Goal: Task Accomplishment & Management: Manage account settings

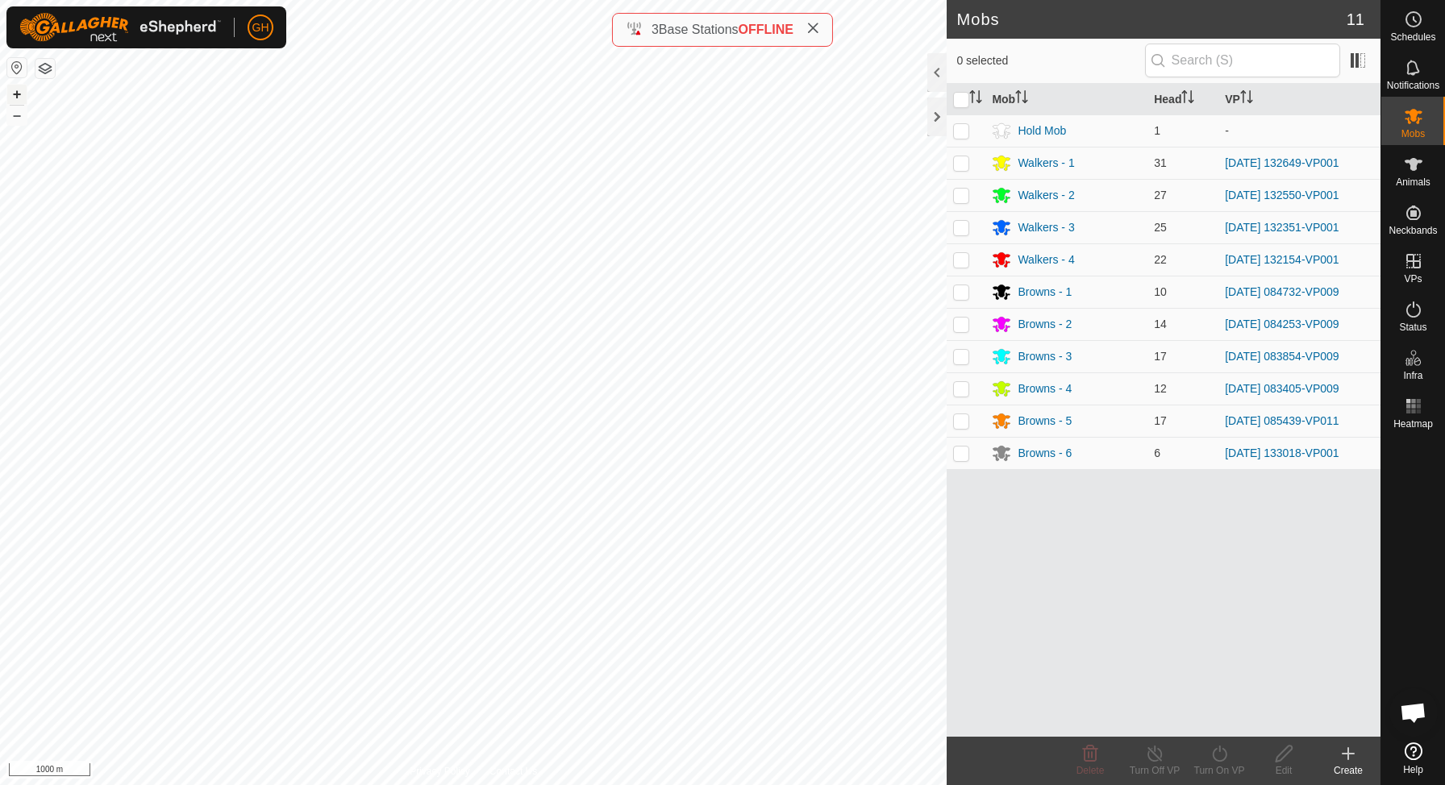
click at [14, 91] on button "+" at bounding box center [16, 94] width 19 height 19
click at [19, 92] on button "+" at bounding box center [16, 94] width 19 height 19
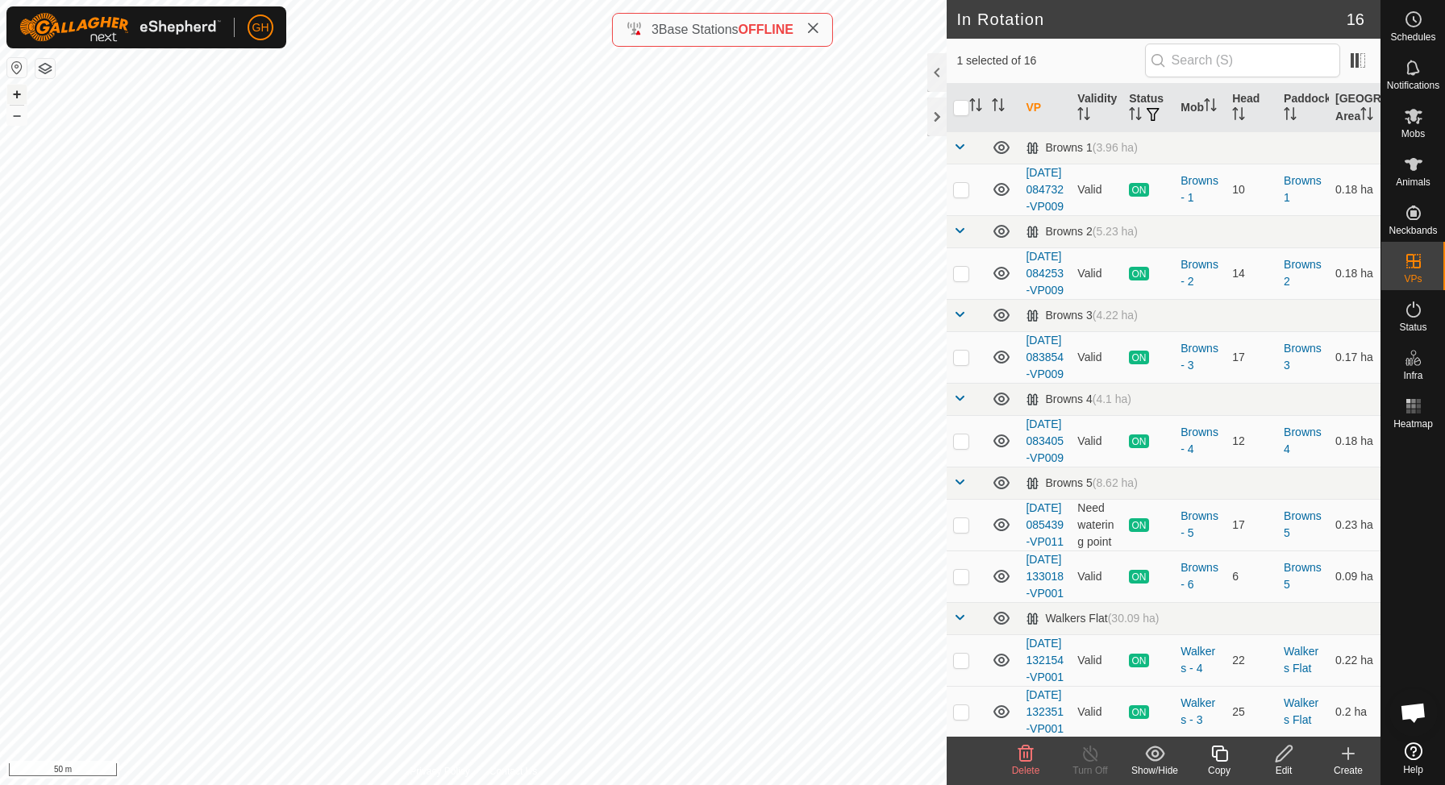
checkbox input "true"
checkbox input "false"
checkbox input "true"
click at [1402, 25] on es-schedule-vp-svg-icon at bounding box center [1413, 19] width 29 height 26
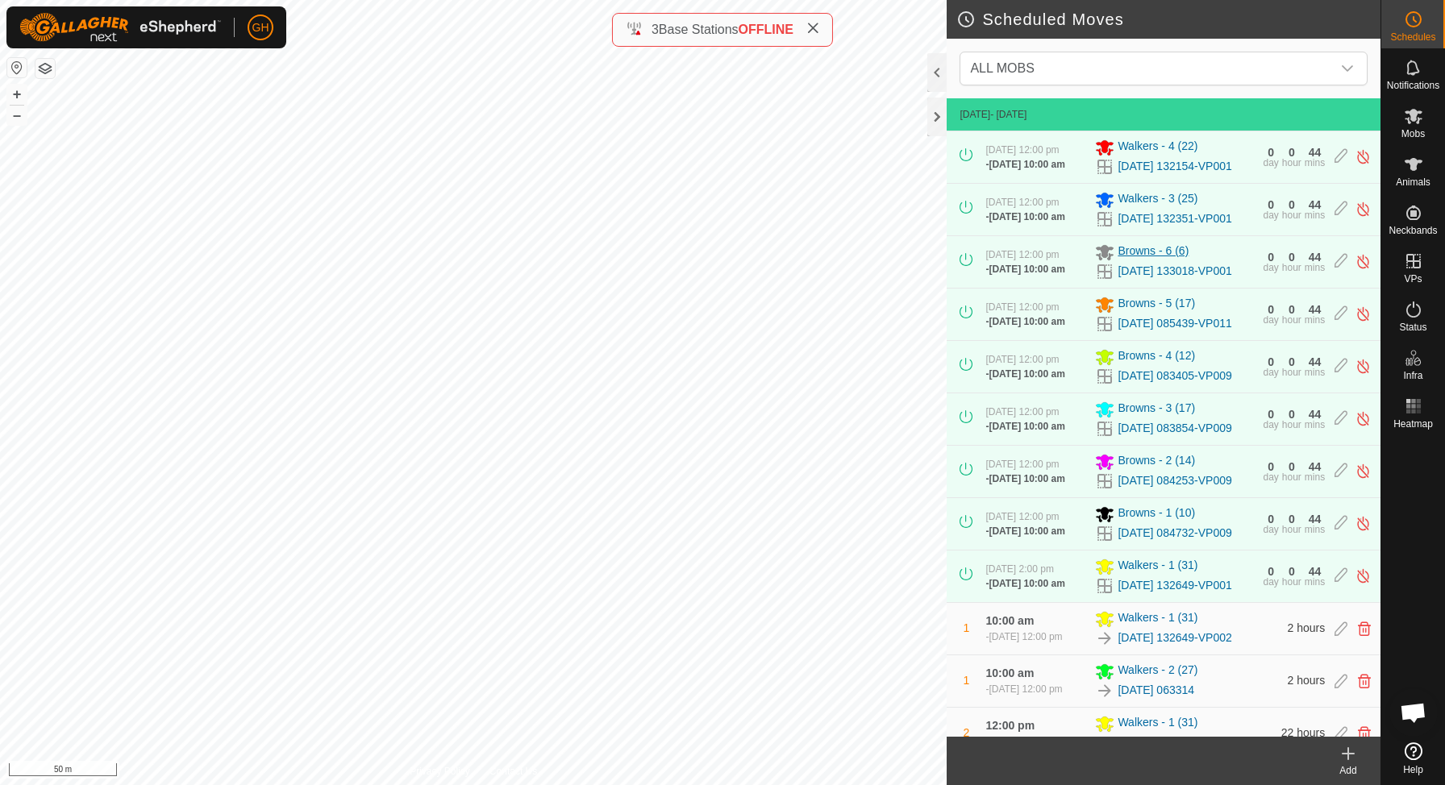
scroll to position [273, 0]
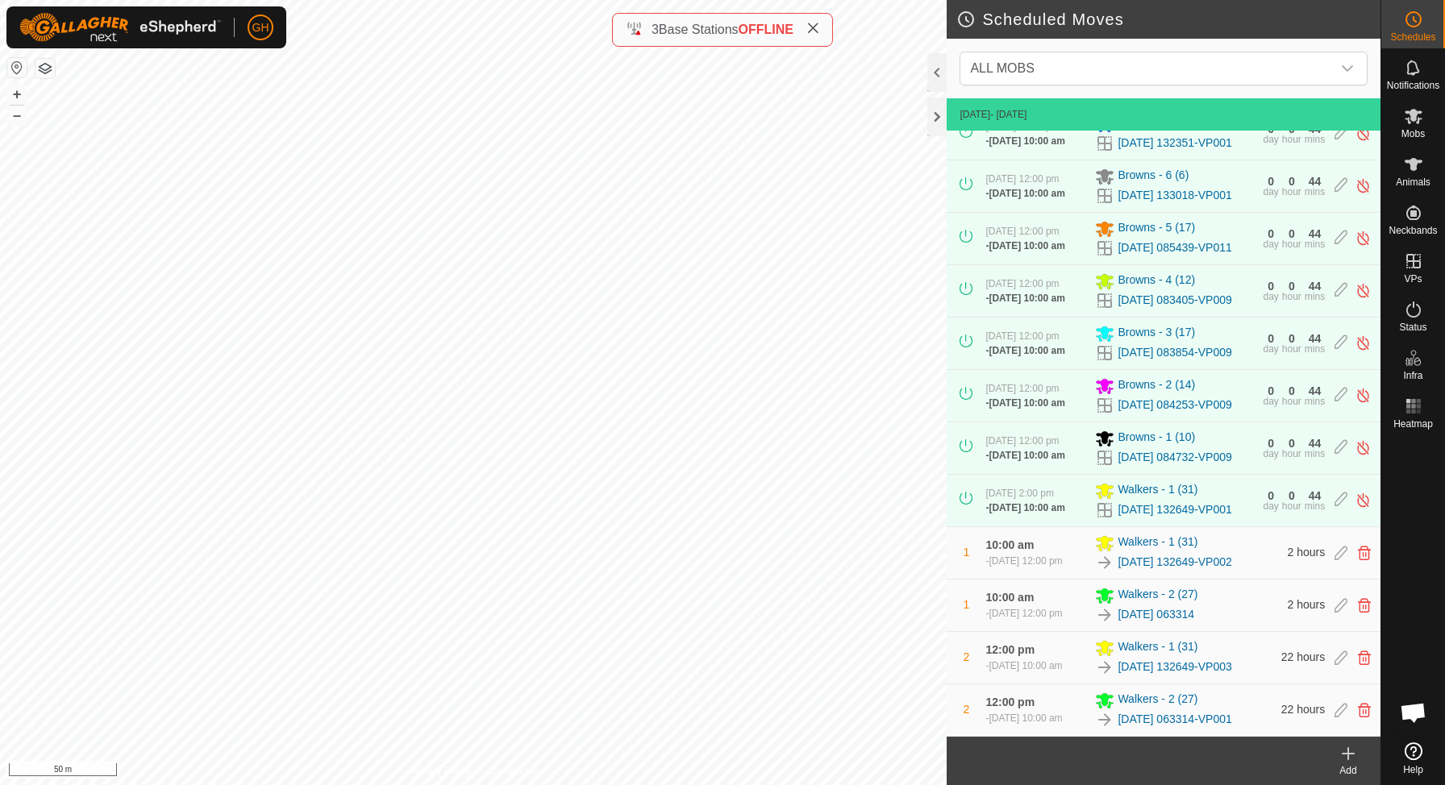
click at [1356, 762] on icon at bounding box center [1348, 753] width 19 height 19
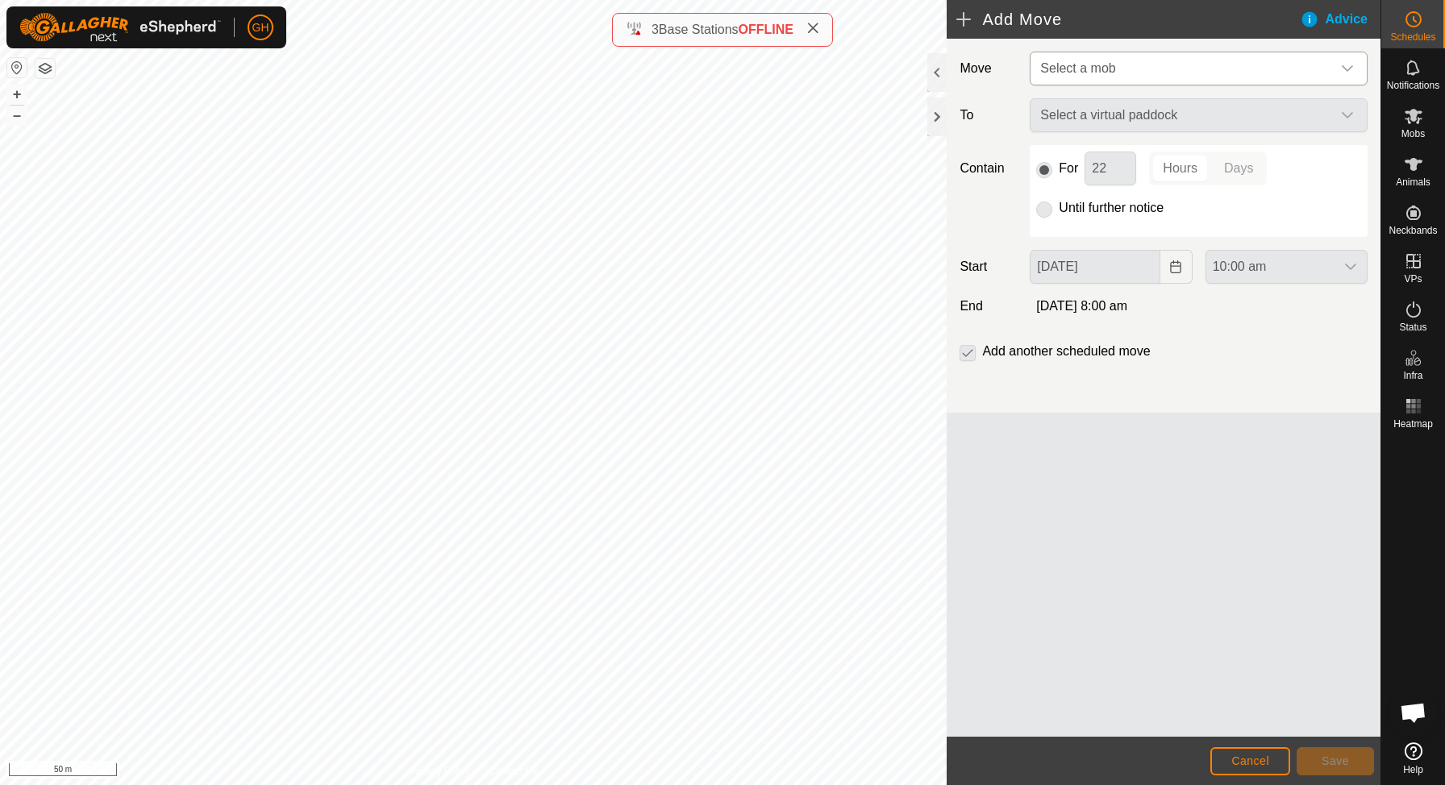
click at [1108, 68] on span "Select a mob" at bounding box center [1077, 68] width 75 height 14
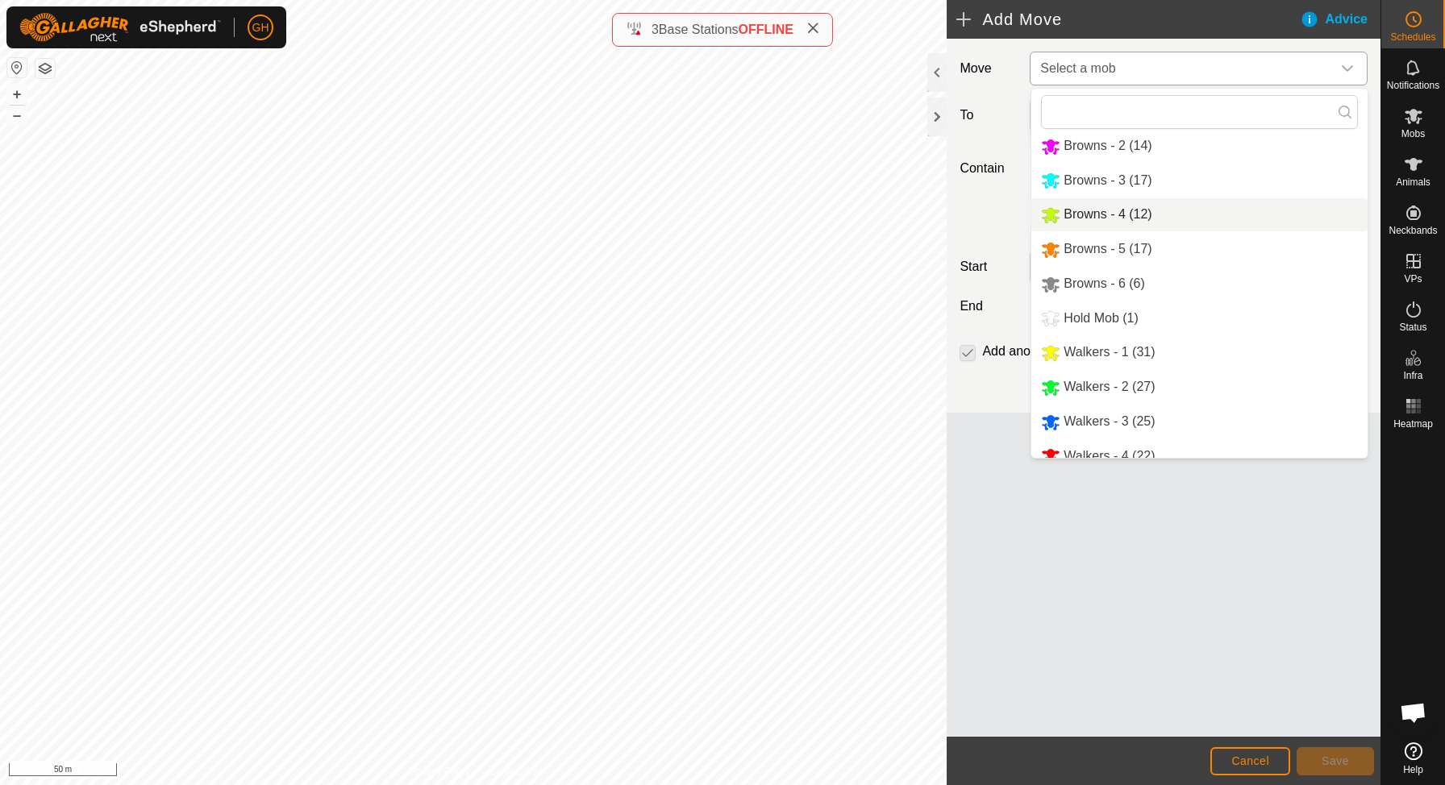
scroll to position [60, 0]
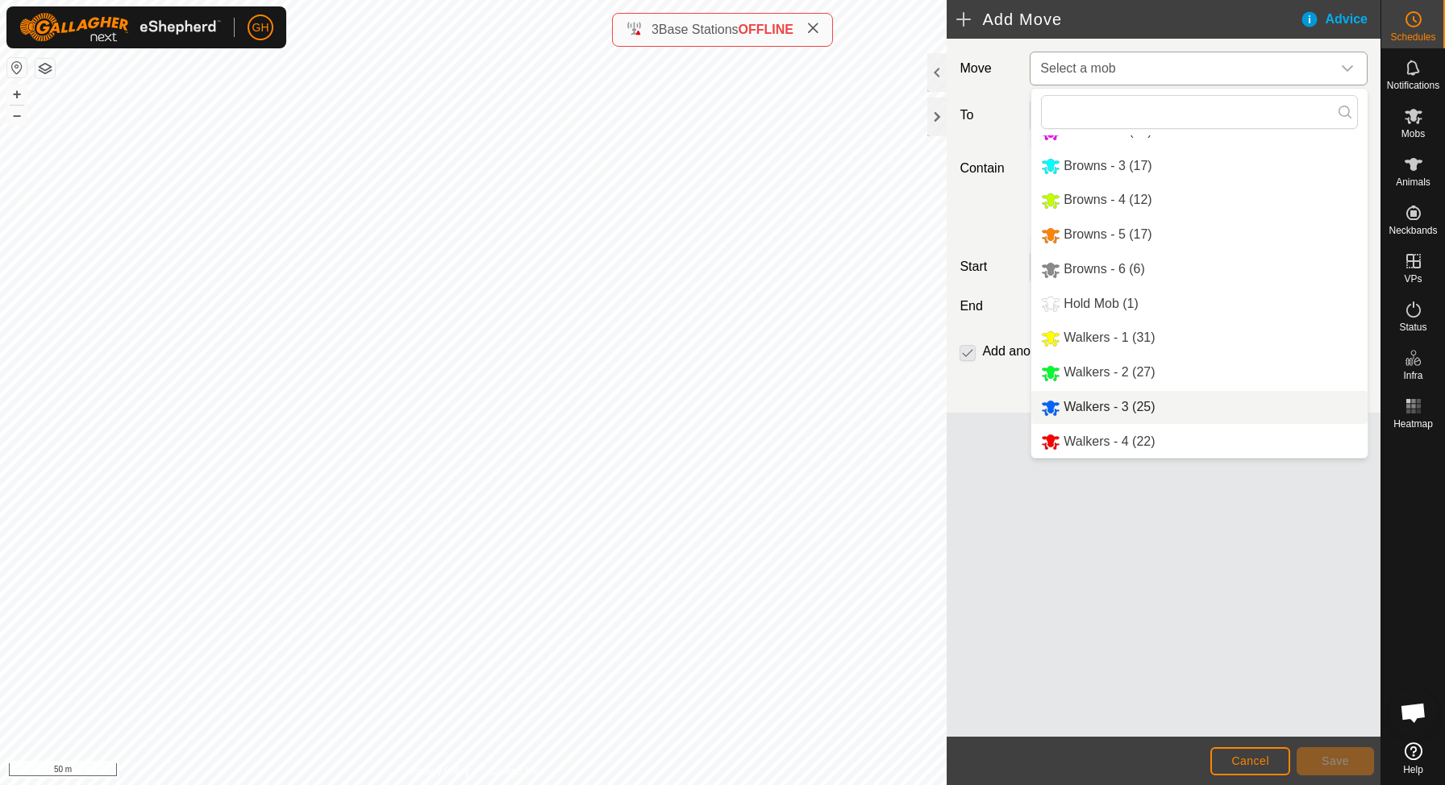
click at [1117, 403] on span "Walkers - 3 (25)" at bounding box center [1109, 407] width 91 height 14
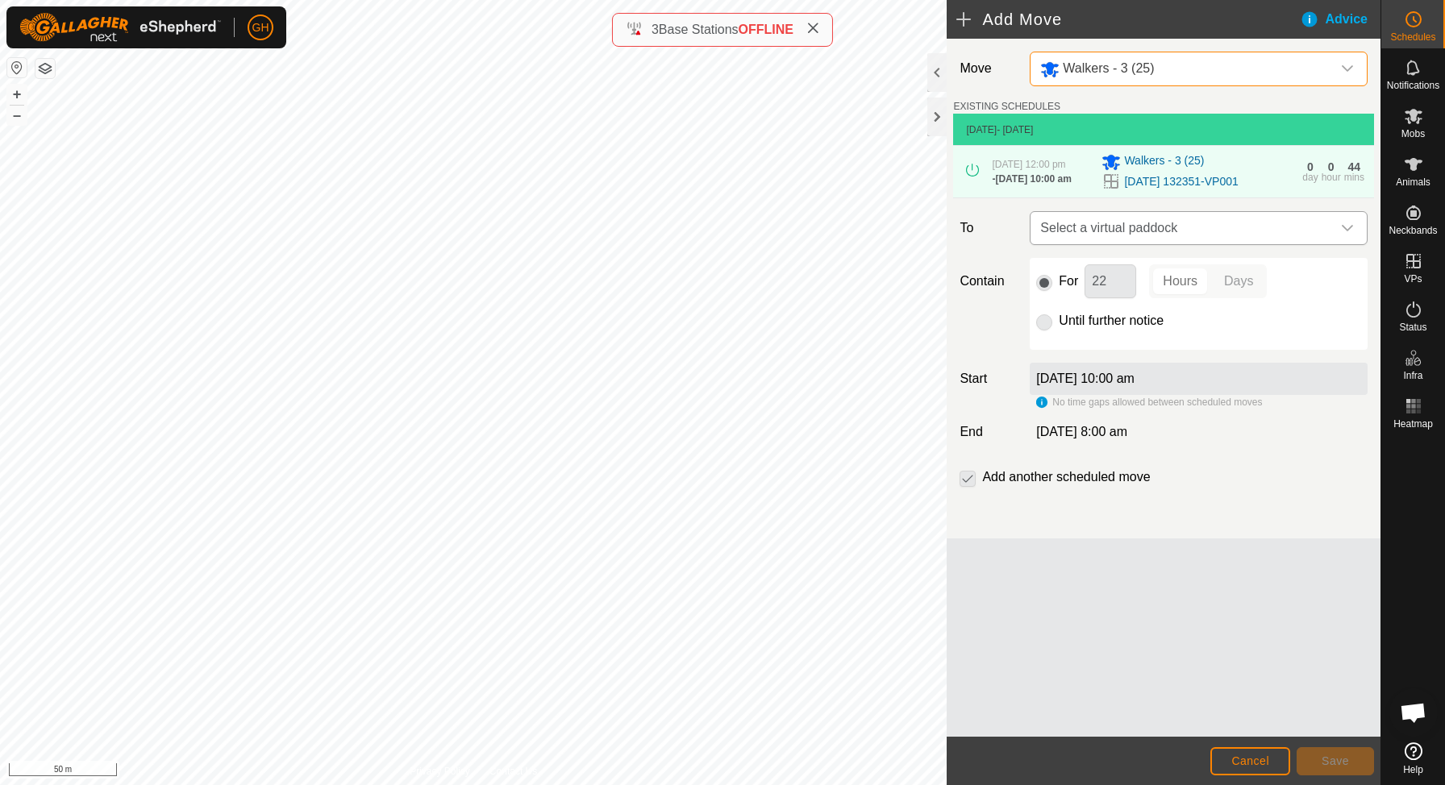
click at [1172, 244] on span "Select a virtual paddock" at bounding box center [1183, 228] width 298 height 32
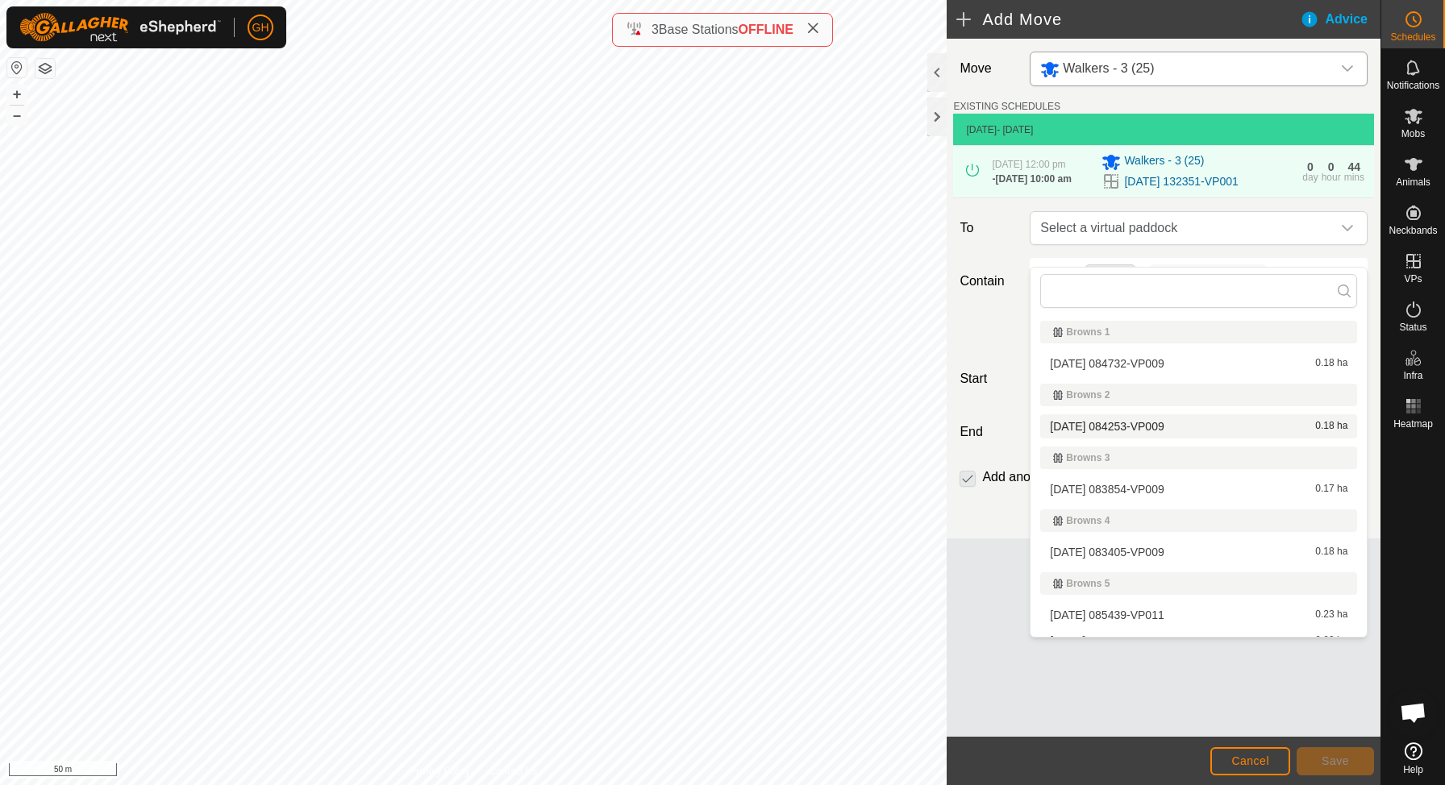
scroll to position [285, 0]
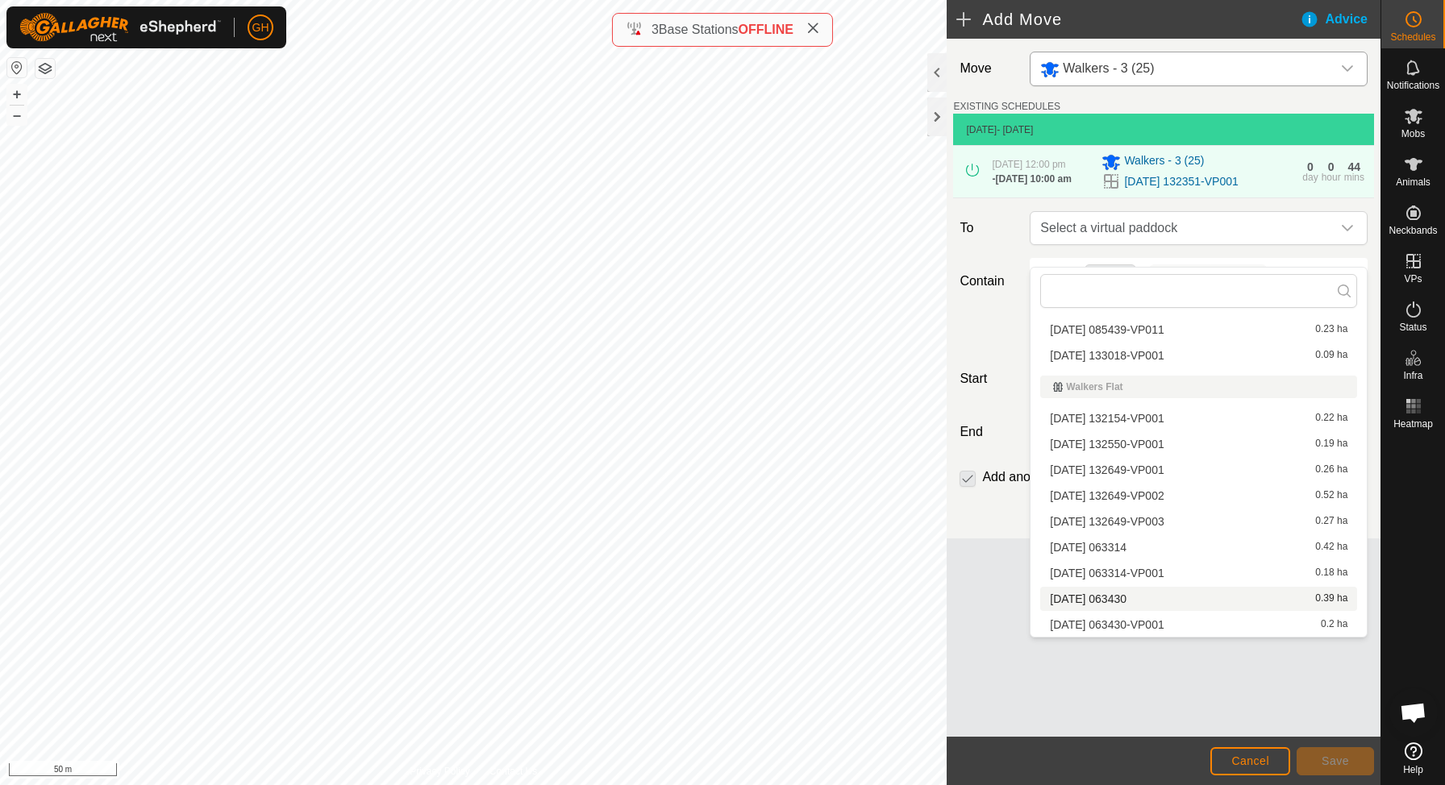
click at [1122, 599] on span "[DATE] 063430" at bounding box center [1088, 598] width 77 height 11
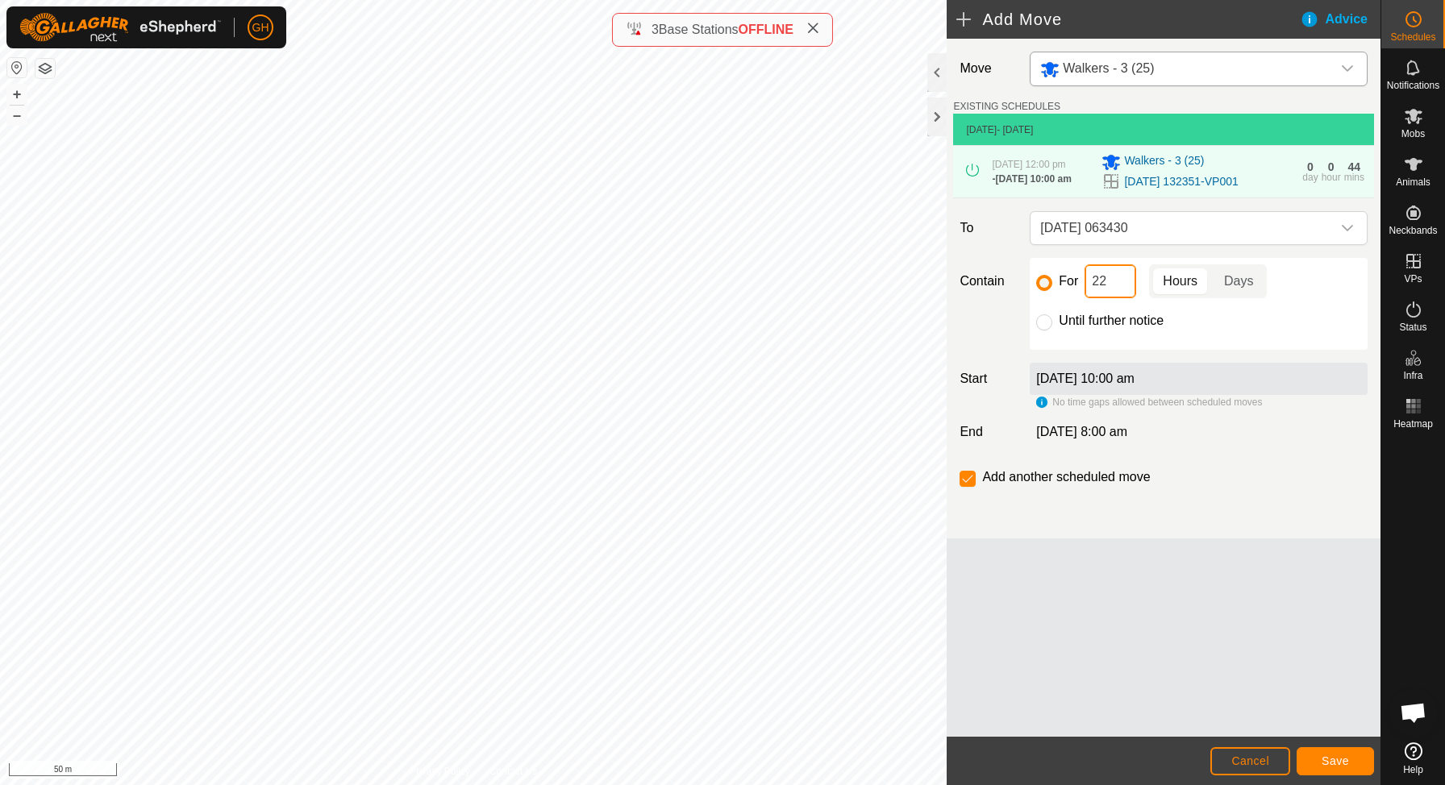
click at [1121, 298] on input "22" at bounding box center [1111, 281] width 52 height 34
click at [1351, 761] on button "Save" at bounding box center [1335, 761] width 77 height 28
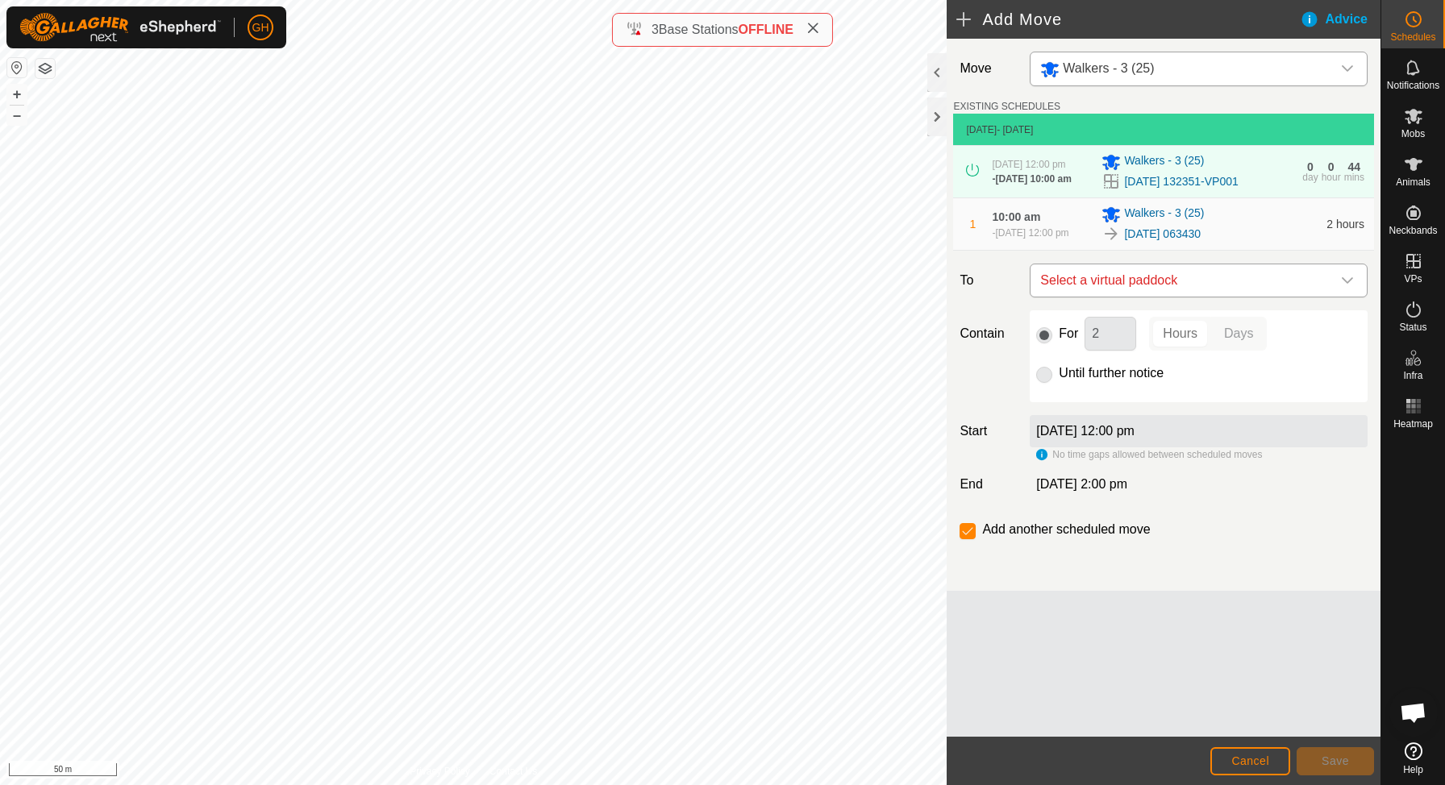
click at [1152, 297] on span "Select a virtual paddock" at bounding box center [1183, 280] width 298 height 32
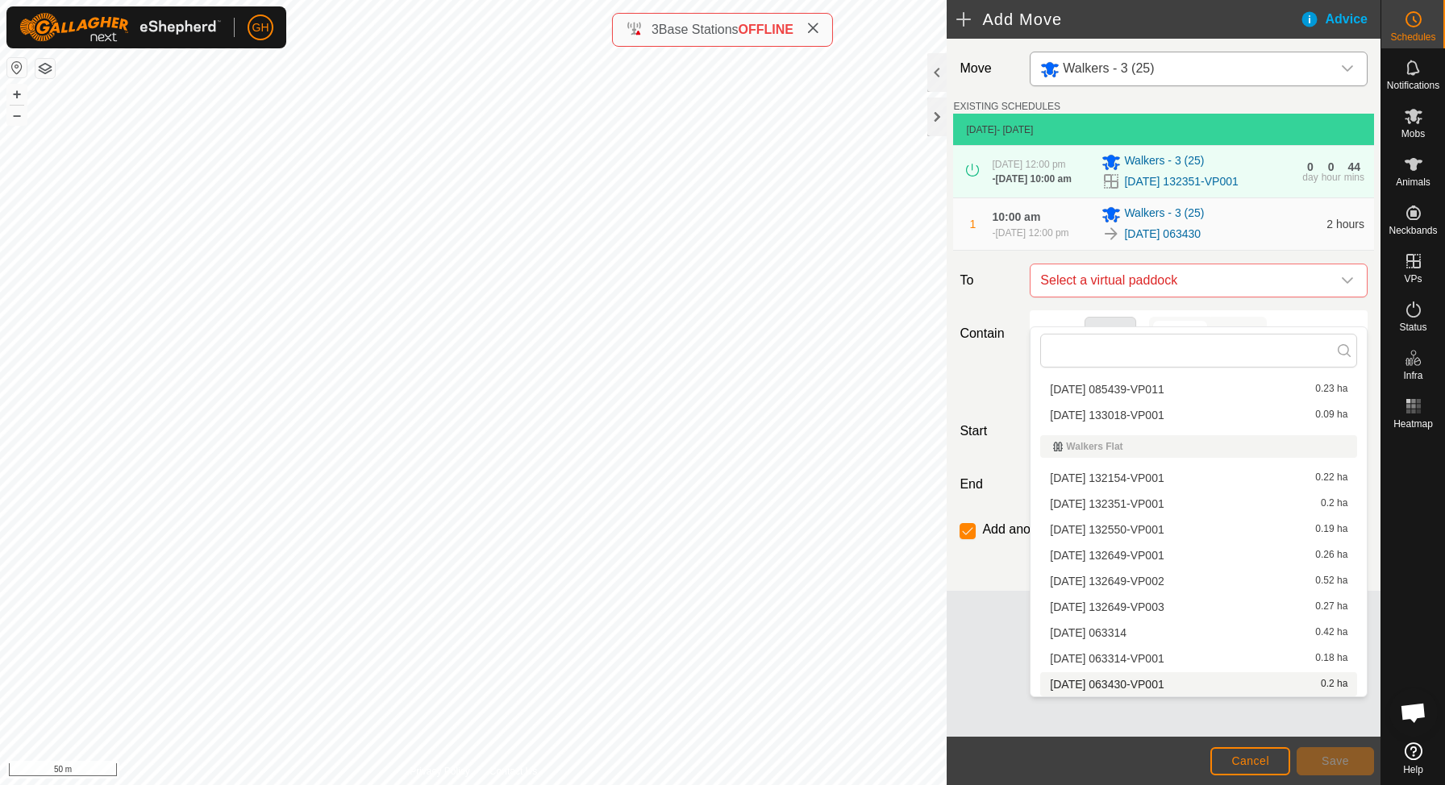
click at [1119, 689] on span "[DATE] 063430-VP001" at bounding box center [1107, 684] width 114 height 11
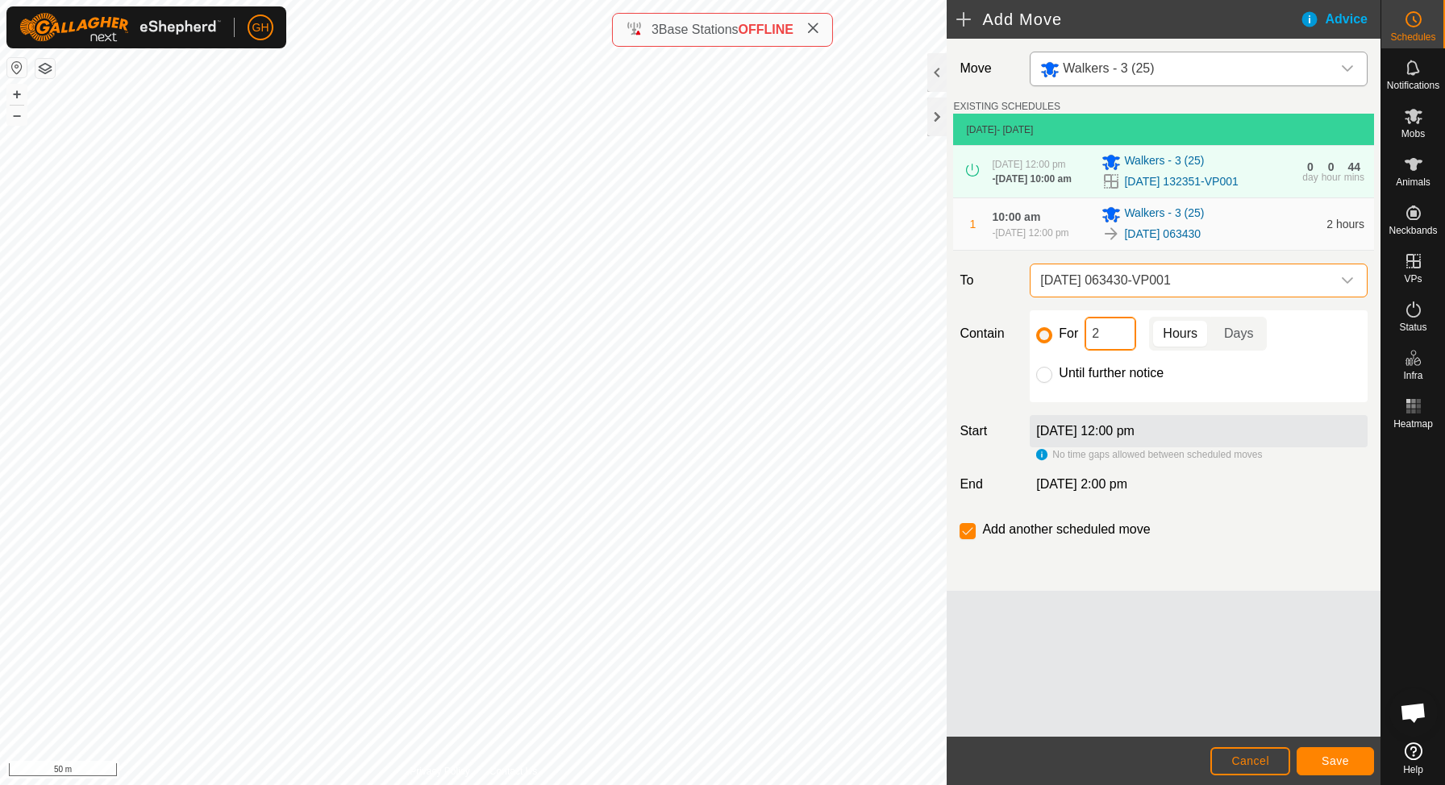
click at [1127, 351] on input "2" at bounding box center [1111, 334] width 52 height 34
type input "22"
click at [968, 539] on input "checkbox" at bounding box center [968, 531] width 16 height 16
checkbox input "false"
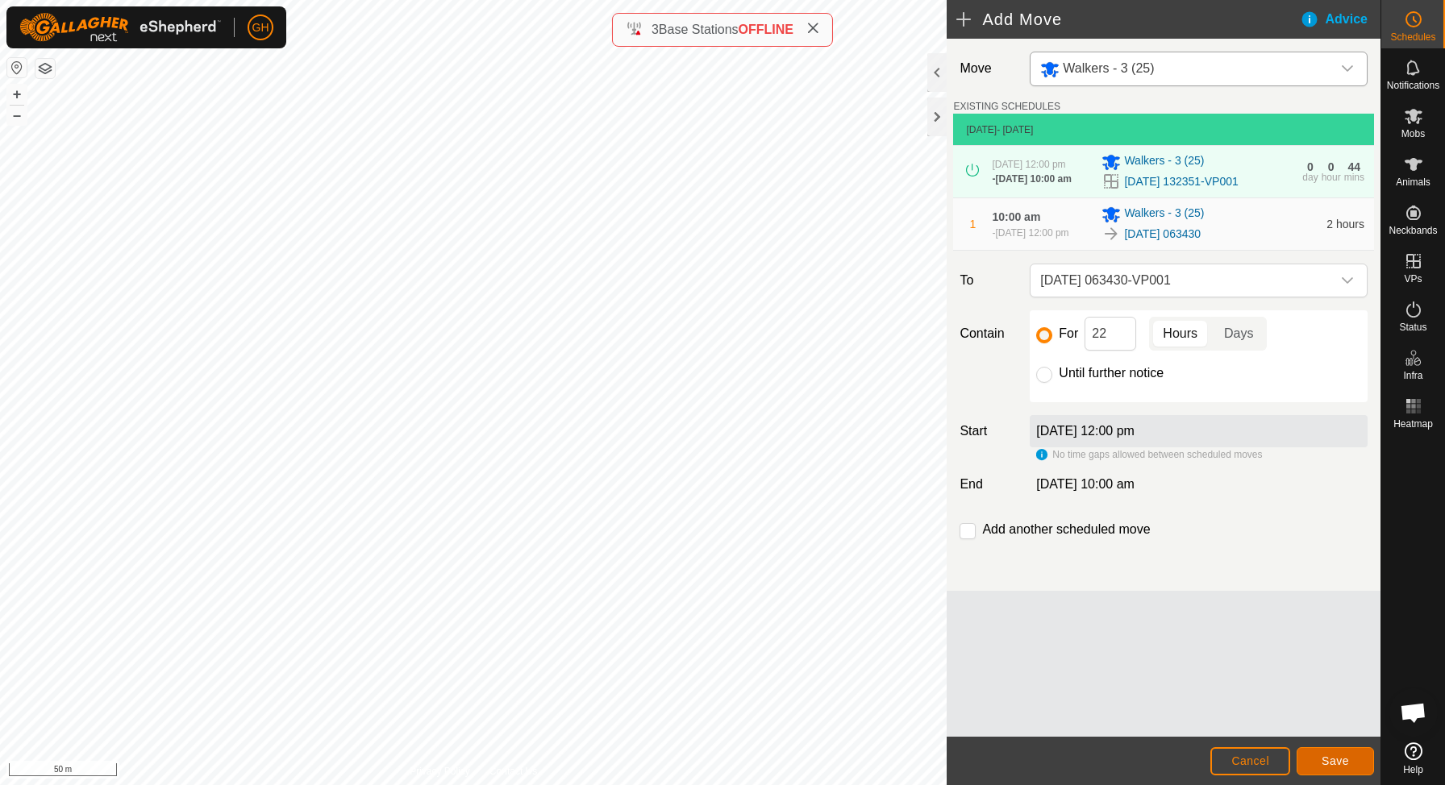
click at [1348, 760] on span "Save" at bounding box center [1335, 761] width 27 height 13
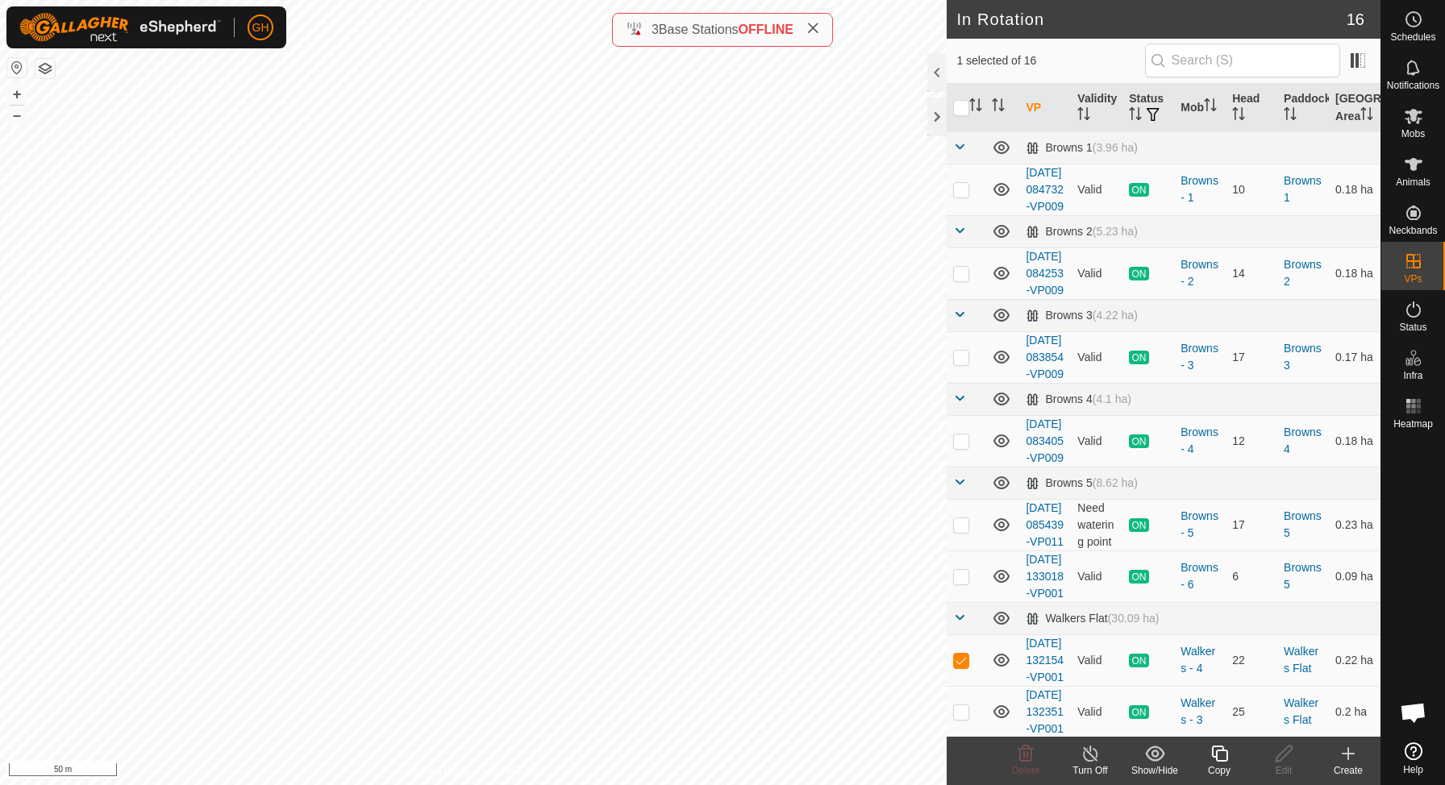
click at [1337, 751] on create-svg-icon at bounding box center [1348, 753] width 65 height 19
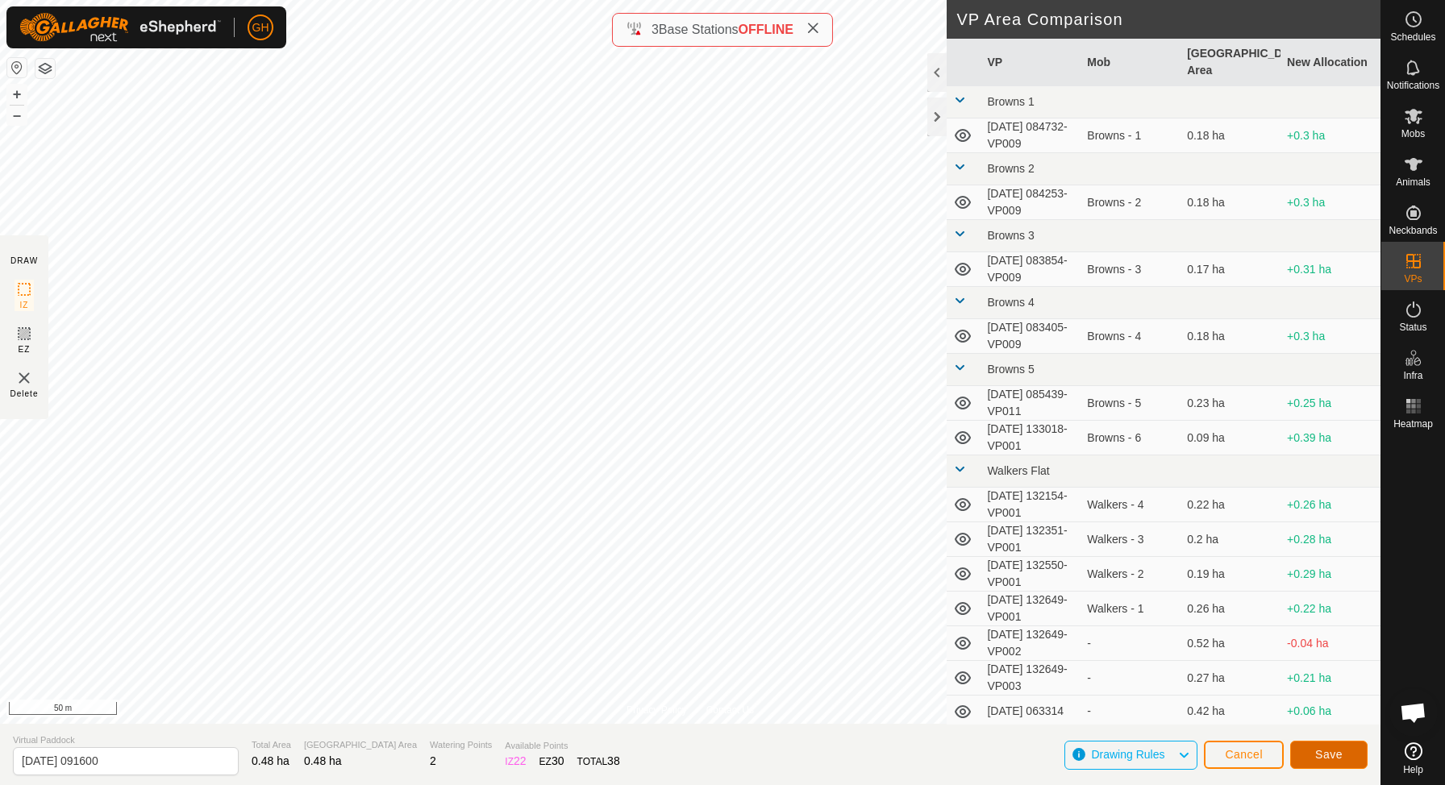
click at [1306, 753] on button "Save" at bounding box center [1328, 755] width 77 height 28
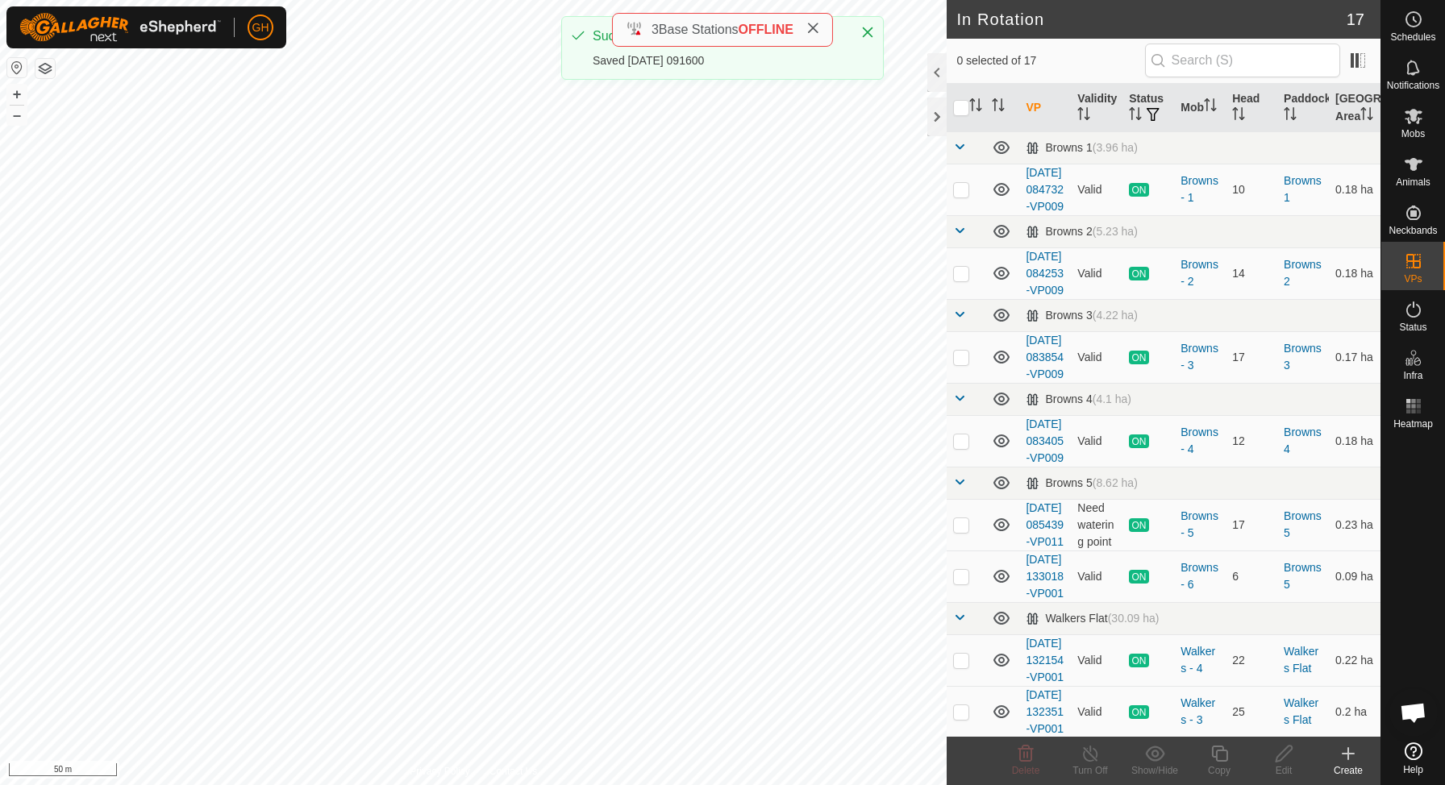
checkbox input "true"
click at [1231, 762] on copy-svg-icon at bounding box center [1219, 753] width 65 height 19
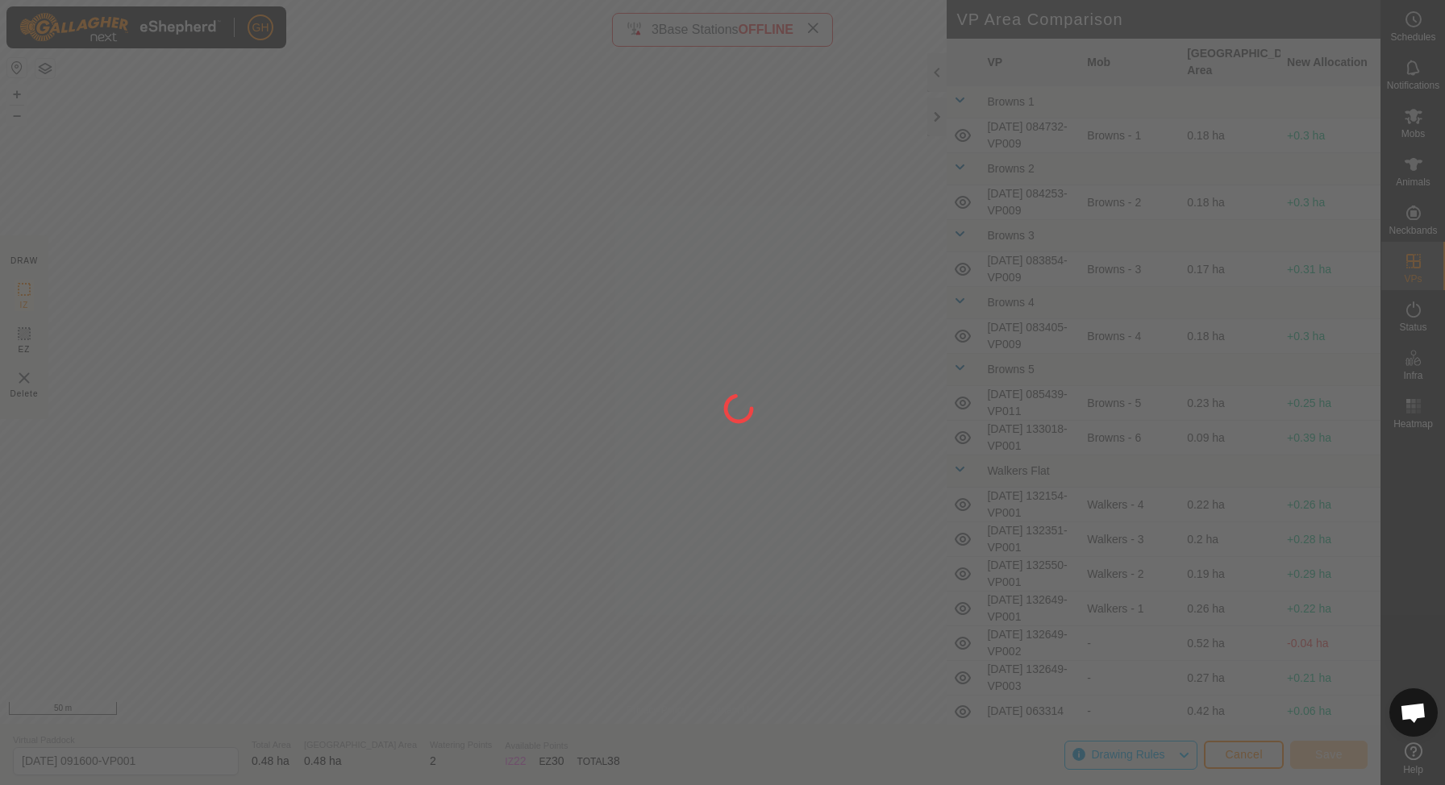
click at [856, 336] on div at bounding box center [722, 392] width 1445 height 785
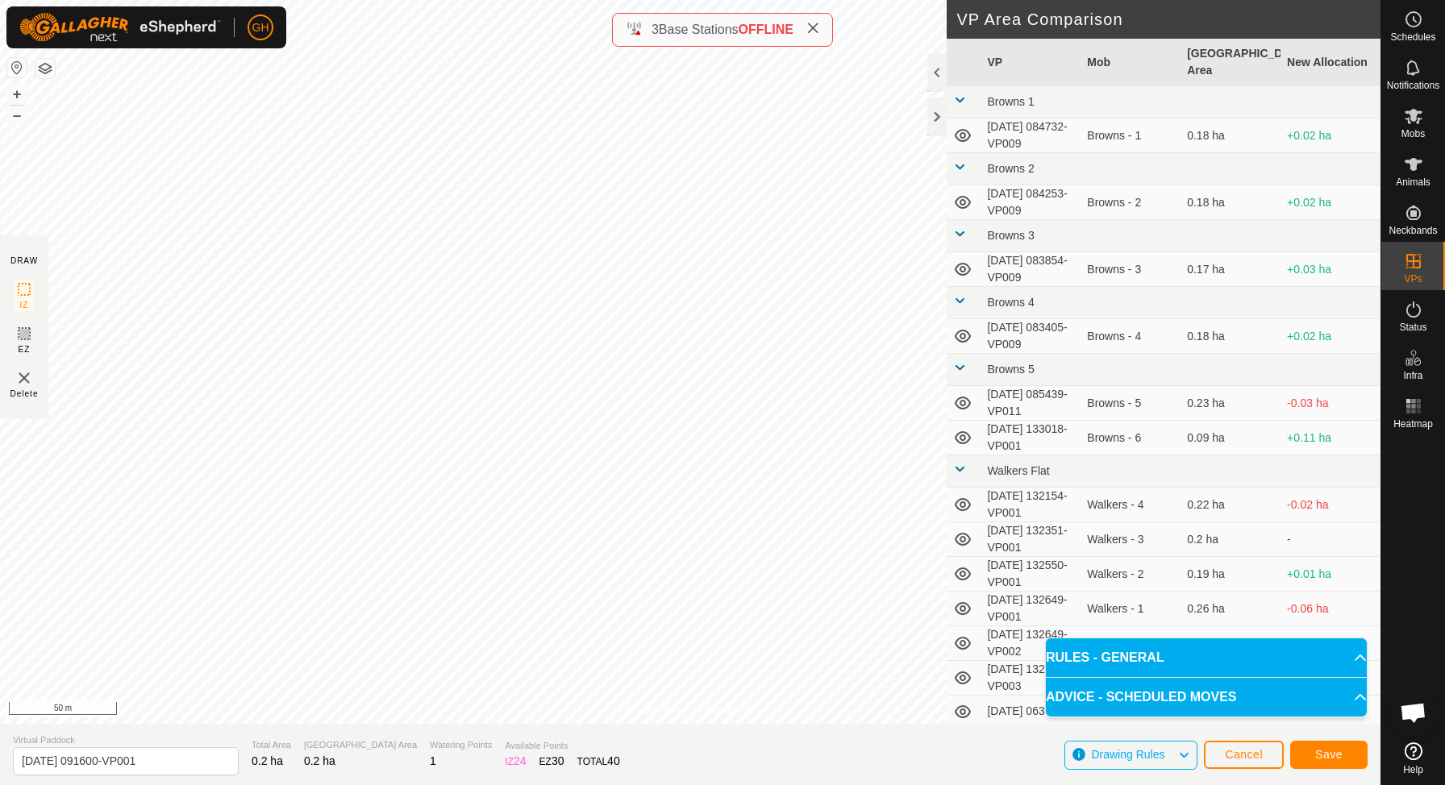
click at [1311, 753] on button "Save" at bounding box center [1328, 755] width 77 height 28
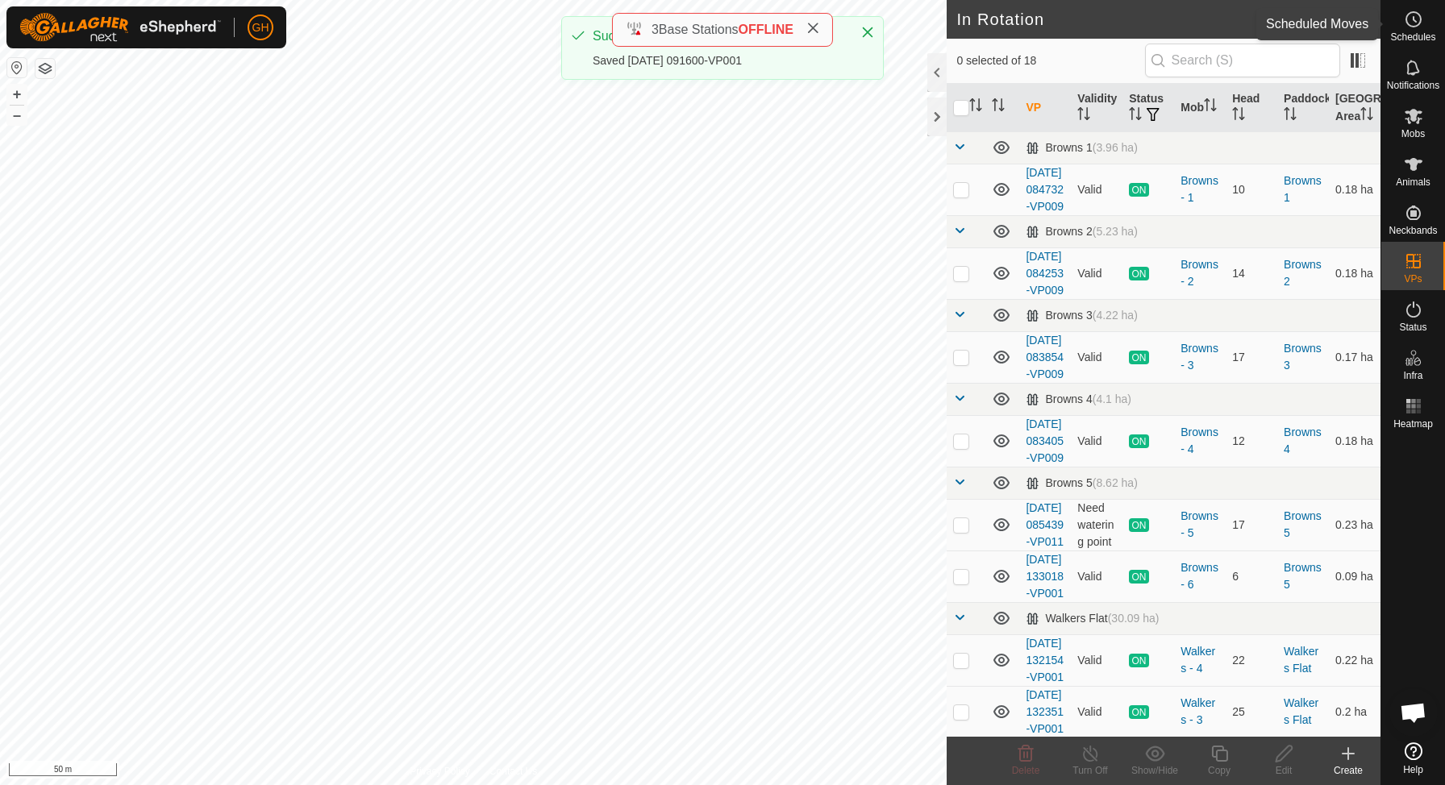
click at [1406, 32] on span "Schedules" at bounding box center [1412, 37] width 45 height 10
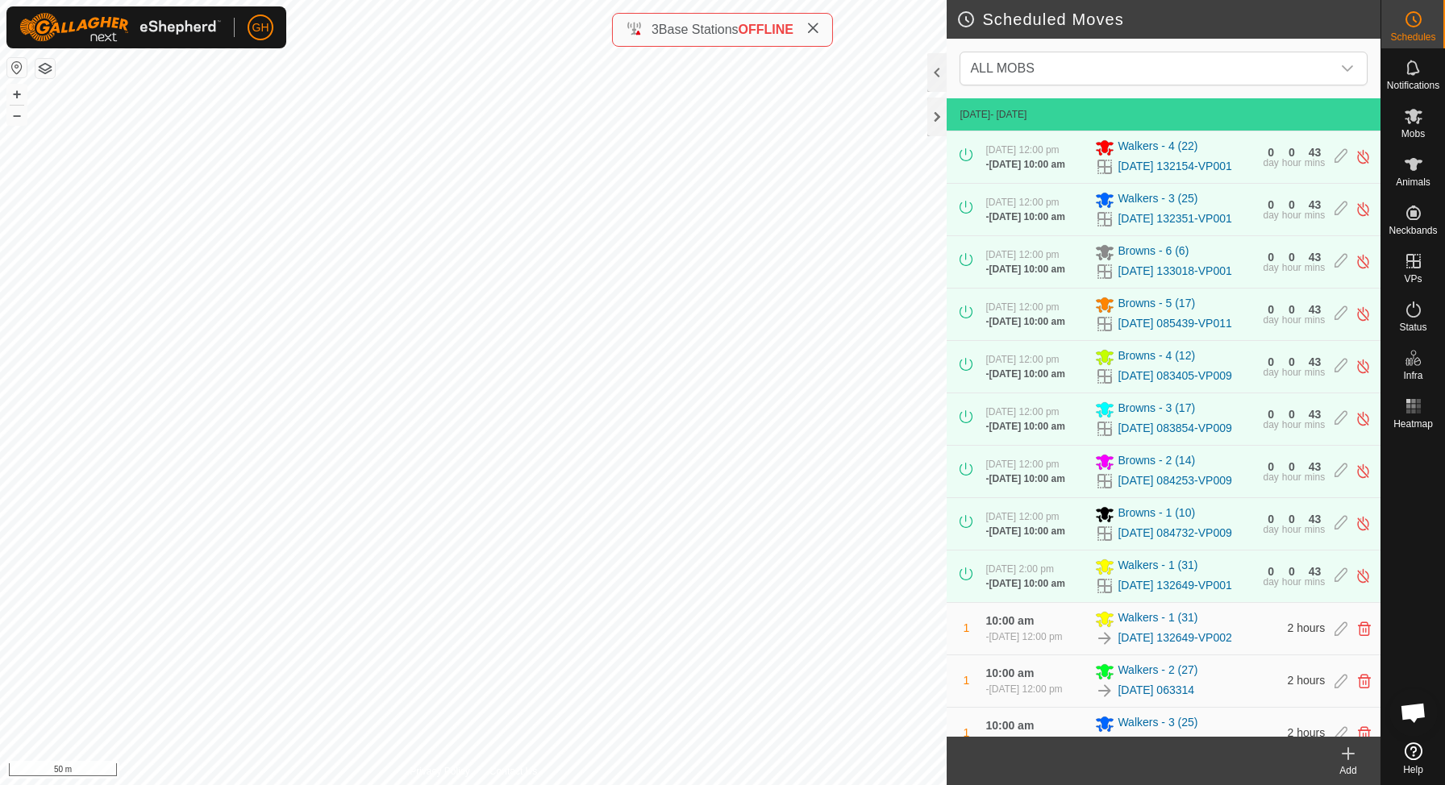
click at [1355, 751] on icon at bounding box center [1348, 753] width 19 height 19
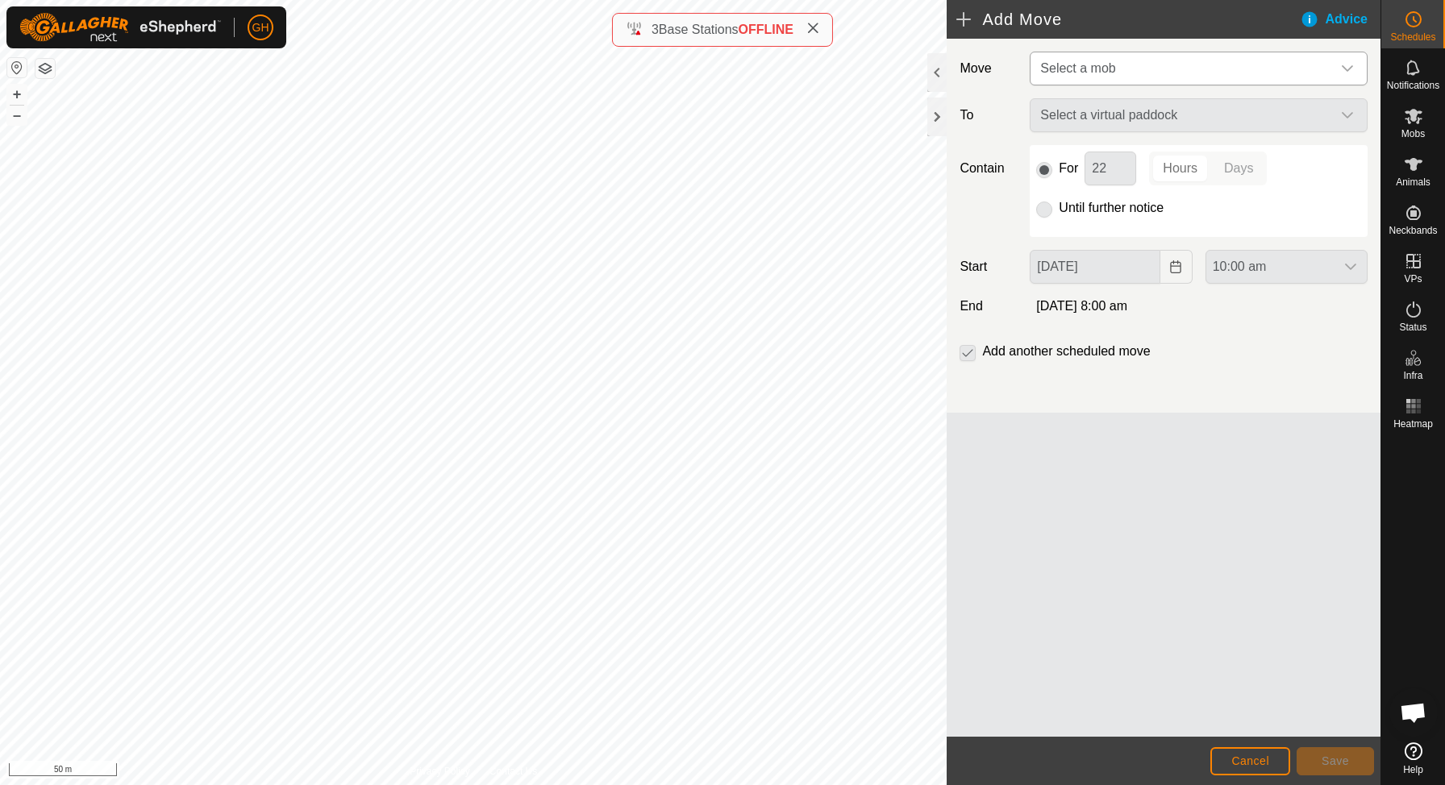
click at [1192, 67] on span "Select a mob" at bounding box center [1183, 68] width 298 height 32
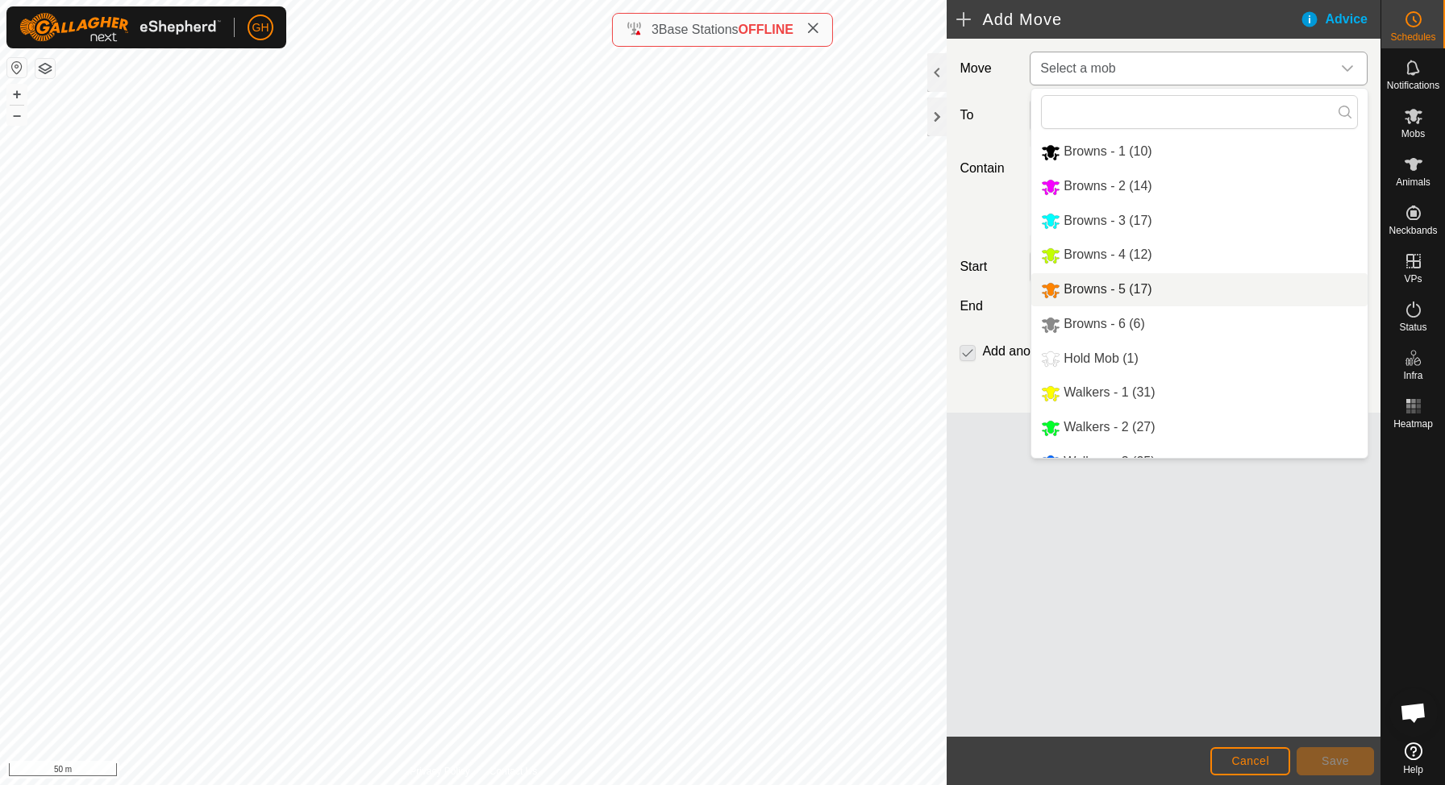
scroll to position [60, 0]
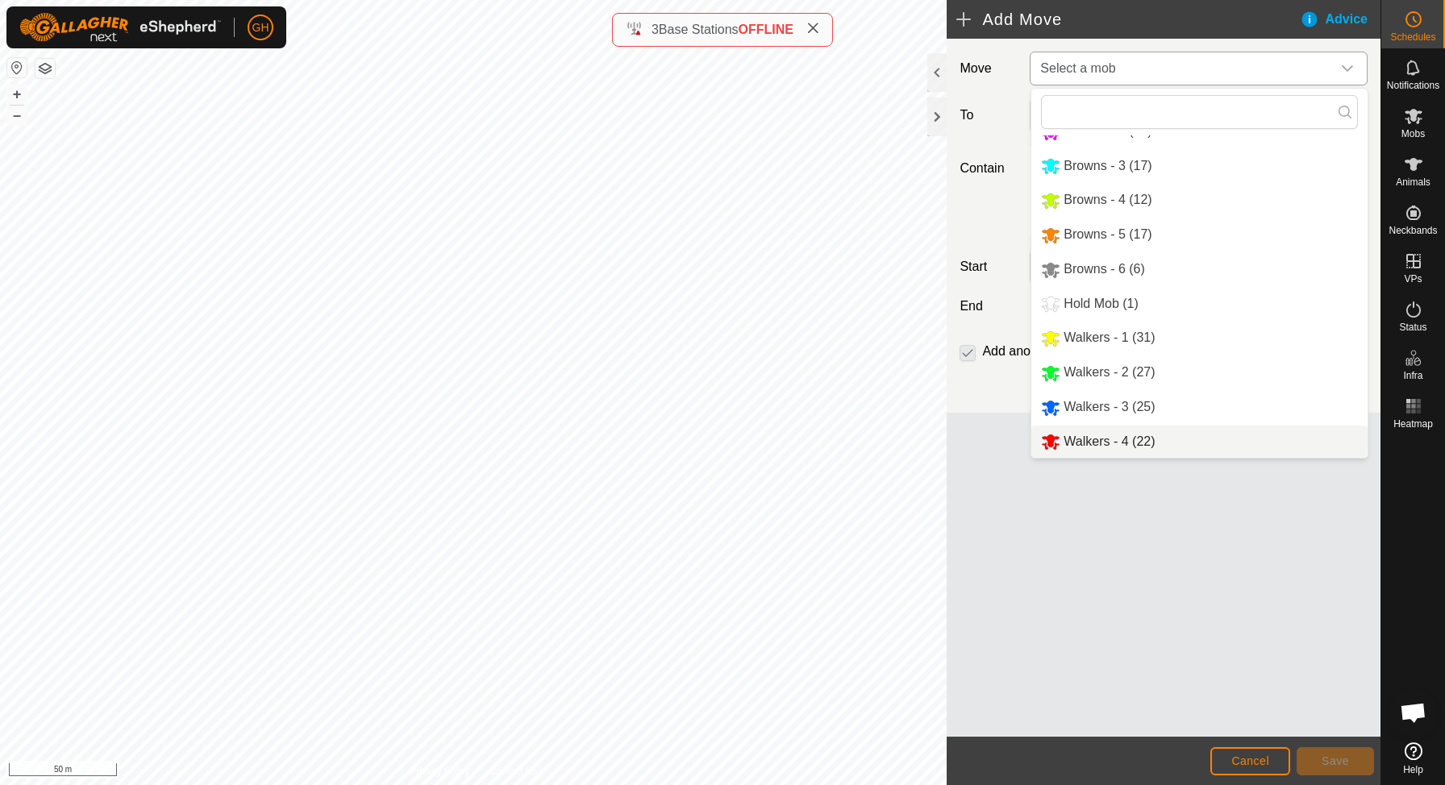
click at [1107, 438] on span "Walkers - 4 (22)" at bounding box center [1109, 442] width 91 height 14
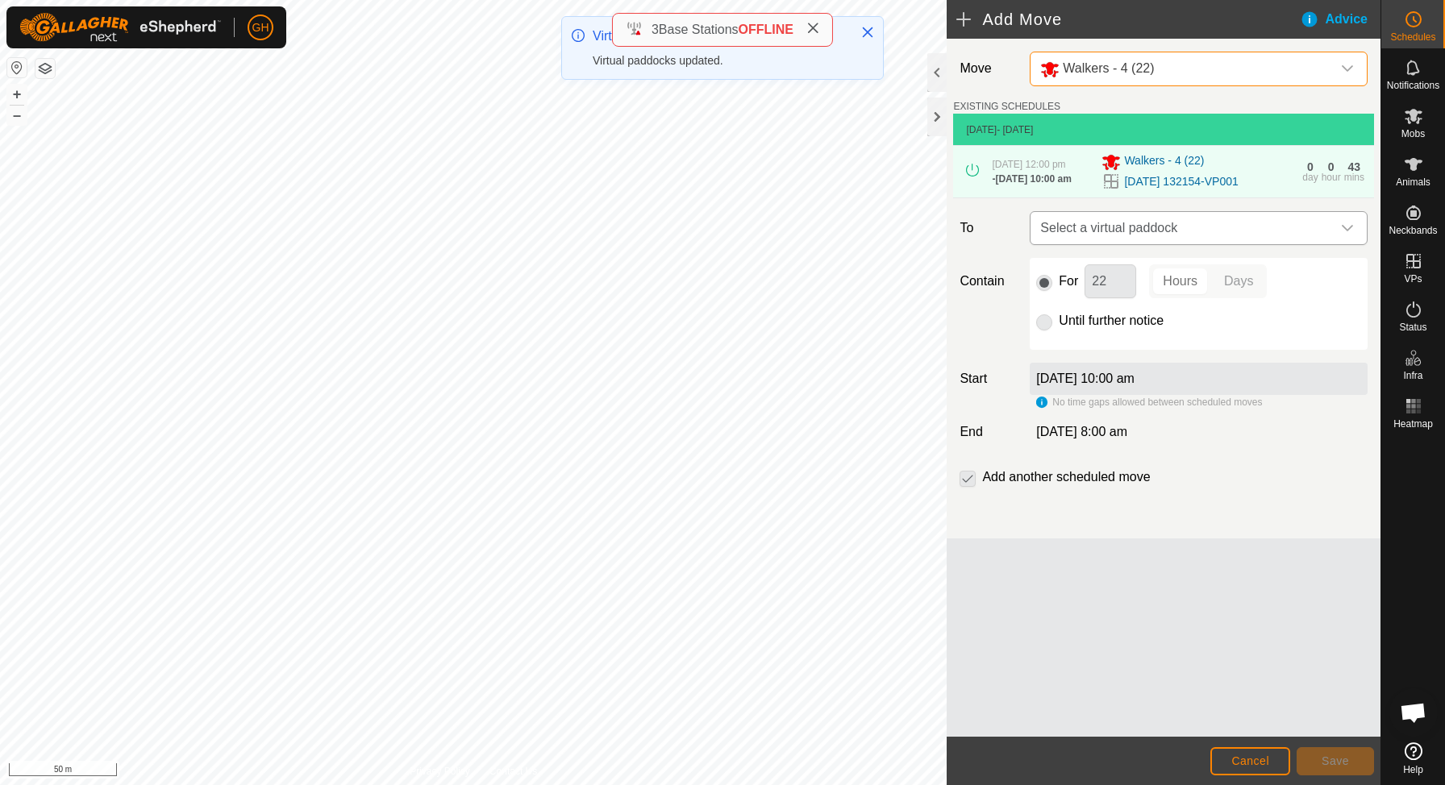
click at [1140, 244] on span "Select a virtual paddock" at bounding box center [1183, 228] width 298 height 32
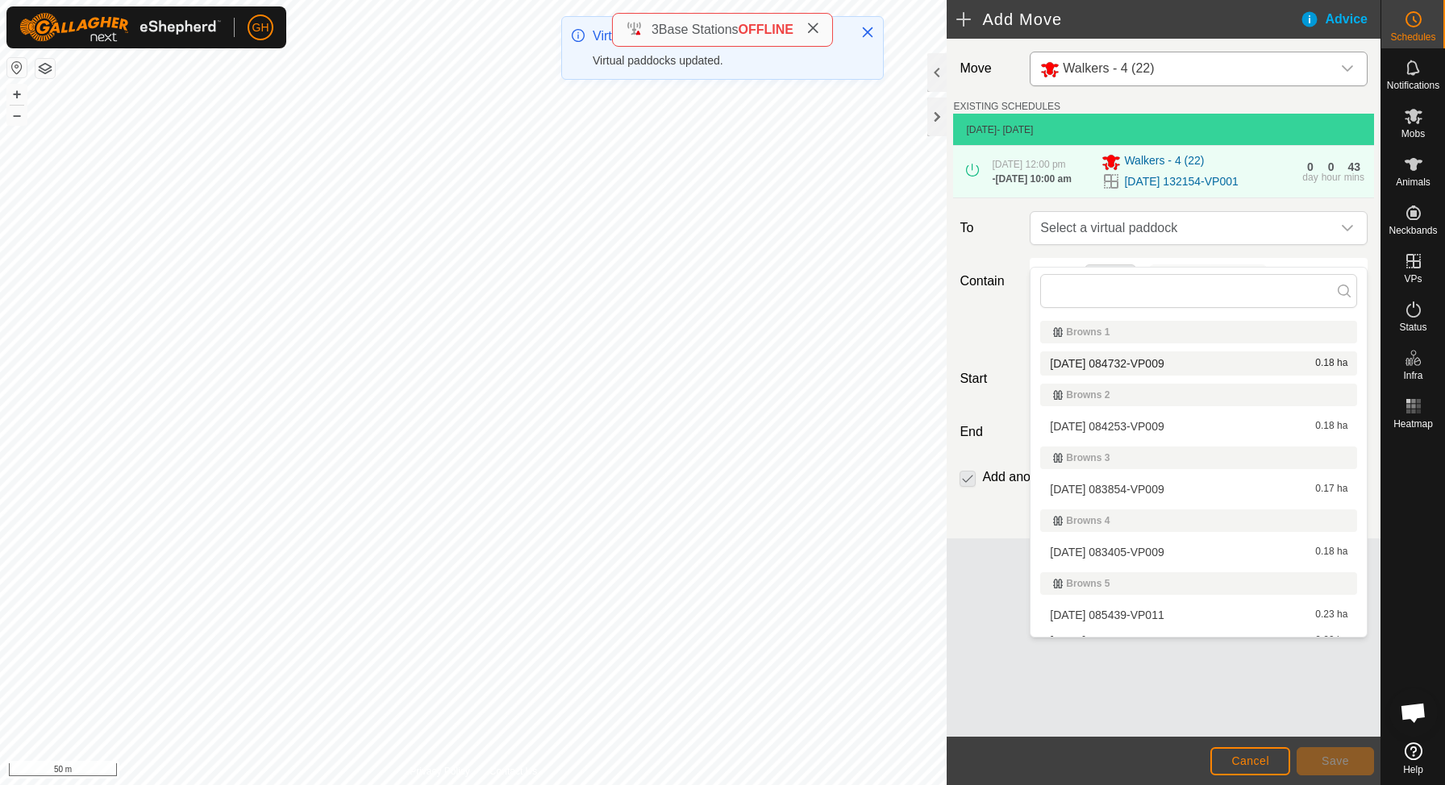
scroll to position [363, 0]
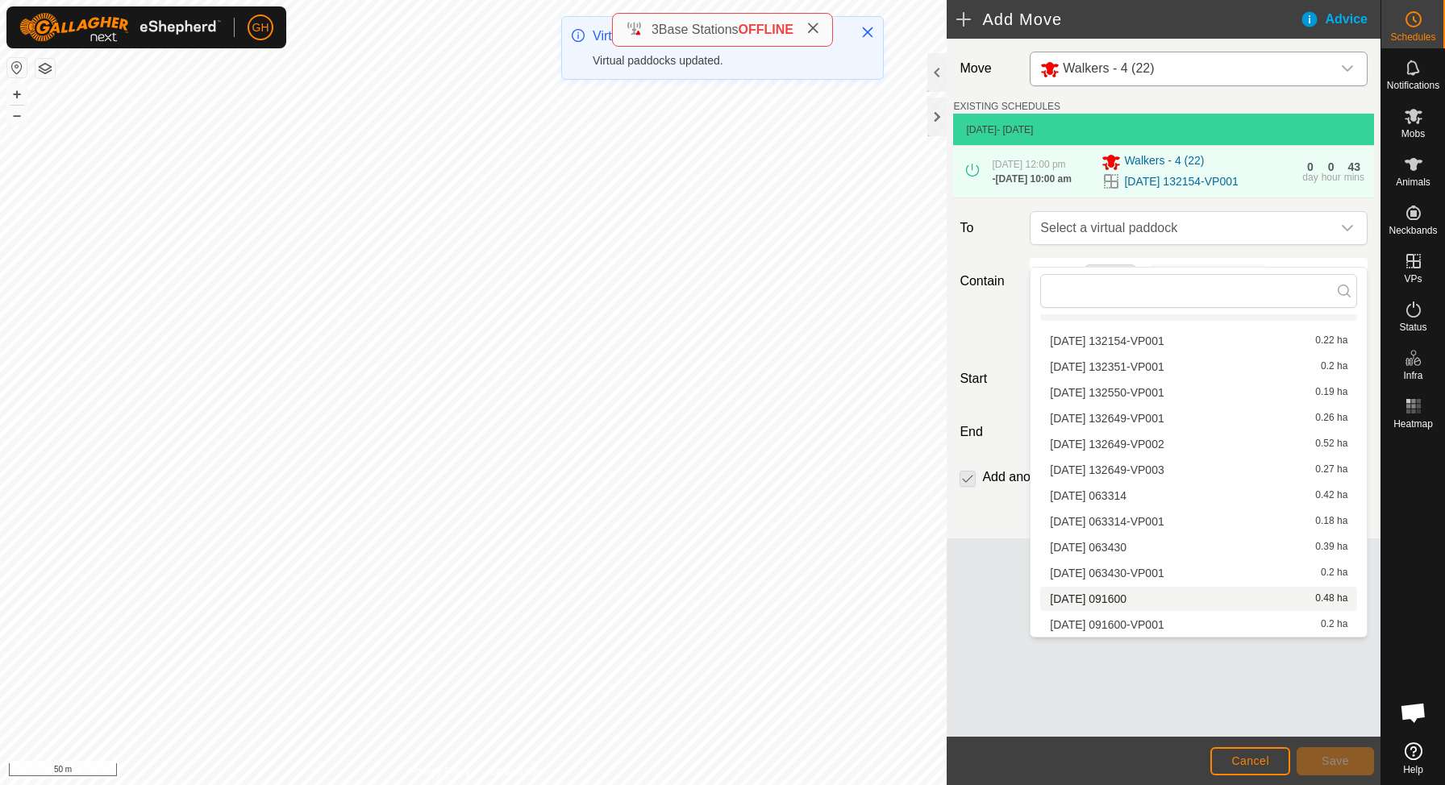
click at [1126, 594] on span "[DATE] 091600" at bounding box center [1088, 598] width 77 height 11
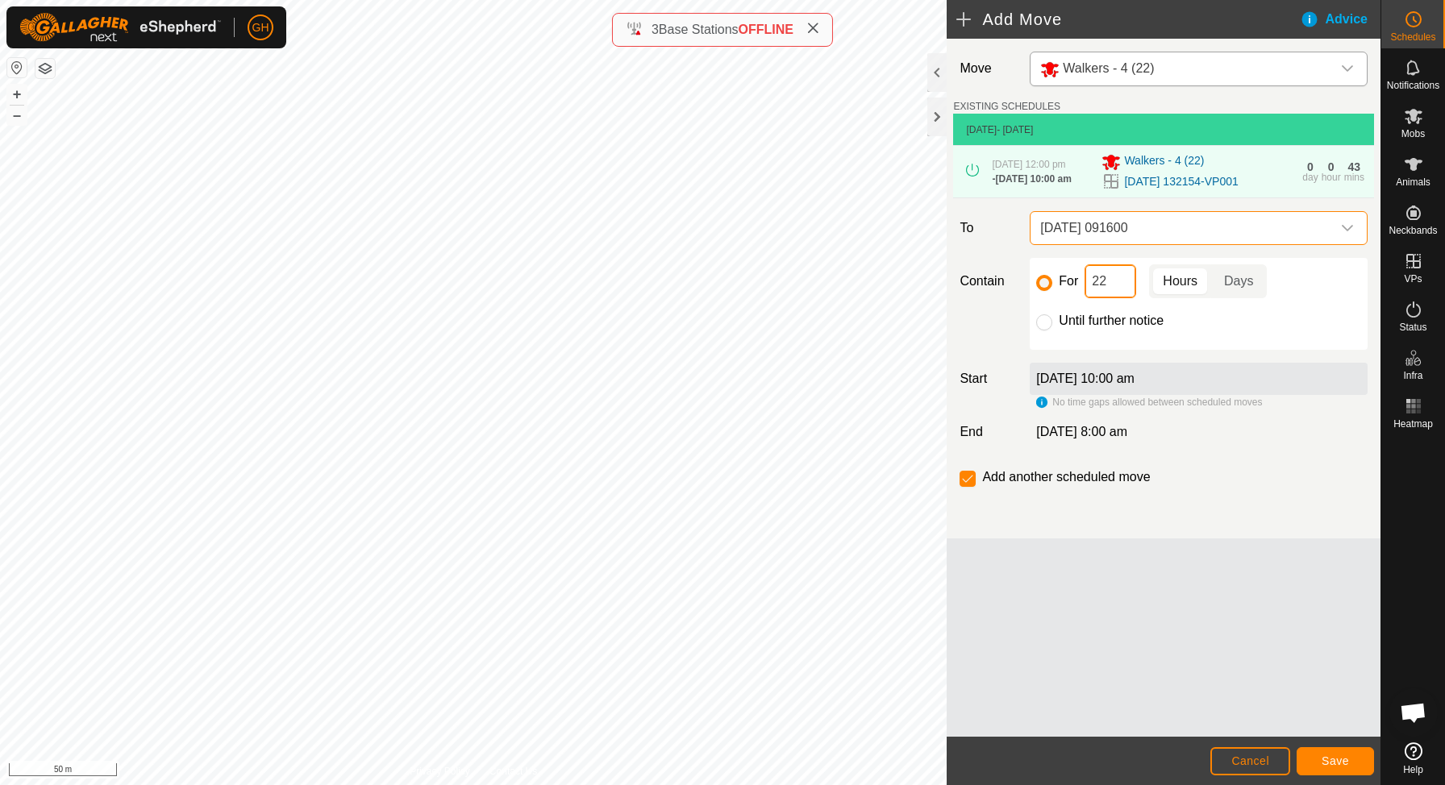
click at [1117, 298] on input "22" at bounding box center [1111, 281] width 52 height 34
click at [1338, 761] on span "Save" at bounding box center [1335, 761] width 27 height 13
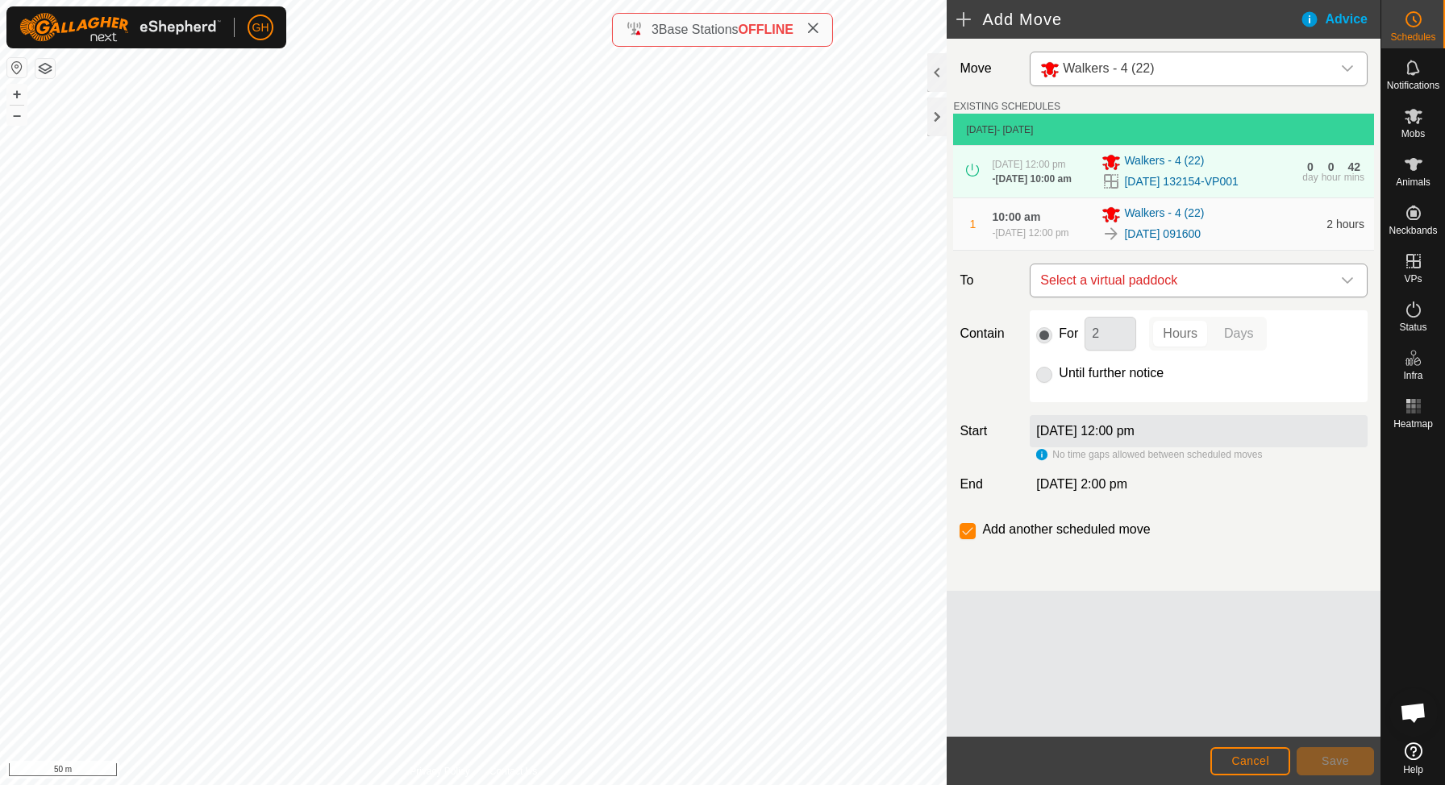
click at [1184, 297] on span "Select a virtual paddock" at bounding box center [1183, 280] width 298 height 32
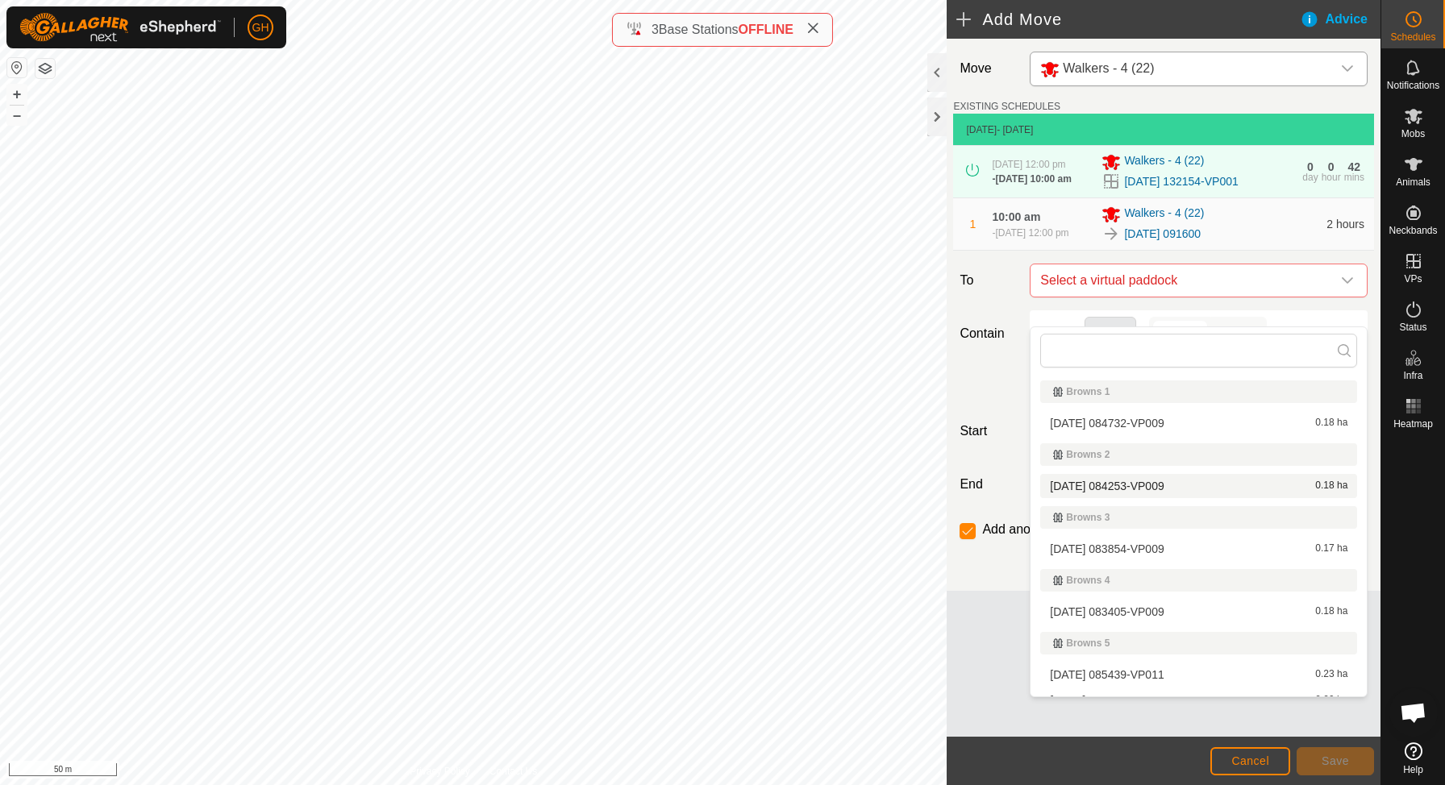
scroll to position [337, 0]
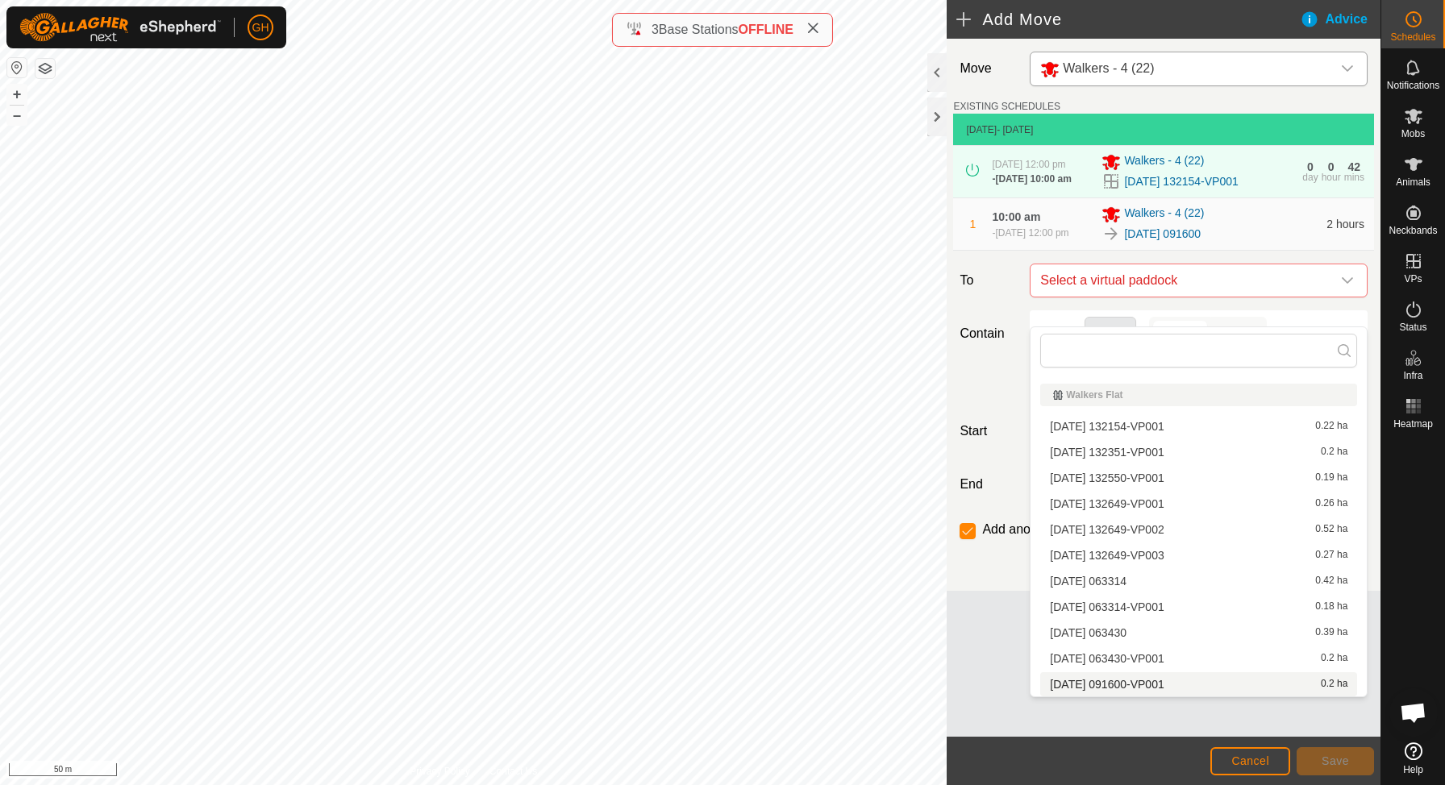
click at [1135, 690] on span "[DATE] 091600-VP001" at bounding box center [1107, 684] width 114 height 11
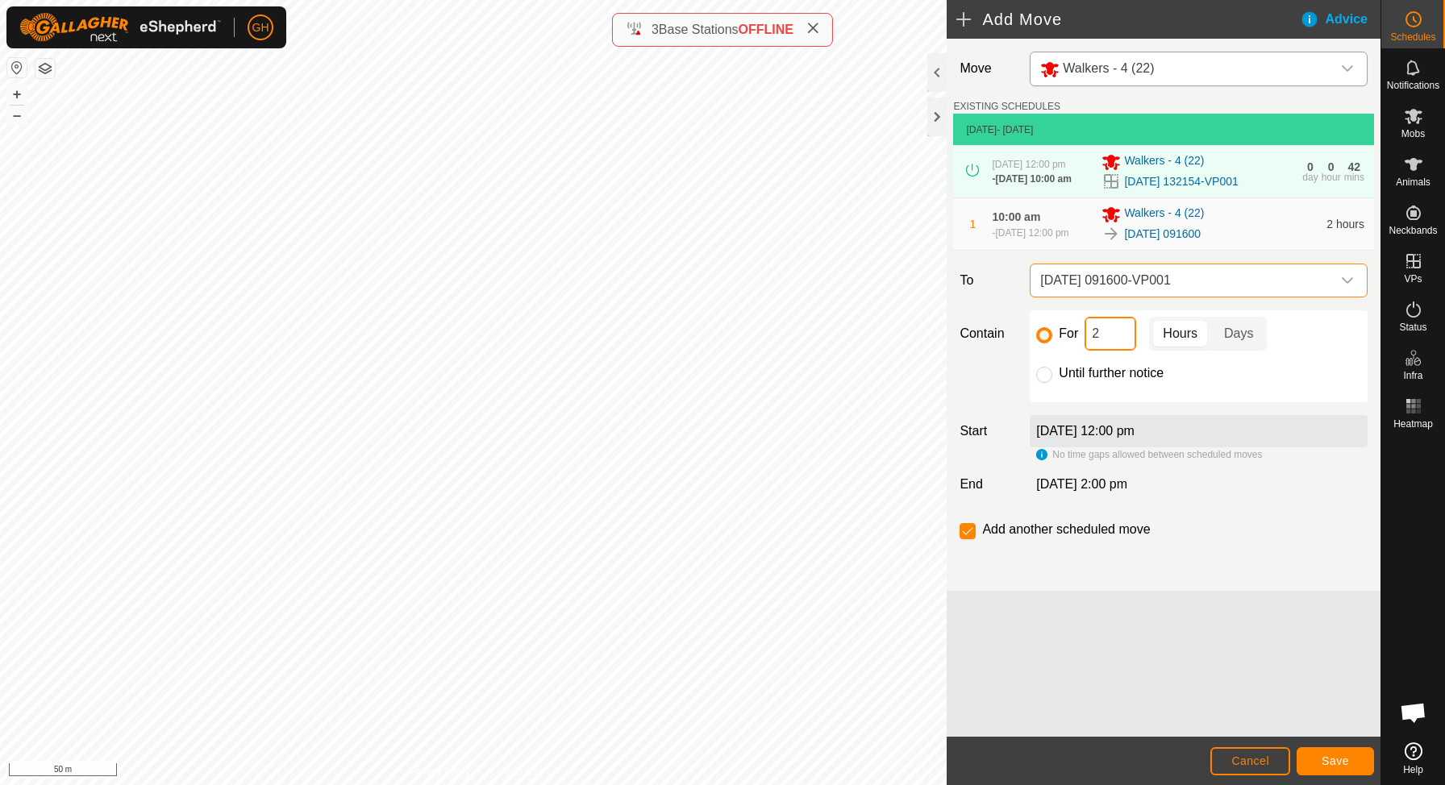
click at [1109, 351] on input "2" at bounding box center [1111, 334] width 52 height 34
type input "22"
click at [964, 539] on input "checkbox" at bounding box center [968, 531] width 16 height 16
checkbox input "false"
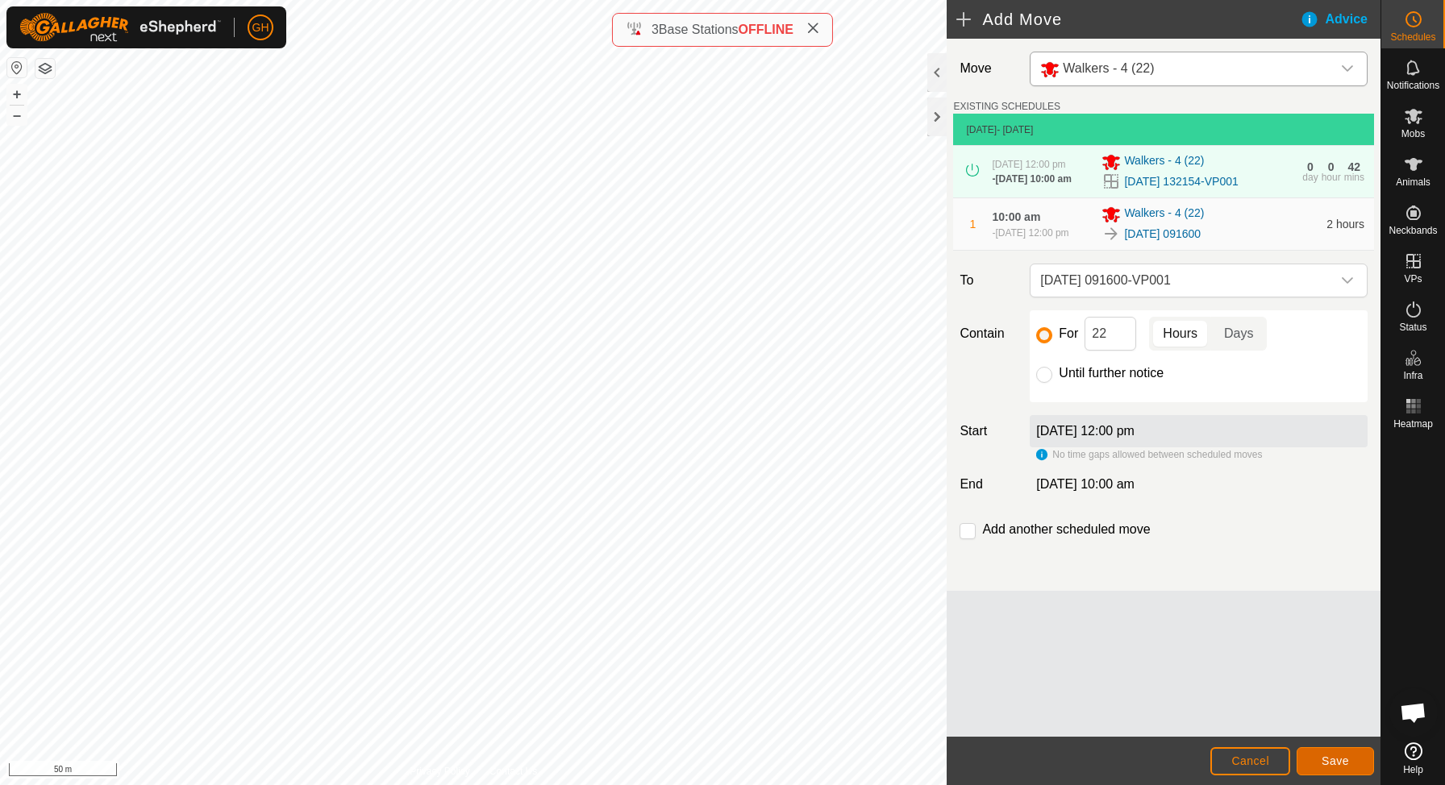
click at [1322, 764] on span "Save" at bounding box center [1335, 761] width 27 height 13
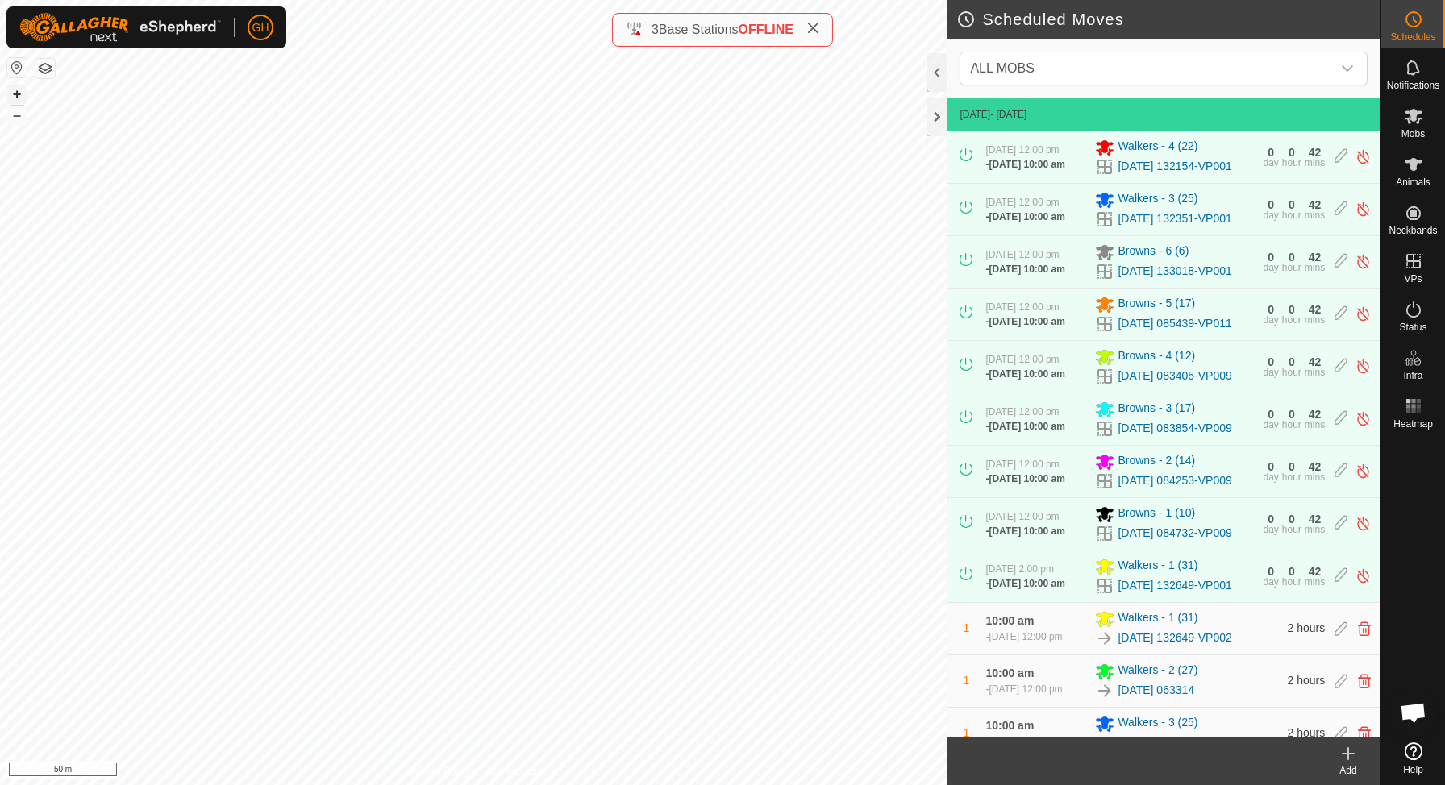
click at [21, 94] on button "+" at bounding box center [16, 94] width 19 height 19
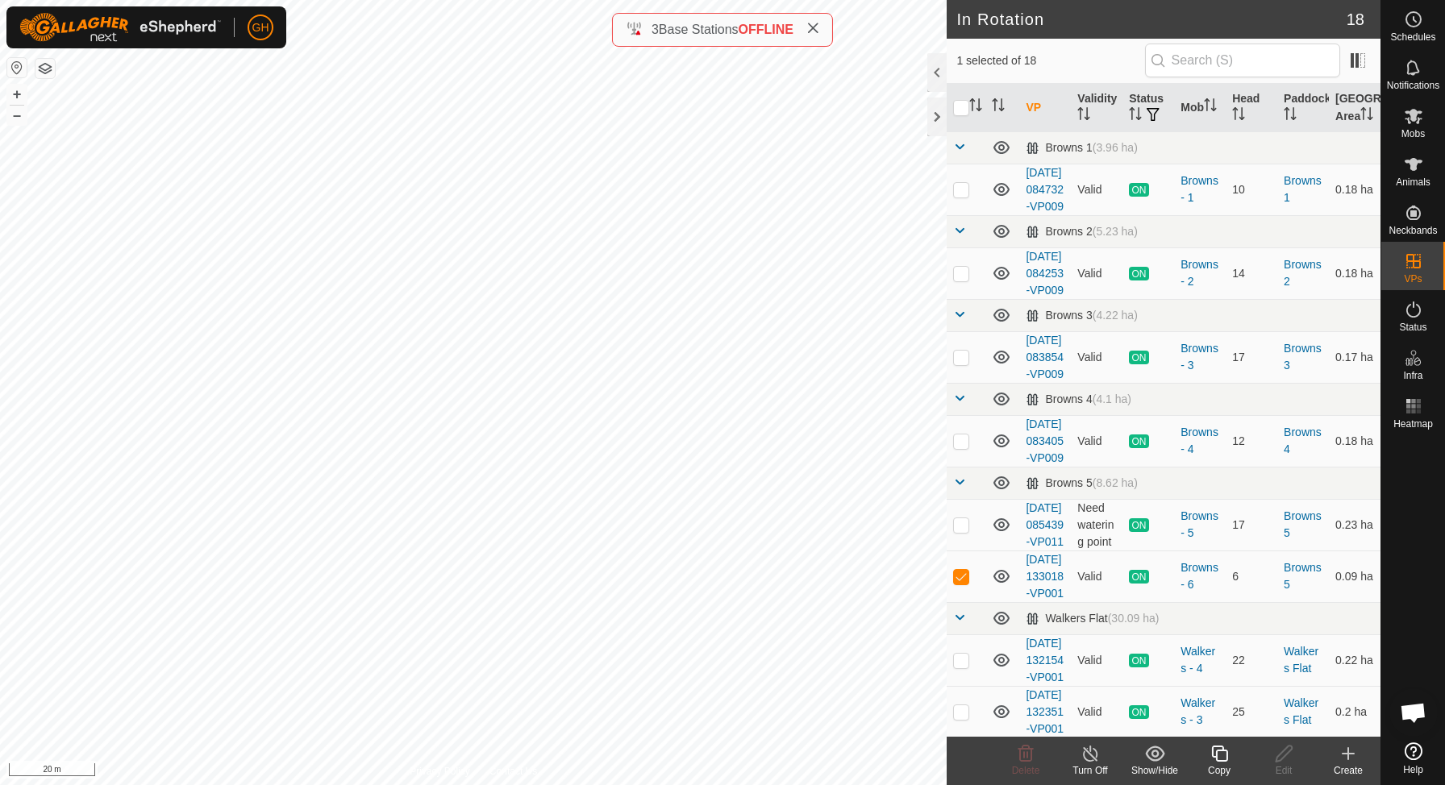
click at [1351, 755] on icon at bounding box center [1348, 753] width 19 height 19
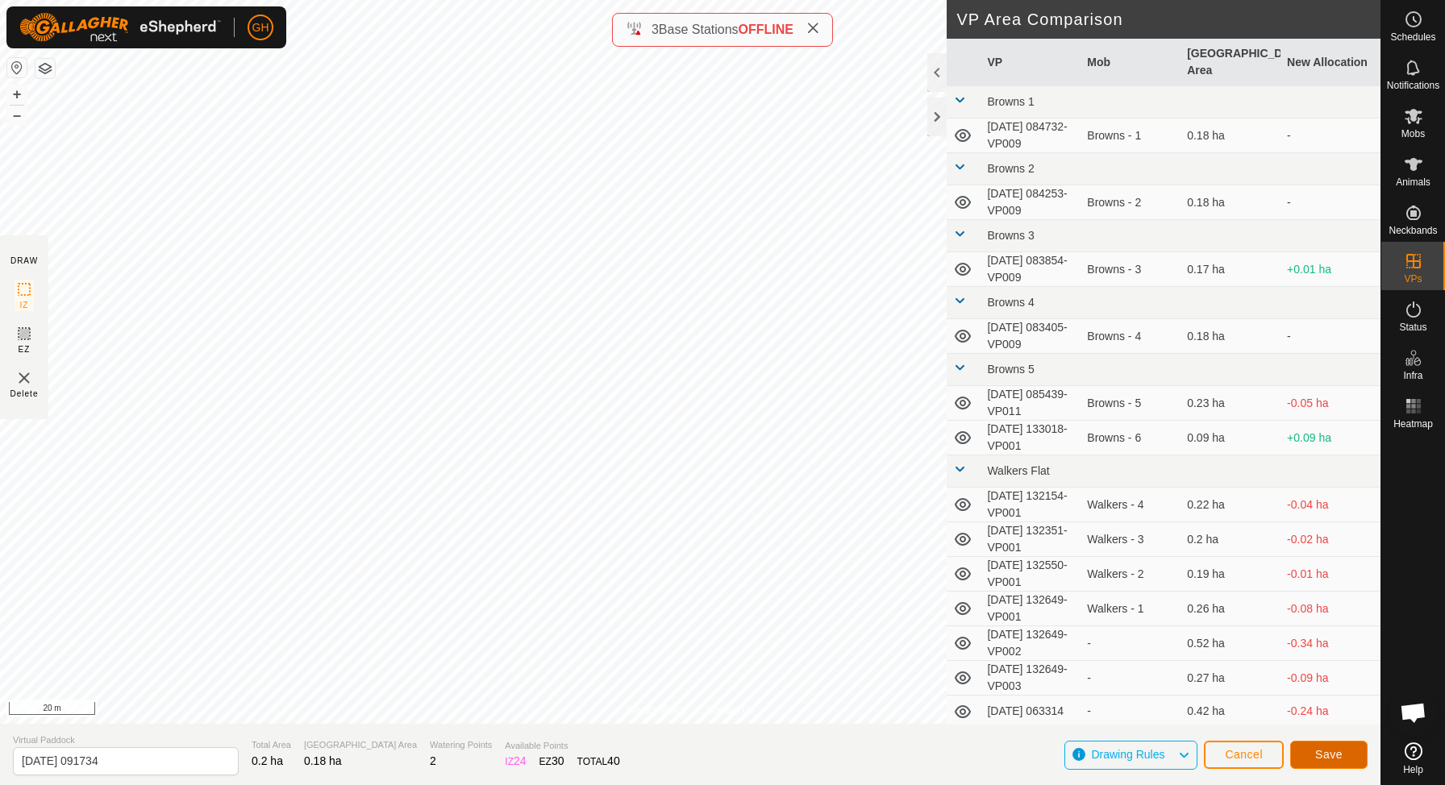
click at [1310, 747] on button "Save" at bounding box center [1328, 755] width 77 height 28
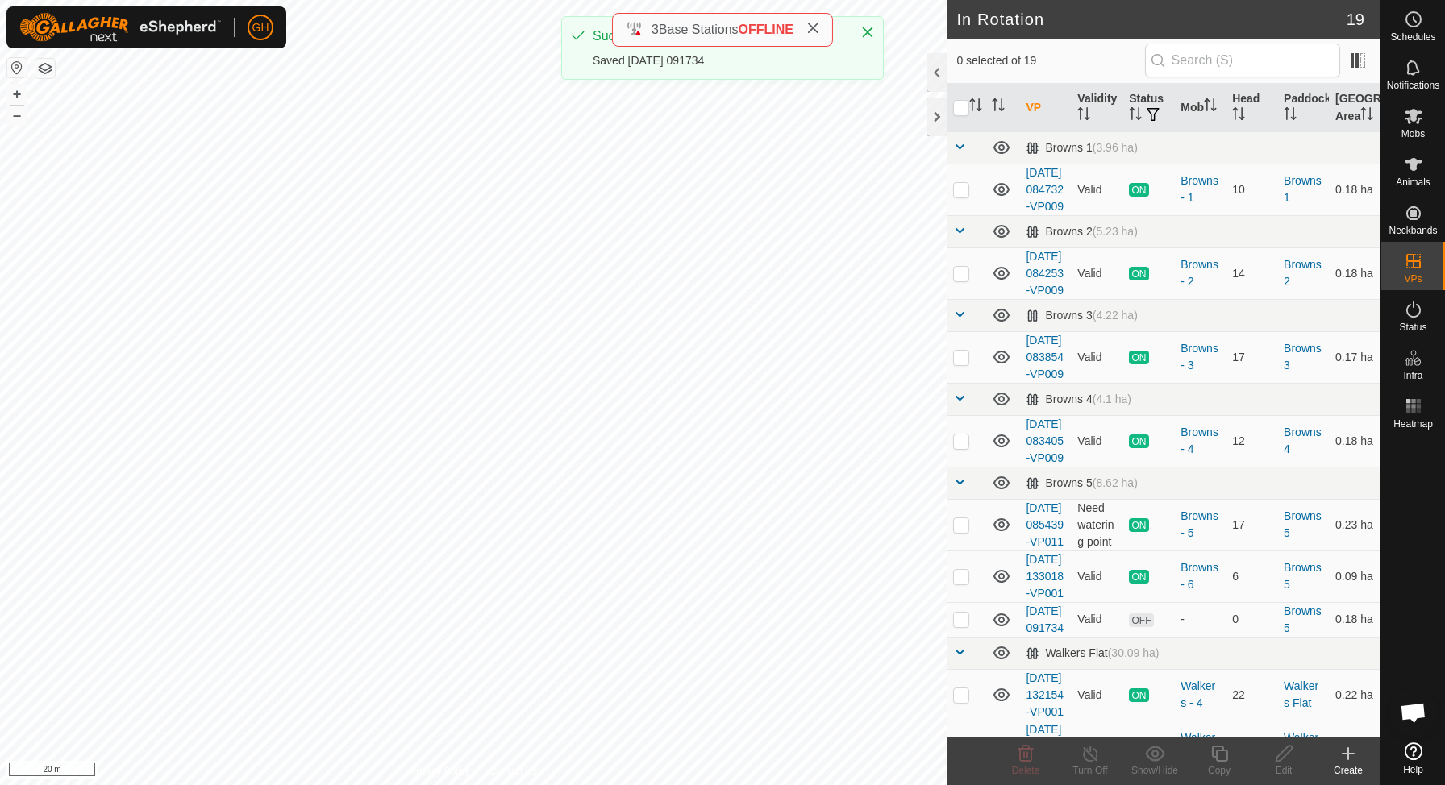
checkbox input "true"
click at [1214, 755] on icon at bounding box center [1220, 753] width 20 height 19
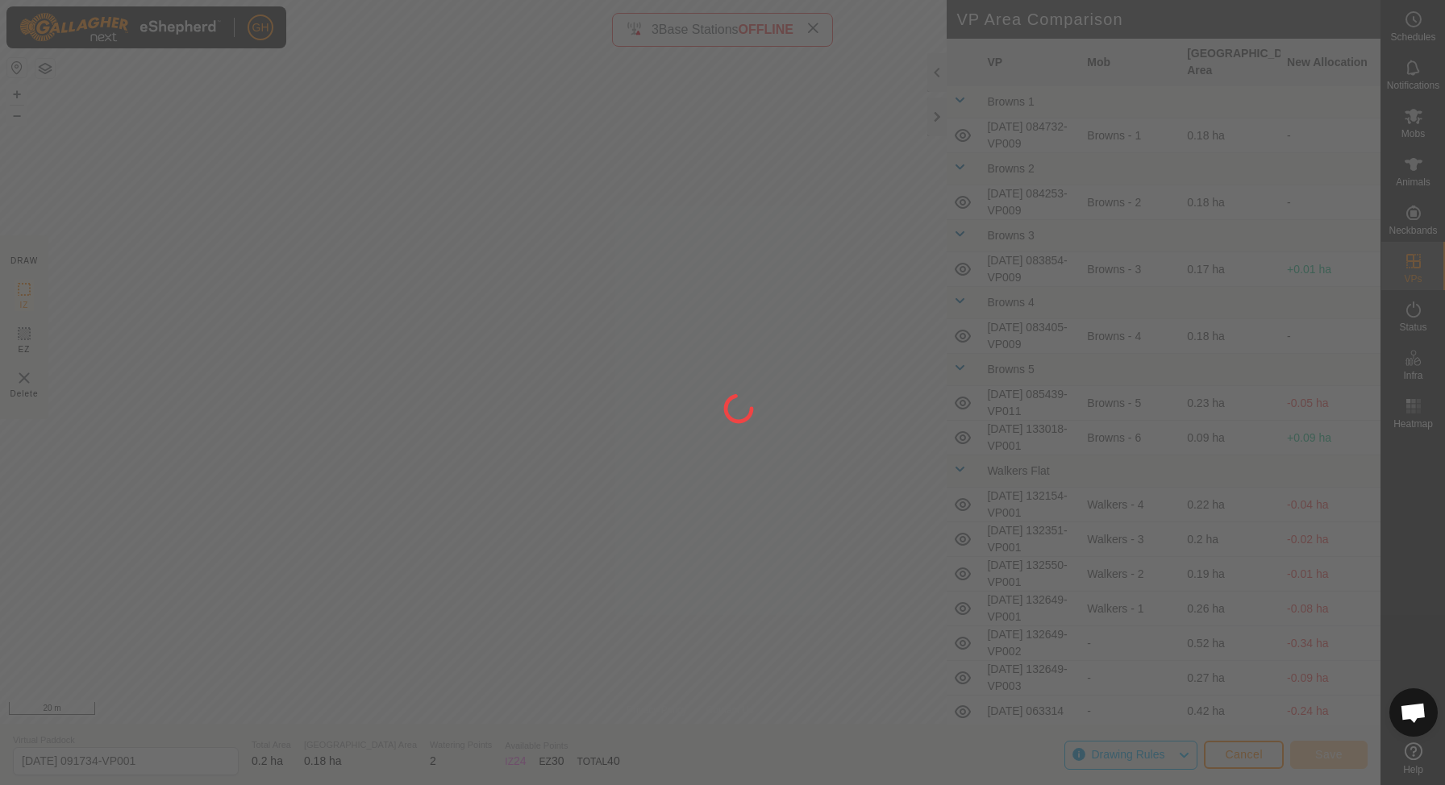
click at [464, 195] on div at bounding box center [722, 392] width 1445 height 785
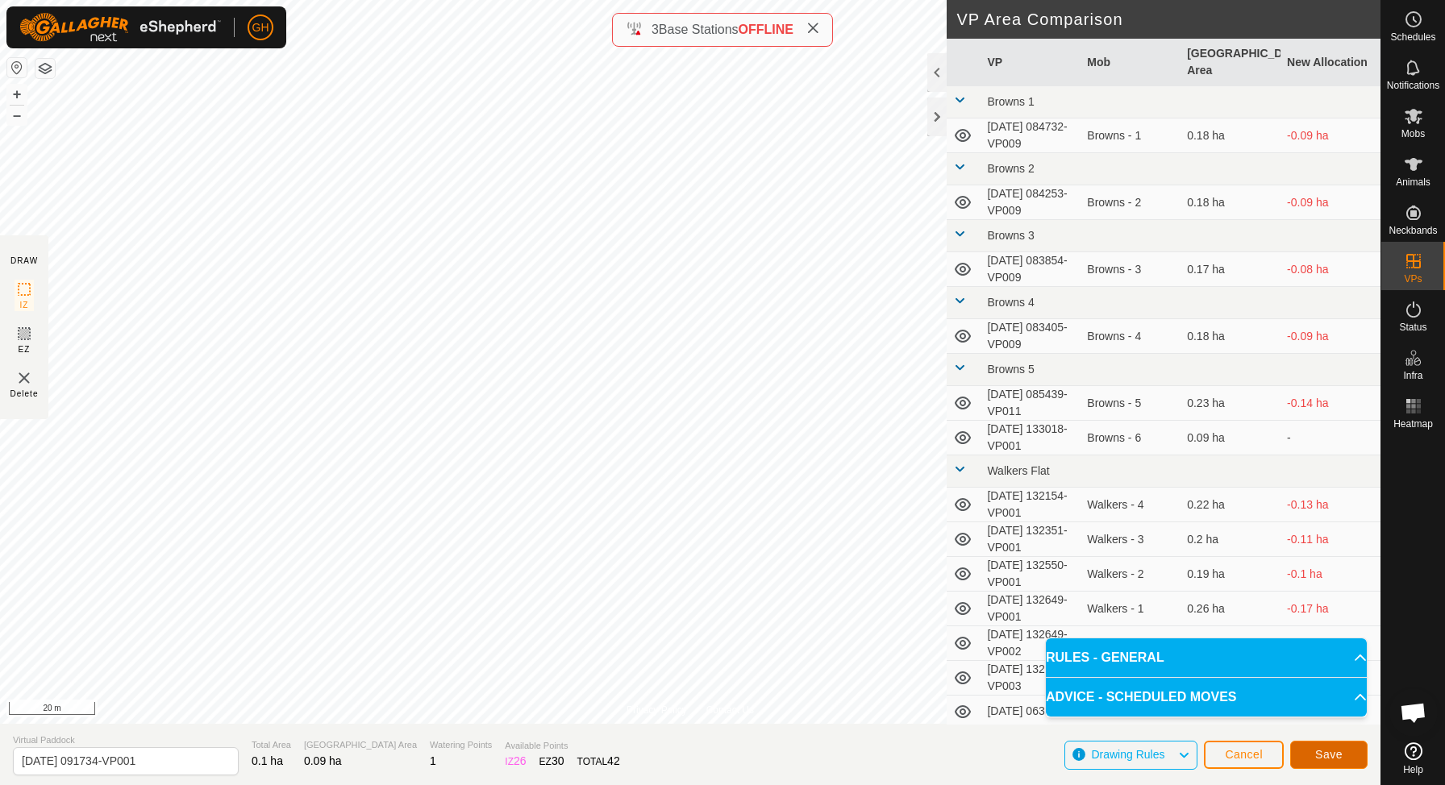
click at [1312, 756] on button "Save" at bounding box center [1328, 755] width 77 height 28
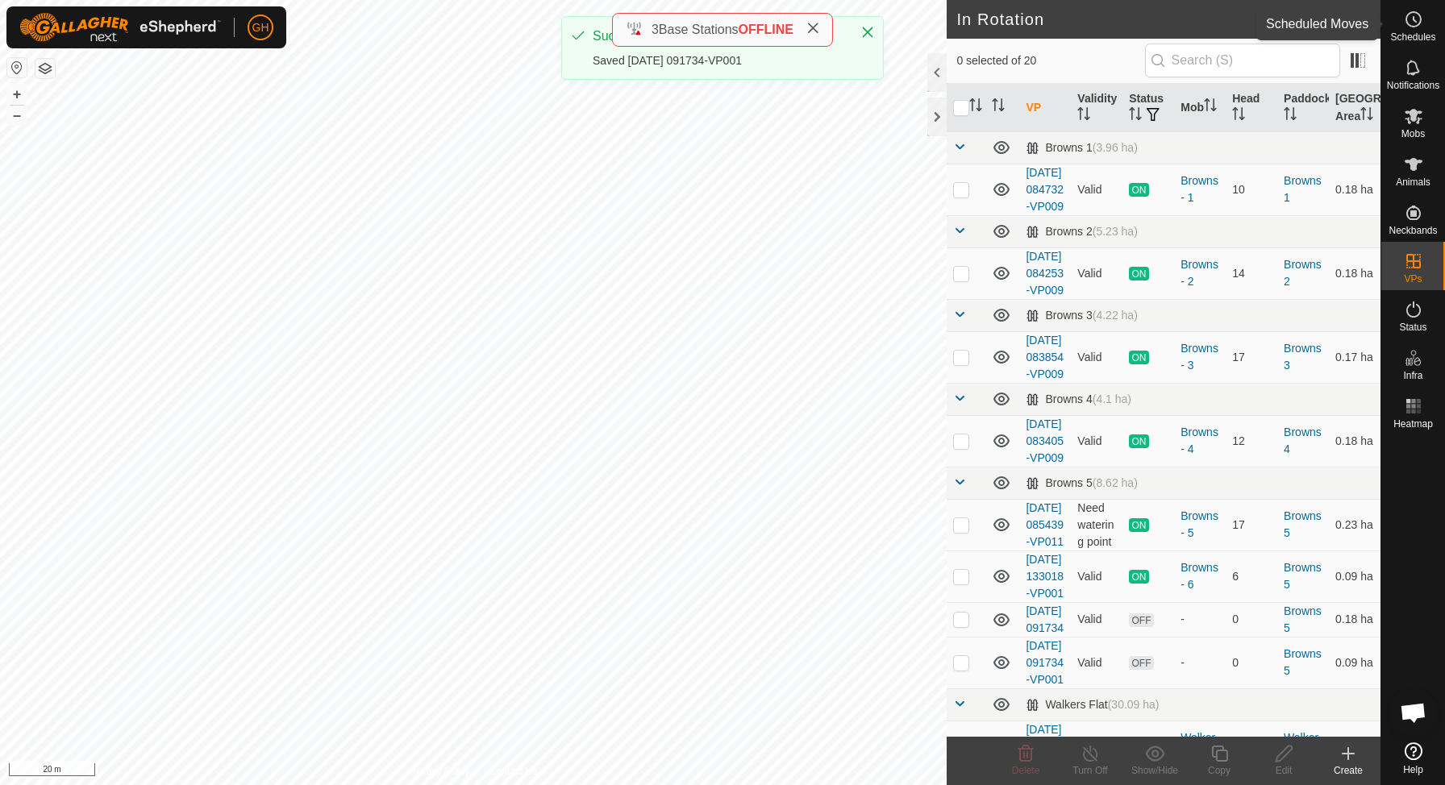
click at [1410, 27] on icon at bounding box center [1413, 19] width 19 height 19
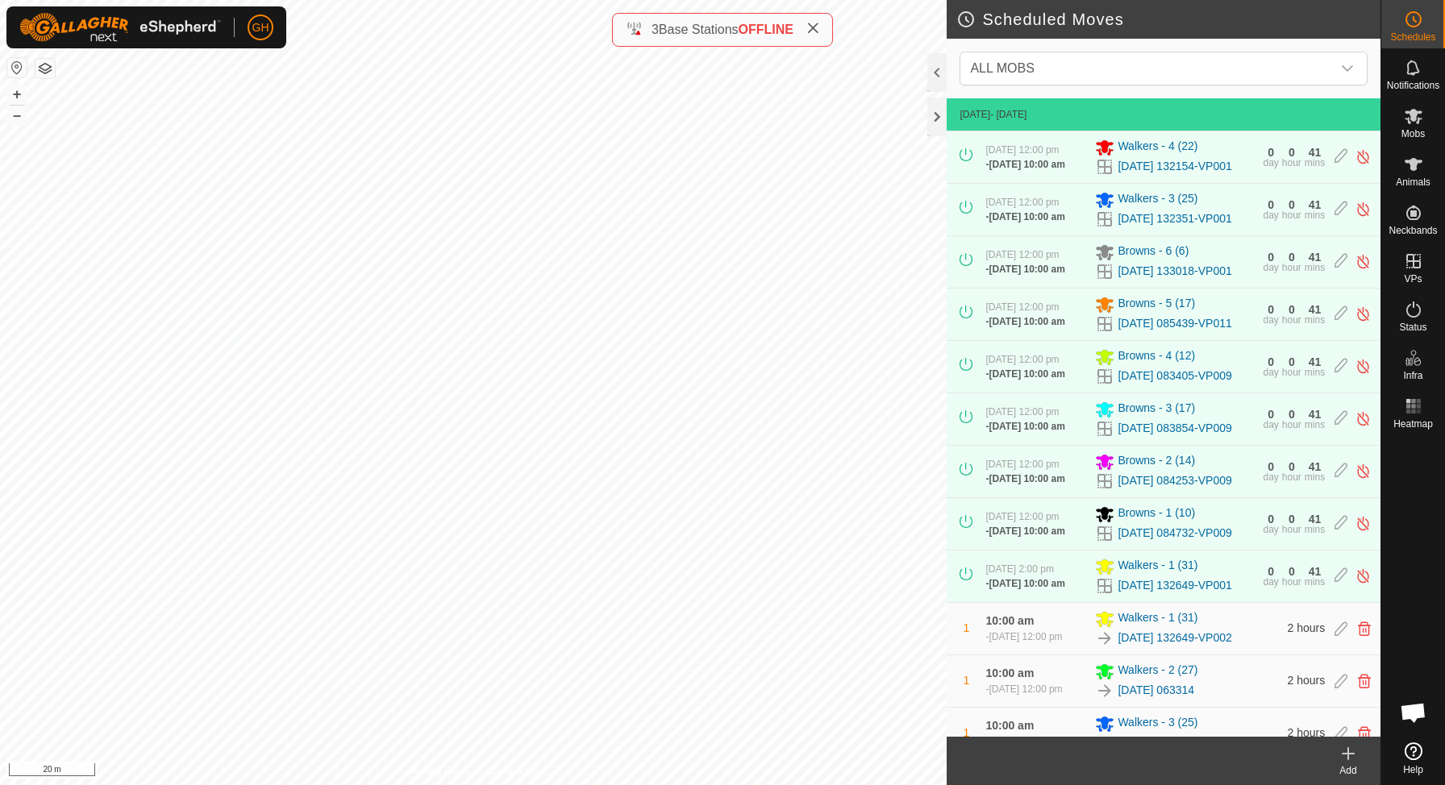
click at [1342, 758] on icon at bounding box center [1348, 753] width 19 height 19
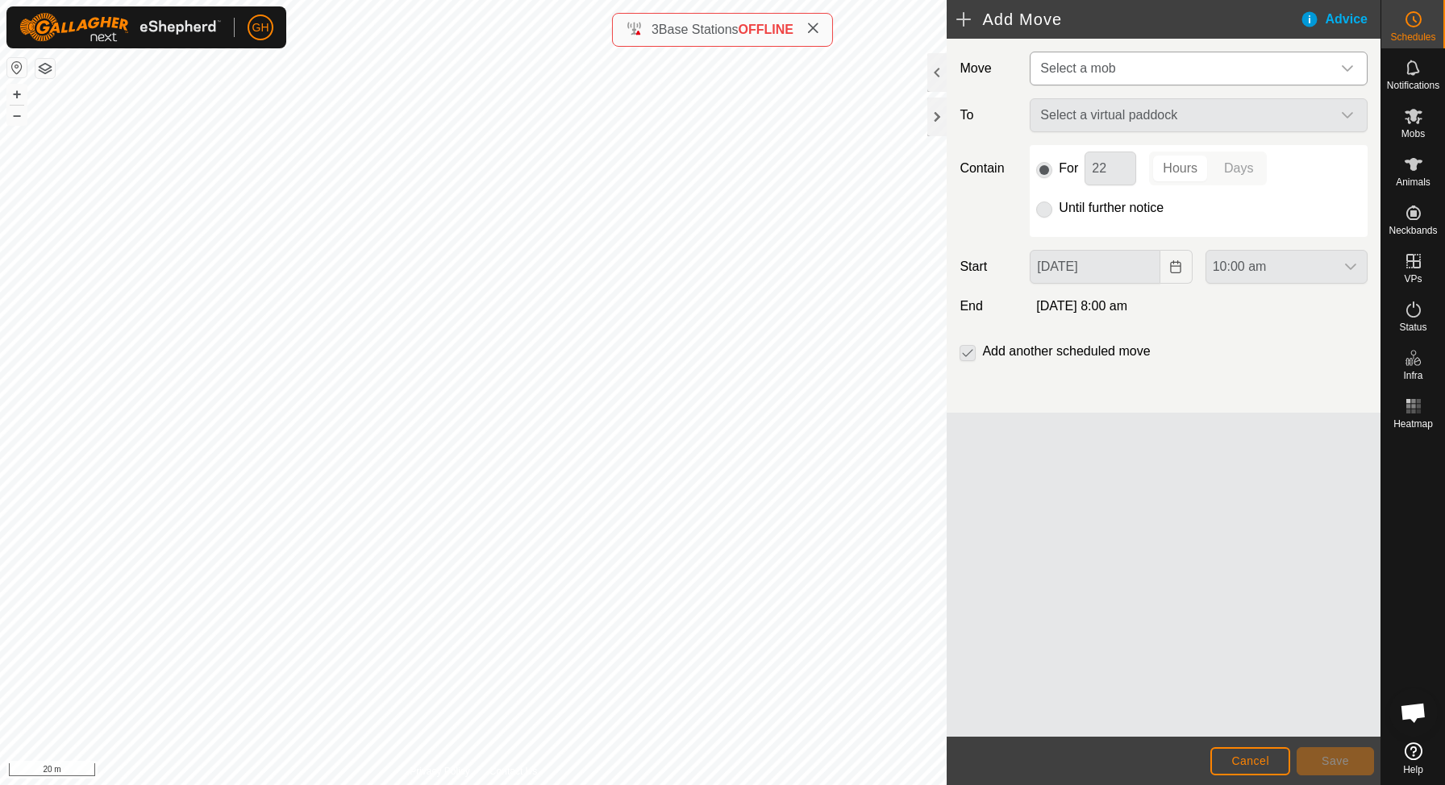
click at [1181, 75] on span "Select a mob" at bounding box center [1183, 68] width 298 height 32
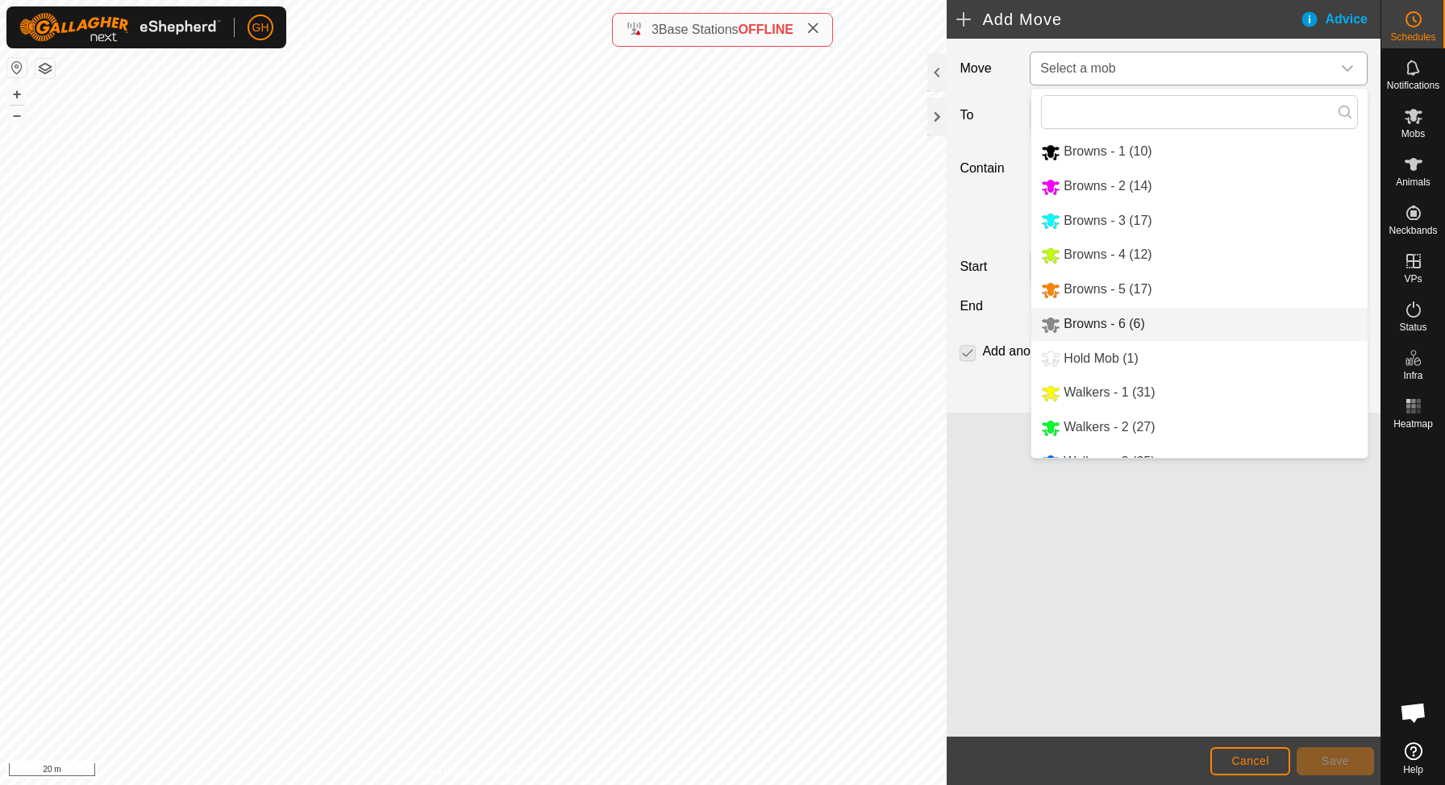
click at [1106, 323] on span "Browns - 6 (6)" at bounding box center [1104, 324] width 81 height 14
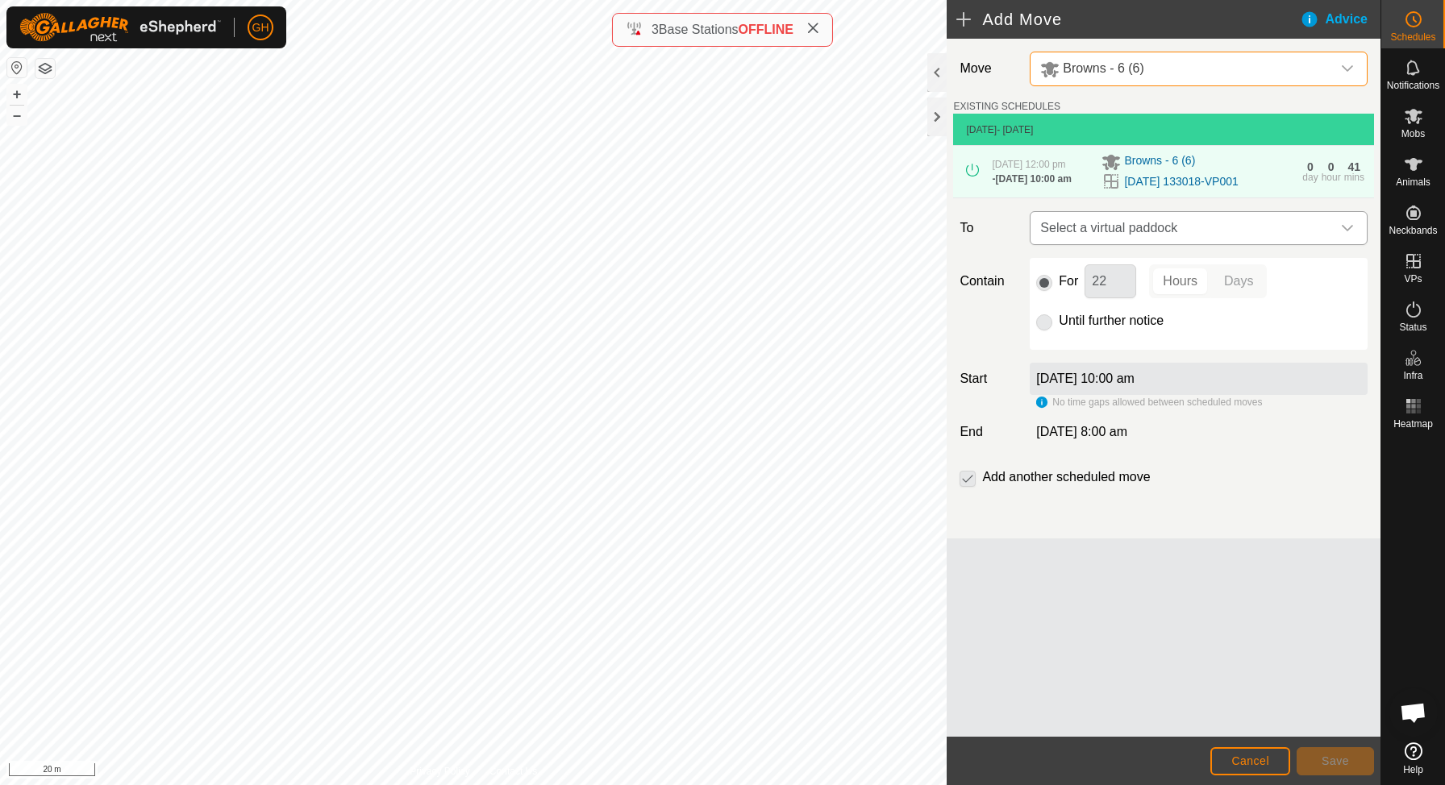
click at [1183, 244] on span "Select a virtual paddock" at bounding box center [1183, 228] width 298 height 32
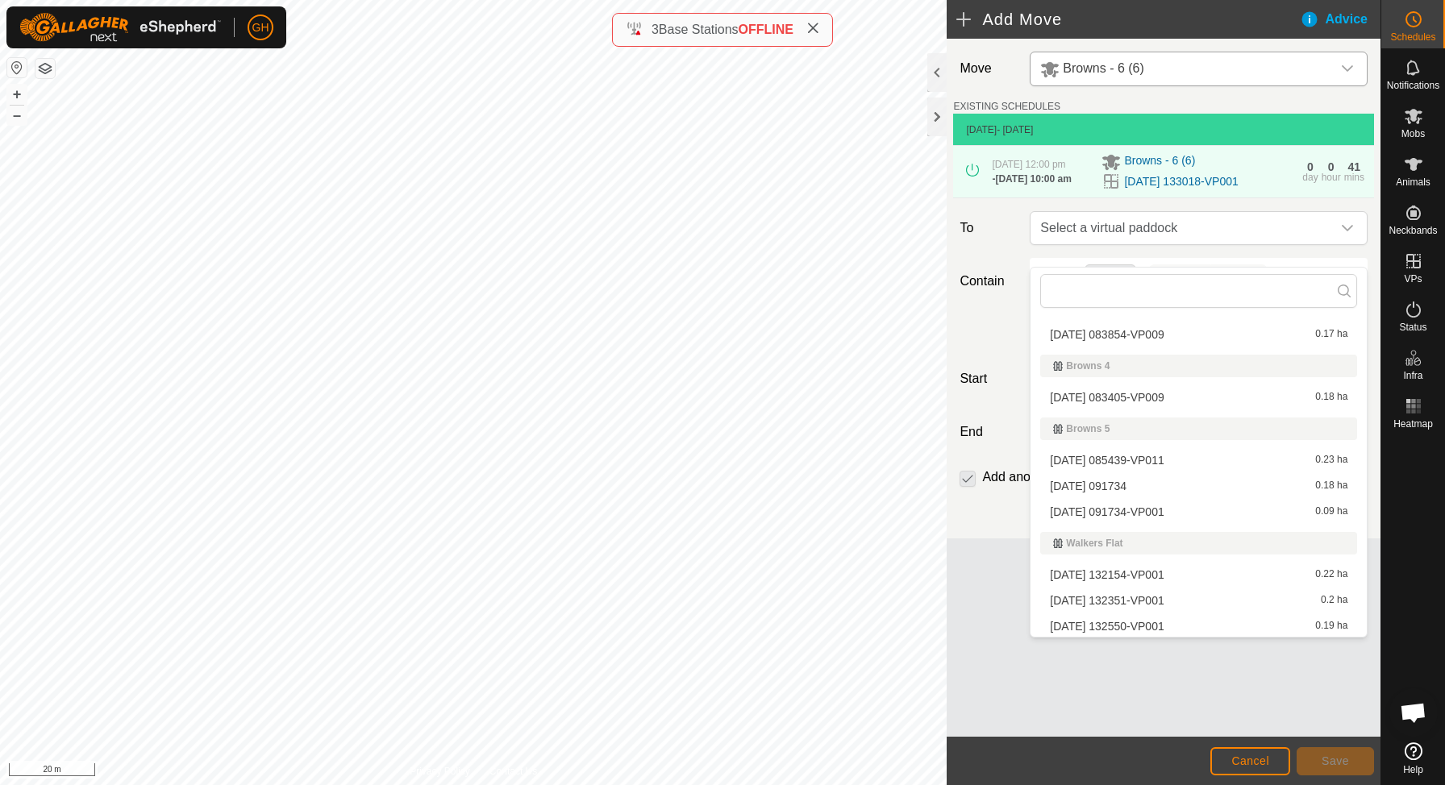
scroll to position [156, 0]
click at [1126, 484] on span "[DATE] 091734" at bounding box center [1088, 484] width 77 height 11
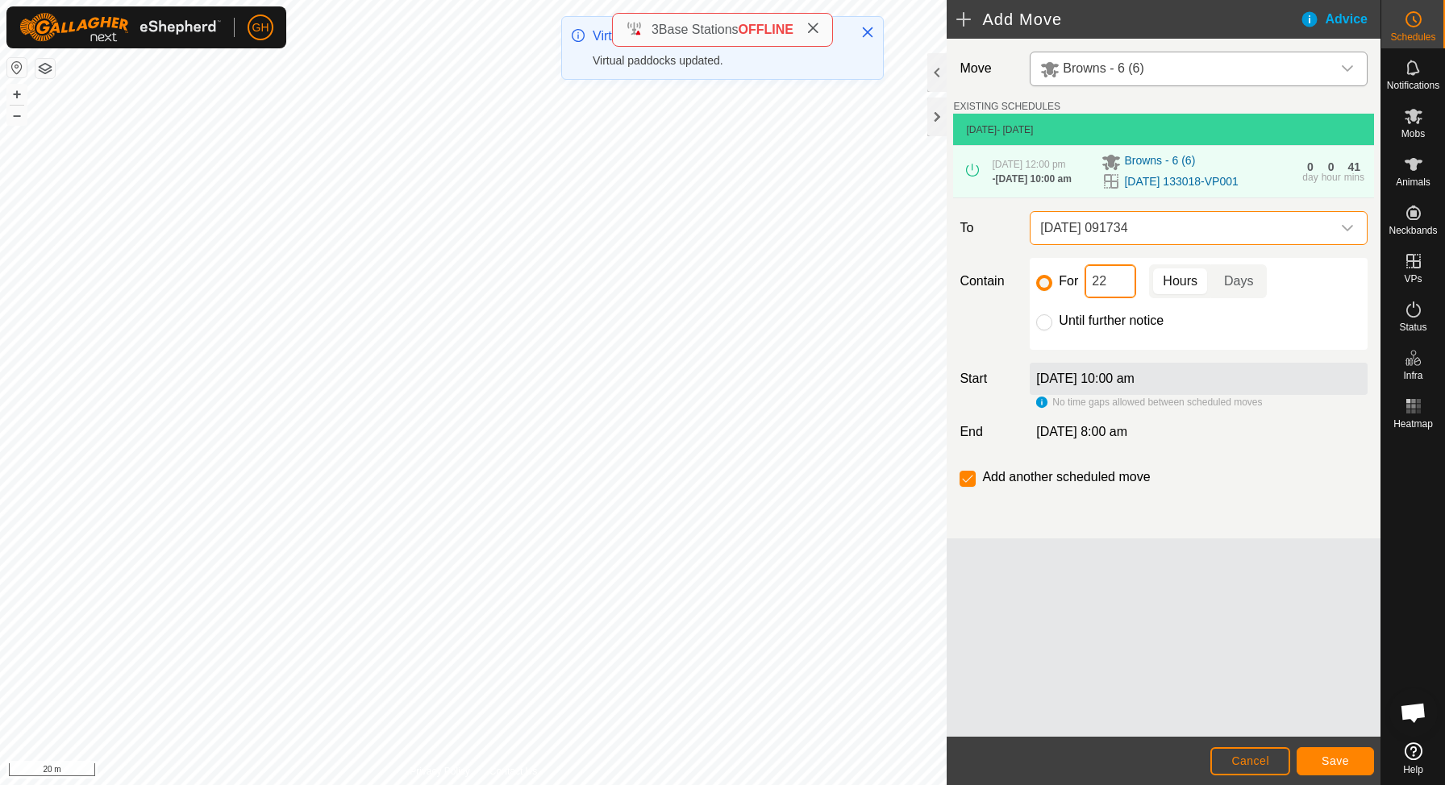
click at [1124, 298] on input "22" at bounding box center [1111, 281] width 52 height 34
click at [1336, 761] on span "Save" at bounding box center [1335, 761] width 27 height 13
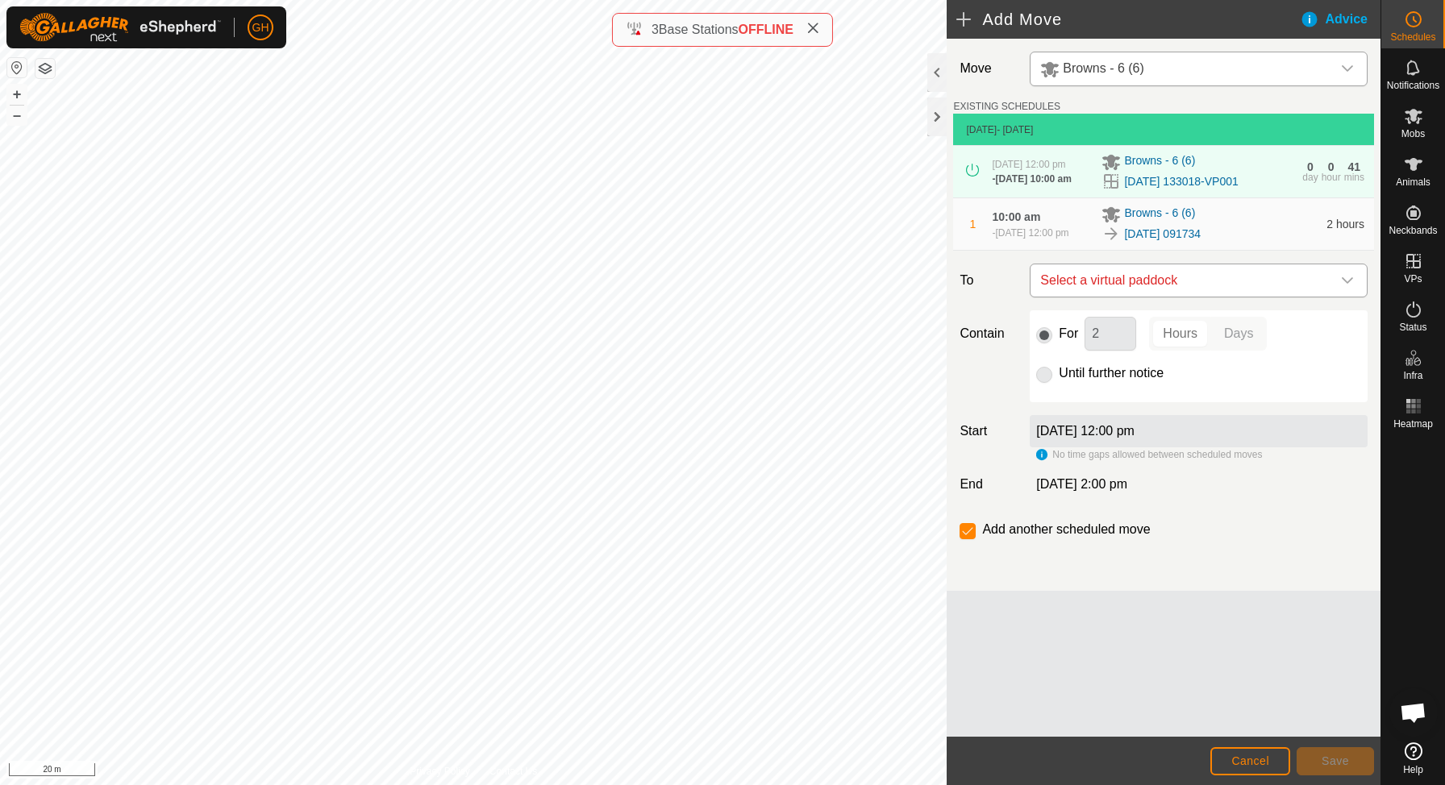
click at [1203, 297] on span "Select a virtual paddock" at bounding box center [1183, 280] width 298 height 32
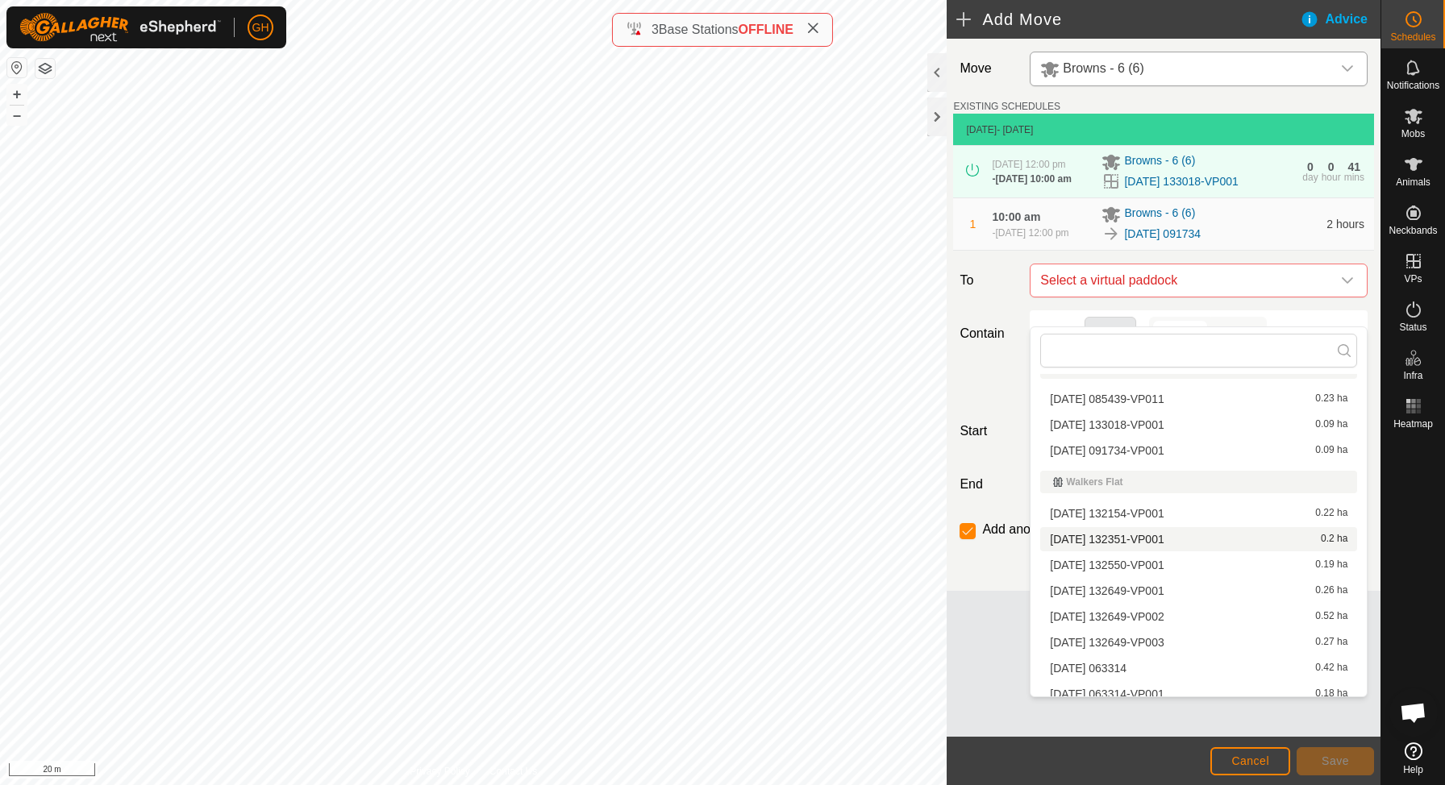
scroll to position [258, 0]
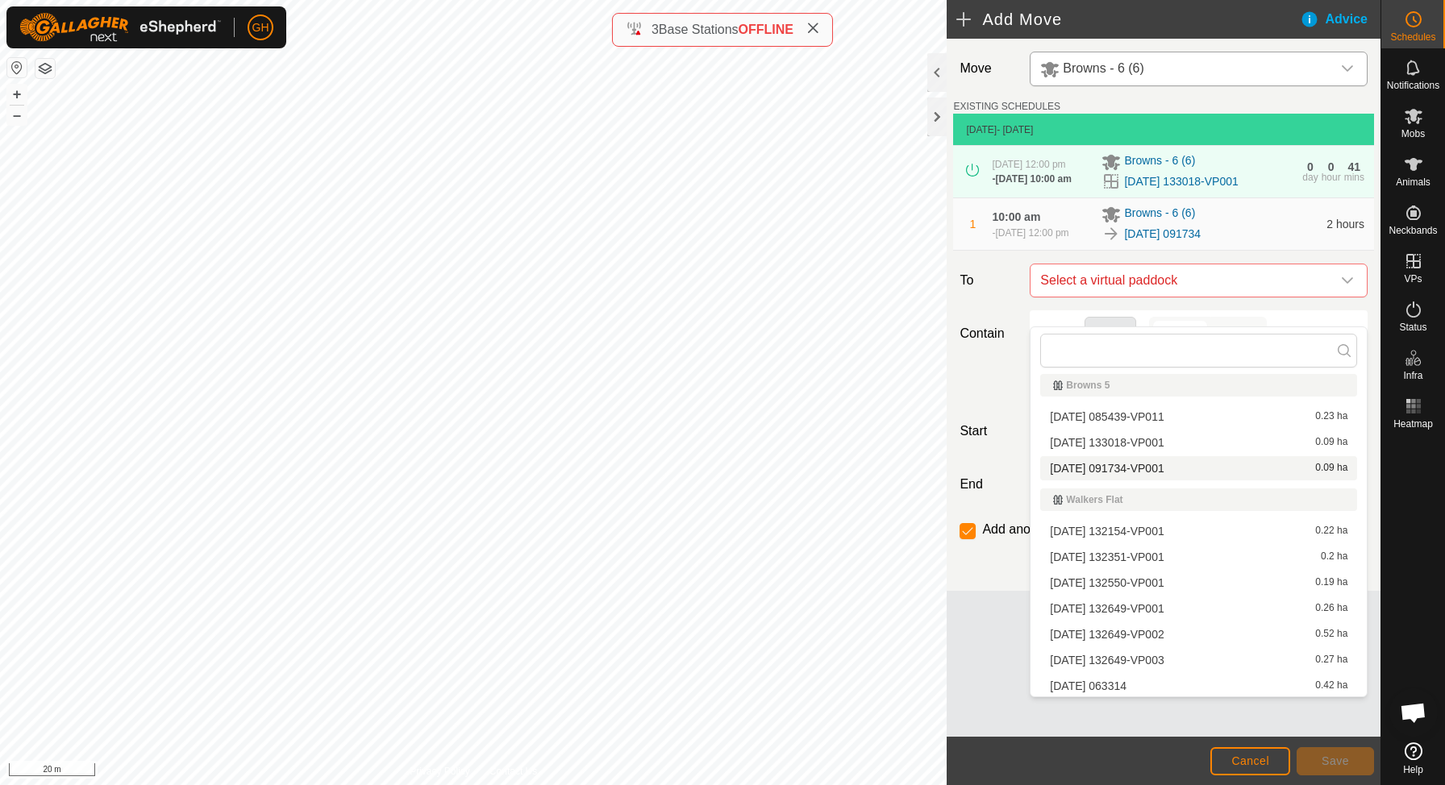
click at [1150, 469] on span "[DATE] 091734-VP001" at bounding box center [1107, 468] width 114 height 11
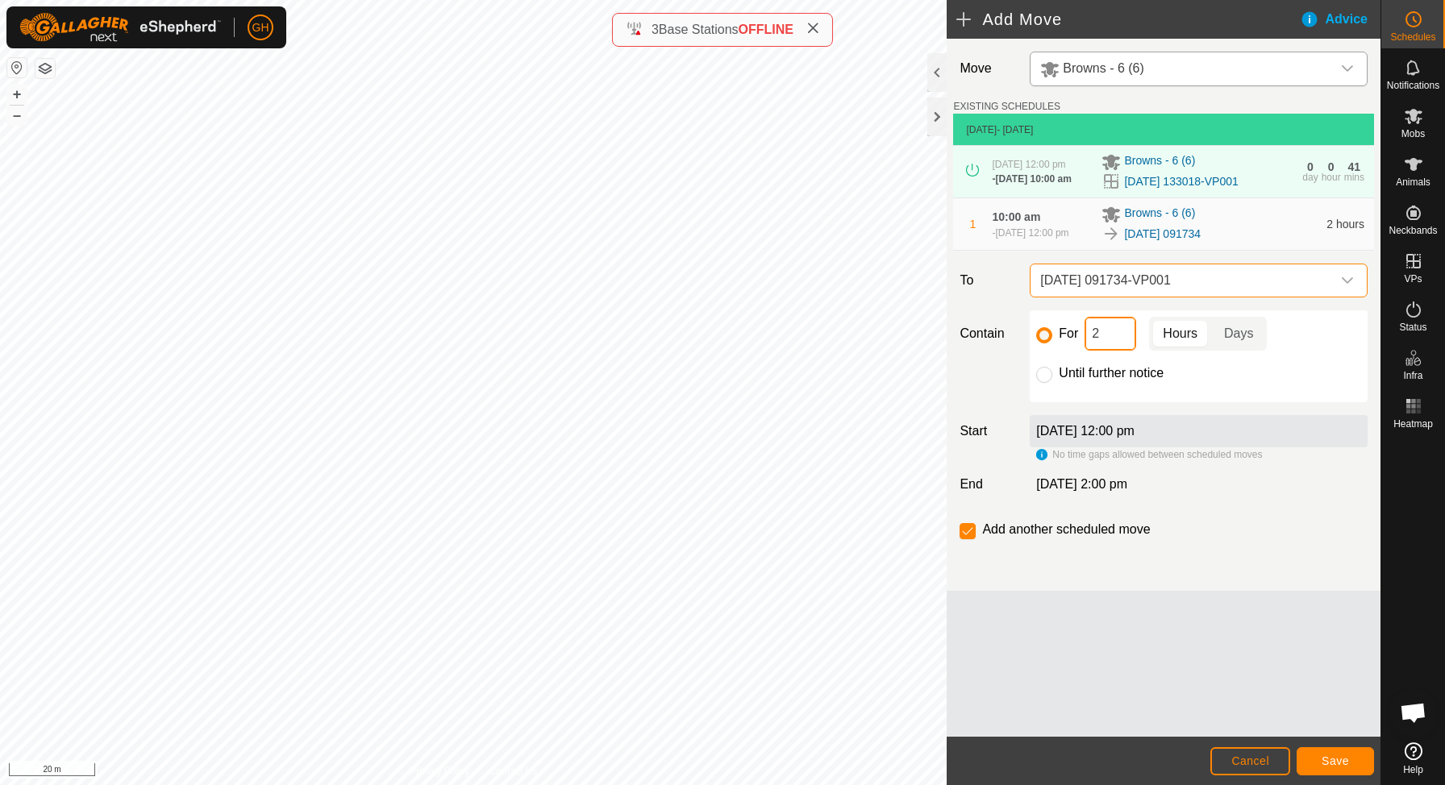
click at [1108, 351] on input "2" at bounding box center [1111, 334] width 52 height 34
type input "22"
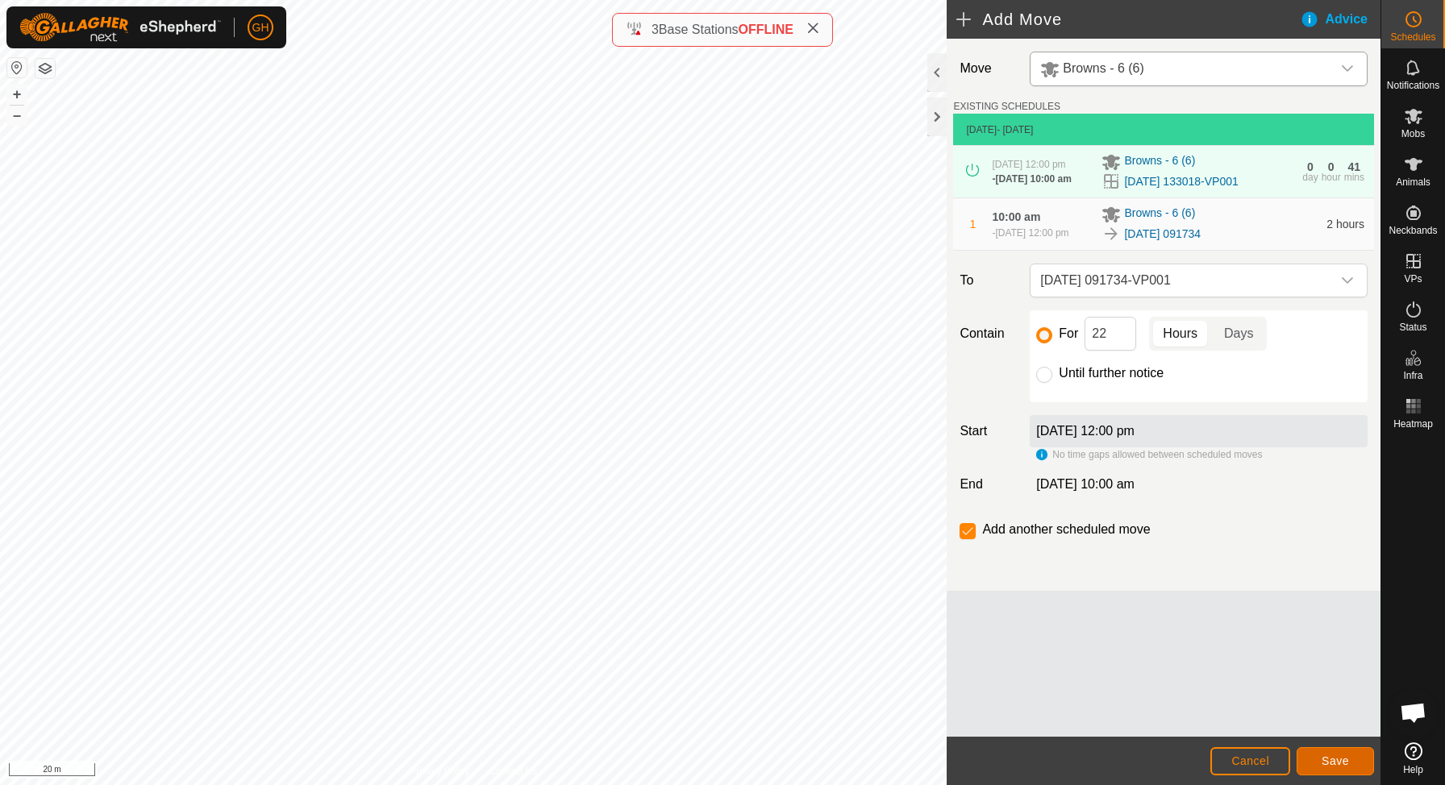
click at [1322, 757] on span "Save" at bounding box center [1335, 761] width 27 height 13
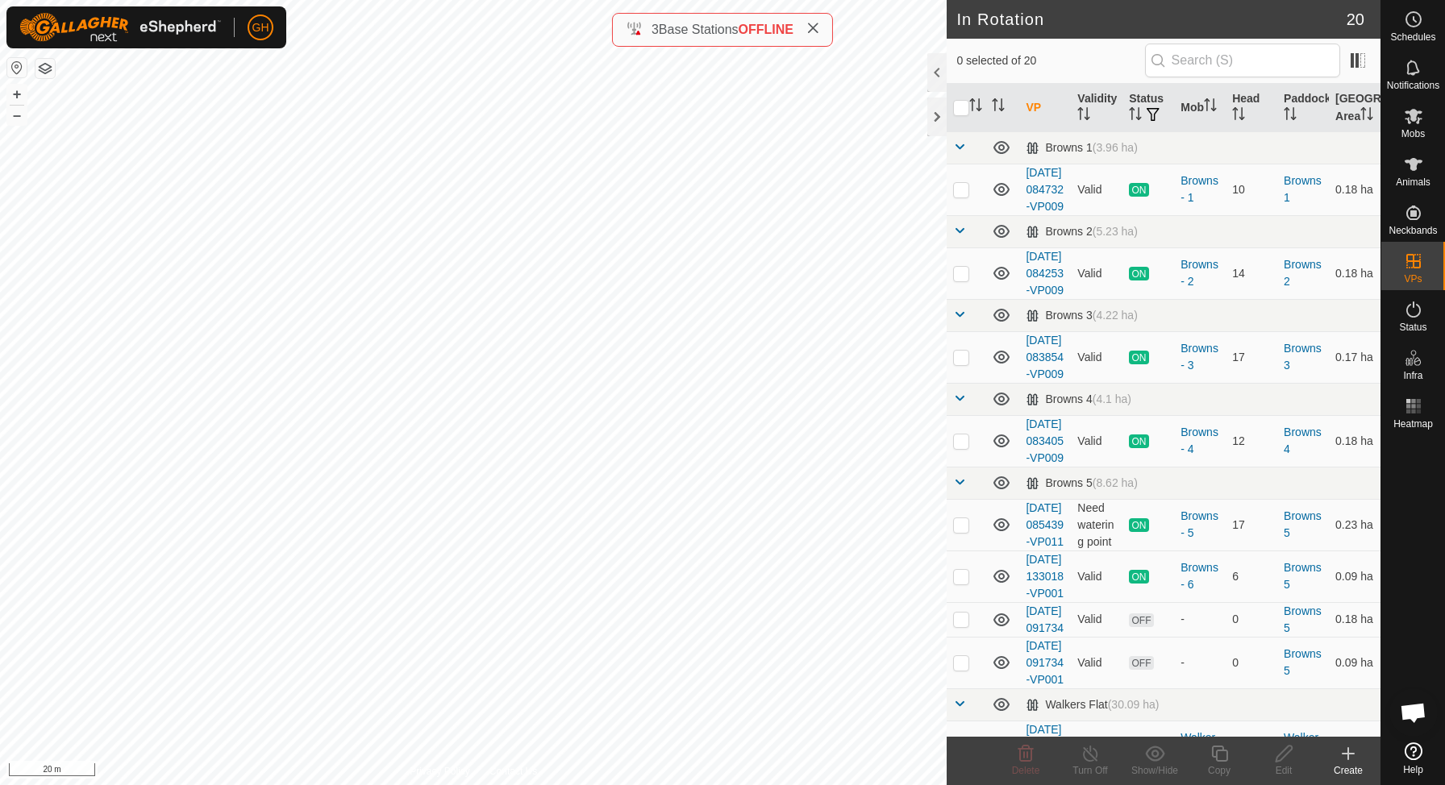
checkbox input "true"
click at [1350, 760] on icon at bounding box center [1348, 753] width 19 height 19
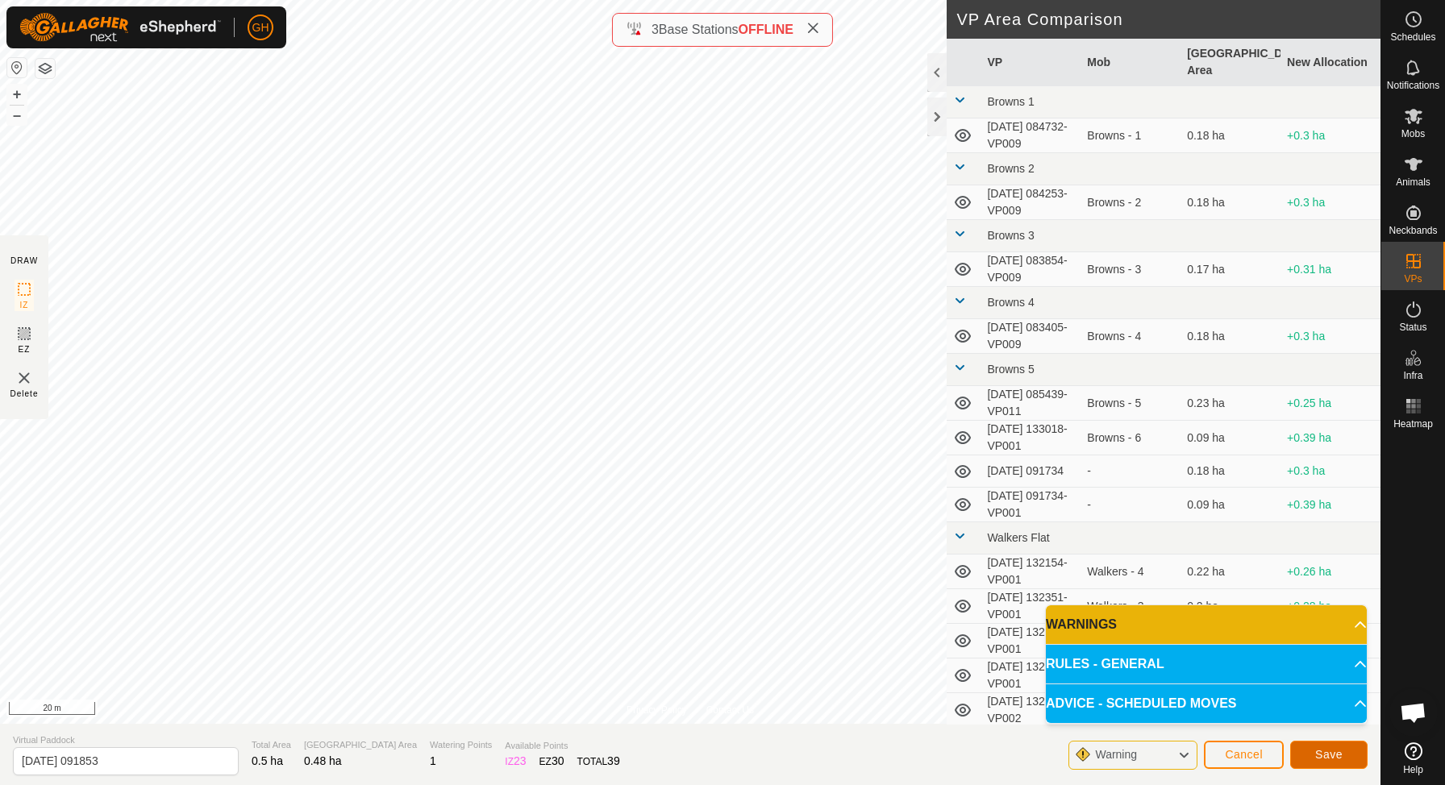
click at [1321, 744] on button "Save" at bounding box center [1328, 755] width 77 height 28
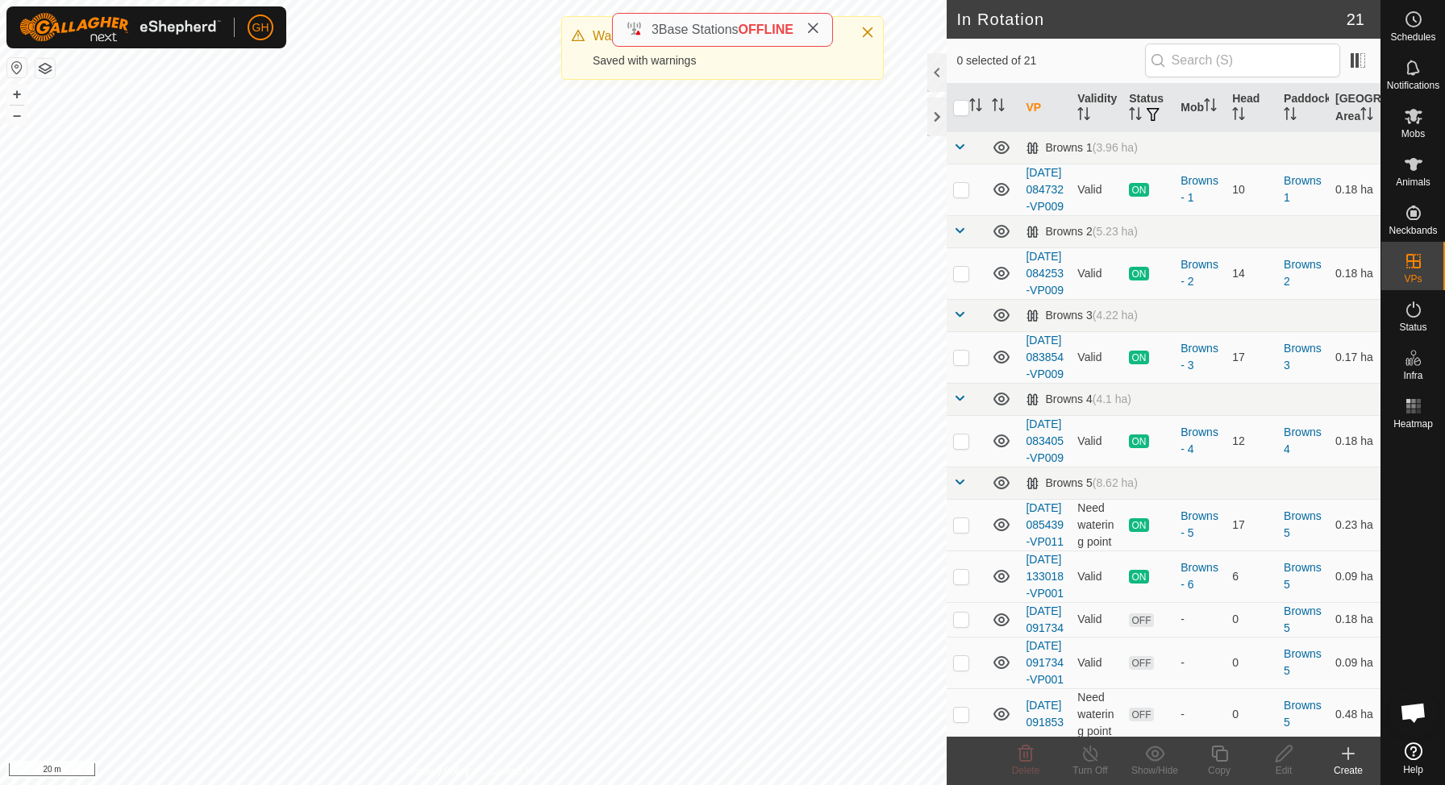
checkbox input "true"
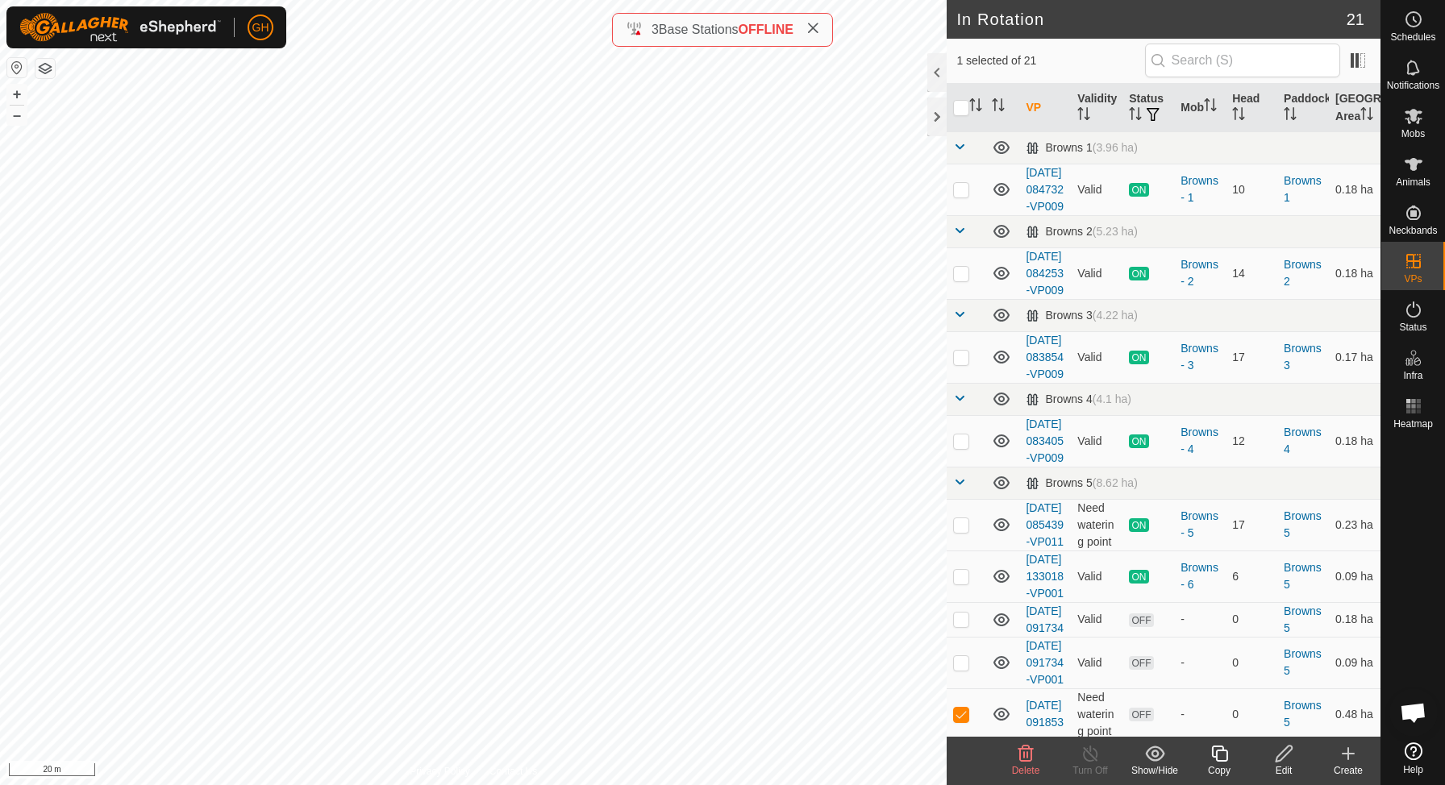
click at [1222, 757] on icon at bounding box center [1220, 753] width 20 height 19
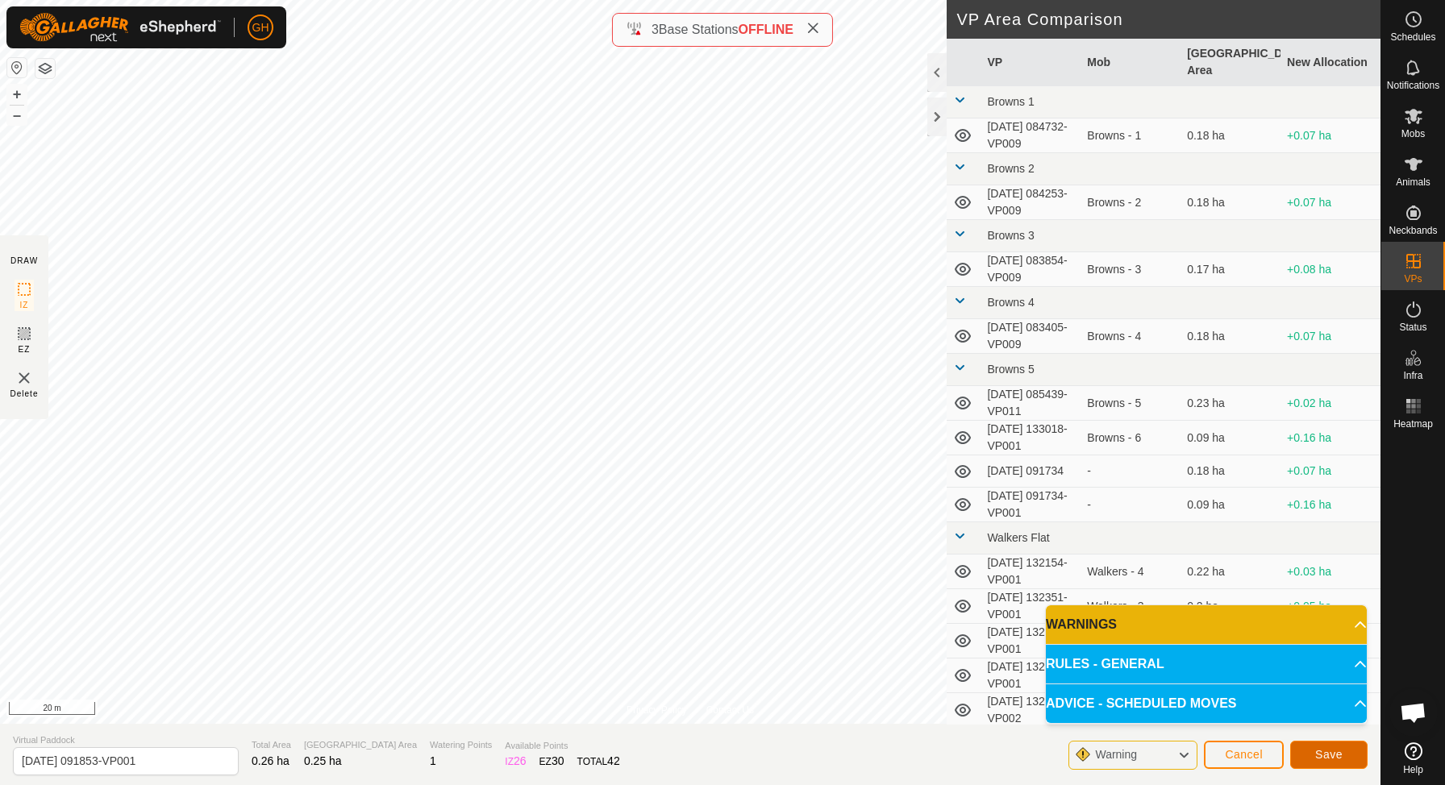
click at [1313, 750] on button "Save" at bounding box center [1328, 755] width 77 height 28
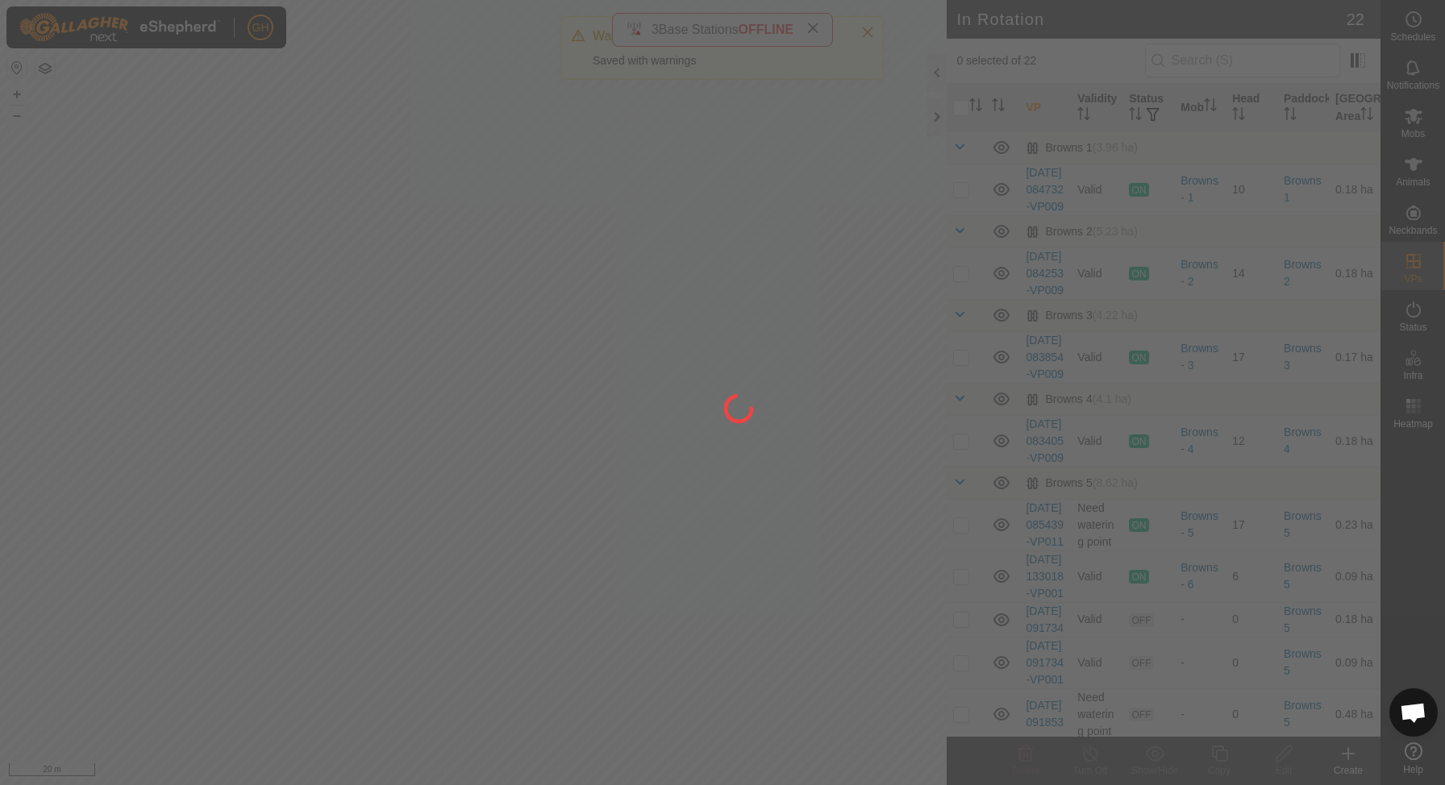
click at [1408, 28] on div at bounding box center [722, 392] width 1445 height 785
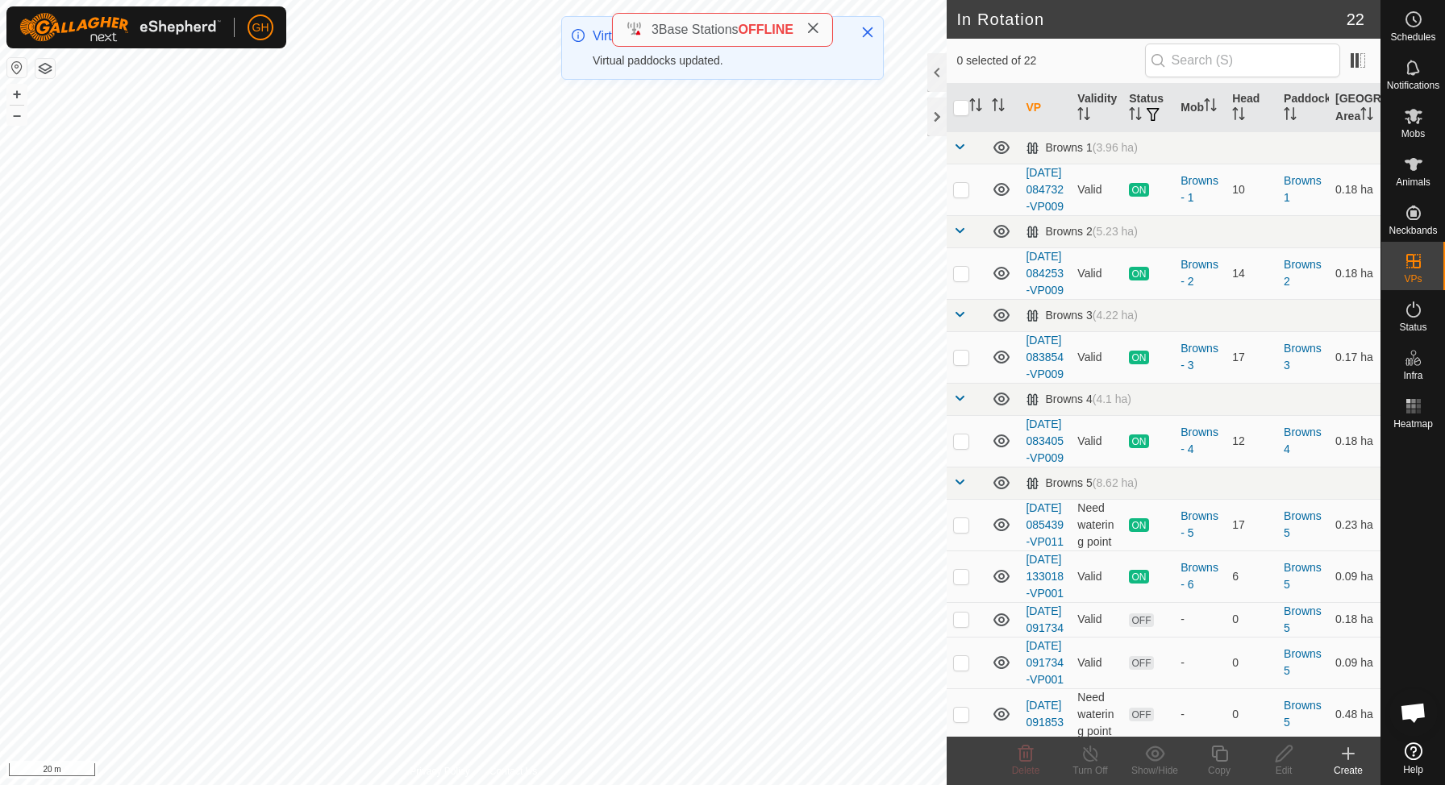
click at [1350, 770] on div "Create" at bounding box center [1348, 771] width 65 height 15
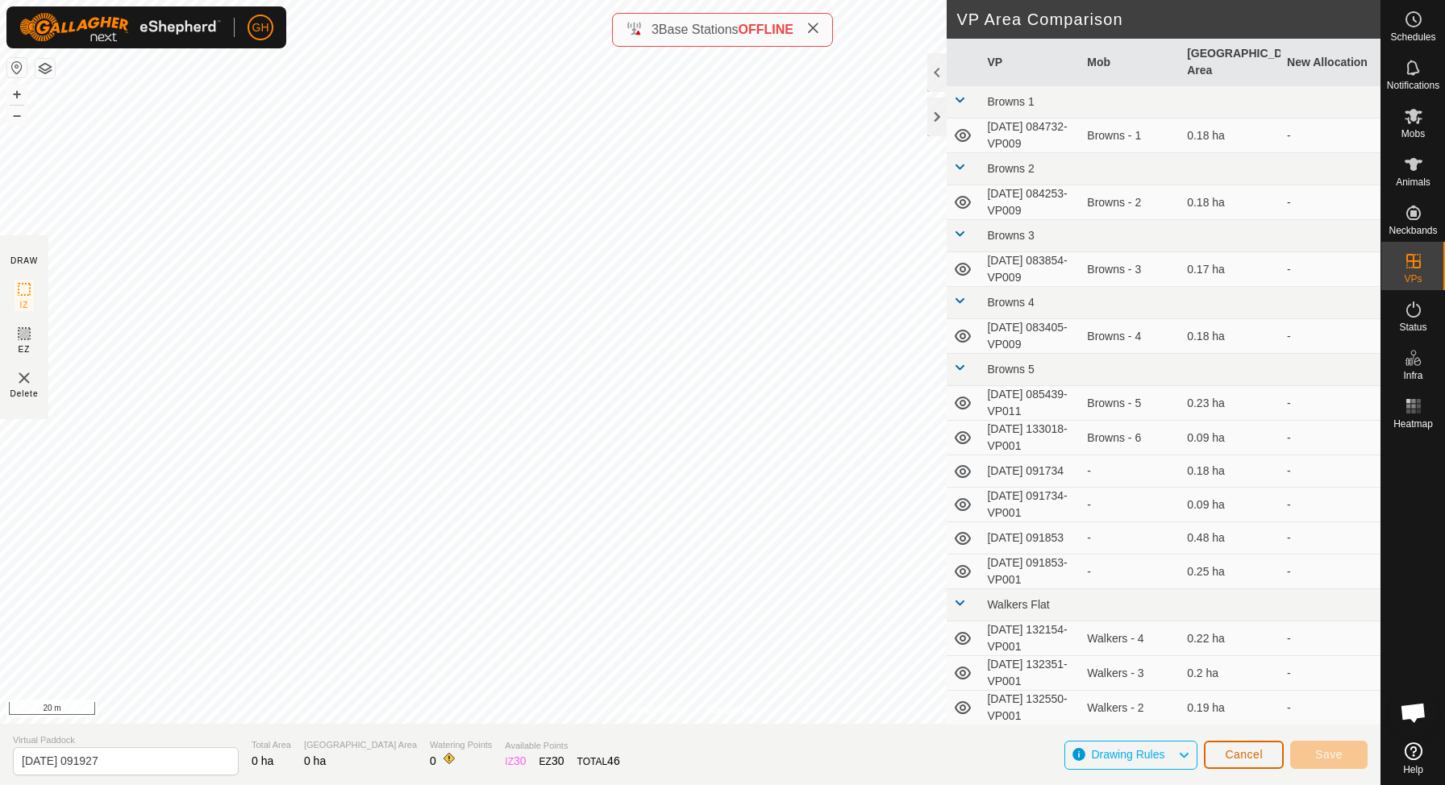
click at [1222, 754] on button "Cancel" at bounding box center [1244, 755] width 80 height 28
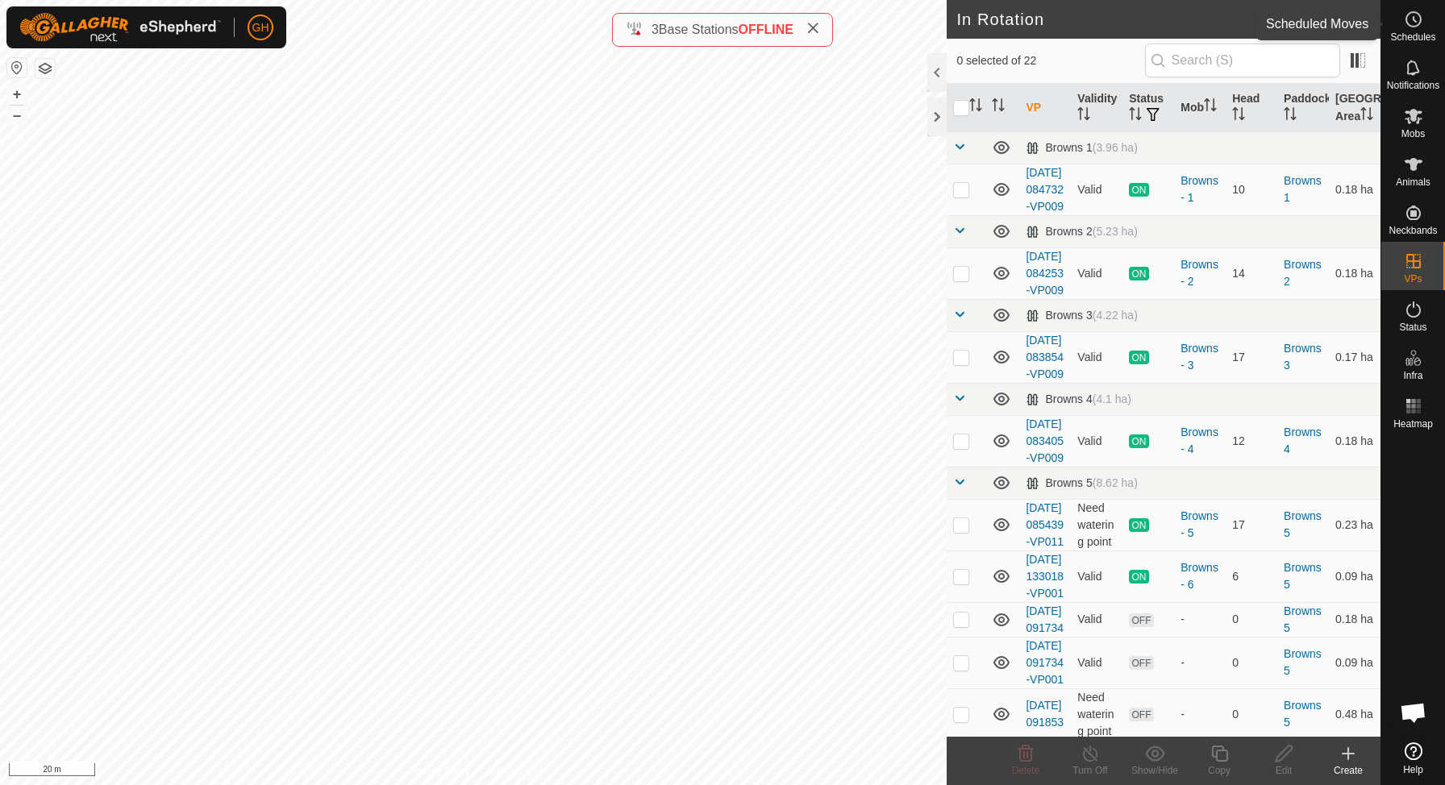
click at [1414, 23] on icon at bounding box center [1413, 19] width 19 height 19
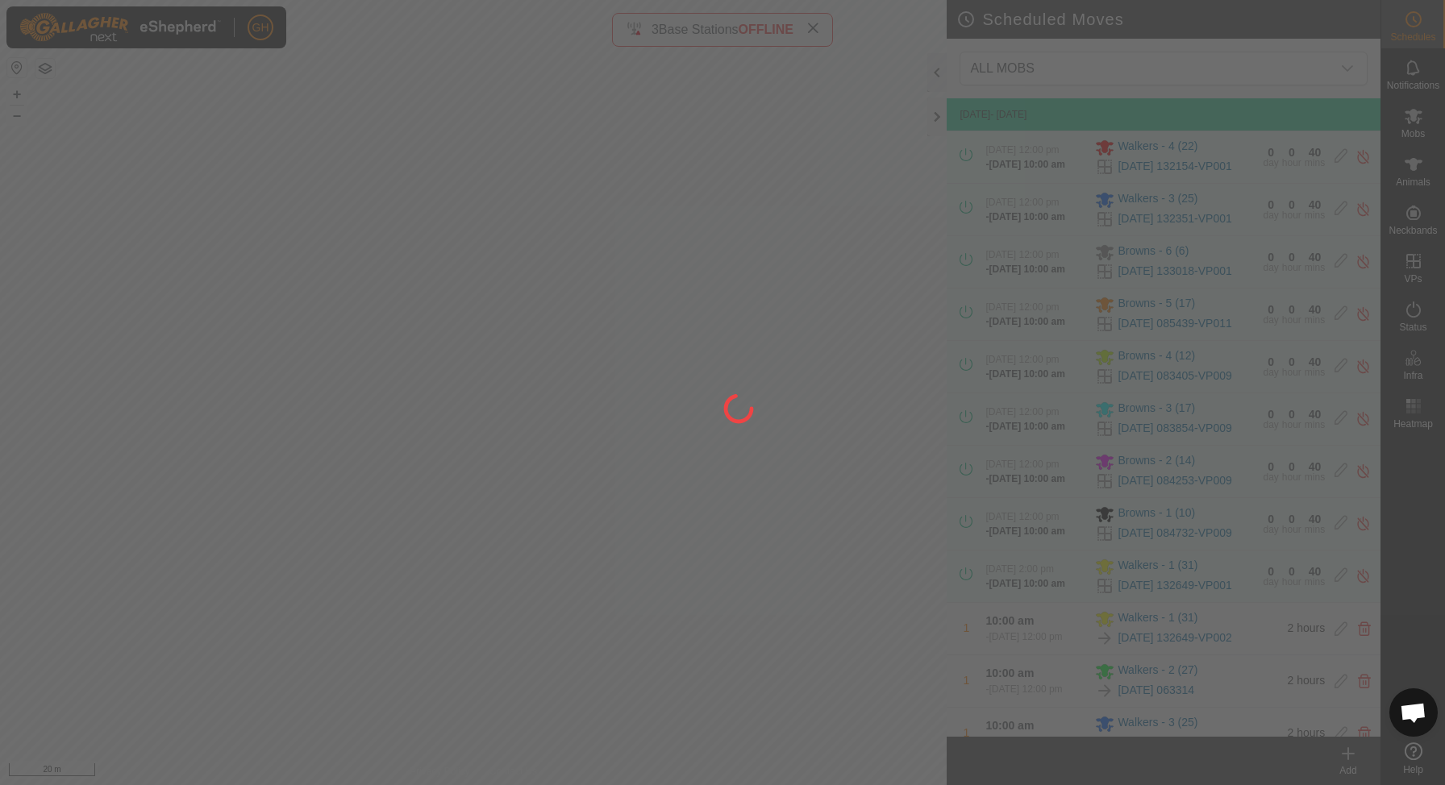
click at [1349, 769] on div at bounding box center [722, 392] width 1445 height 785
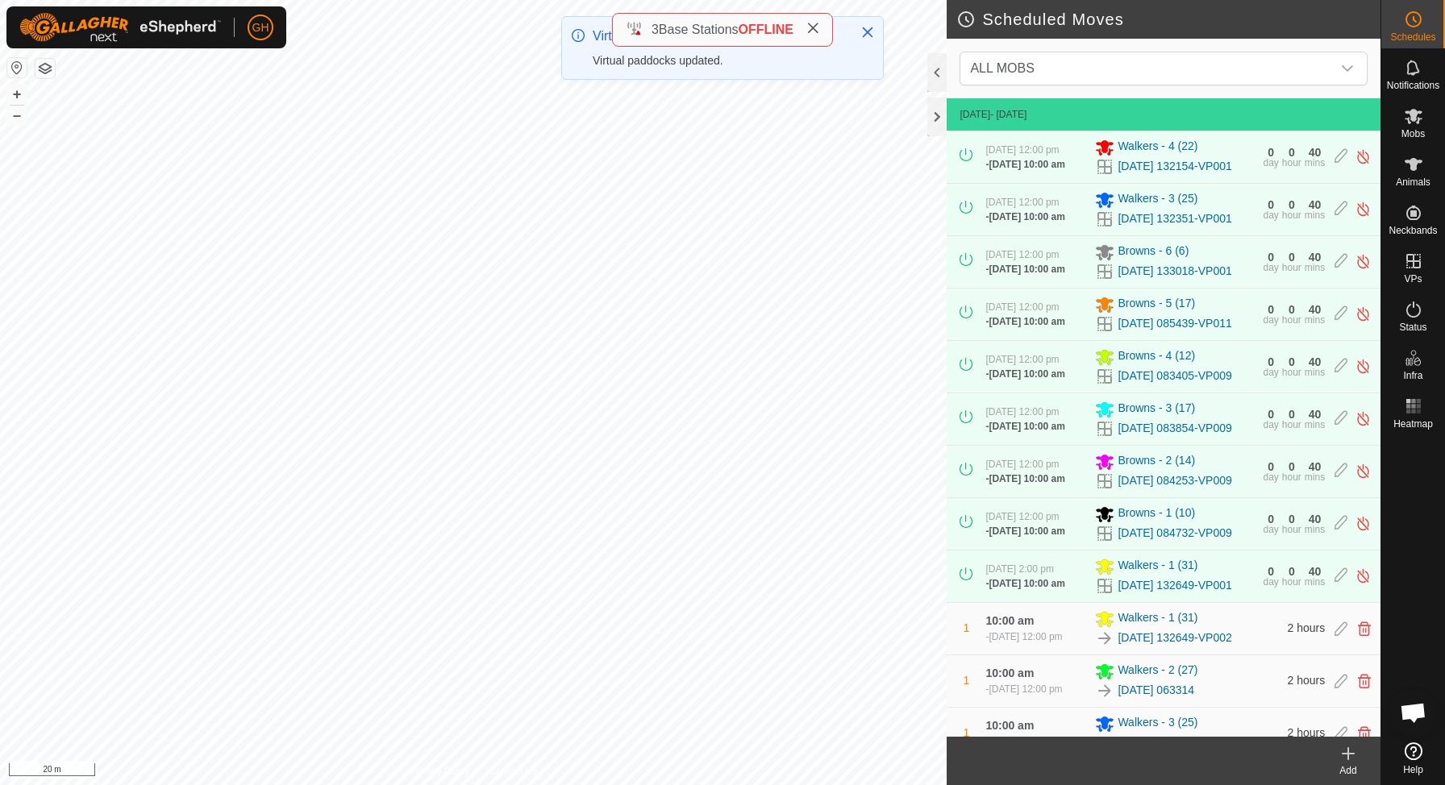
click at [1349, 769] on div "Add" at bounding box center [1348, 771] width 65 height 15
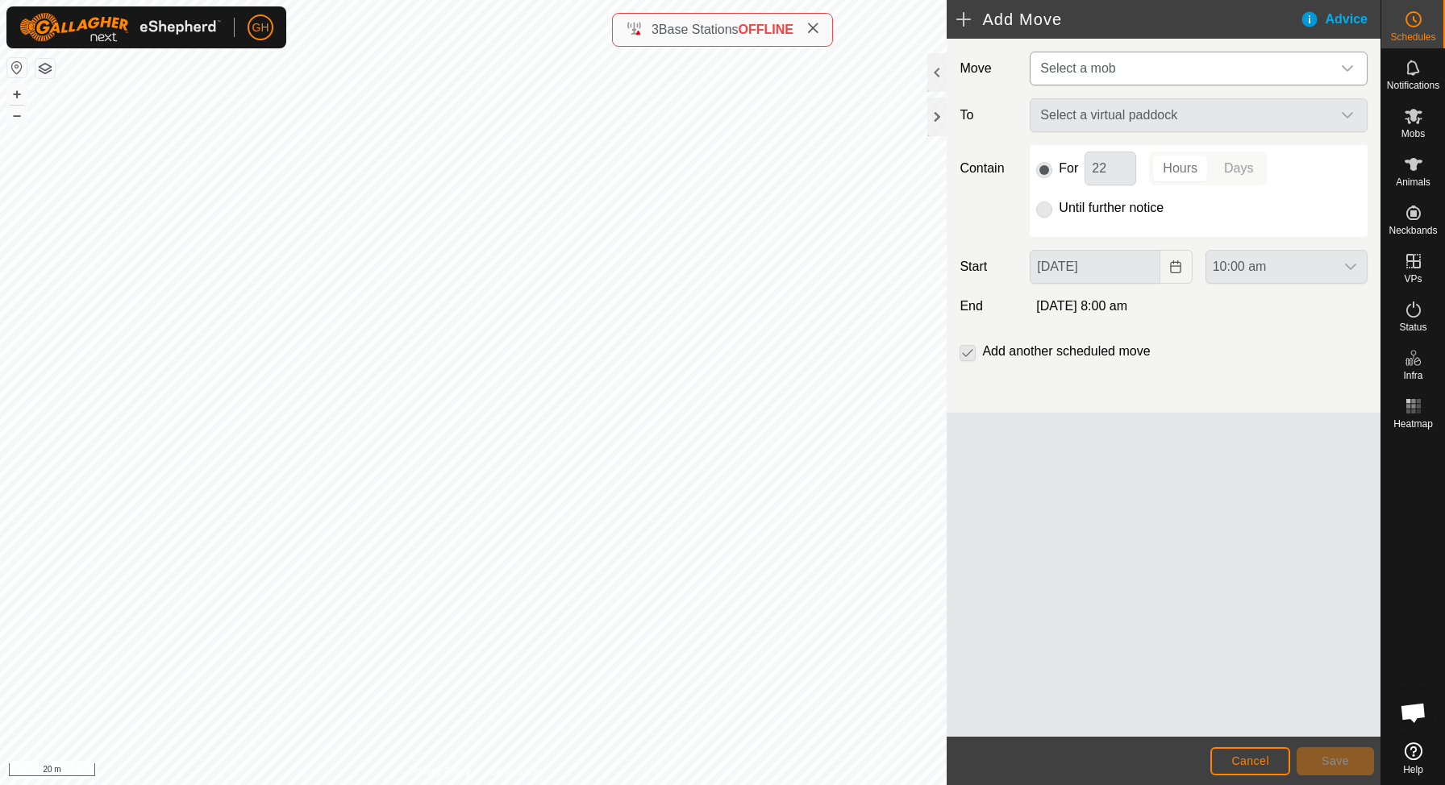
click at [1283, 78] on span "Select a mob" at bounding box center [1183, 68] width 298 height 32
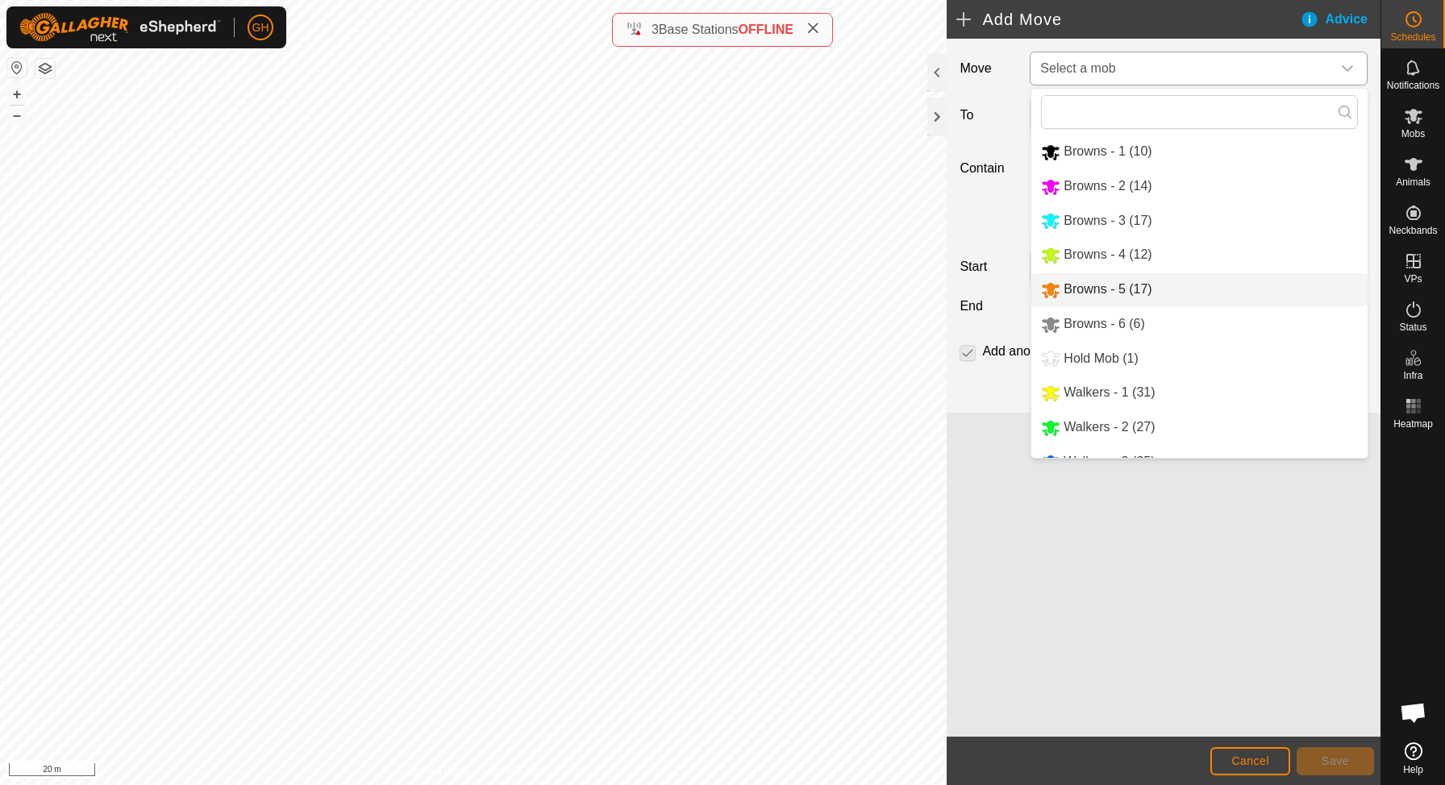
click at [1148, 294] on span "Browns - 5 (17)" at bounding box center [1108, 289] width 88 height 14
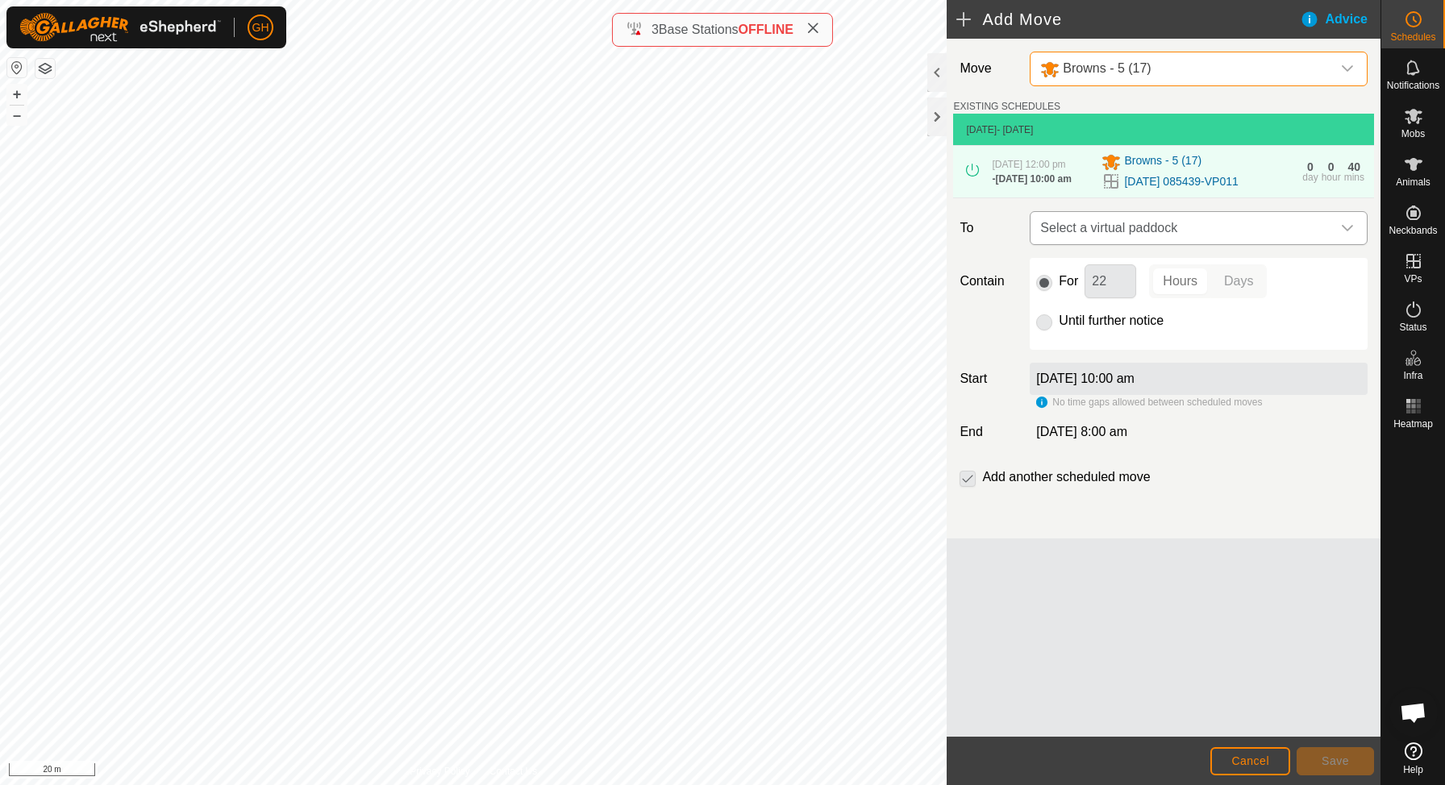
click at [1212, 244] on span "Select a virtual paddock" at bounding box center [1183, 228] width 298 height 32
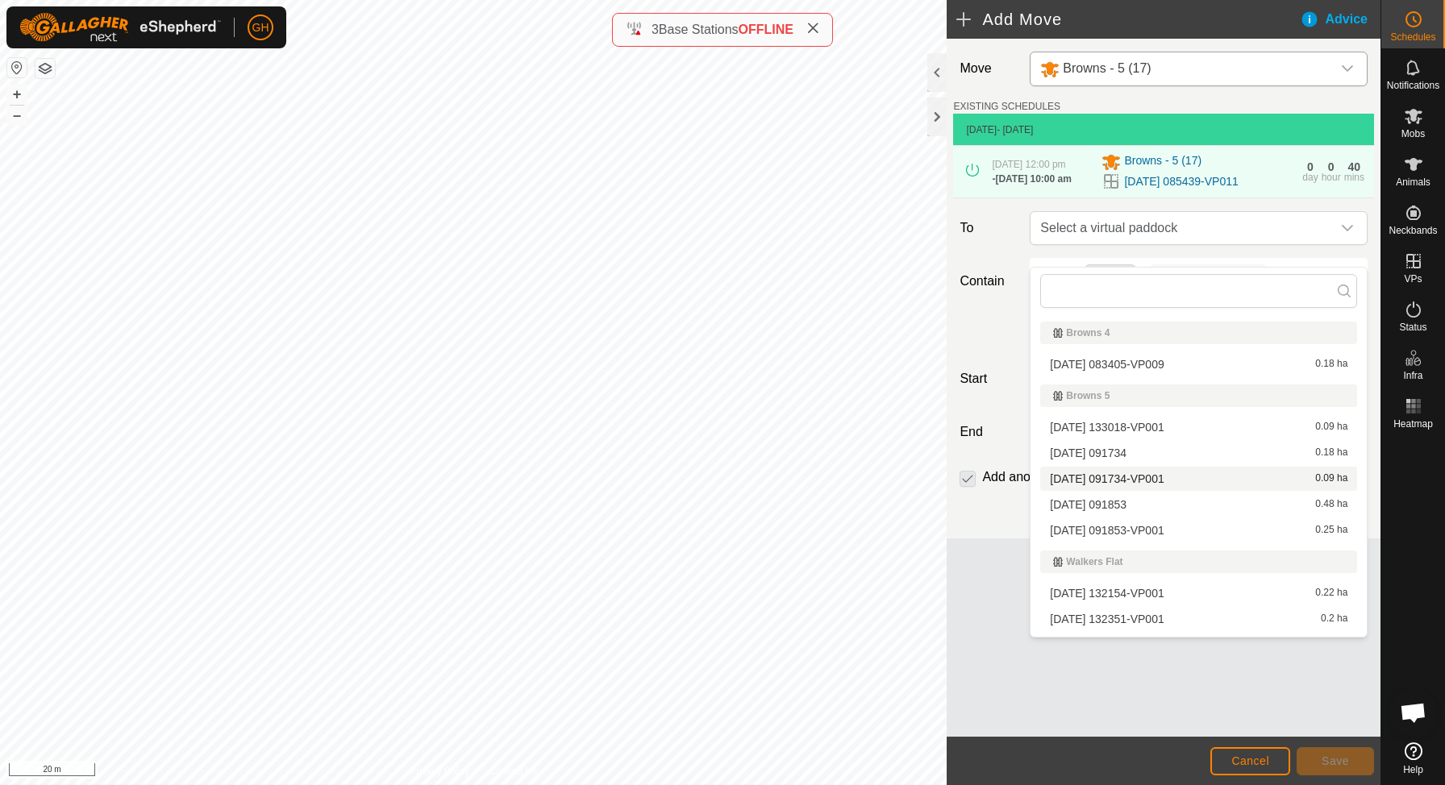
scroll to position [183, 0]
click at [1126, 515] on span "[DATE] 091853" at bounding box center [1088, 509] width 77 height 11
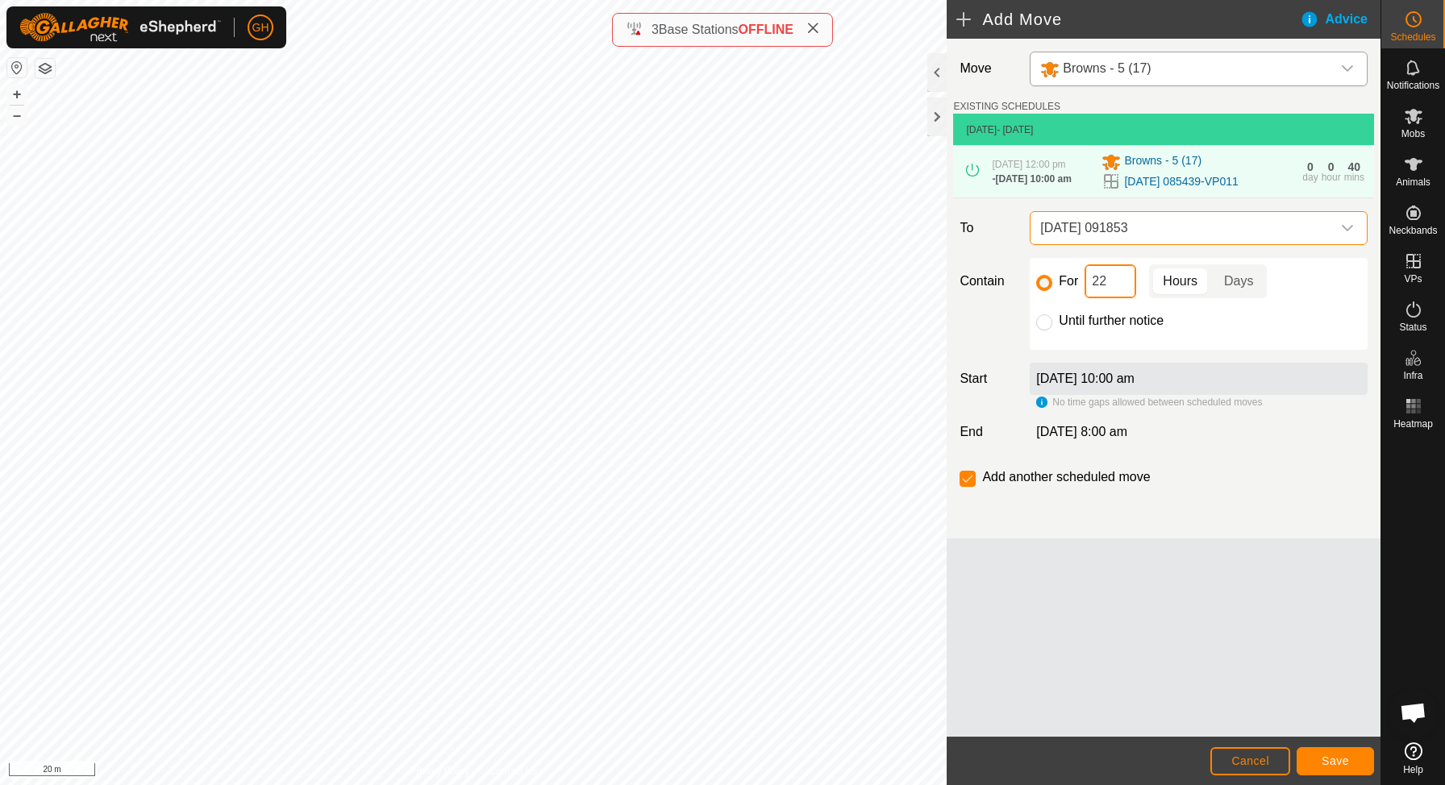
click at [1129, 298] on input "22" at bounding box center [1111, 281] width 52 height 34
click at [1328, 760] on span "Save" at bounding box center [1335, 761] width 27 height 13
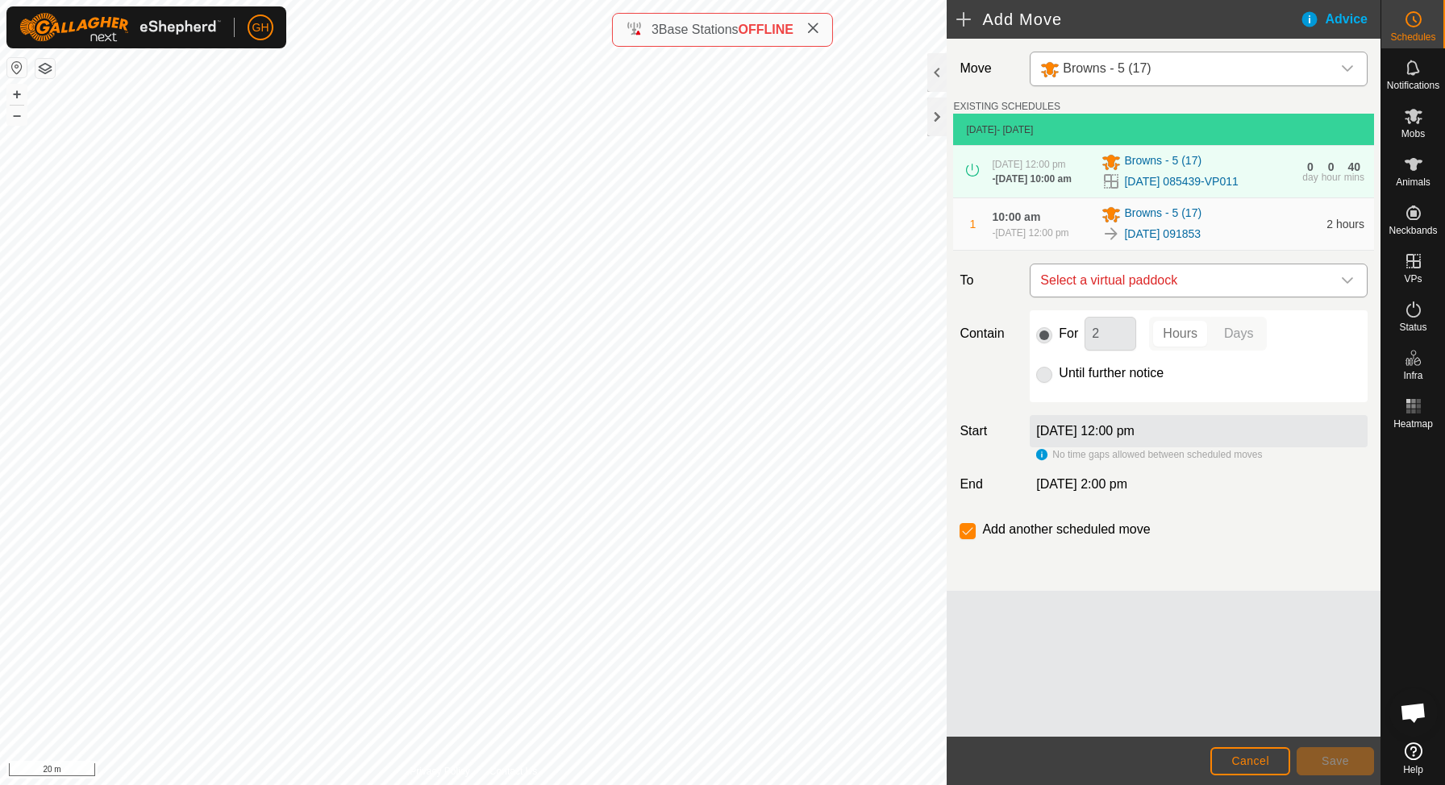
click at [1213, 297] on span "Select a virtual paddock" at bounding box center [1183, 280] width 298 height 32
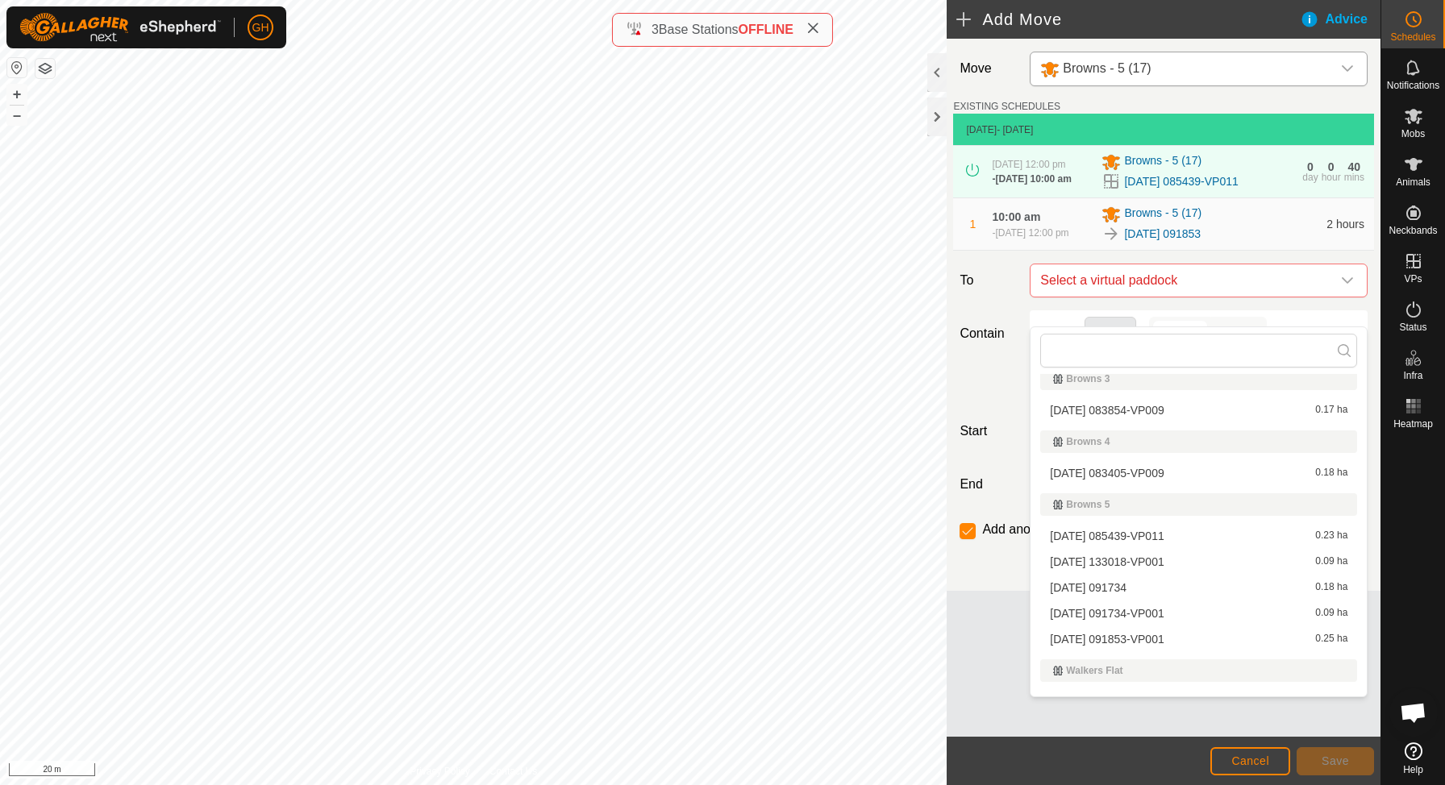
scroll to position [154, 0]
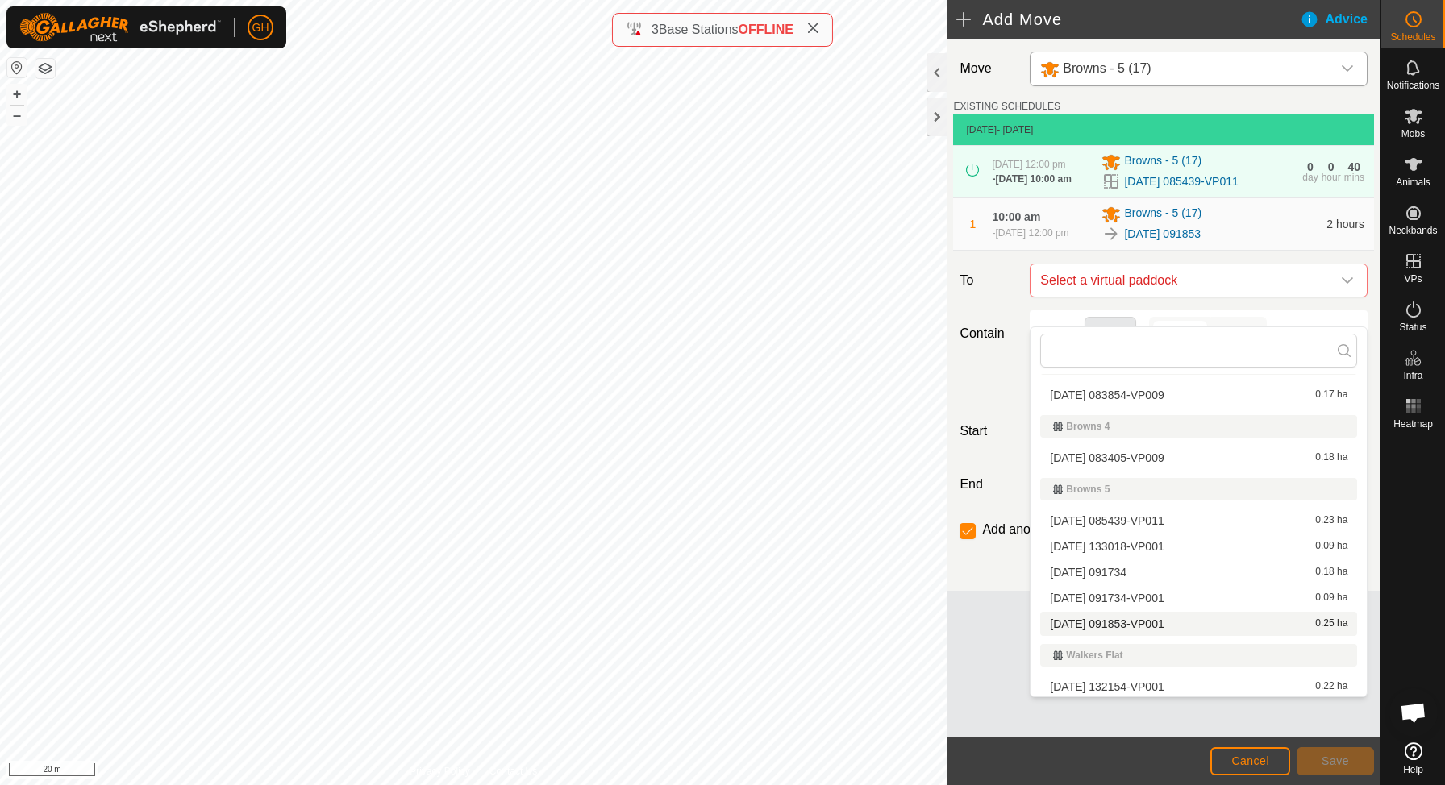
click at [1160, 627] on span "[DATE] 091853-VP001" at bounding box center [1107, 623] width 114 height 11
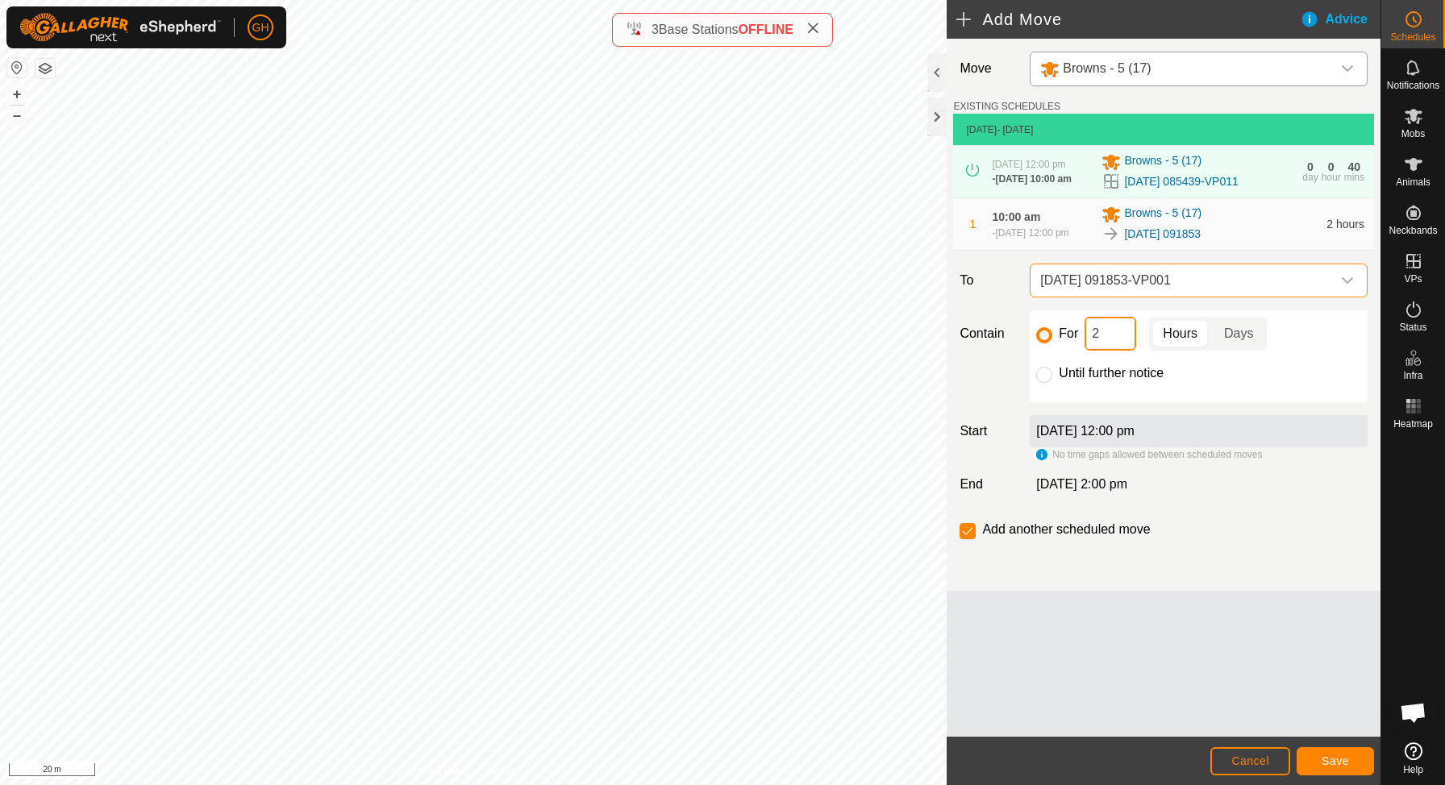
click at [1110, 351] on input "2" at bounding box center [1111, 334] width 52 height 34
type input "22"
click at [964, 539] on input "checkbox" at bounding box center [968, 531] width 16 height 16
checkbox input "false"
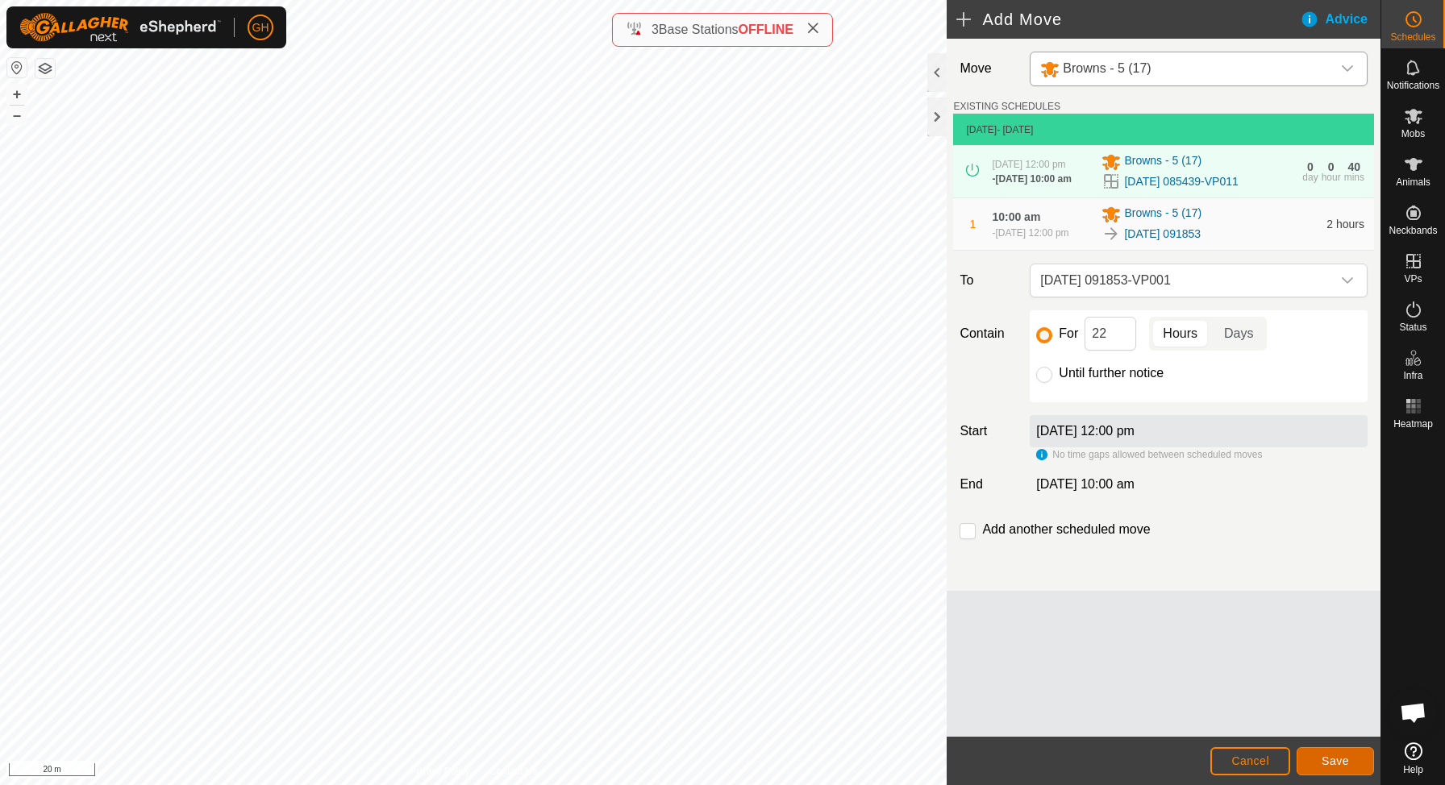
click at [1341, 757] on span "Save" at bounding box center [1335, 761] width 27 height 13
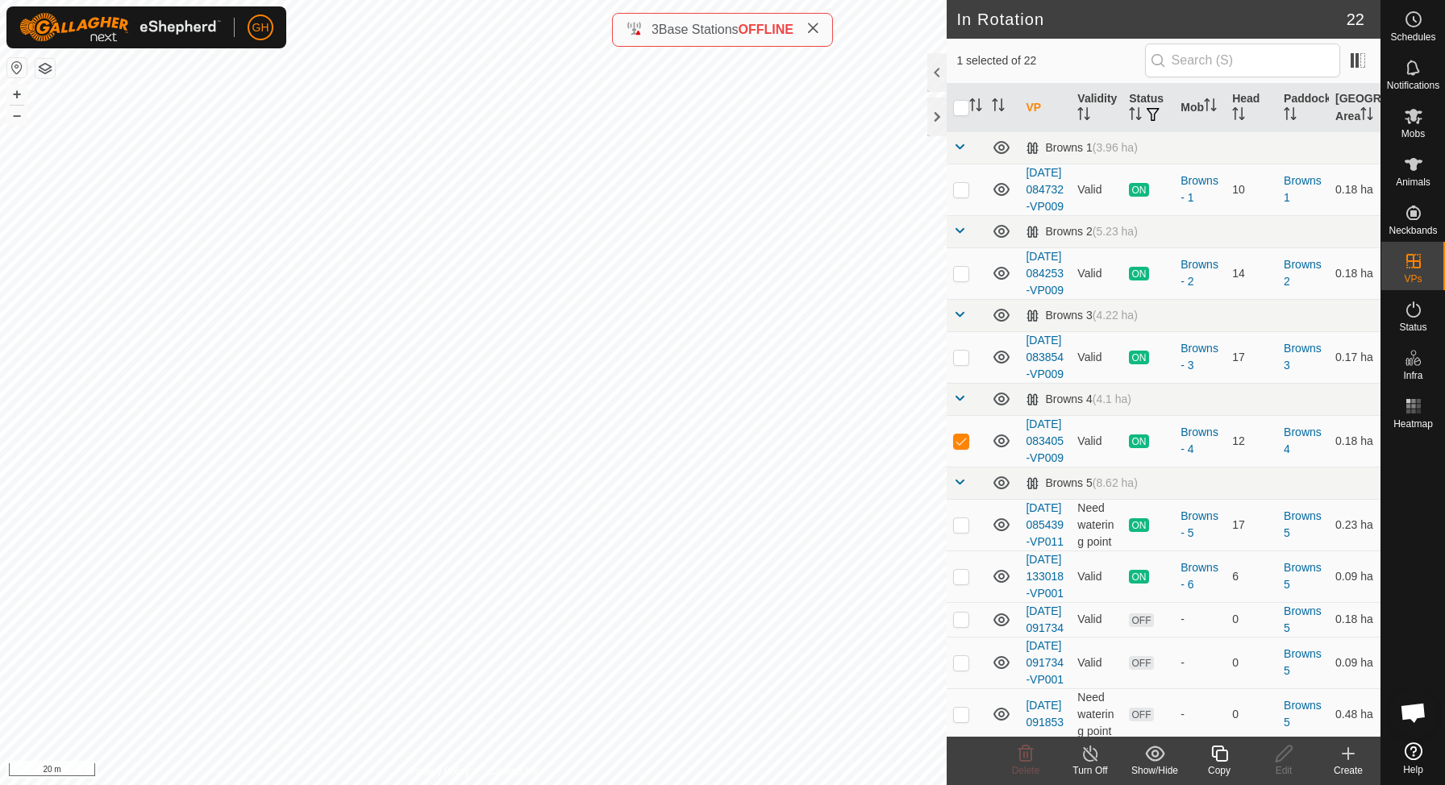
click at [1343, 754] on icon at bounding box center [1348, 754] width 11 height 0
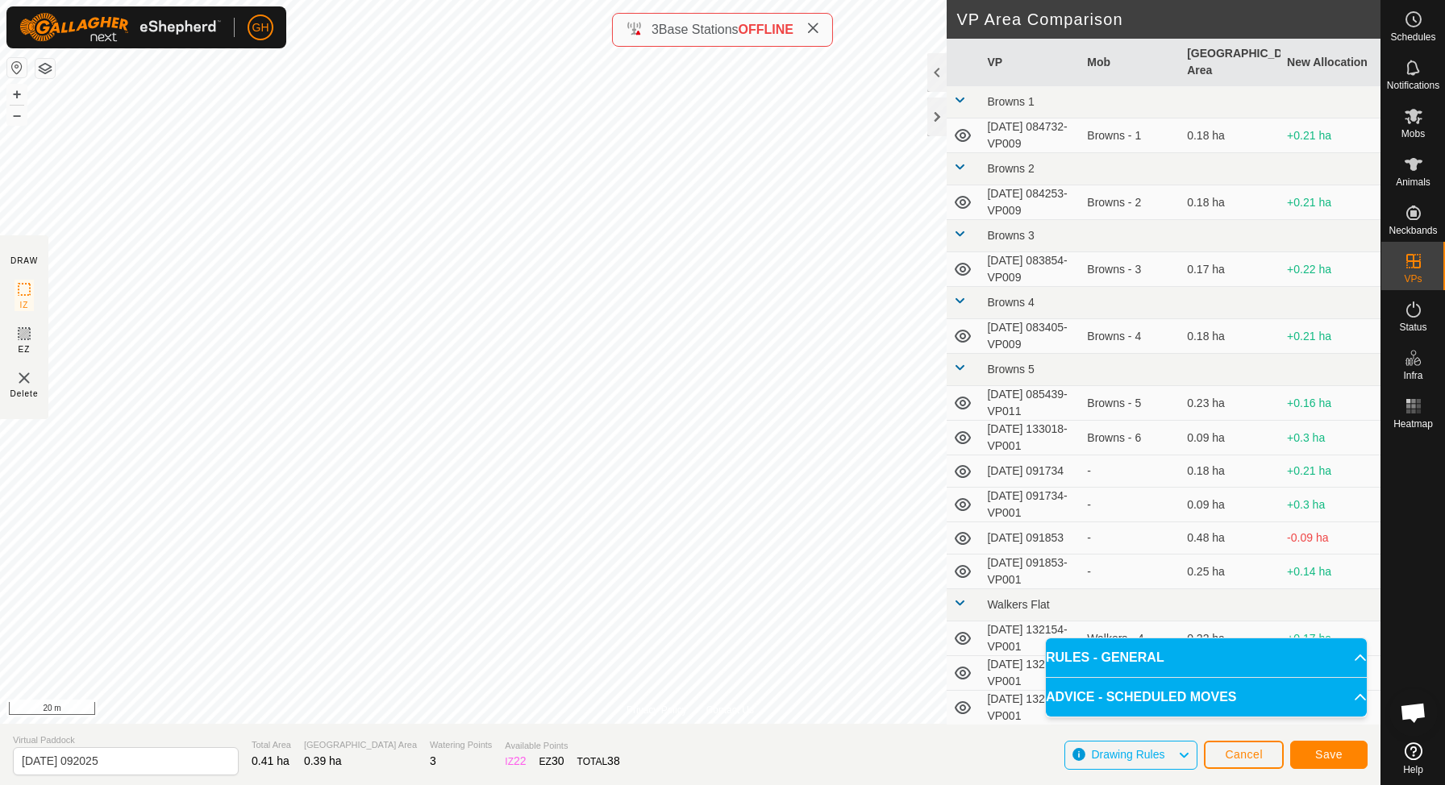
click at [1303, 747] on button "Save" at bounding box center [1328, 755] width 77 height 28
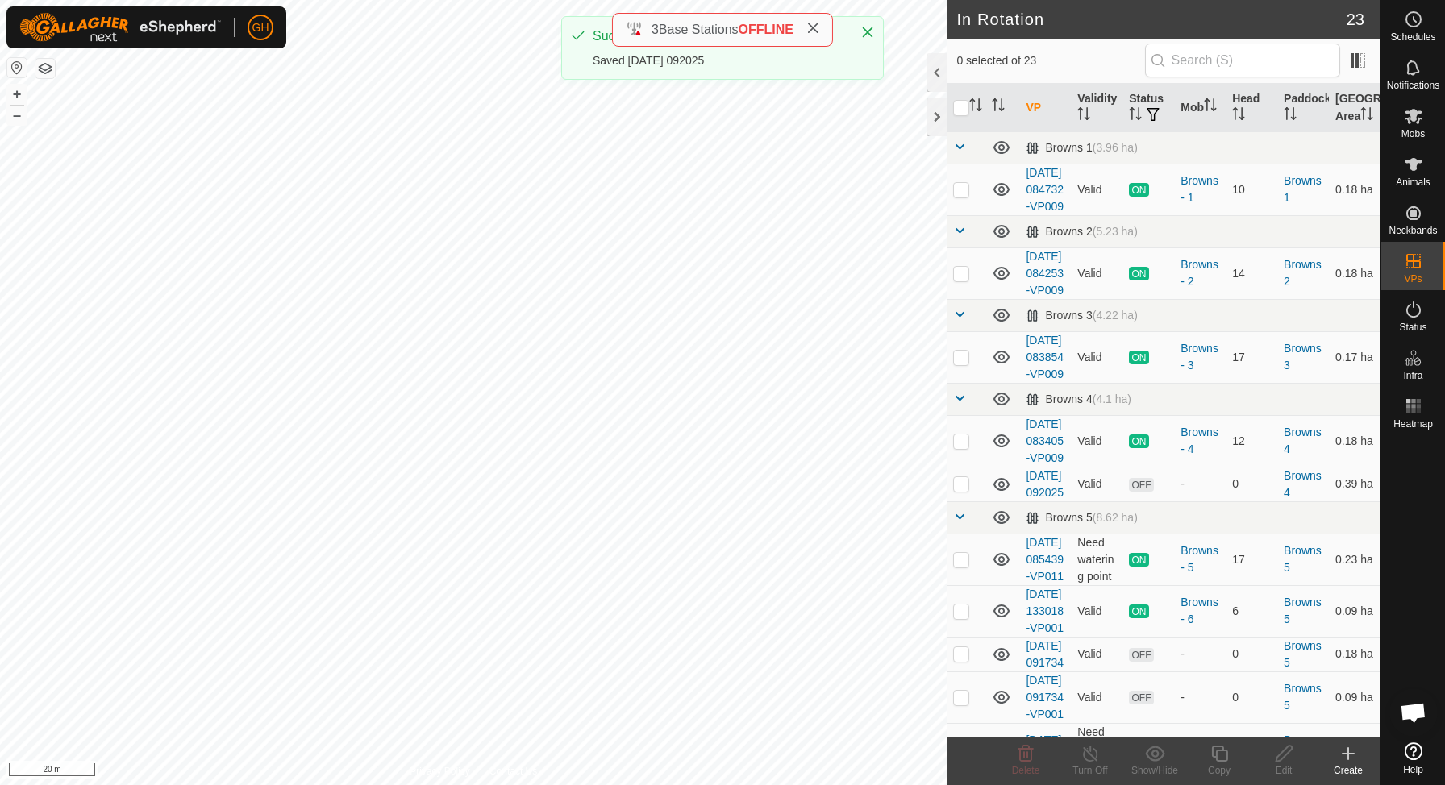
checkbox input "true"
click at [1222, 754] on icon at bounding box center [1220, 753] width 20 height 19
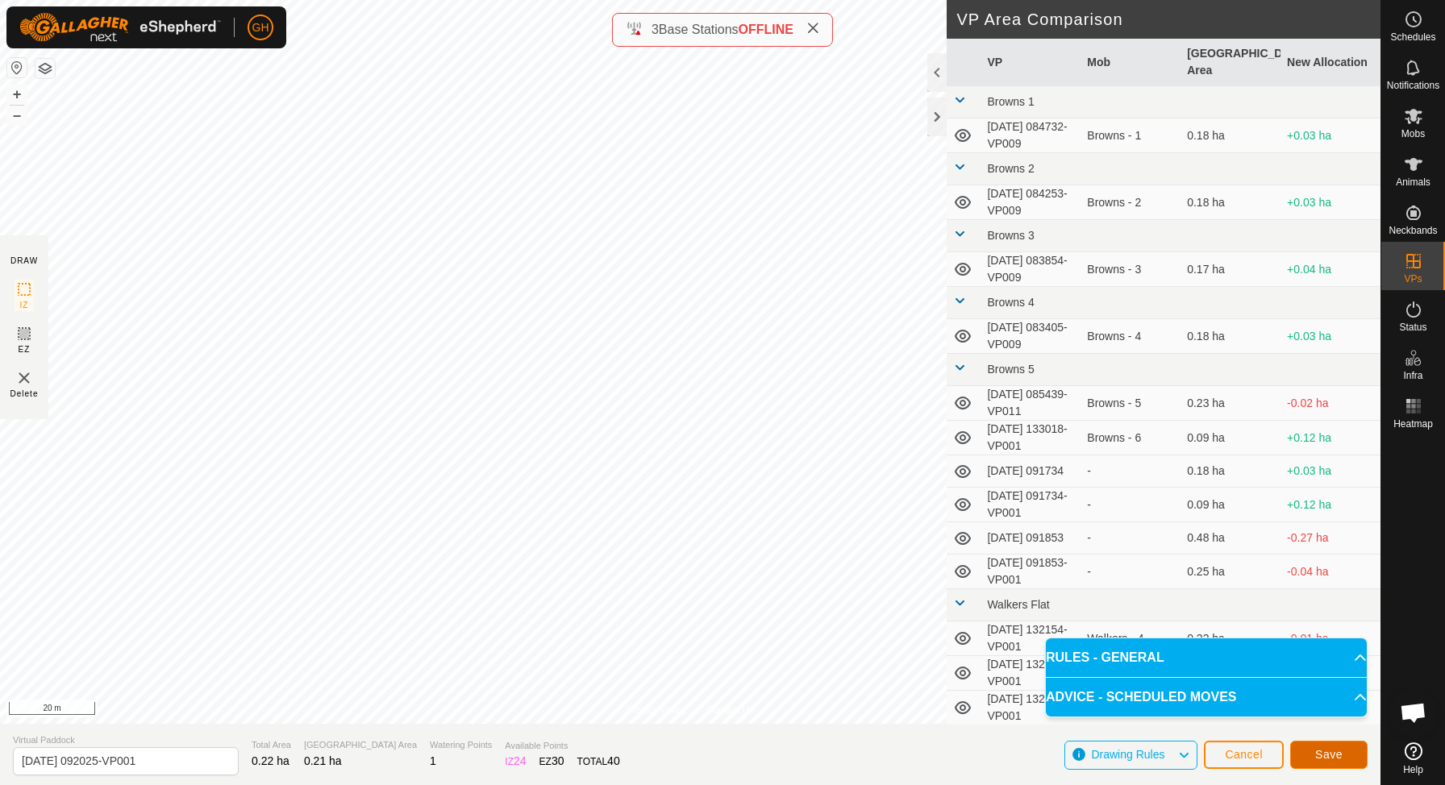
click at [1317, 750] on span "Save" at bounding box center [1328, 754] width 27 height 13
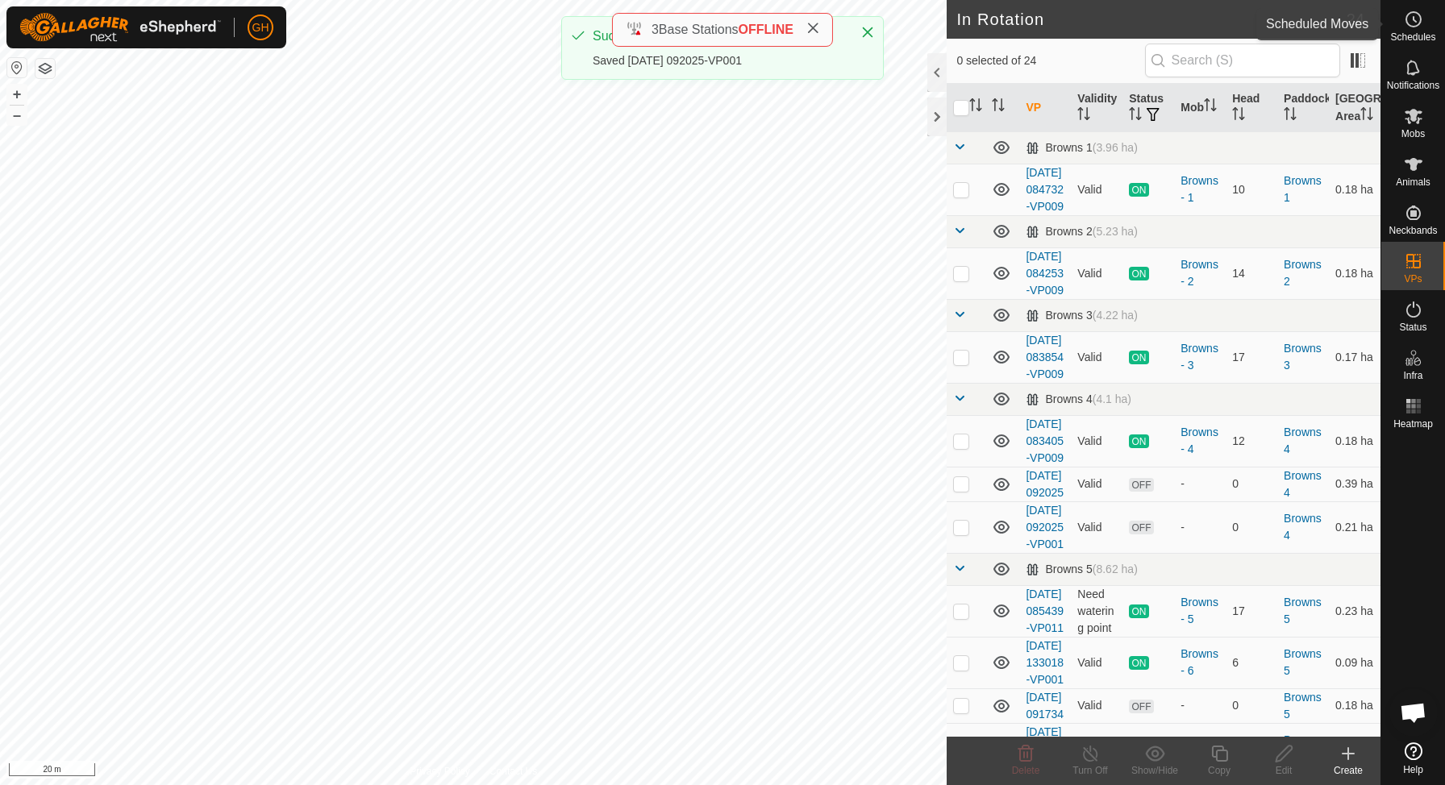
click at [1409, 35] on span "Schedules" at bounding box center [1412, 37] width 45 height 10
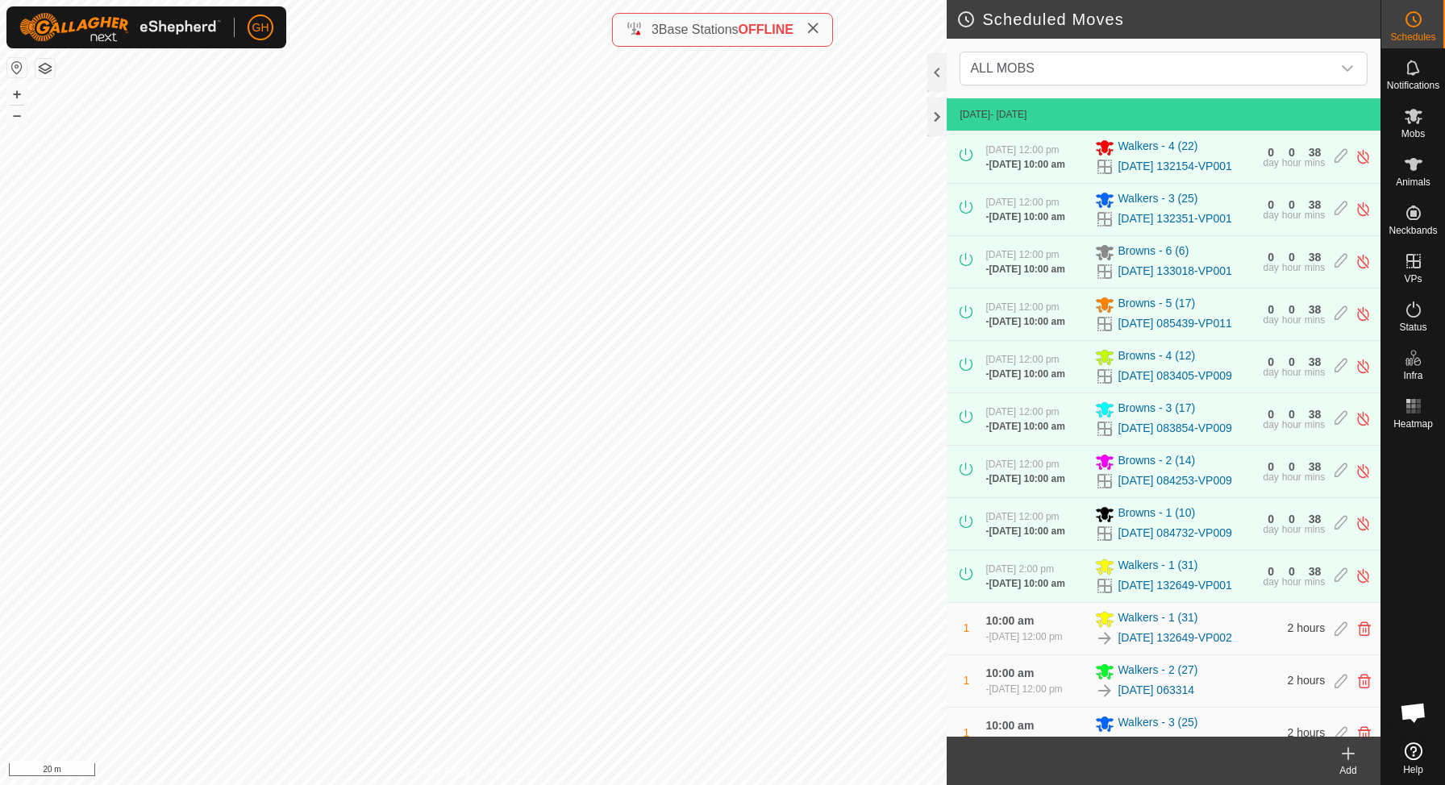
click at [1347, 765] on div "Add" at bounding box center [1348, 771] width 65 height 15
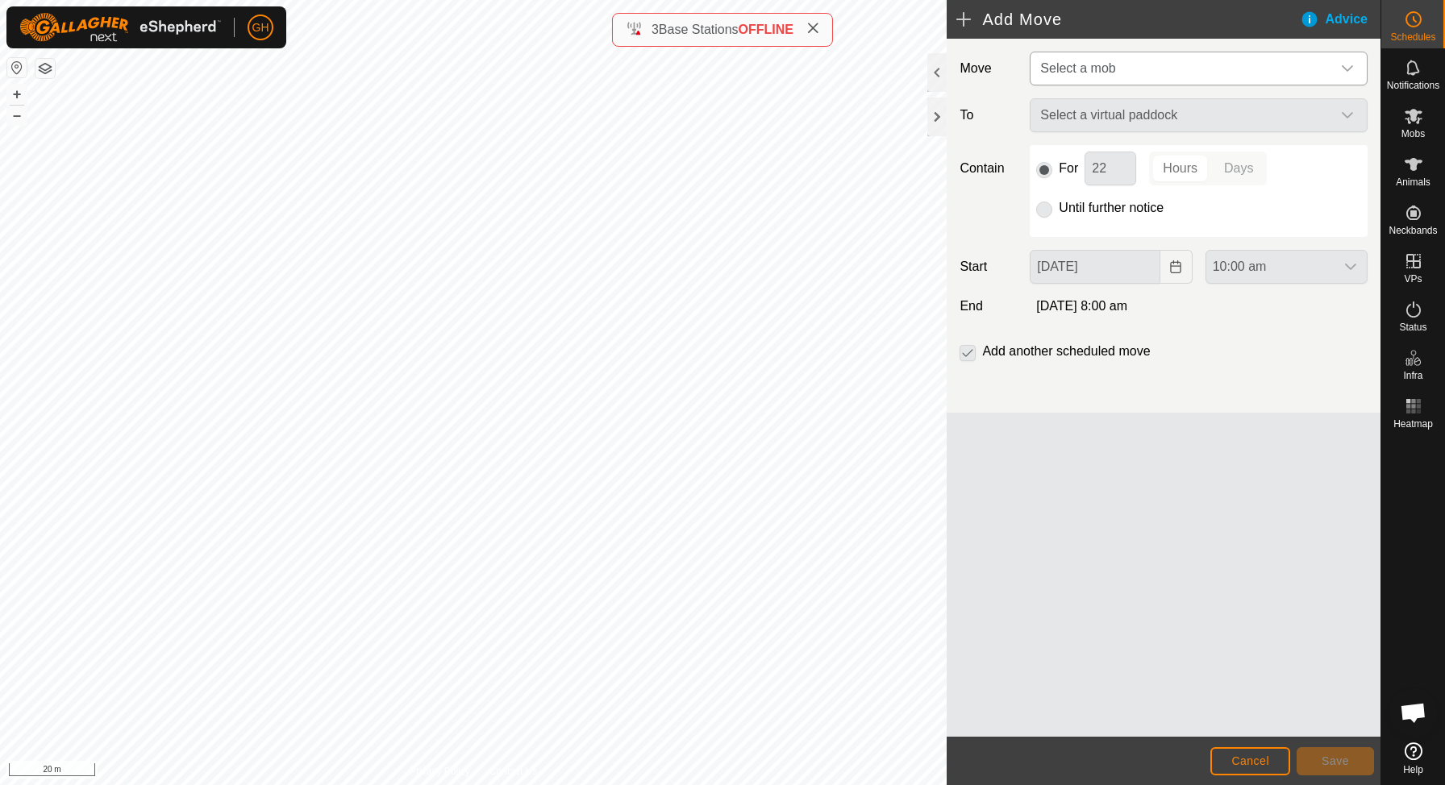
click at [1197, 67] on span "Select a mob" at bounding box center [1183, 68] width 298 height 32
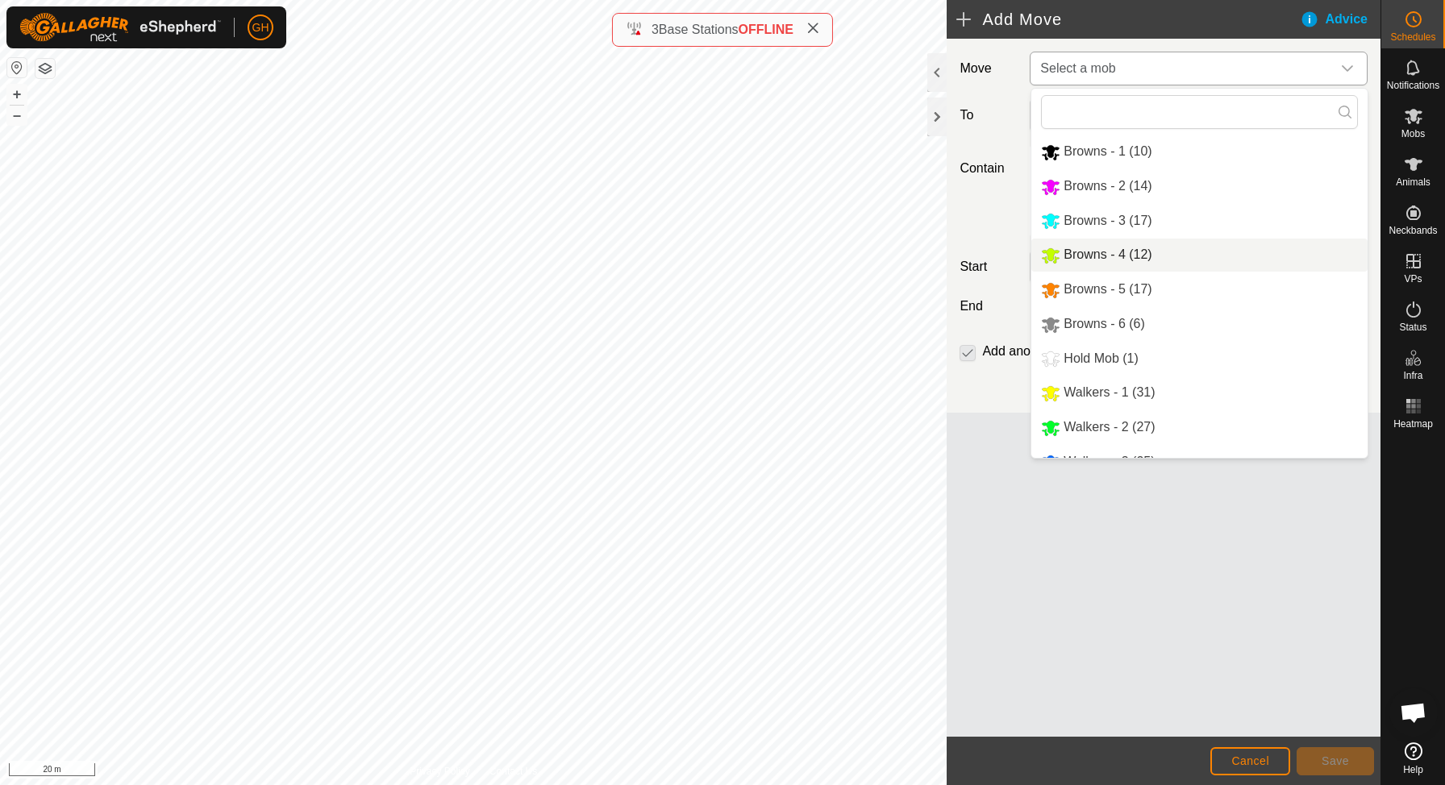
click at [1104, 269] on li "Browns - 4 (12)" at bounding box center [1199, 255] width 336 height 33
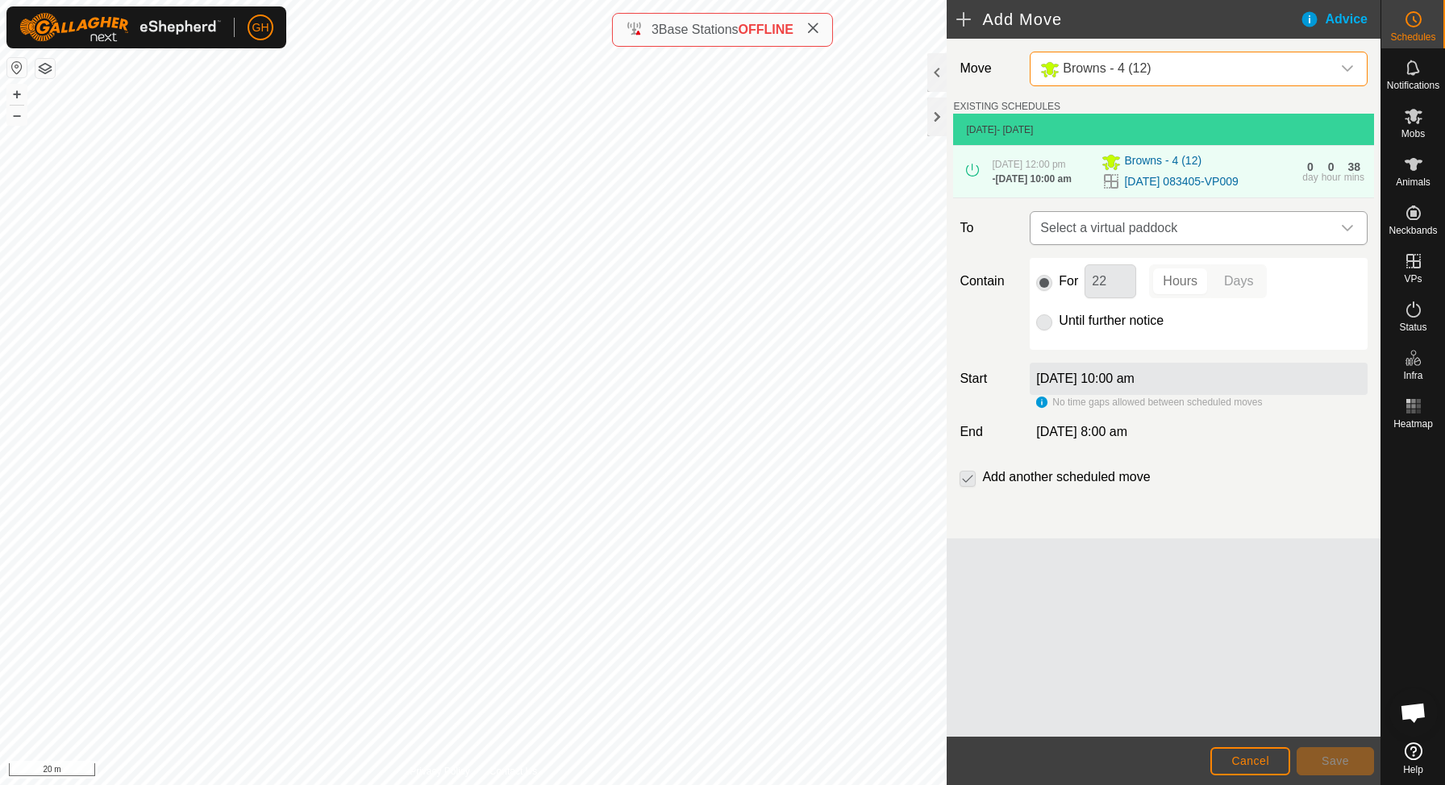
click at [1190, 244] on span "Select a virtual paddock" at bounding box center [1183, 228] width 298 height 32
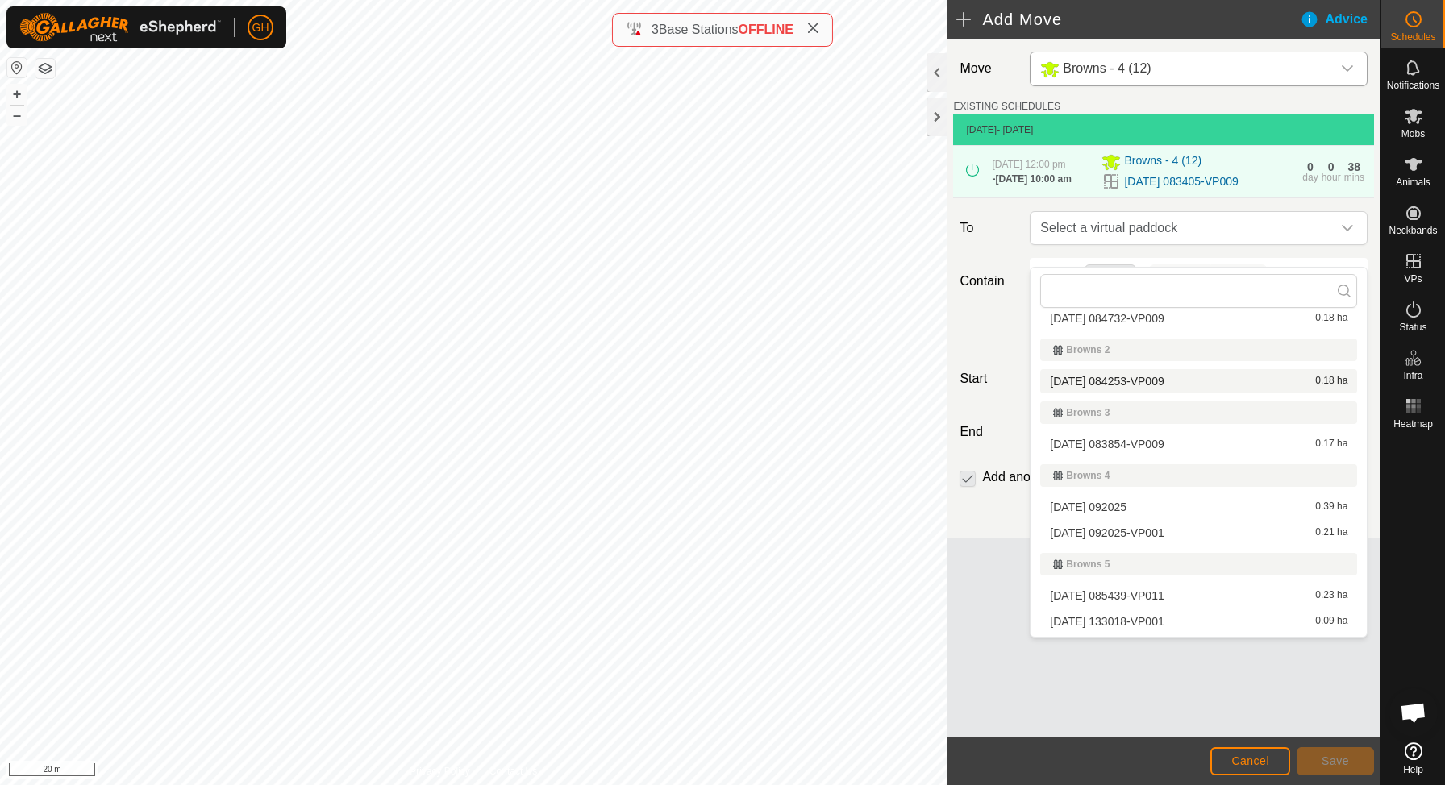
scroll to position [54, 0]
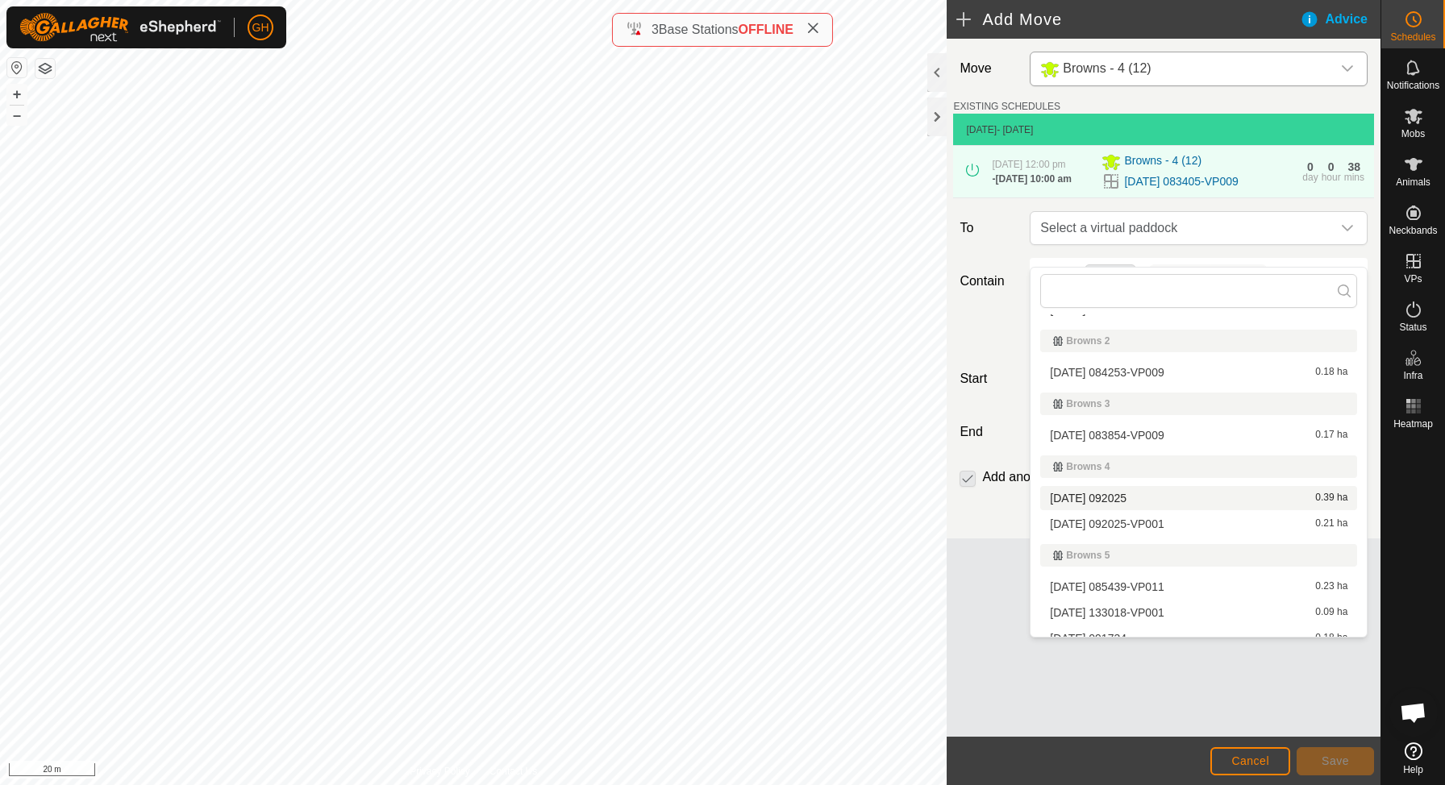
click at [1126, 502] on span "[DATE] 092025" at bounding box center [1088, 498] width 77 height 11
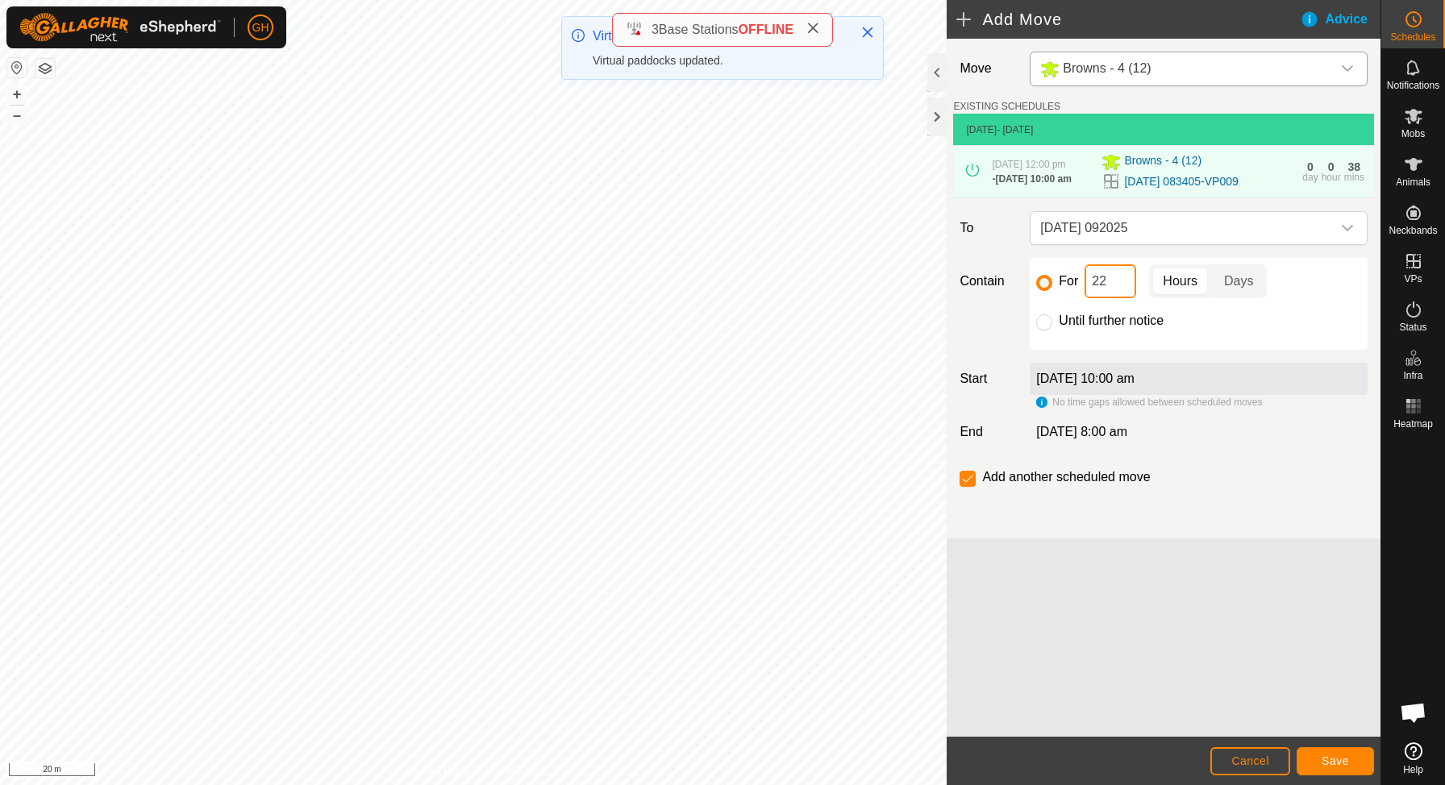
click at [1119, 298] on input "22" at bounding box center [1111, 281] width 52 height 34
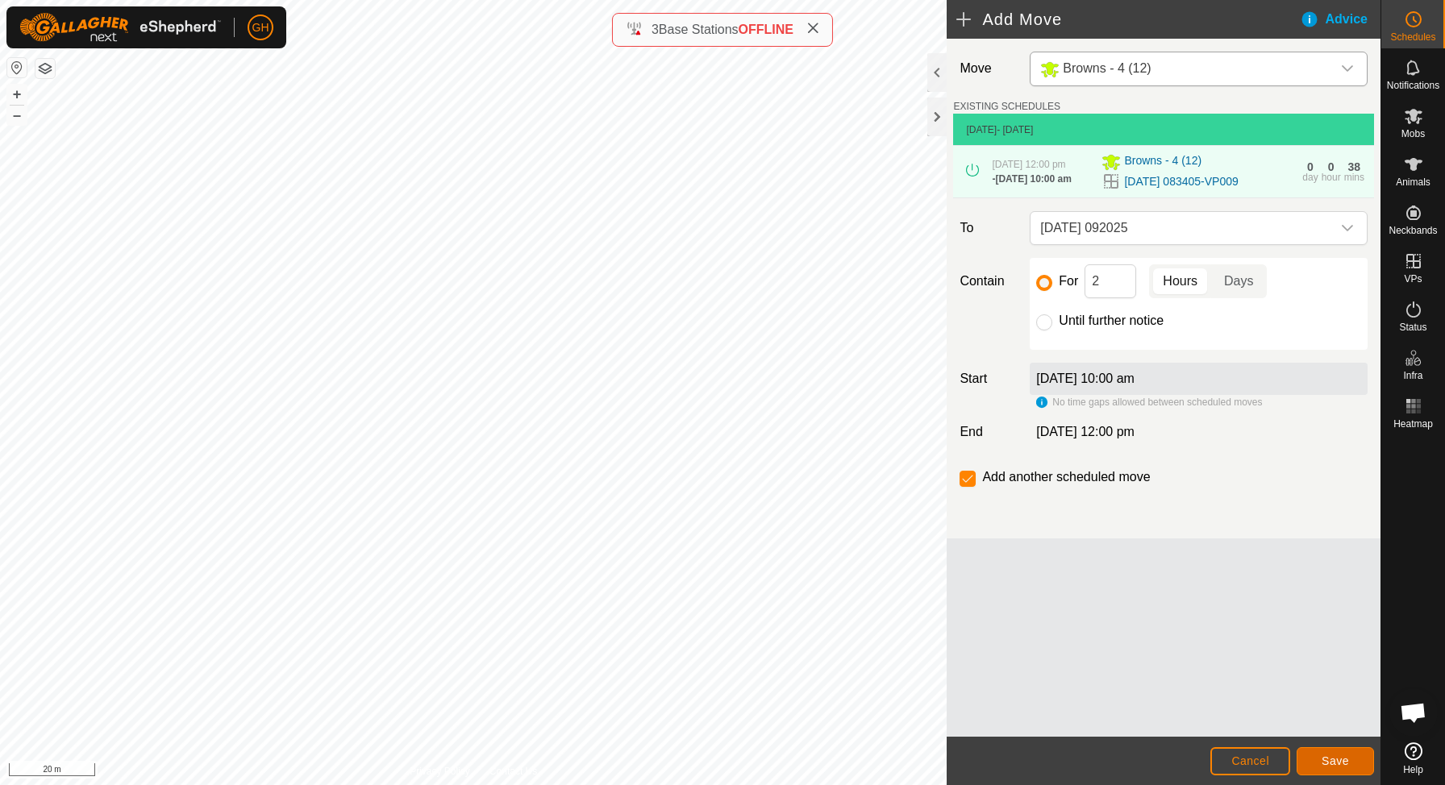
click at [1318, 761] on button "Save" at bounding box center [1335, 761] width 77 height 28
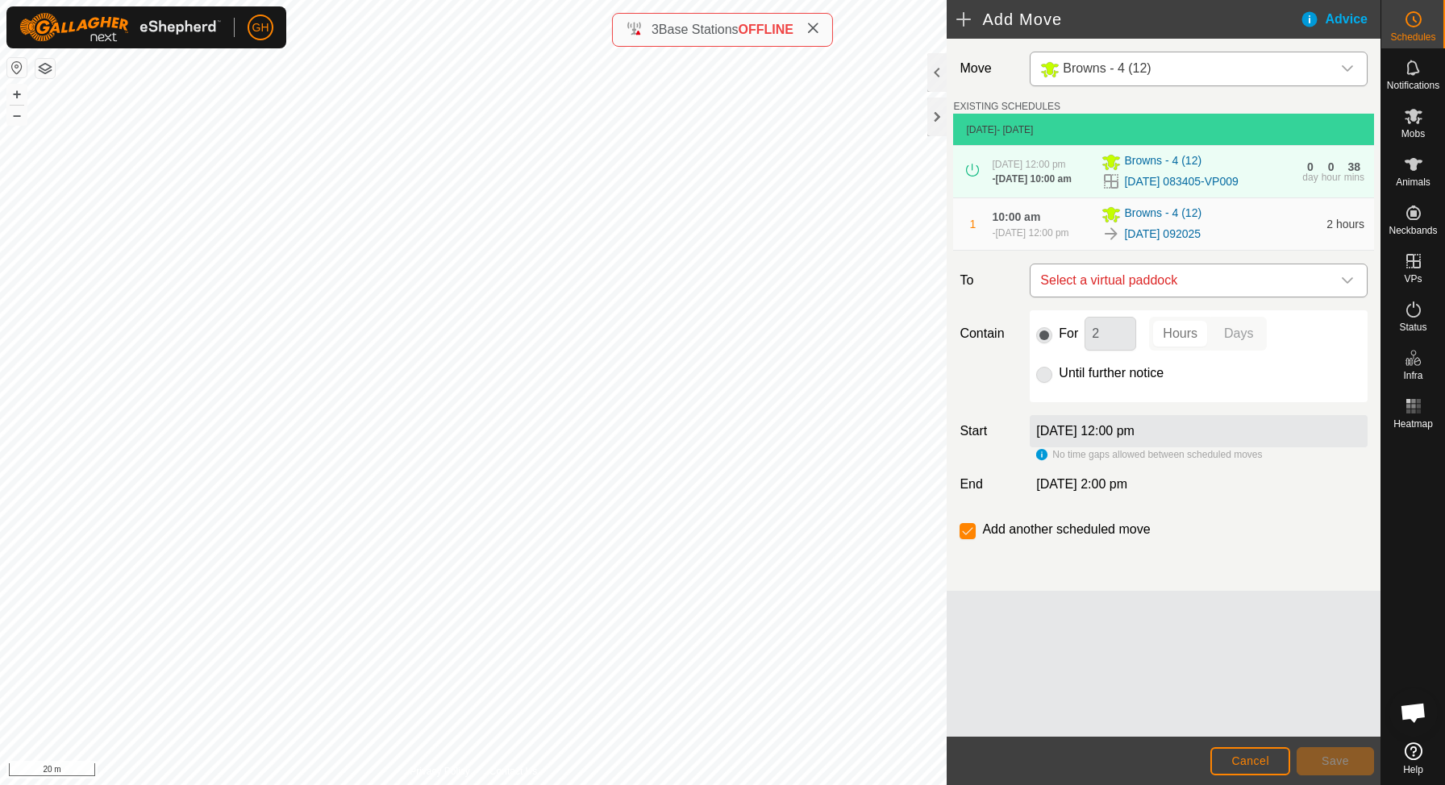
click at [1220, 294] on span "Select a virtual paddock" at bounding box center [1183, 280] width 298 height 32
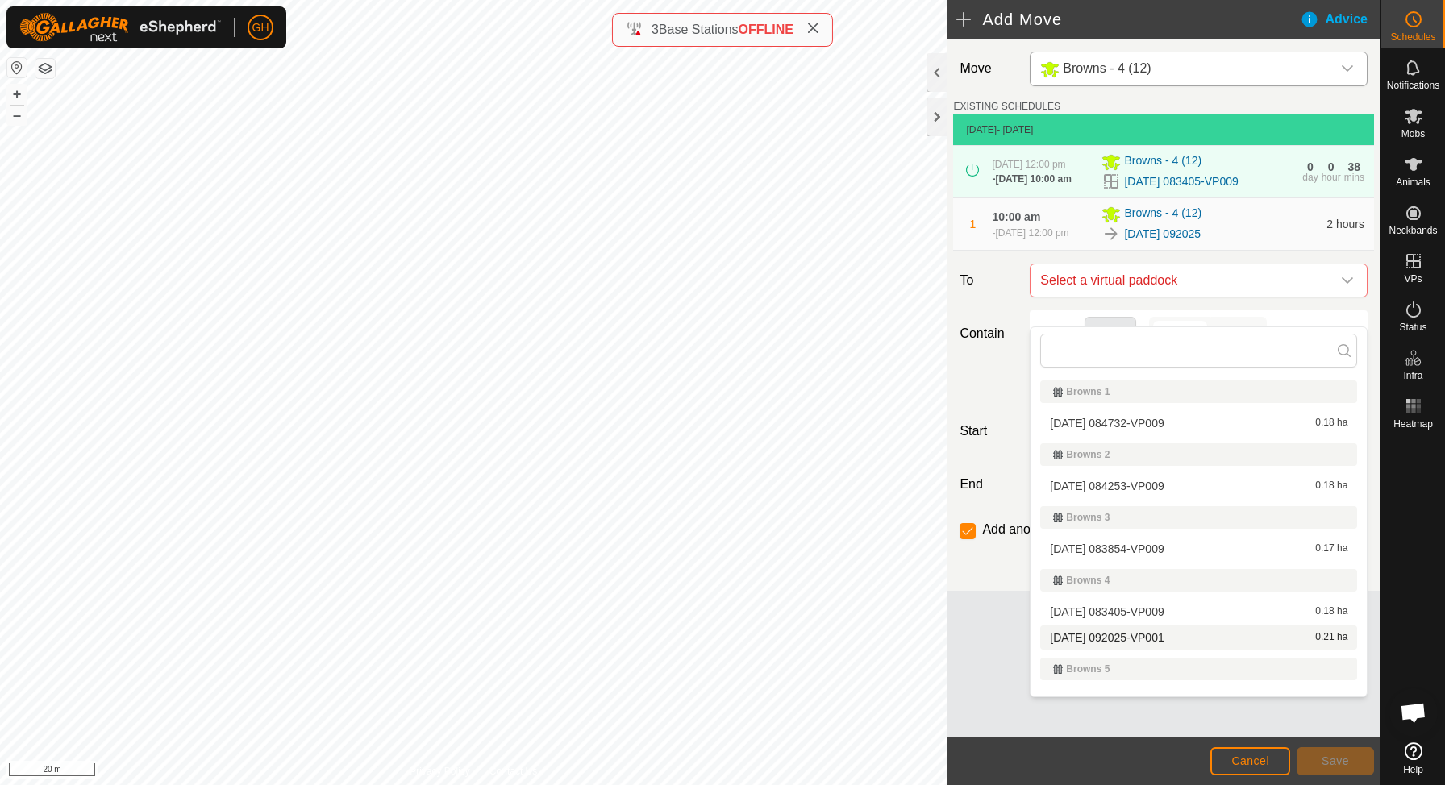
click at [1133, 637] on li "[DATE] 092025-VP001 0.21 ha" at bounding box center [1198, 638] width 317 height 24
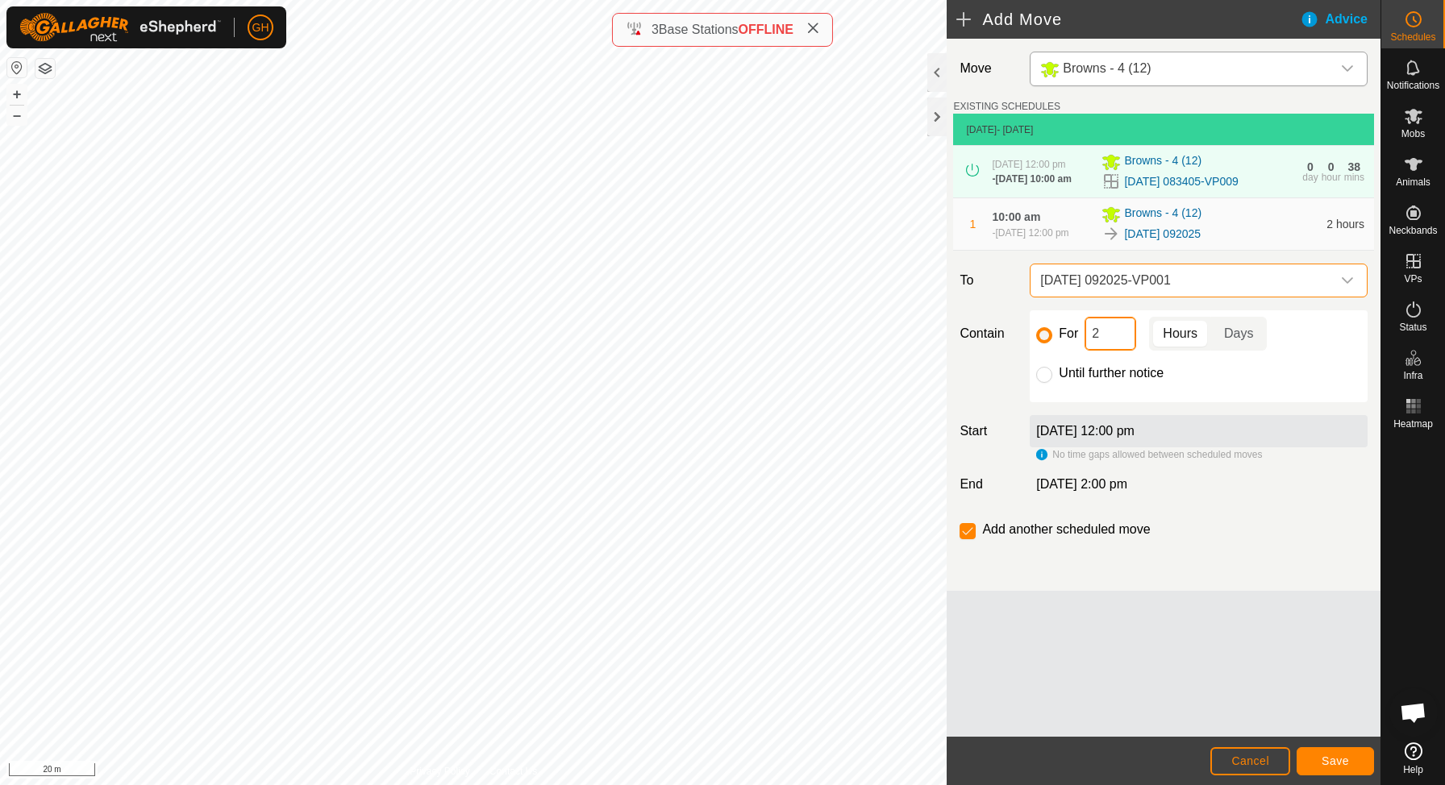
click at [1115, 351] on input "2" at bounding box center [1111, 334] width 52 height 34
type input "22"
click at [963, 539] on input "checkbox" at bounding box center [968, 531] width 16 height 16
checkbox input "false"
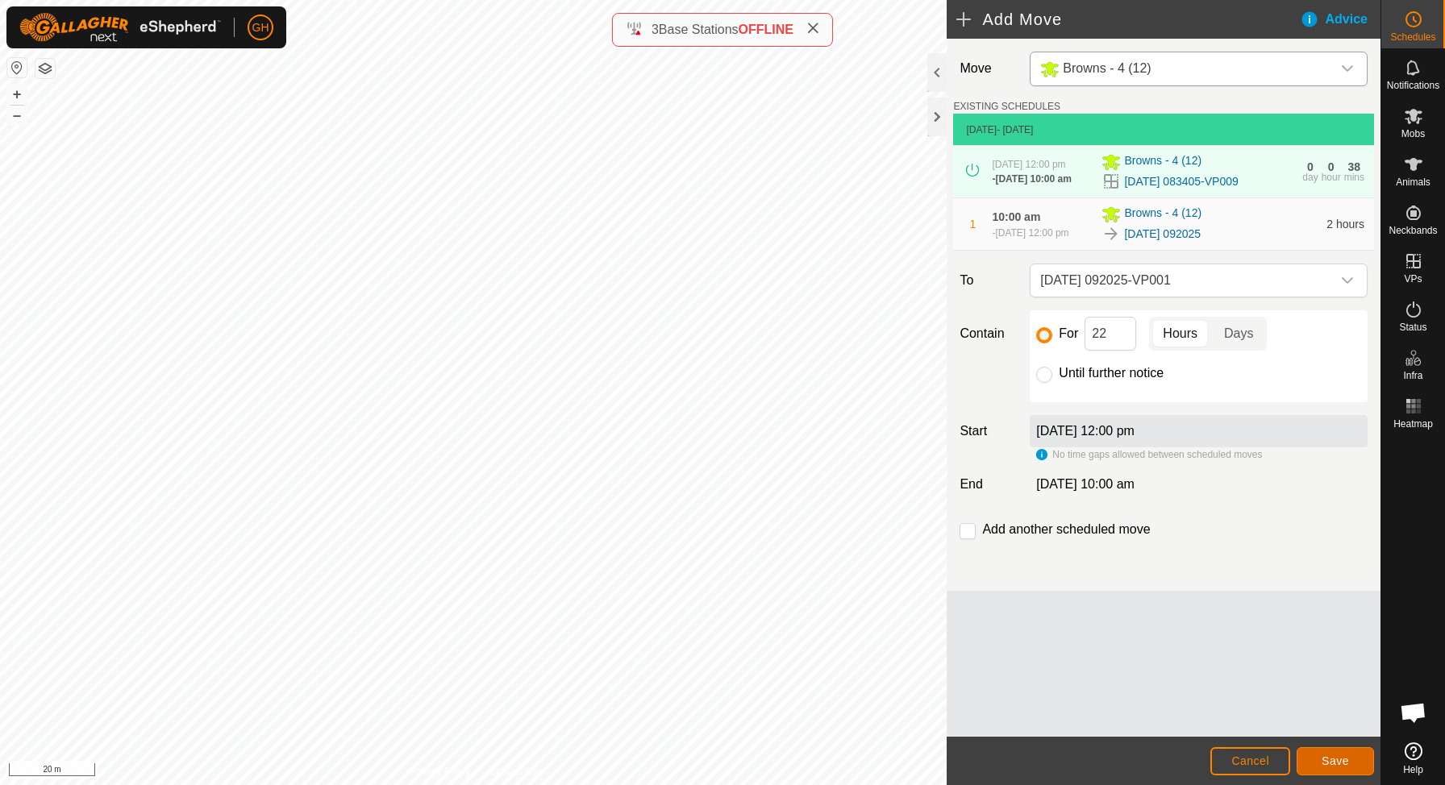
click at [1347, 763] on span "Save" at bounding box center [1335, 761] width 27 height 13
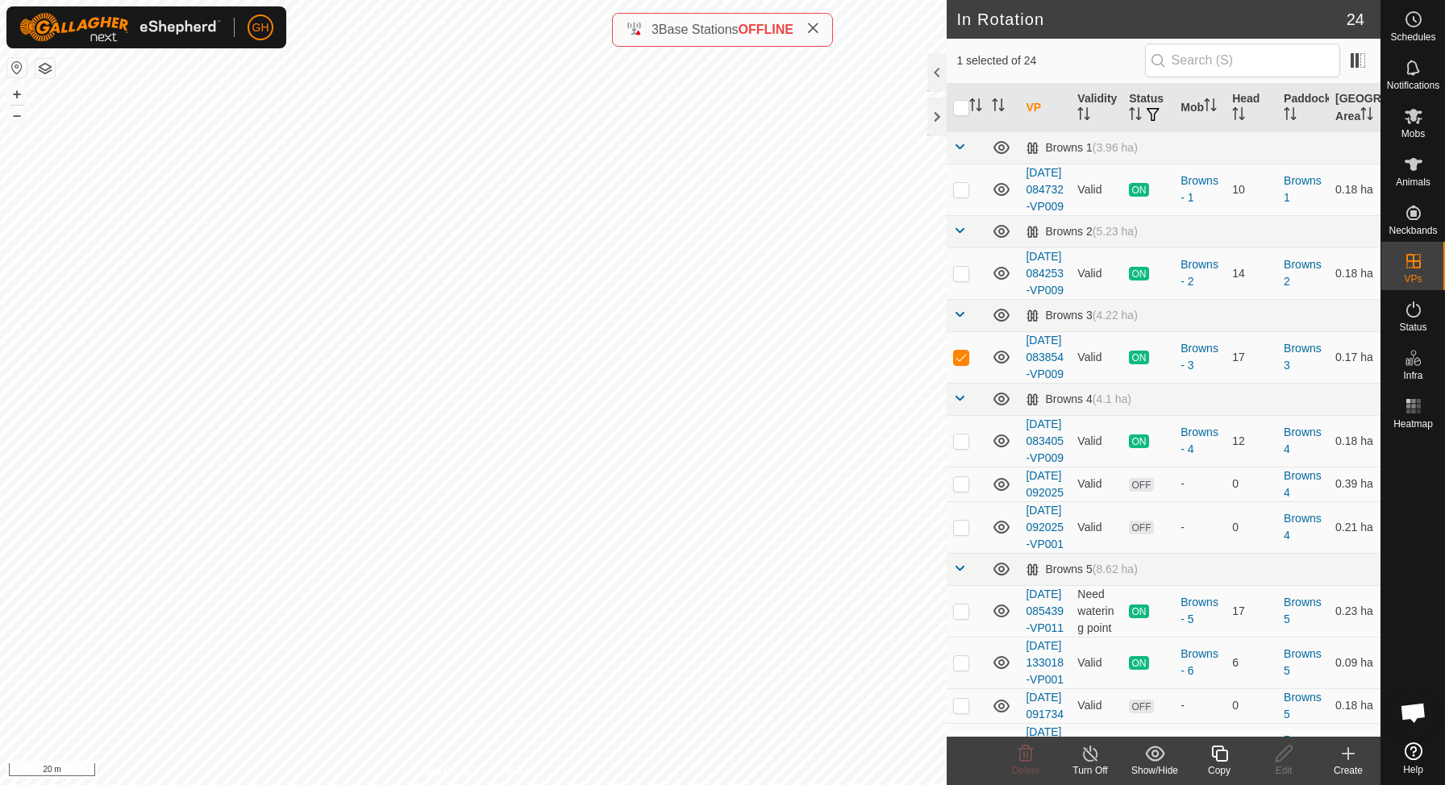
click at [1339, 755] on icon at bounding box center [1348, 753] width 19 height 19
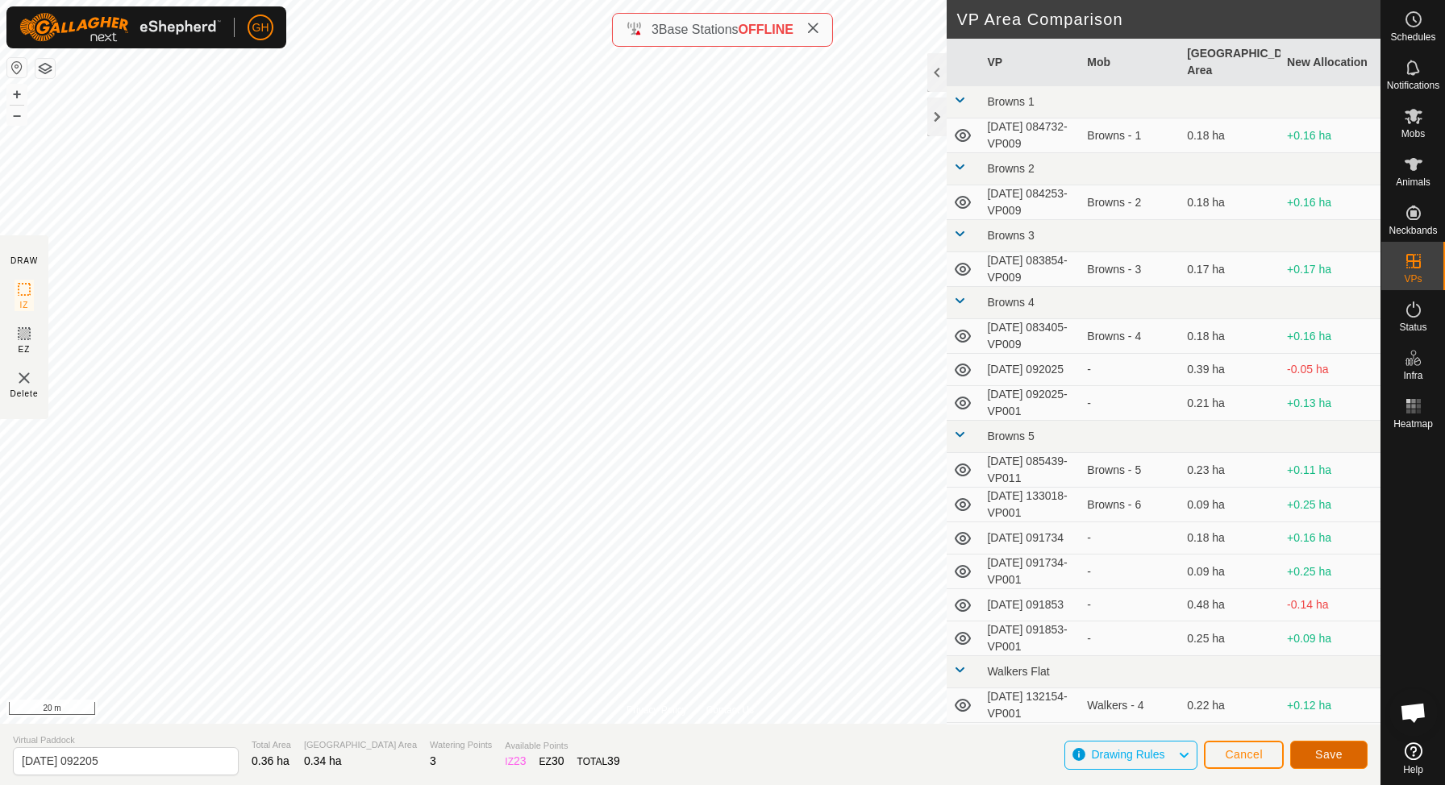
click at [1330, 750] on span "Save" at bounding box center [1328, 754] width 27 height 13
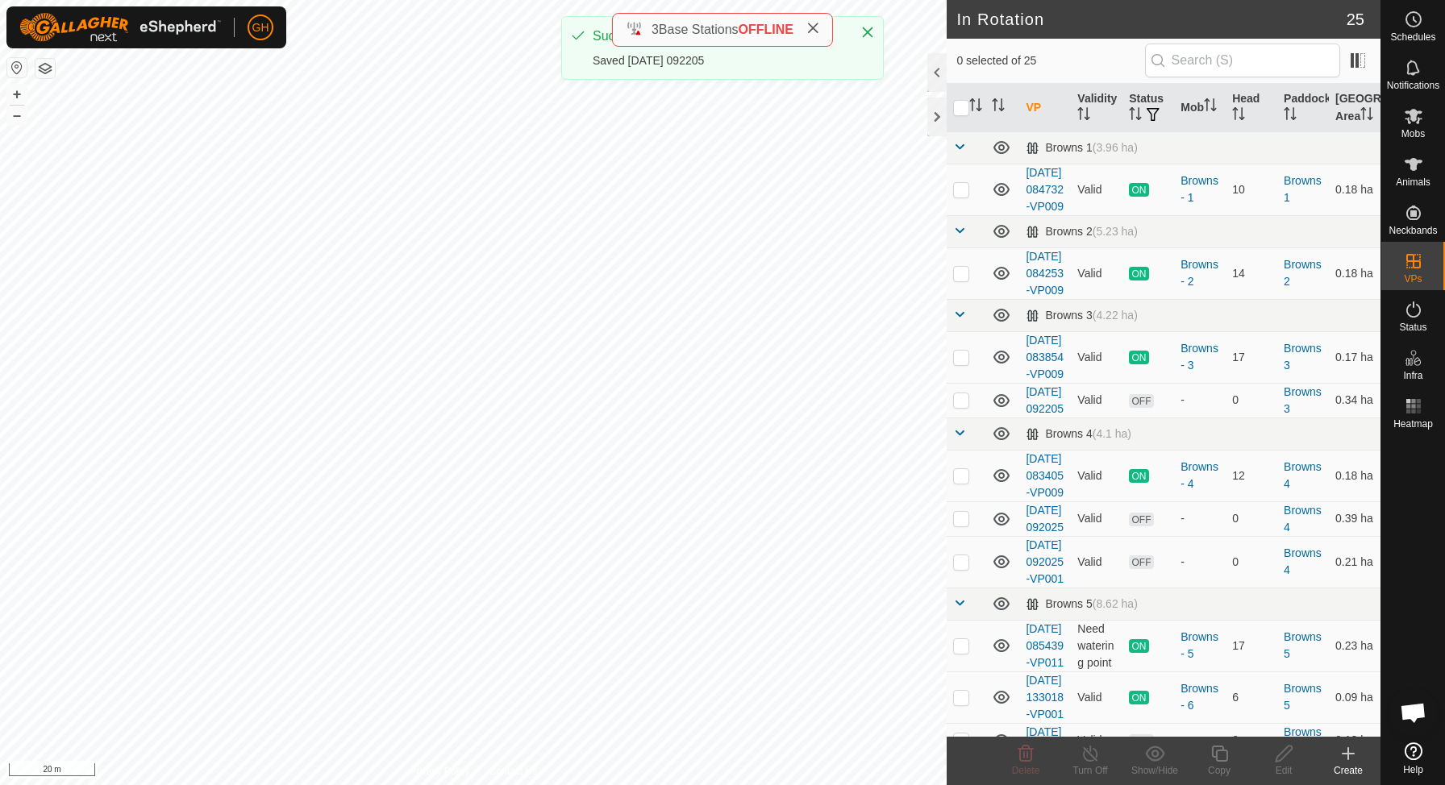
checkbox input "true"
click at [1218, 753] on icon at bounding box center [1220, 753] width 20 height 19
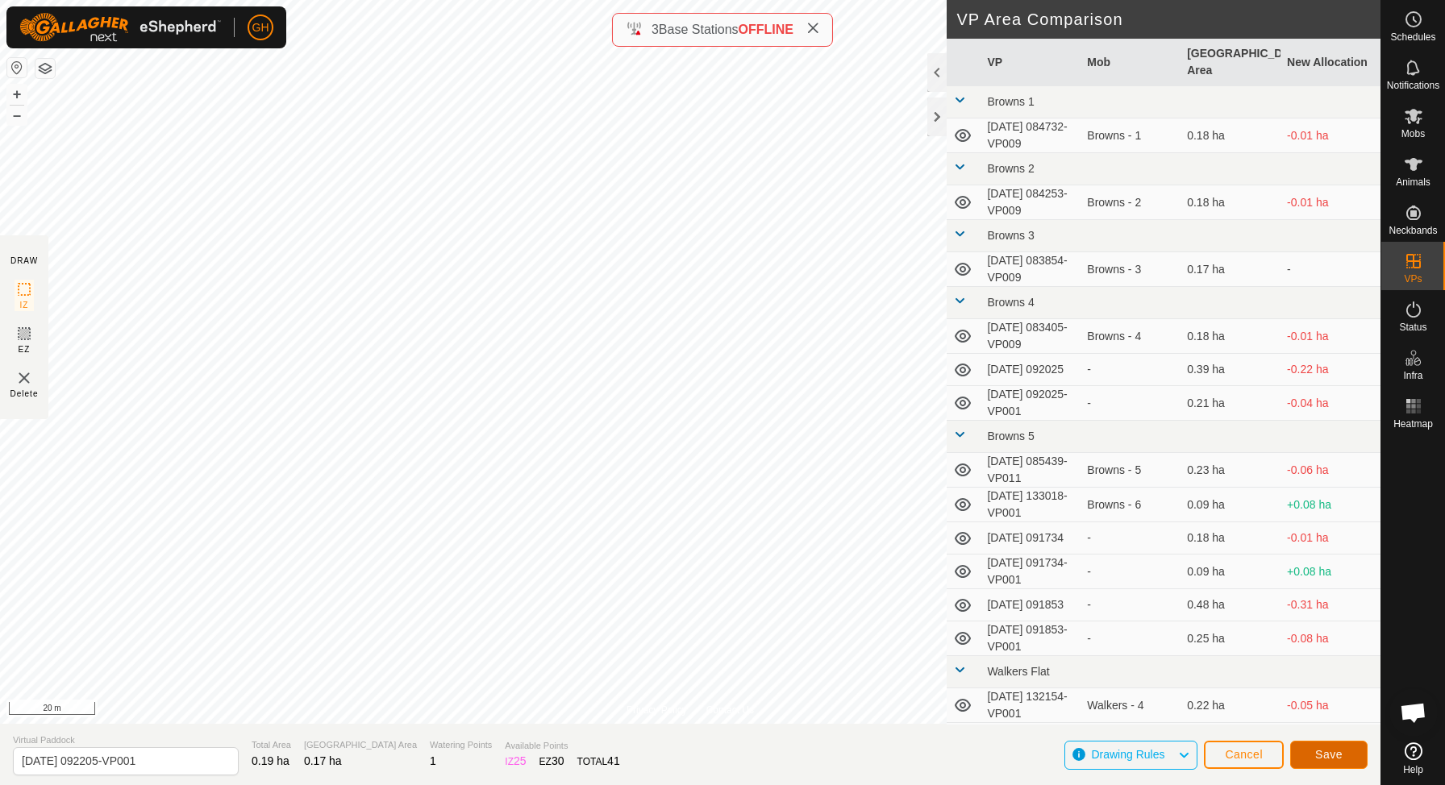
click at [1326, 759] on span "Save" at bounding box center [1328, 754] width 27 height 13
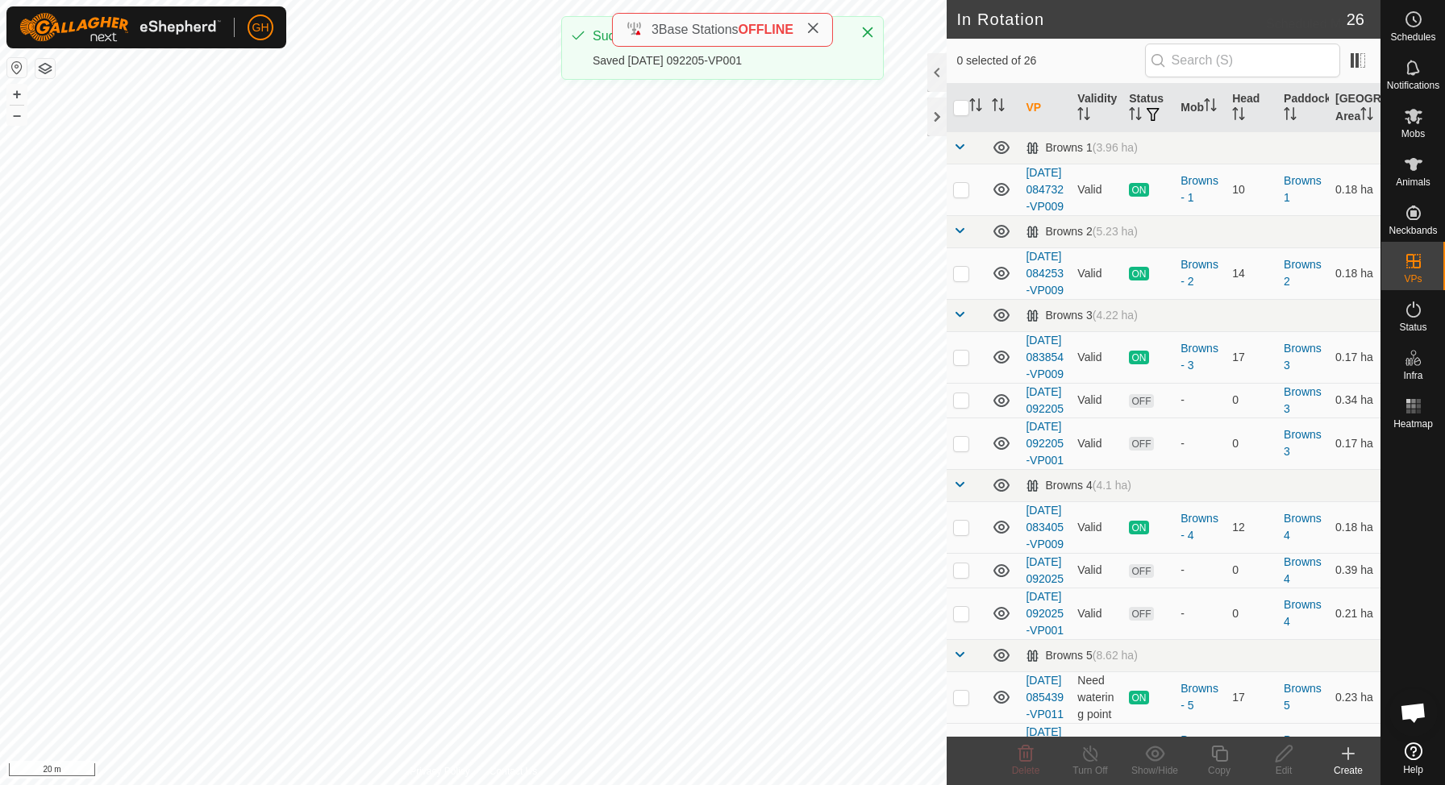
click at [1411, 27] on icon at bounding box center [1413, 19] width 19 height 19
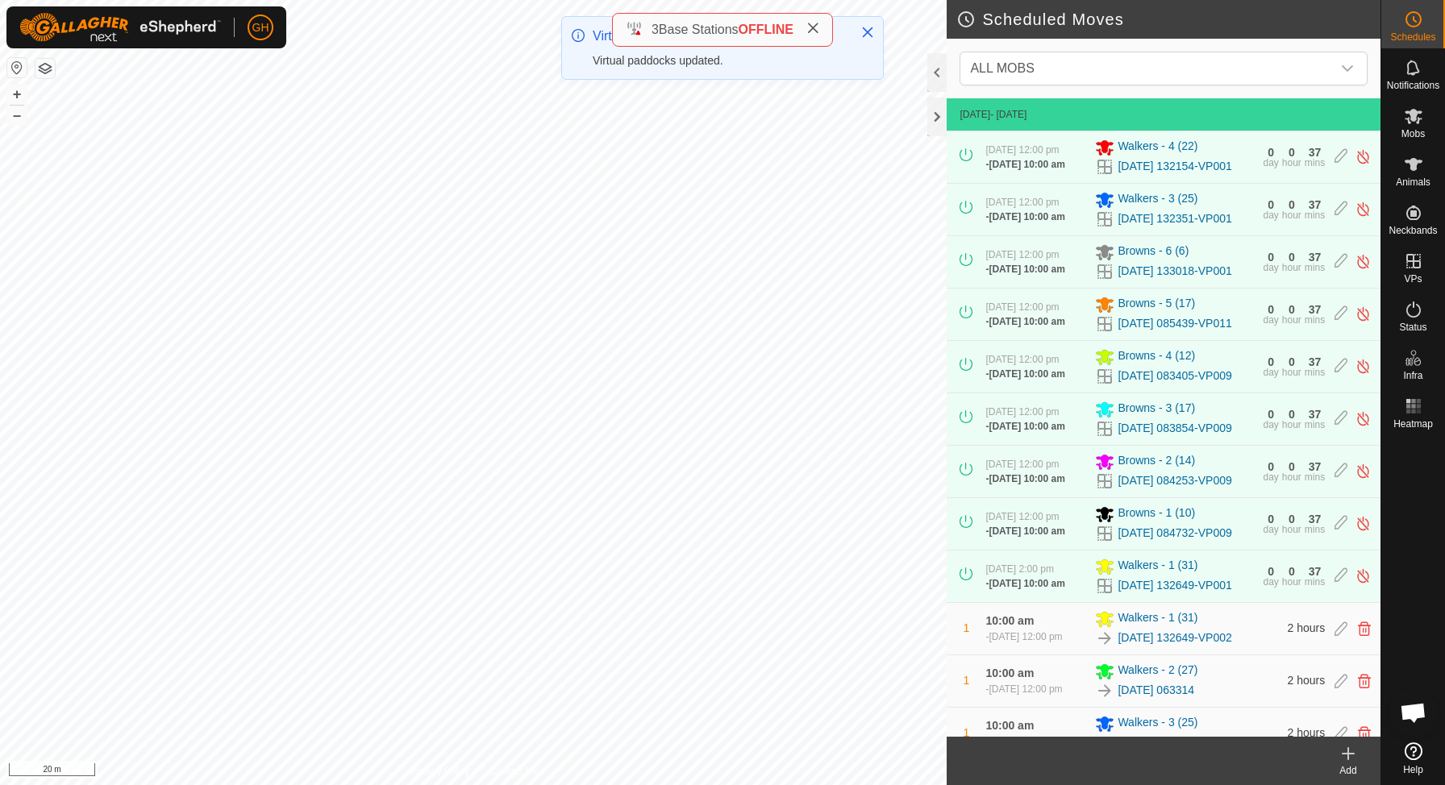
click at [1353, 754] on icon at bounding box center [1348, 754] width 11 height 0
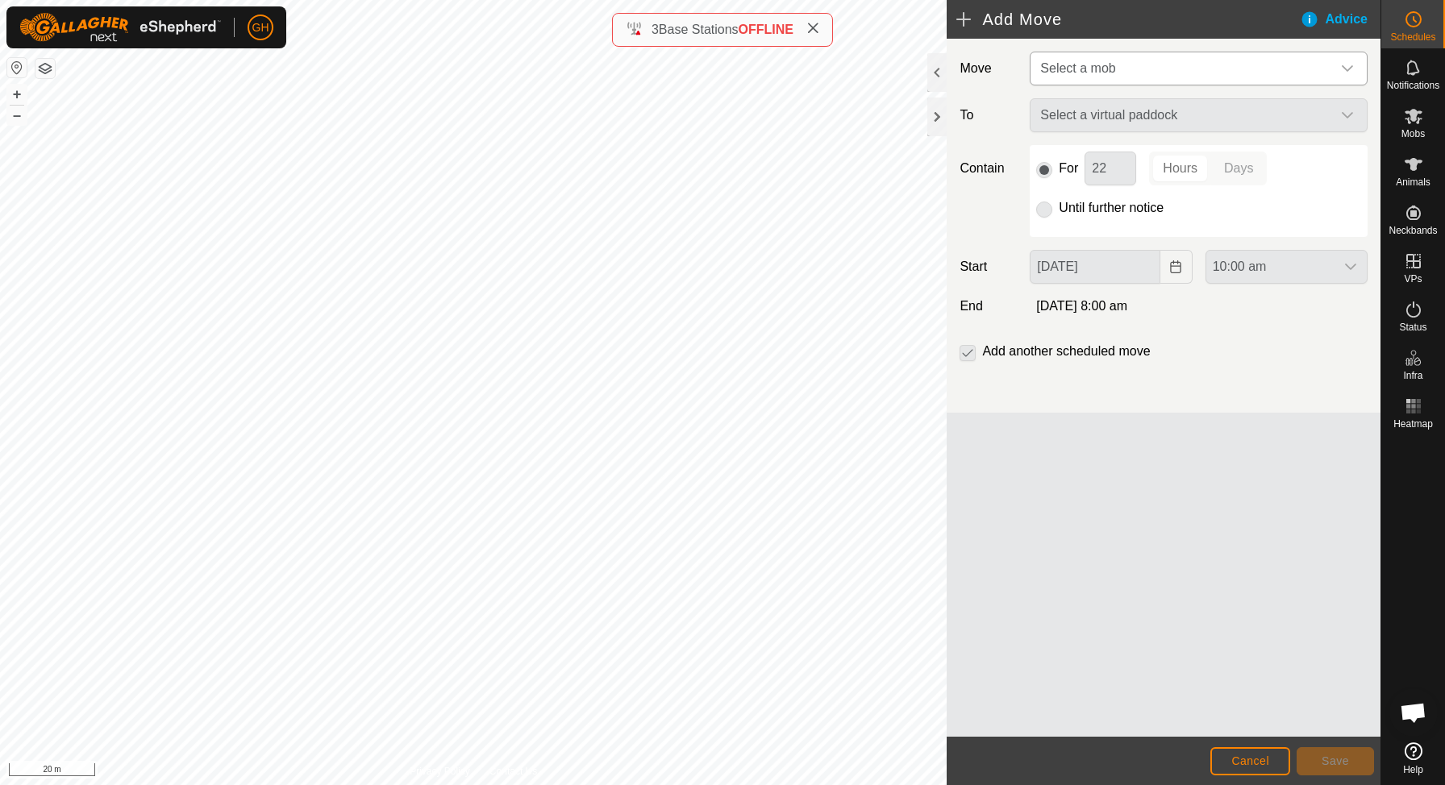
click at [1197, 66] on span "Select a mob" at bounding box center [1183, 68] width 298 height 32
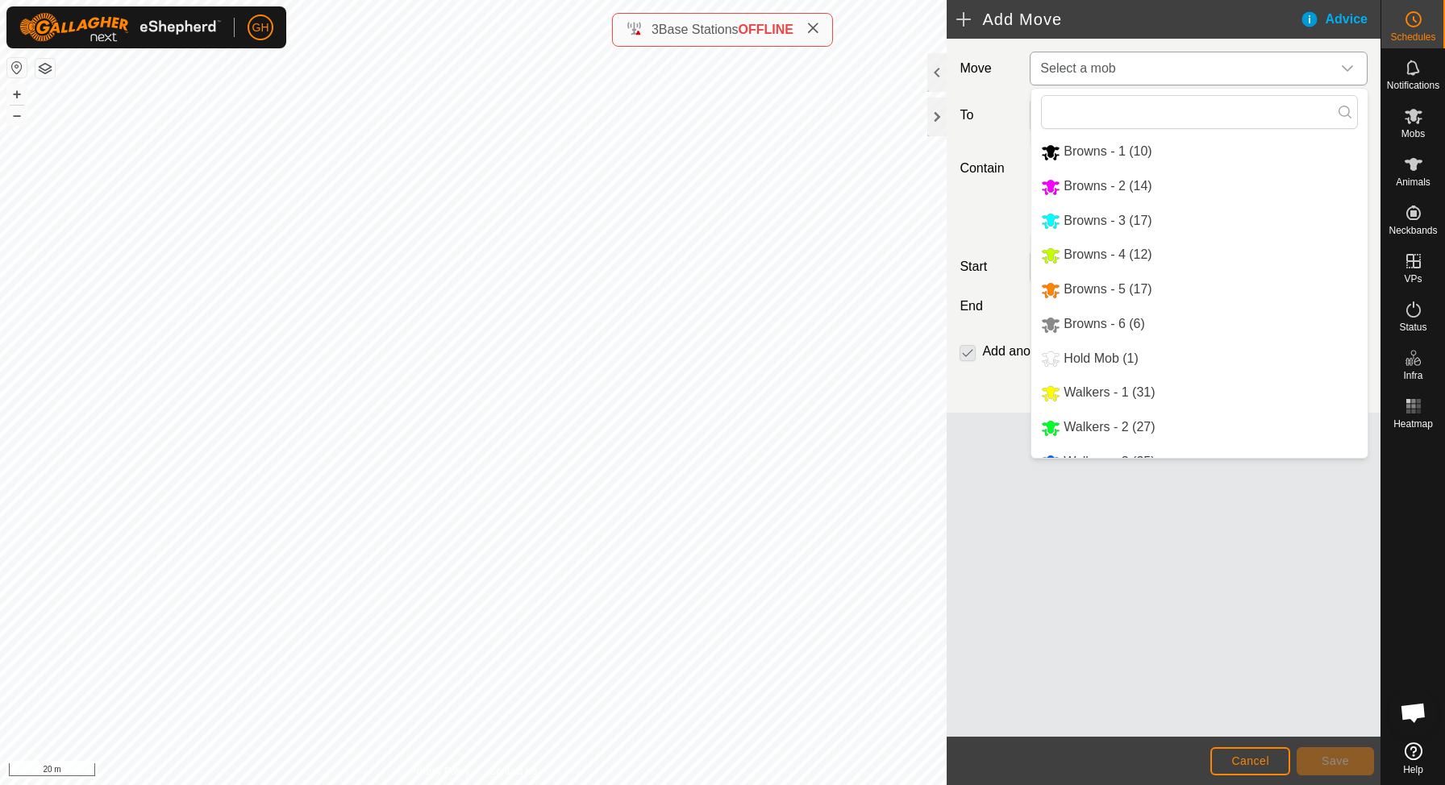
click at [1140, 220] on span "Browns - 3 (17)" at bounding box center [1108, 221] width 88 height 14
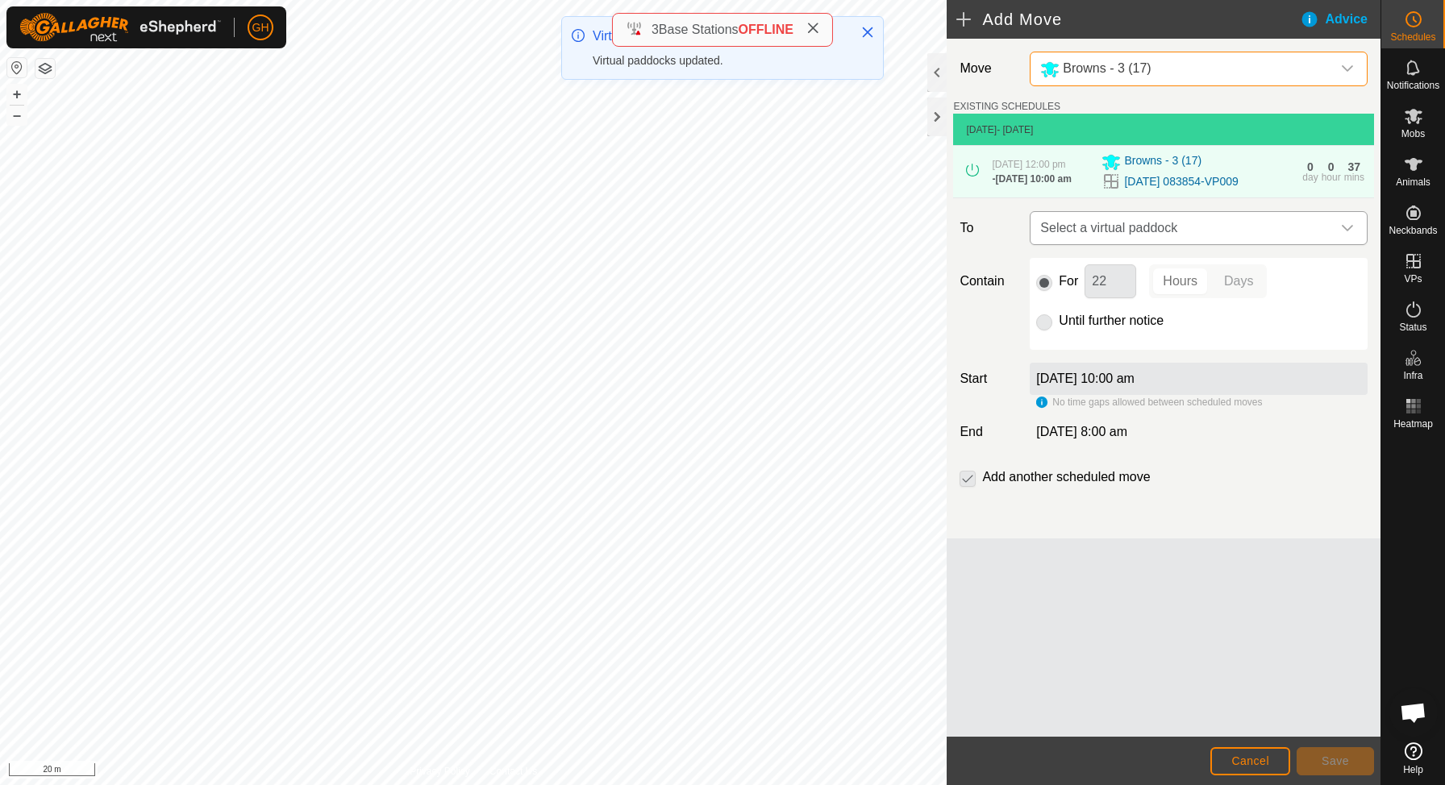
click at [1134, 244] on span "Select a virtual paddock" at bounding box center [1183, 228] width 298 height 32
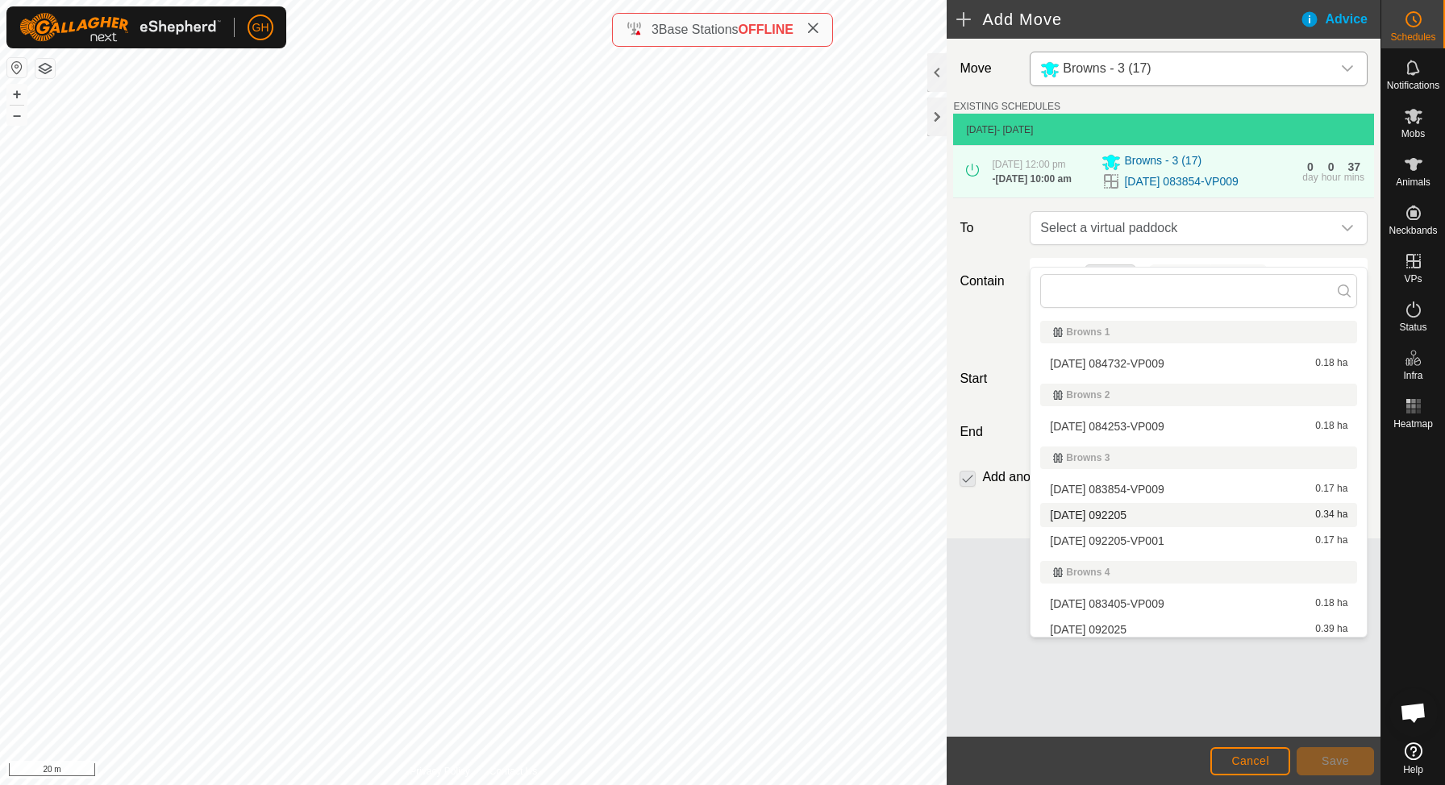
click at [1126, 518] on span "[DATE] 092205" at bounding box center [1088, 515] width 77 height 11
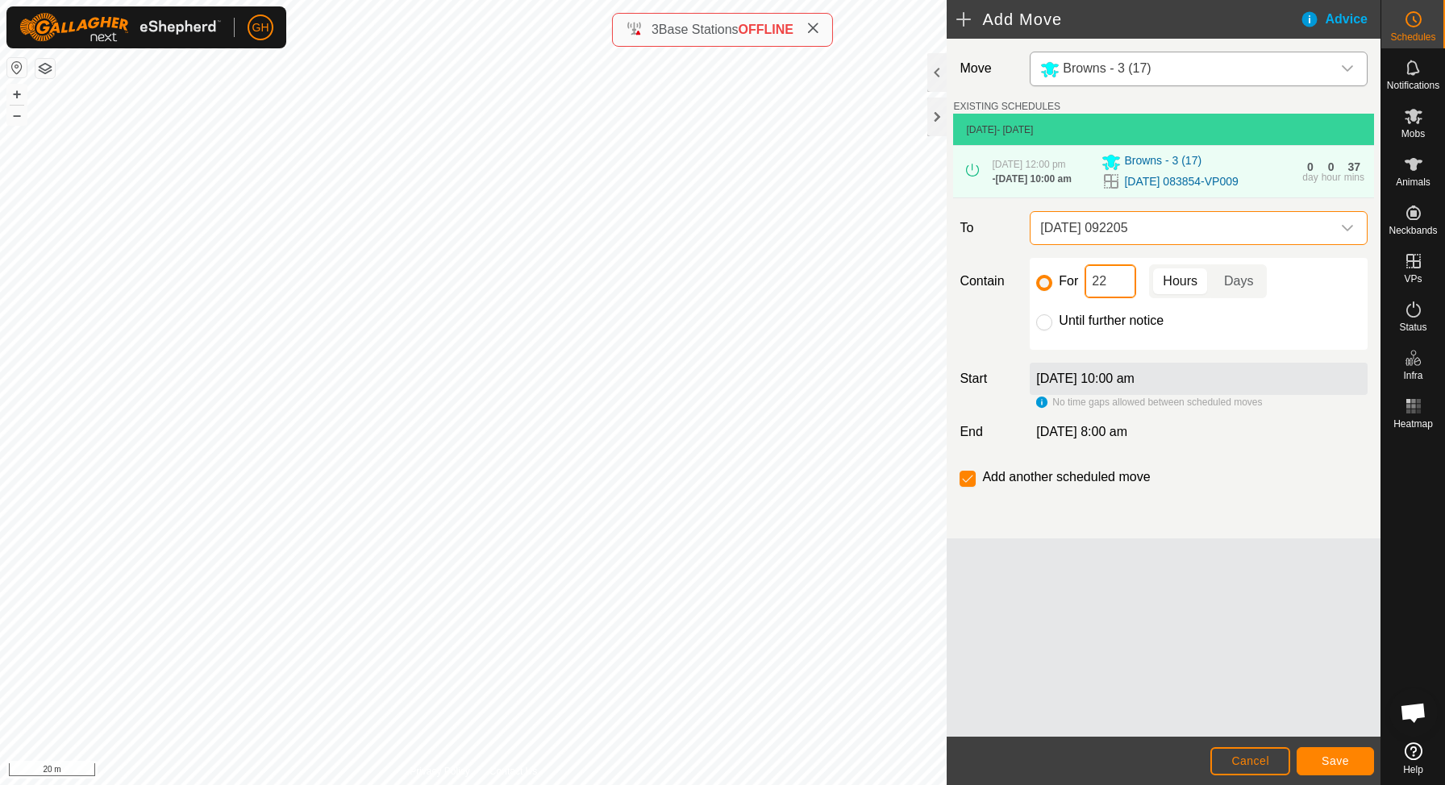
click at [1118, 298] on input "22" at bounding box center [1111, 281] width 52 height 34
click at [1360, 765] on button "Save" at bounding box center [1335, 761] width 77 height 28
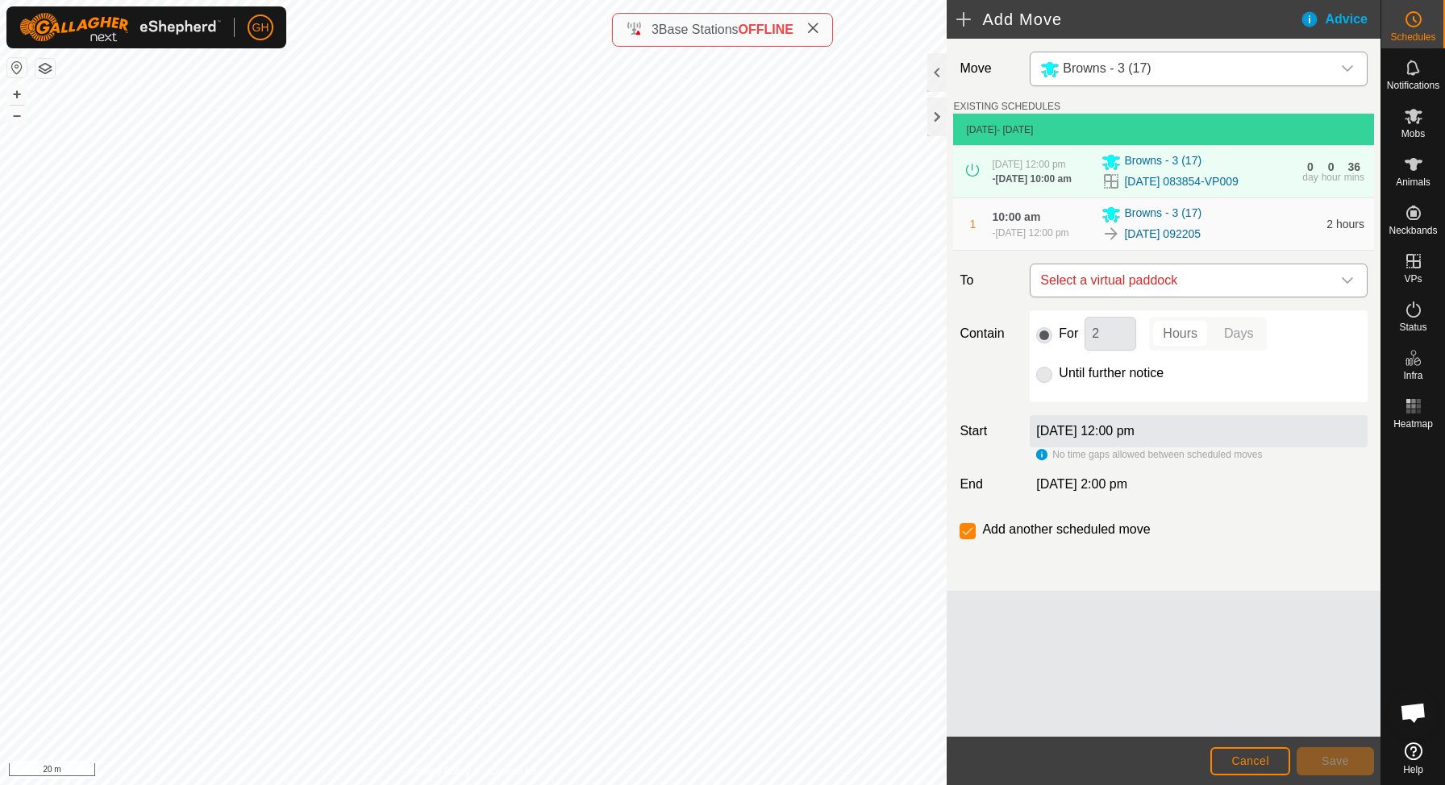
click at [1188, 297] on span "Select a virtual paddock" at bounding box center [1183, 280] width 298 height 32
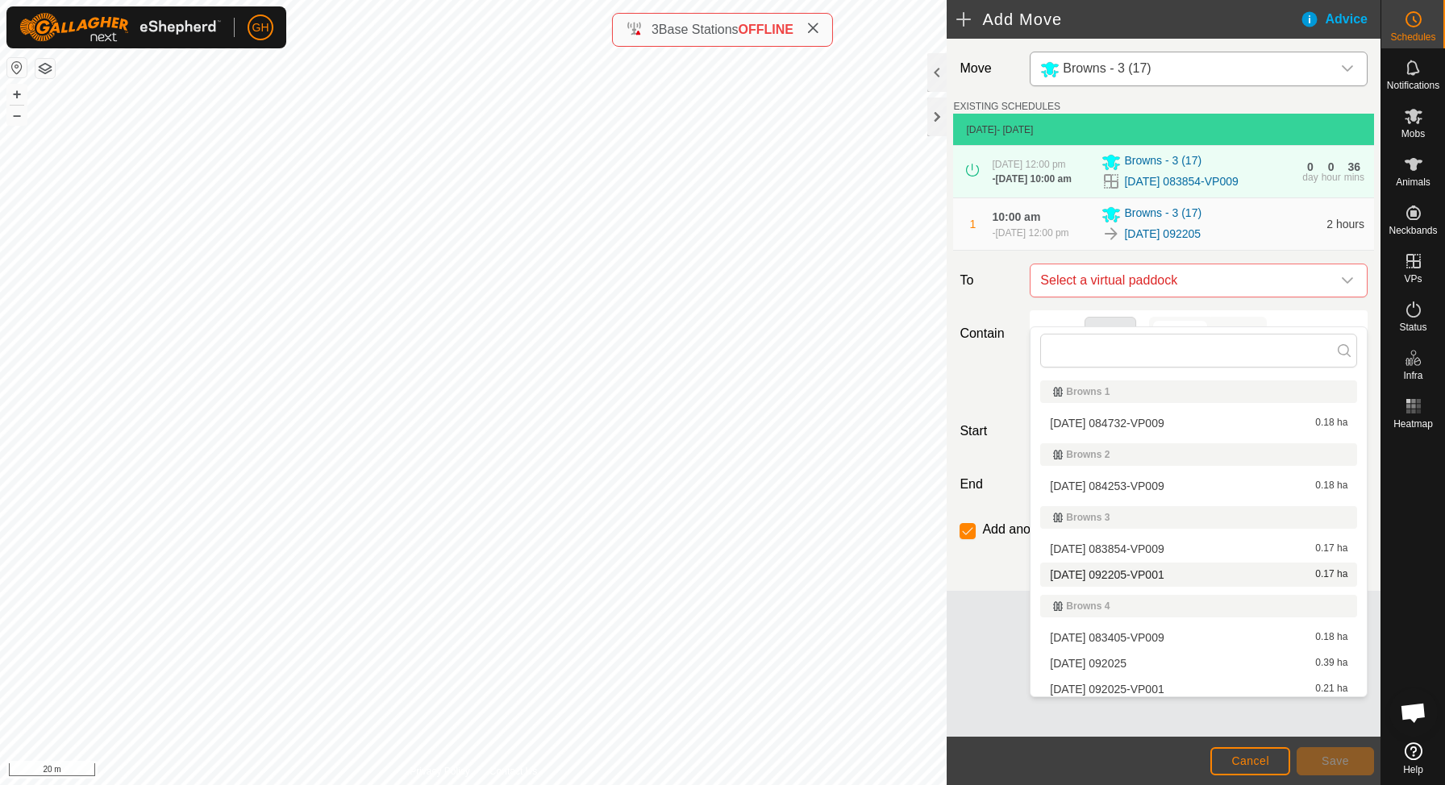
click at [1126, 577] on span "[DATE] 092205-VP001" at bounding box center [1107, 574] width 114 height 11
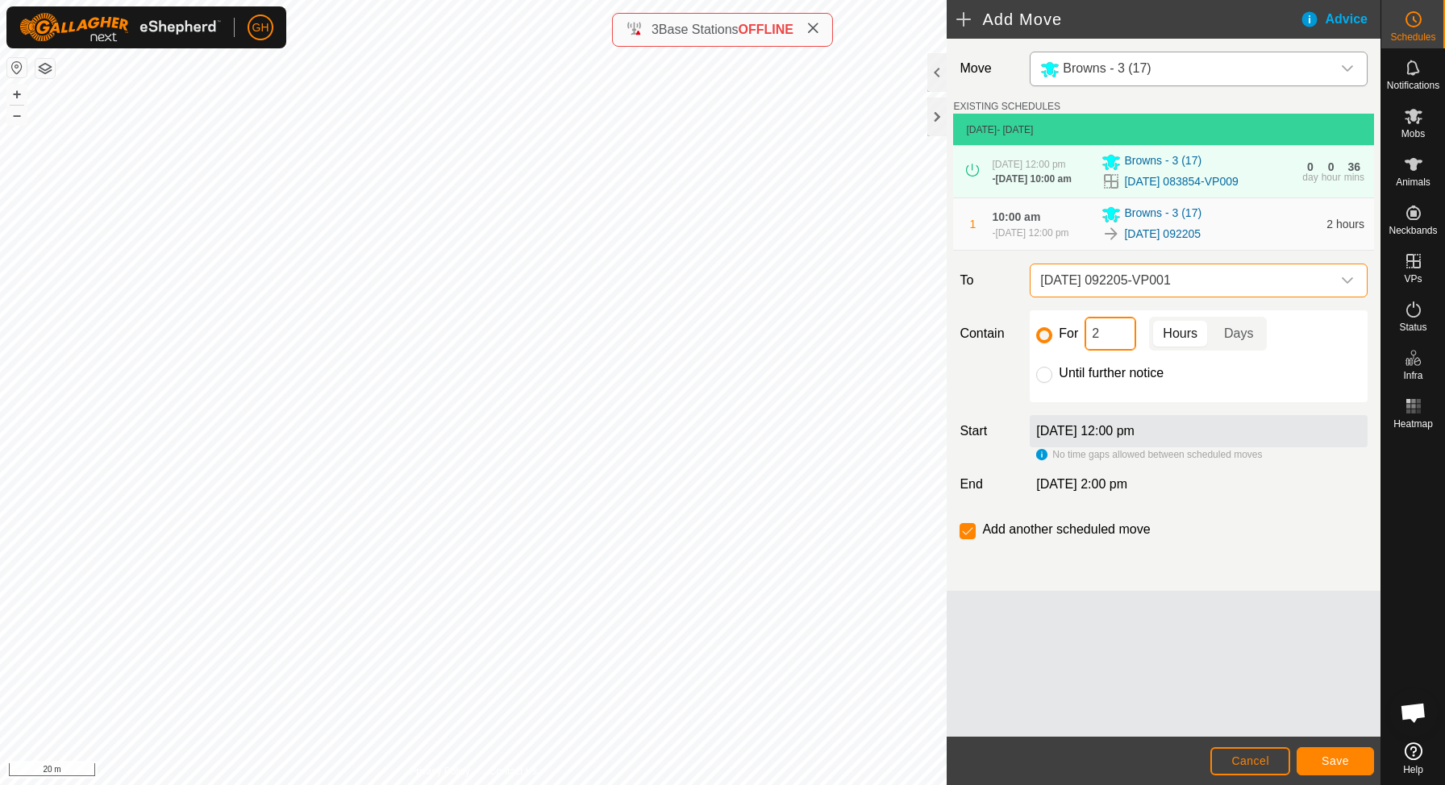
click at [1115, 351] on input "2" at bounding box center [1111, 334] width 52 height 34
type input "22"
click at [963, 539] on input "checkbox" at bounding box center [968, 531] width 16 height 16
checkbox input "false"
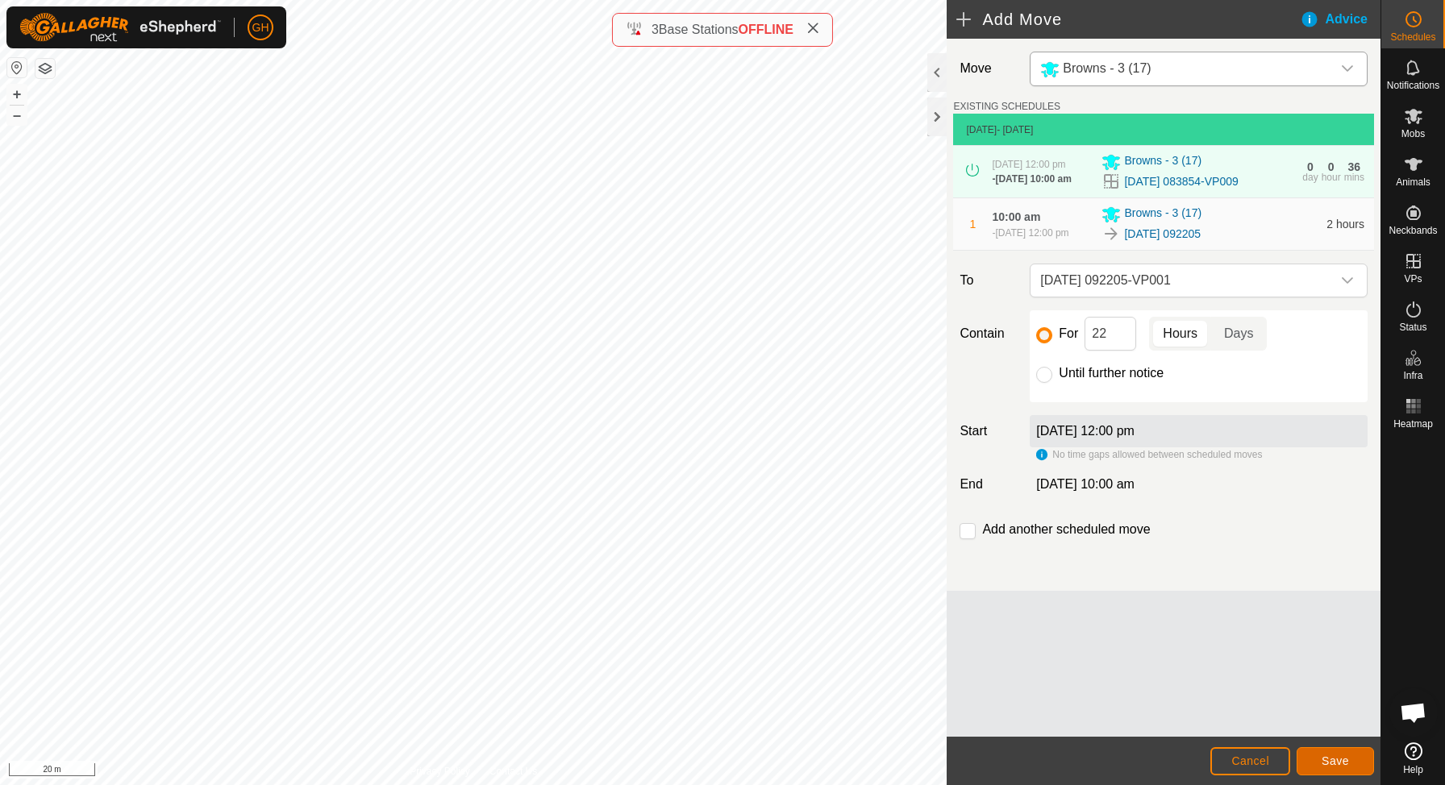
click at [1348, 764] on span "Save" at bounding box center [1335, 761] width 27 height 13
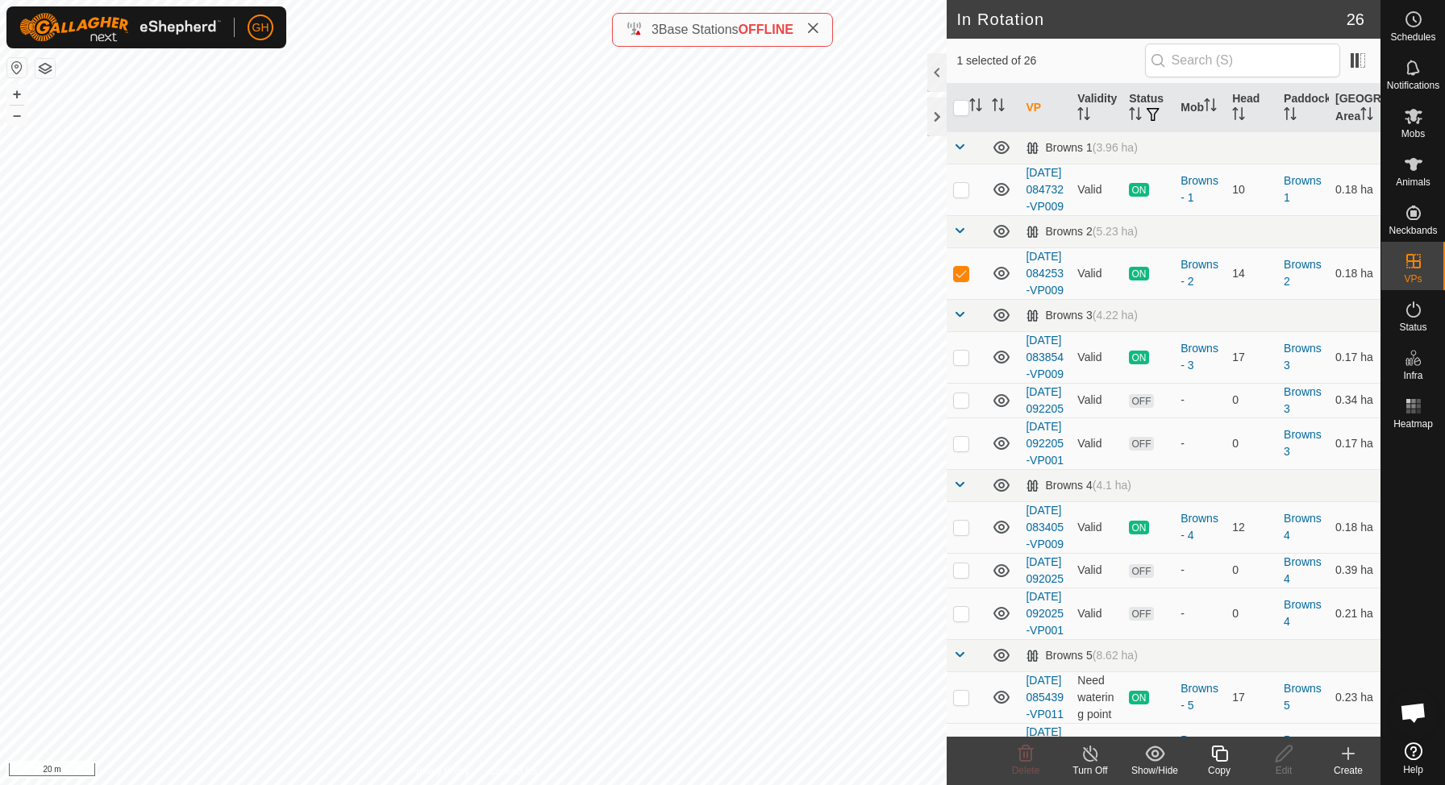
click at [1349, 767] on div "Create" at bounding box center [1348, 771] width 65 height 15
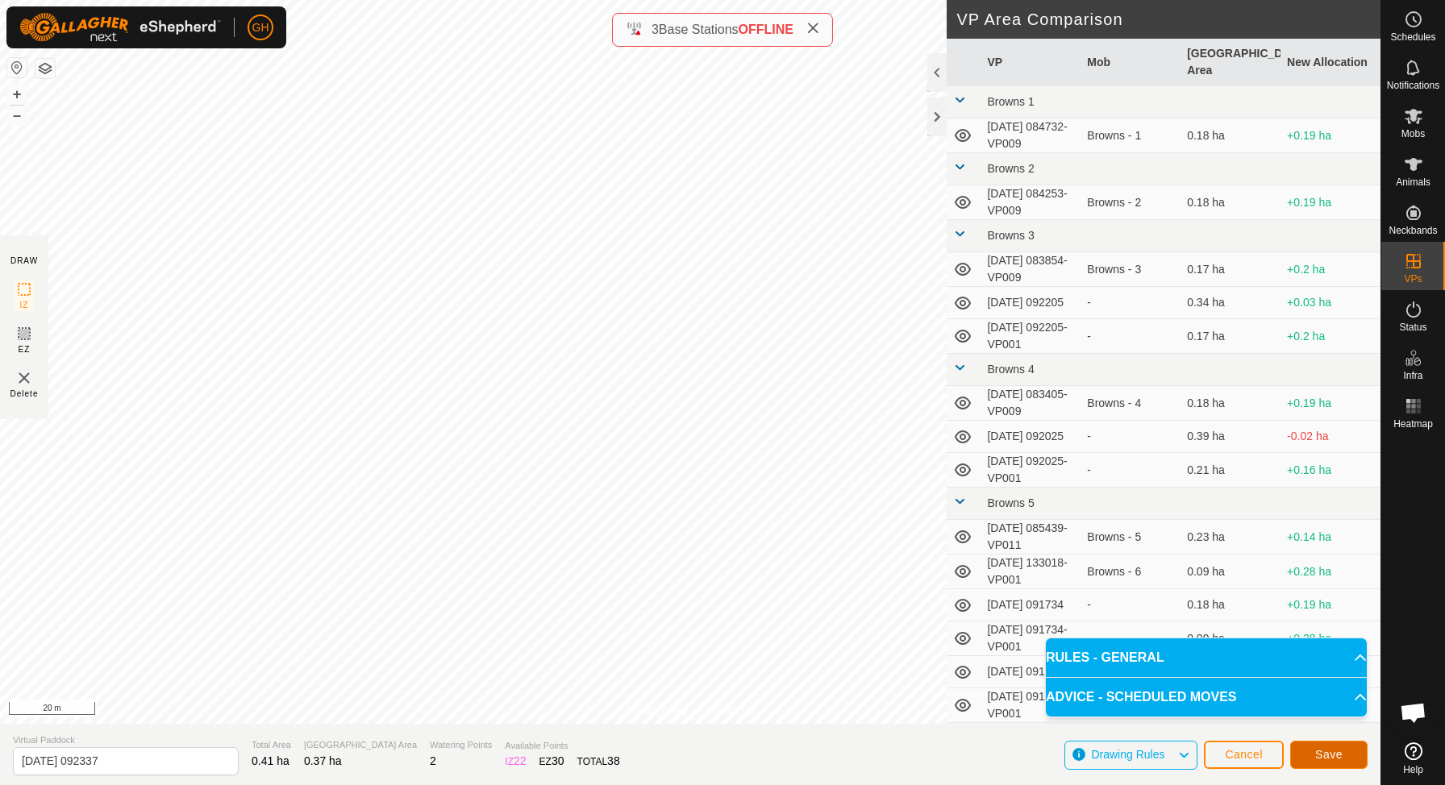
click at [1331, 756] on span "Save" at bounding box center [1328, 754] width 27 height 13
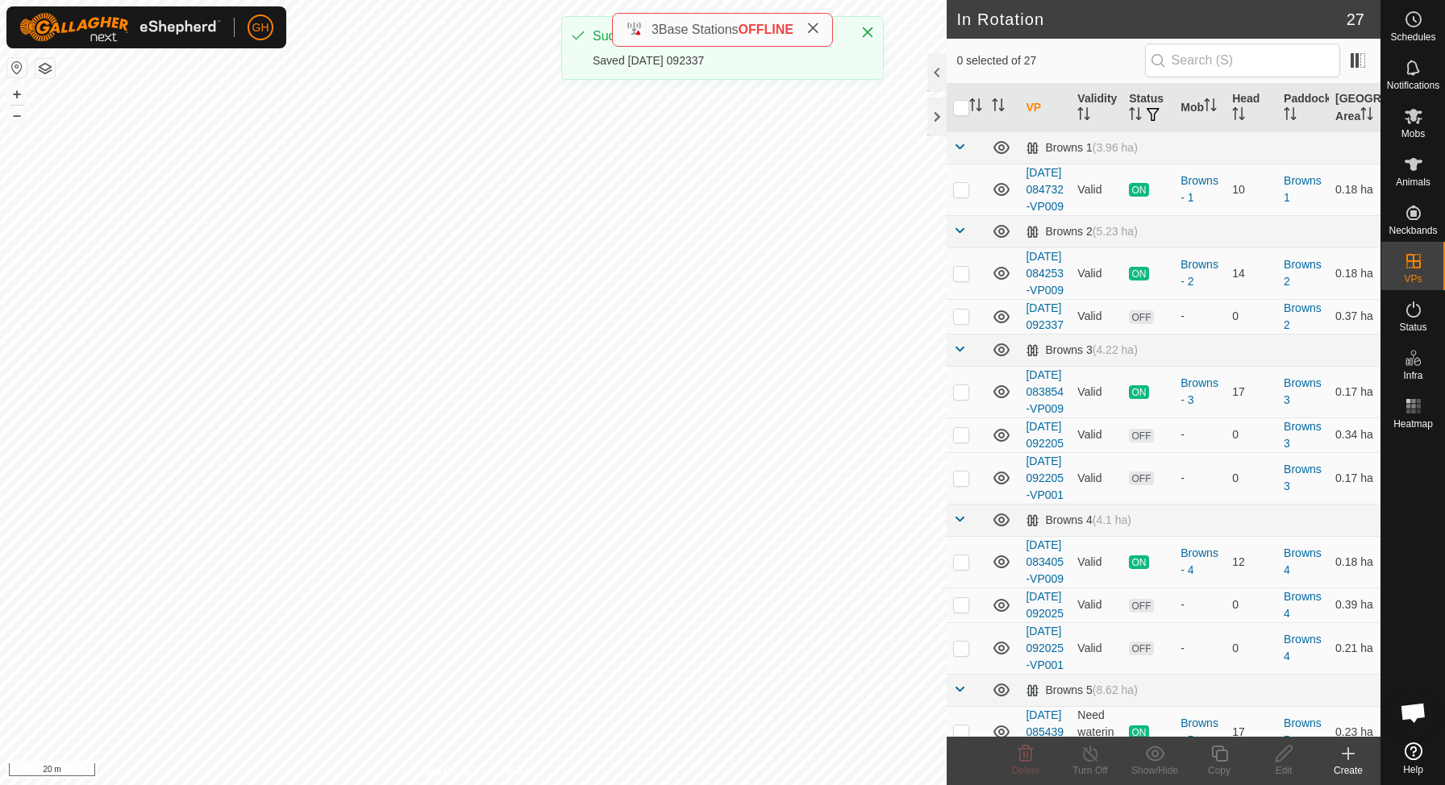
checkbox input "true"
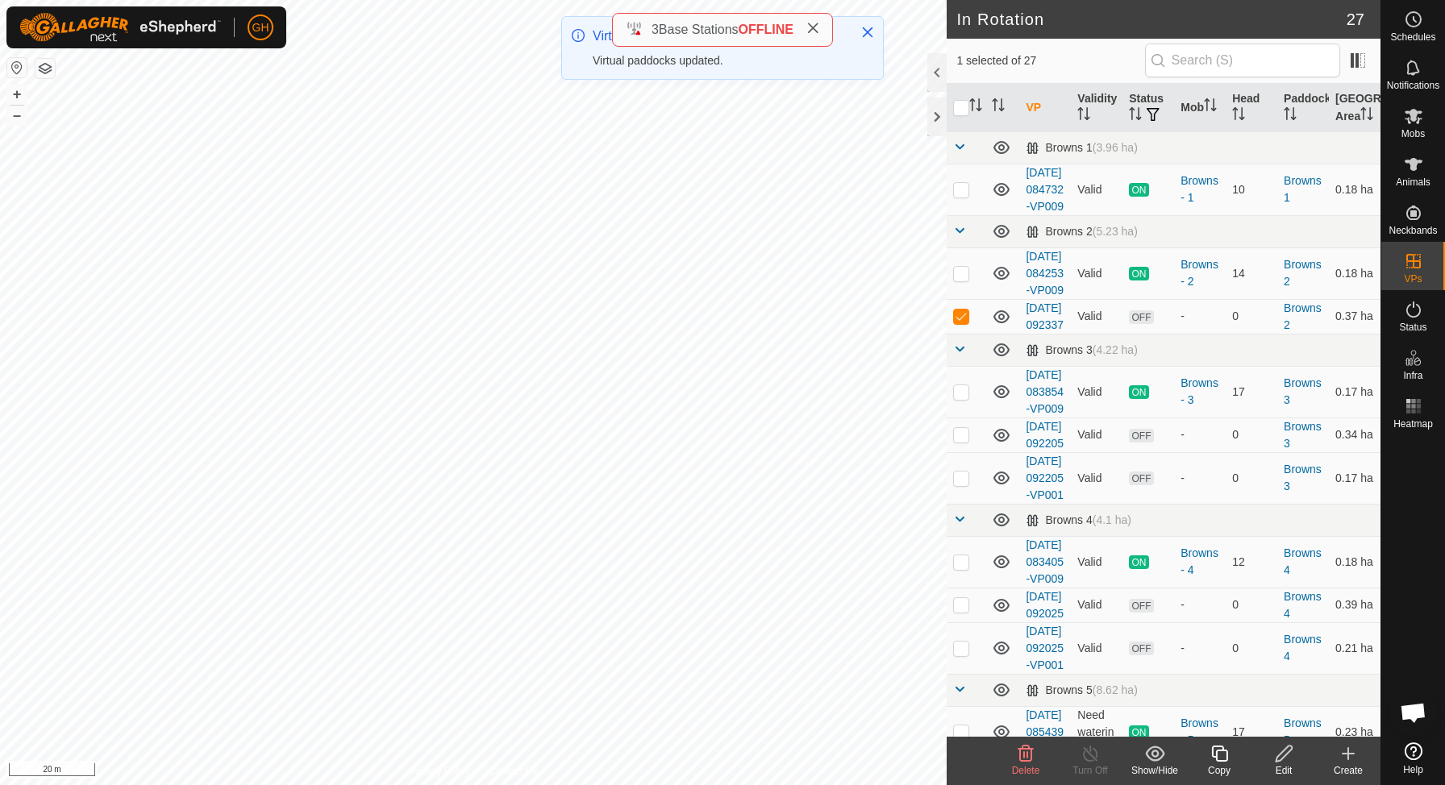
click at [1213, 747] on icon at bounding box center [1219, 754] width 16 height 16
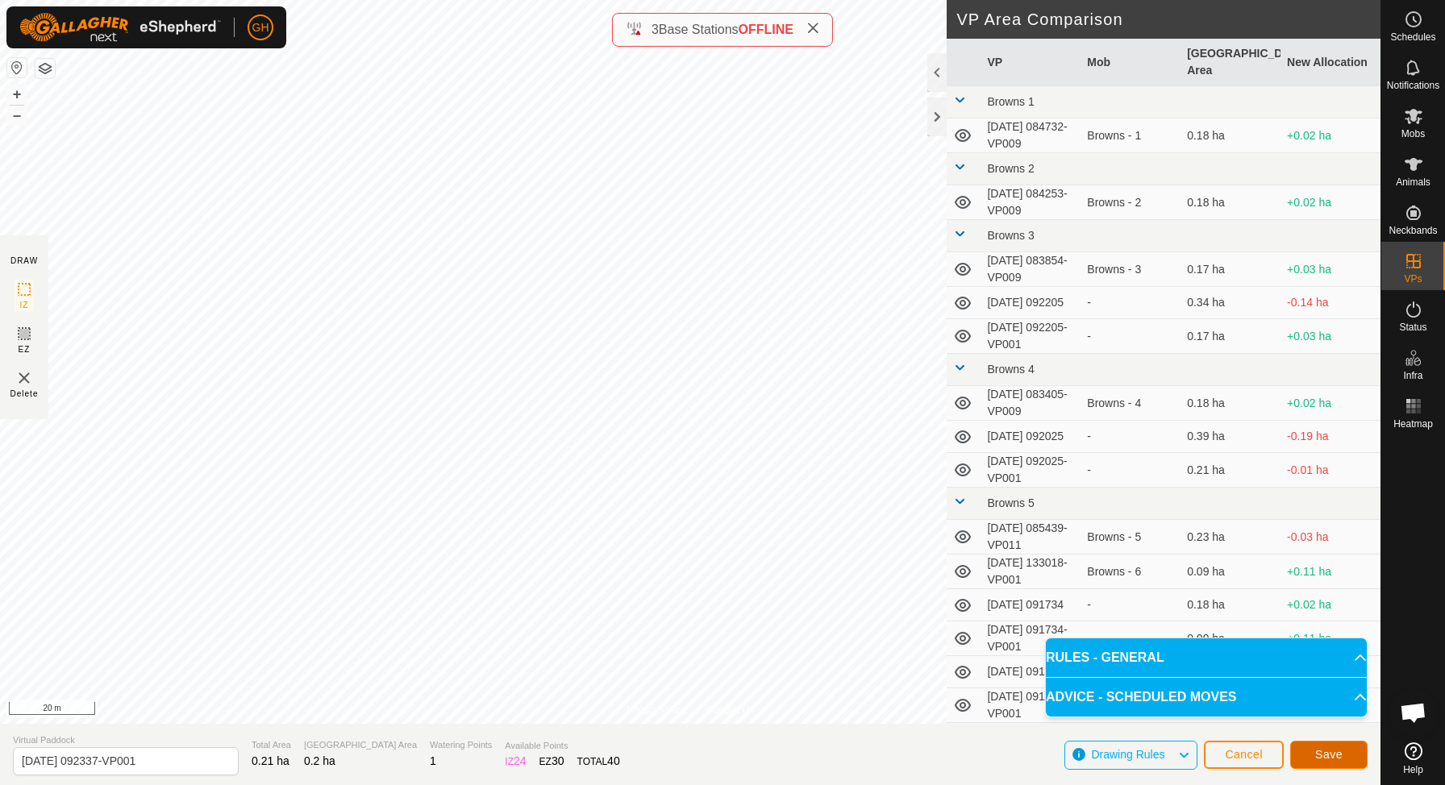
click at [1318, 752] on span "Save" at bounding box center [1328, 754] width 27 height 13
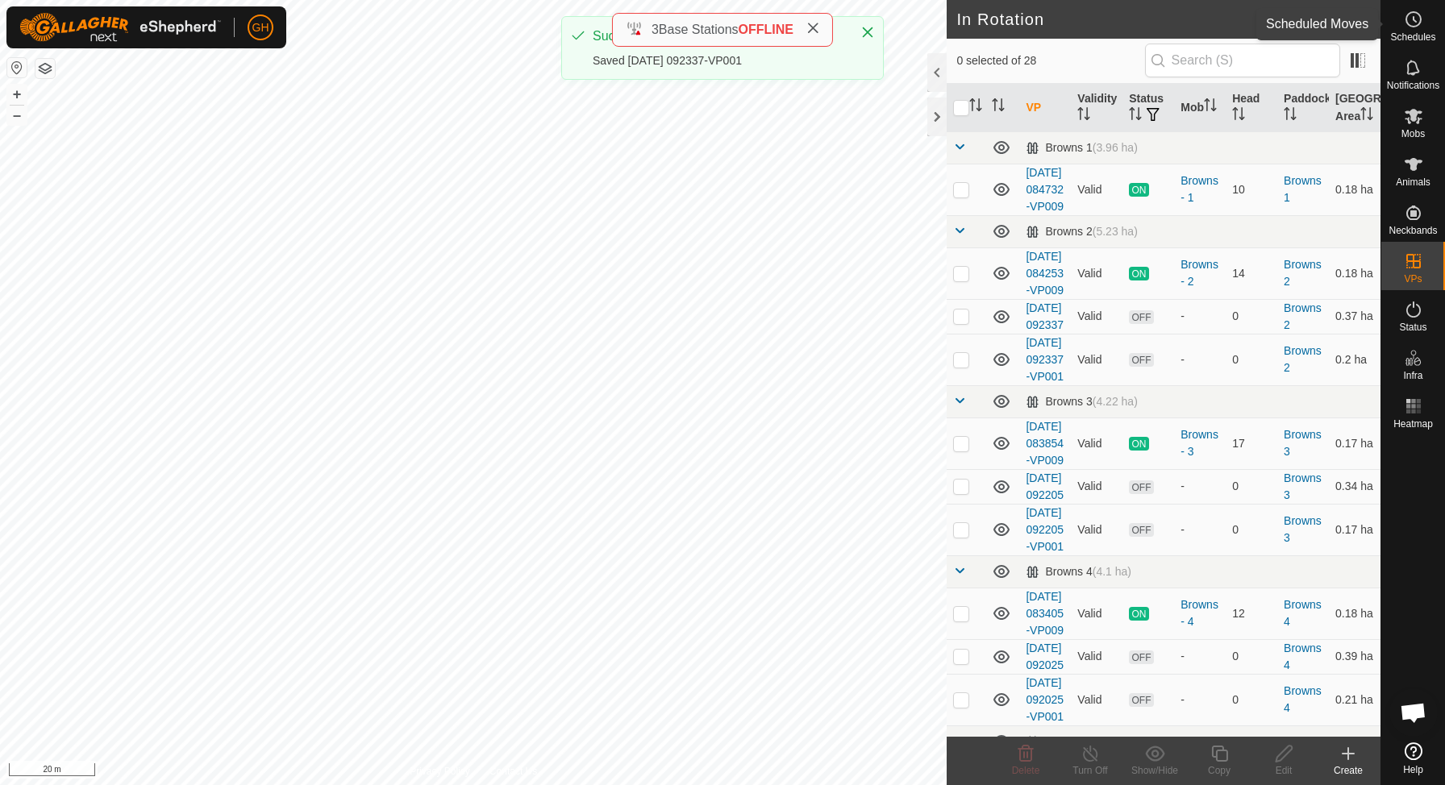
click at [1415, 22] on icon at bounding box center [1415, 19] width 2 height 5
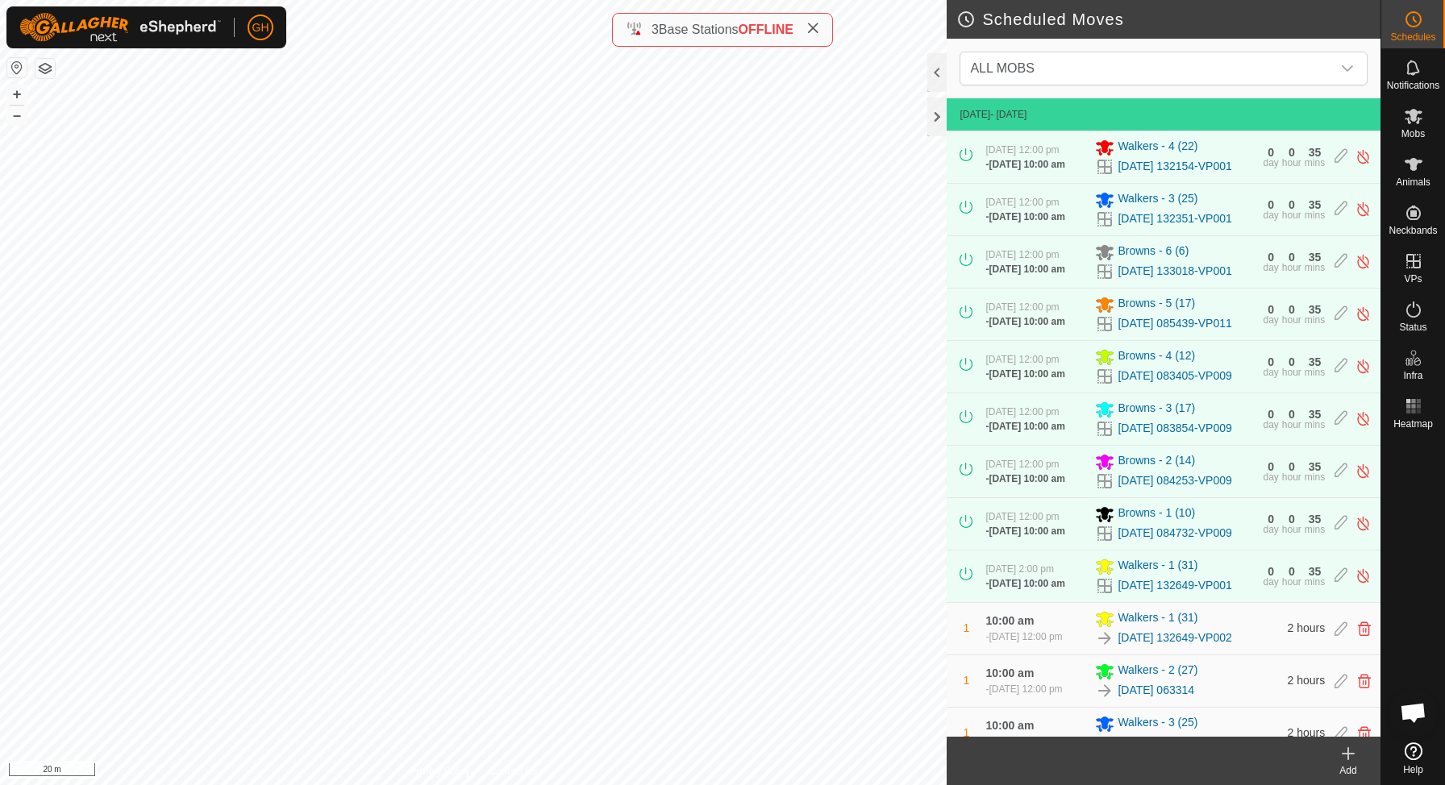
click at [1346, 766] on div "Add" at bounding box center [1348, 771] width 65 height 15
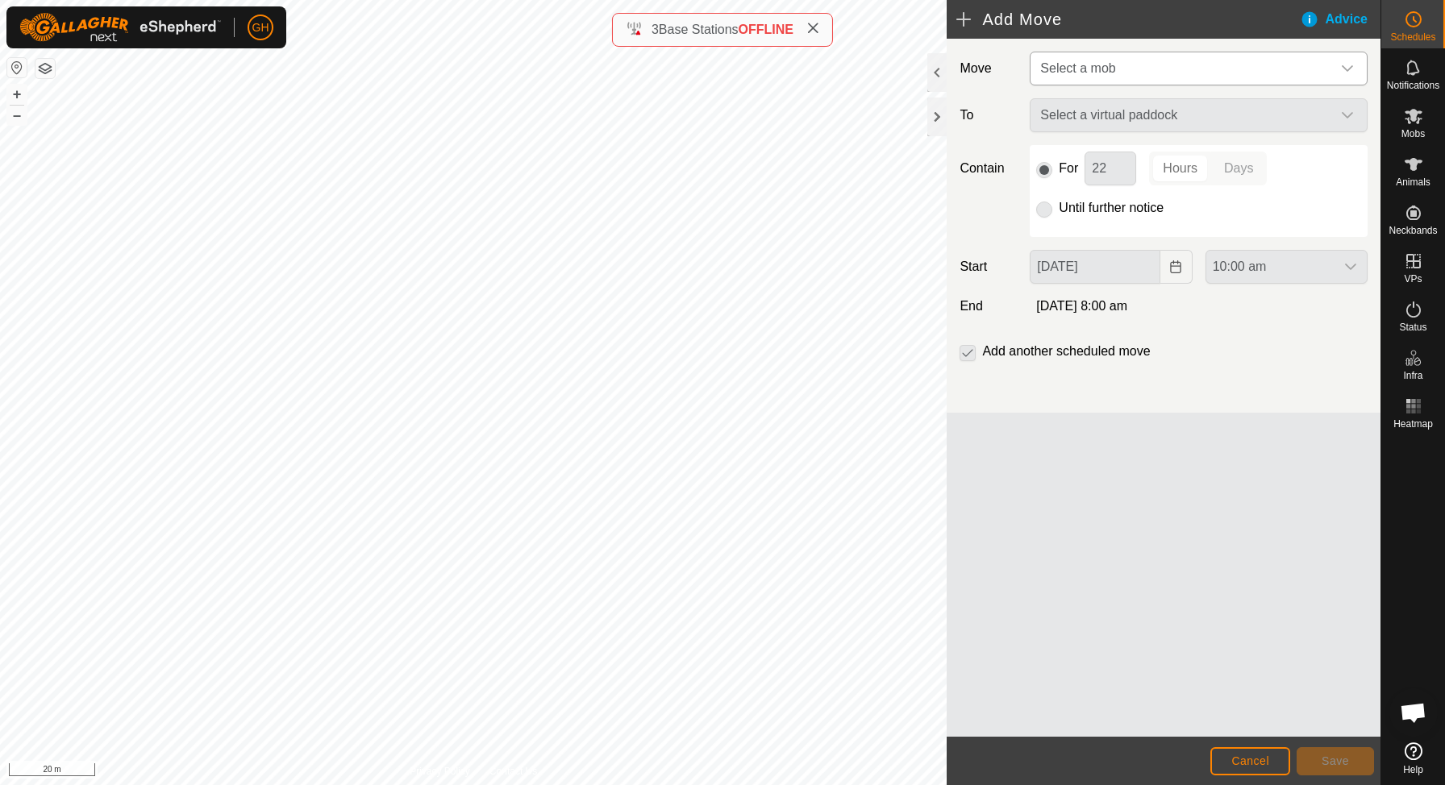
click at [1160, 68] on span "Select a mob" at bounding box center [1183, 68] width 298 height 32
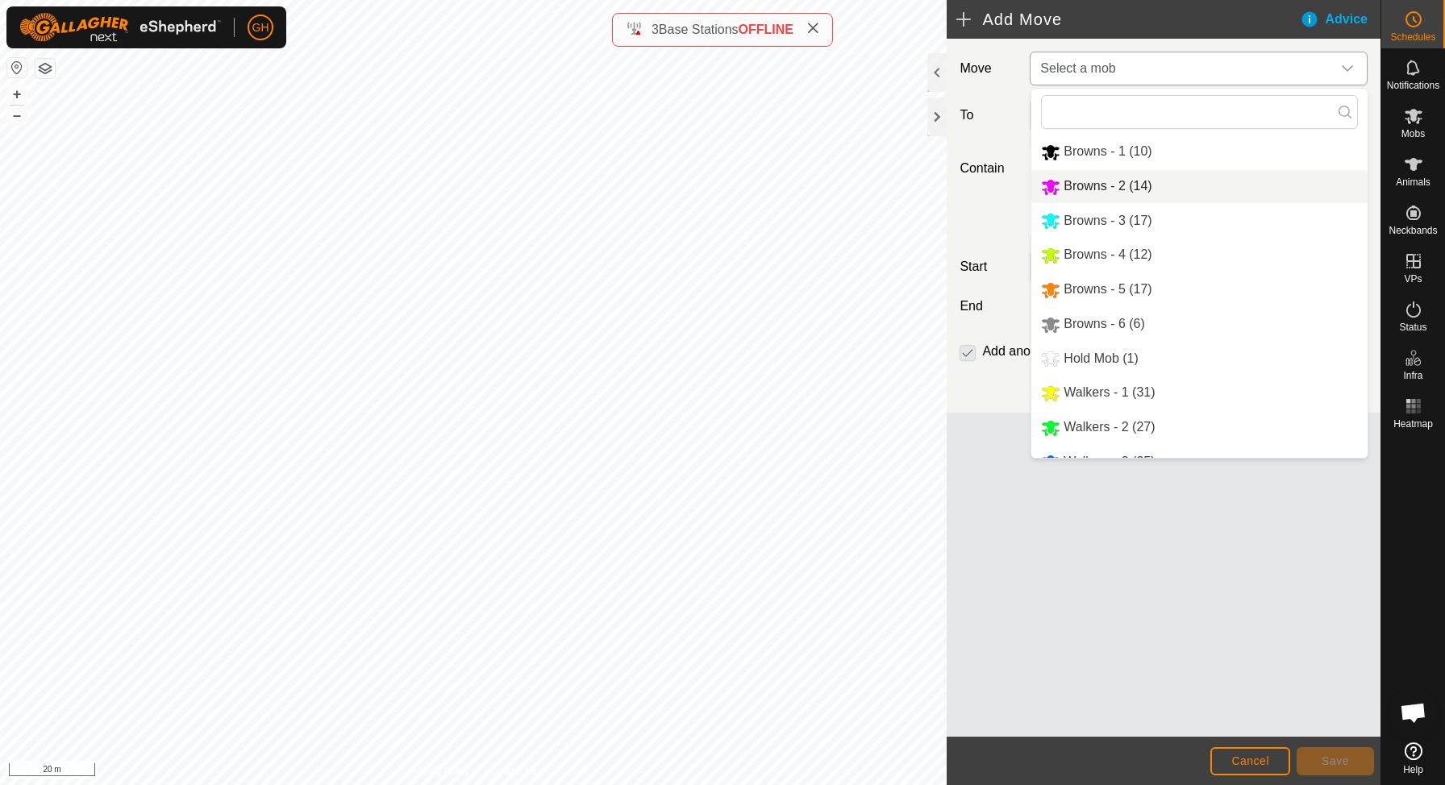
click at [1118, 181] on span "Browns - 2 (14)" at bounding box center [1108, 186] width 88 height 14
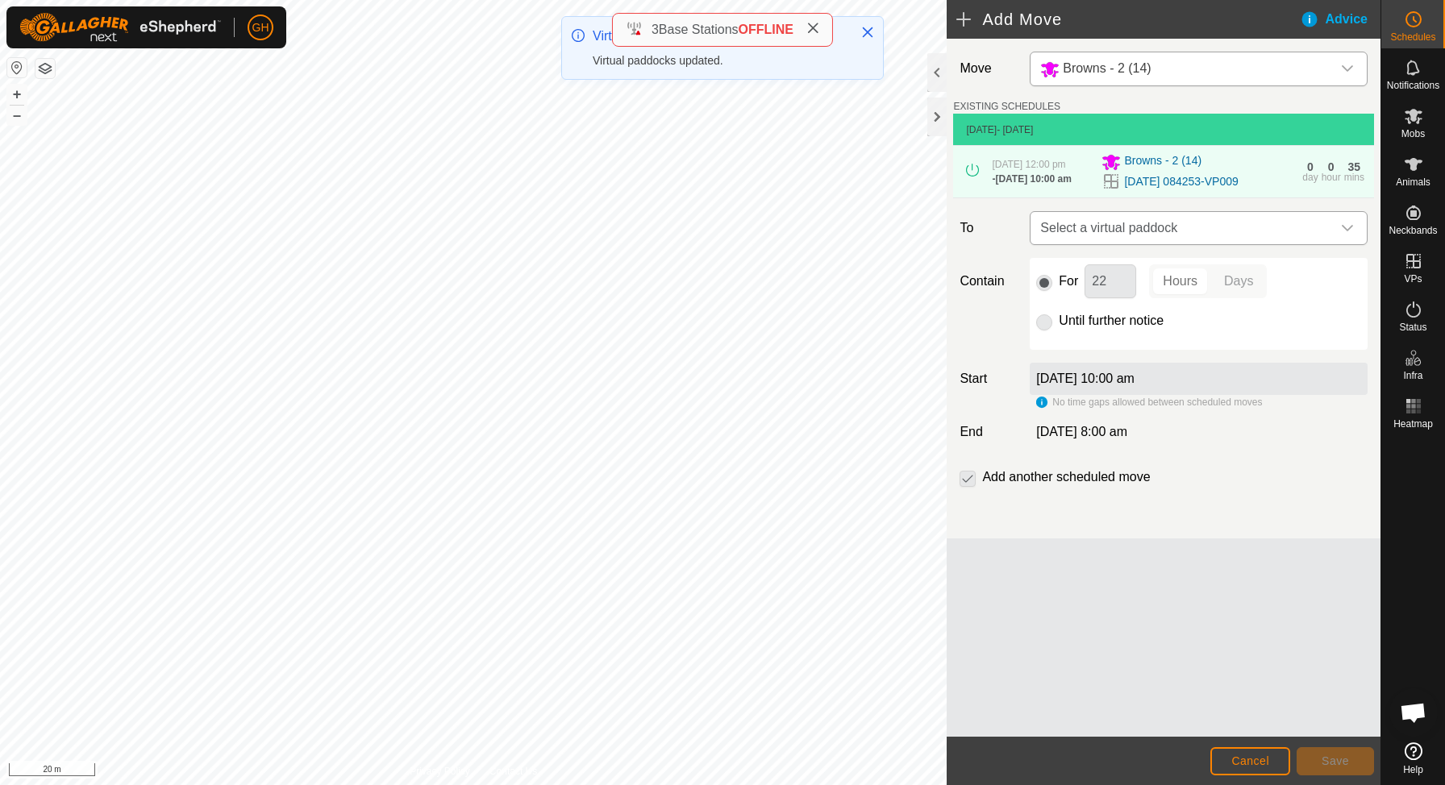
click at [1216, 244] on span "Select a virtual paddock" at bounding box center [1183, 228] width 298 height 32
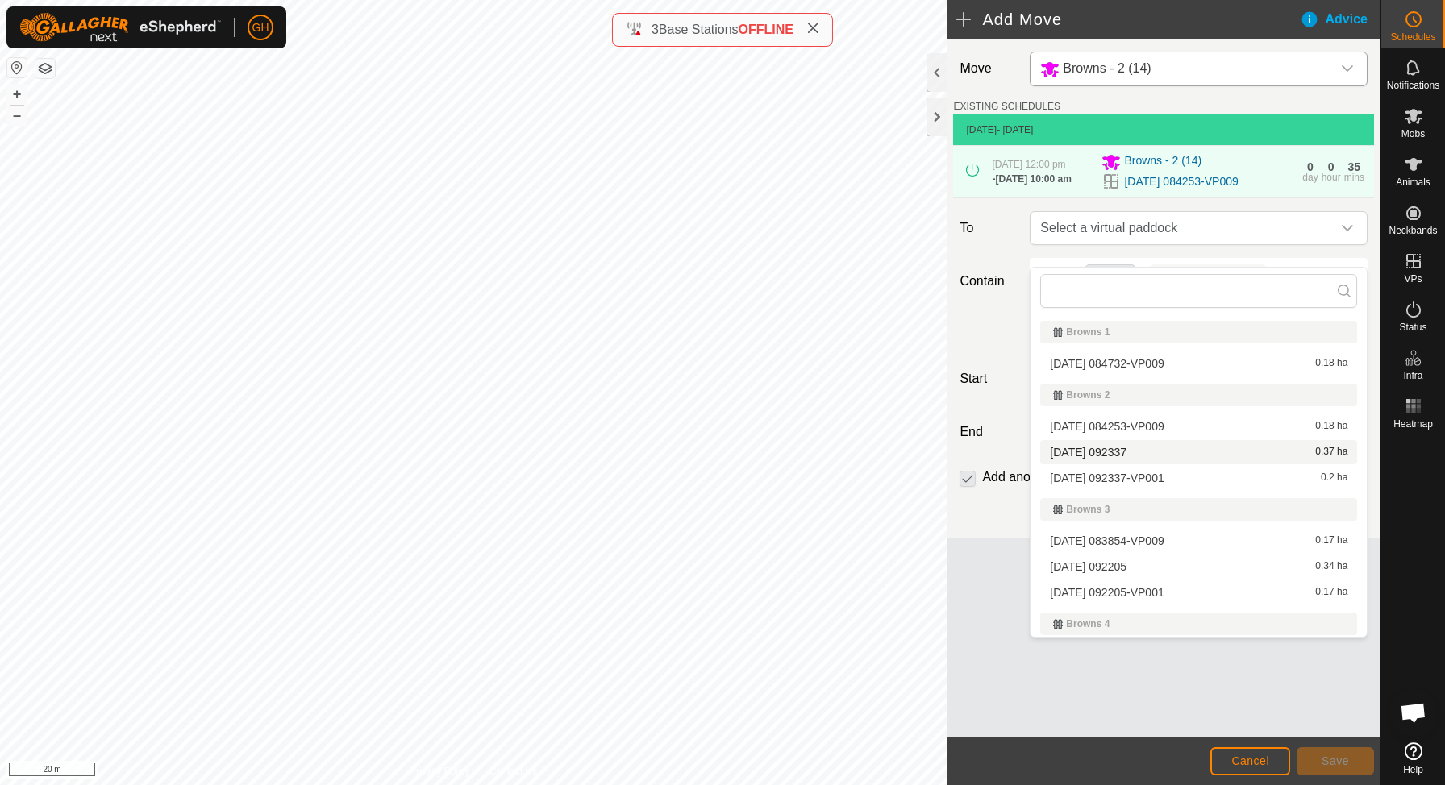
click at [1164, 452] on div "[DATE] 092337 0.37 ha" at bounding box center [1199, 452] width 298 height 11
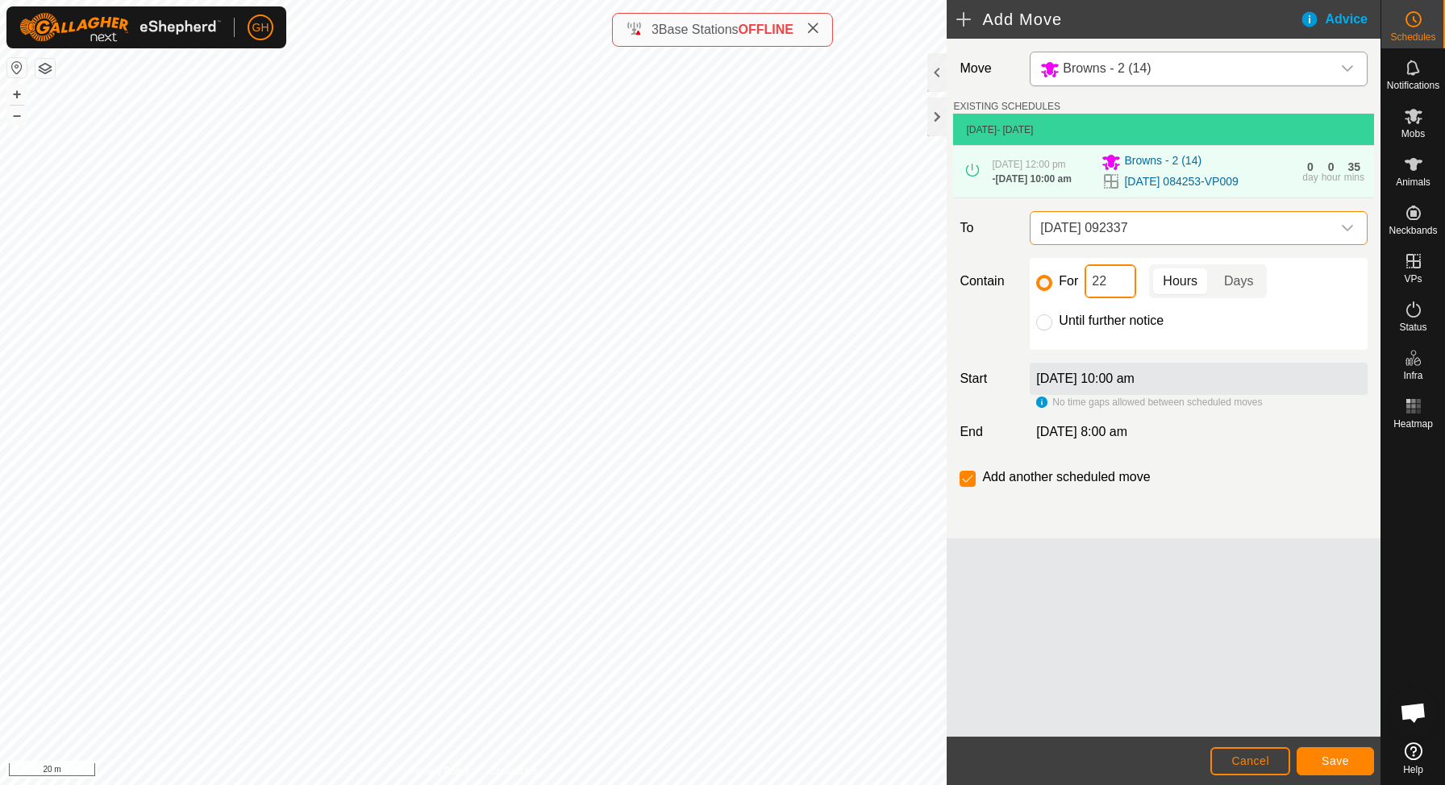
click at [1123, 298] on input "22" at bounding box center [1111, 281] width 52 height 34
click at [1320, 768] on button "Save" at bounding box center [1335, 761] width 77 height 28
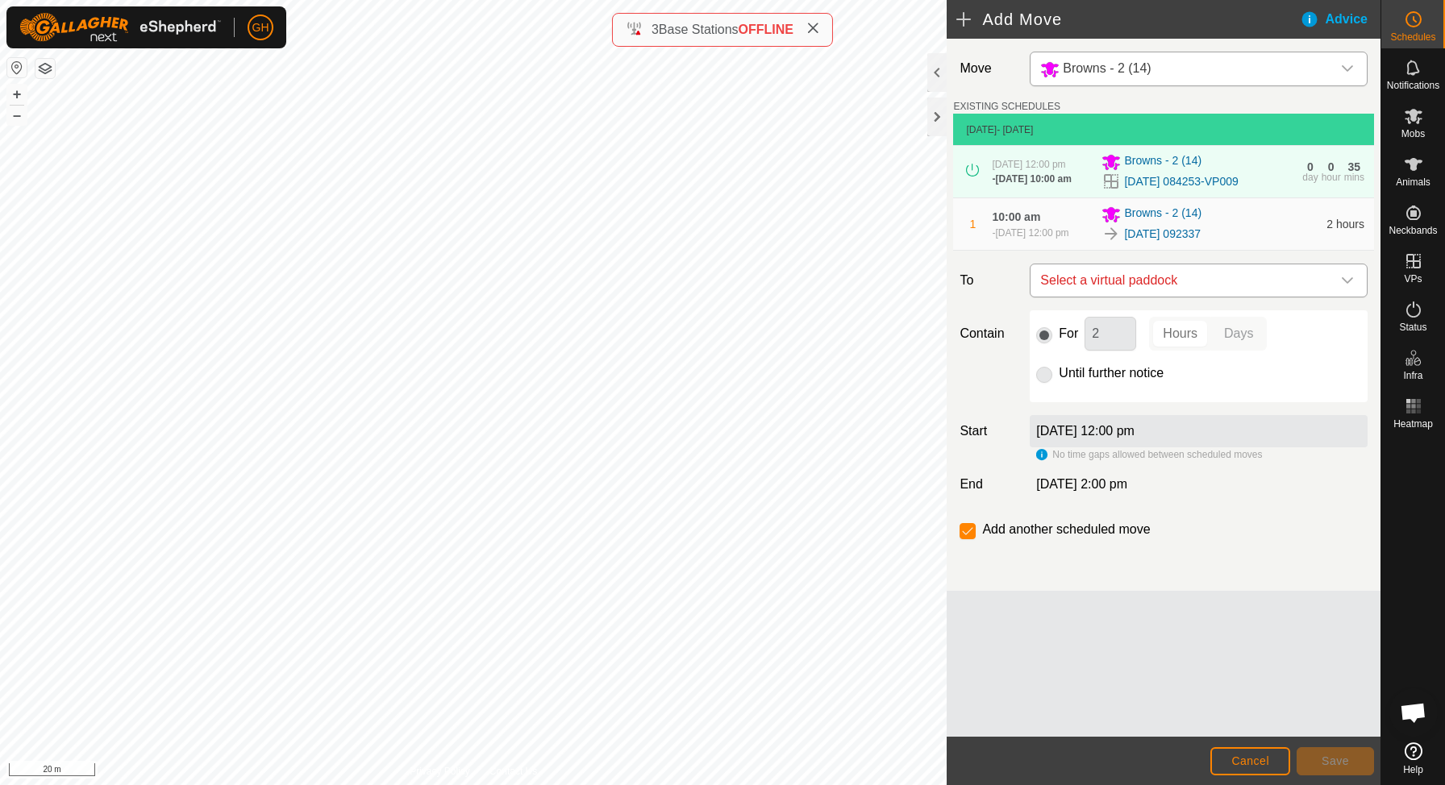
click at [1174, 297] on span "Select a virtual paddock" at bounding box center [1183, 280] width 298 height 32
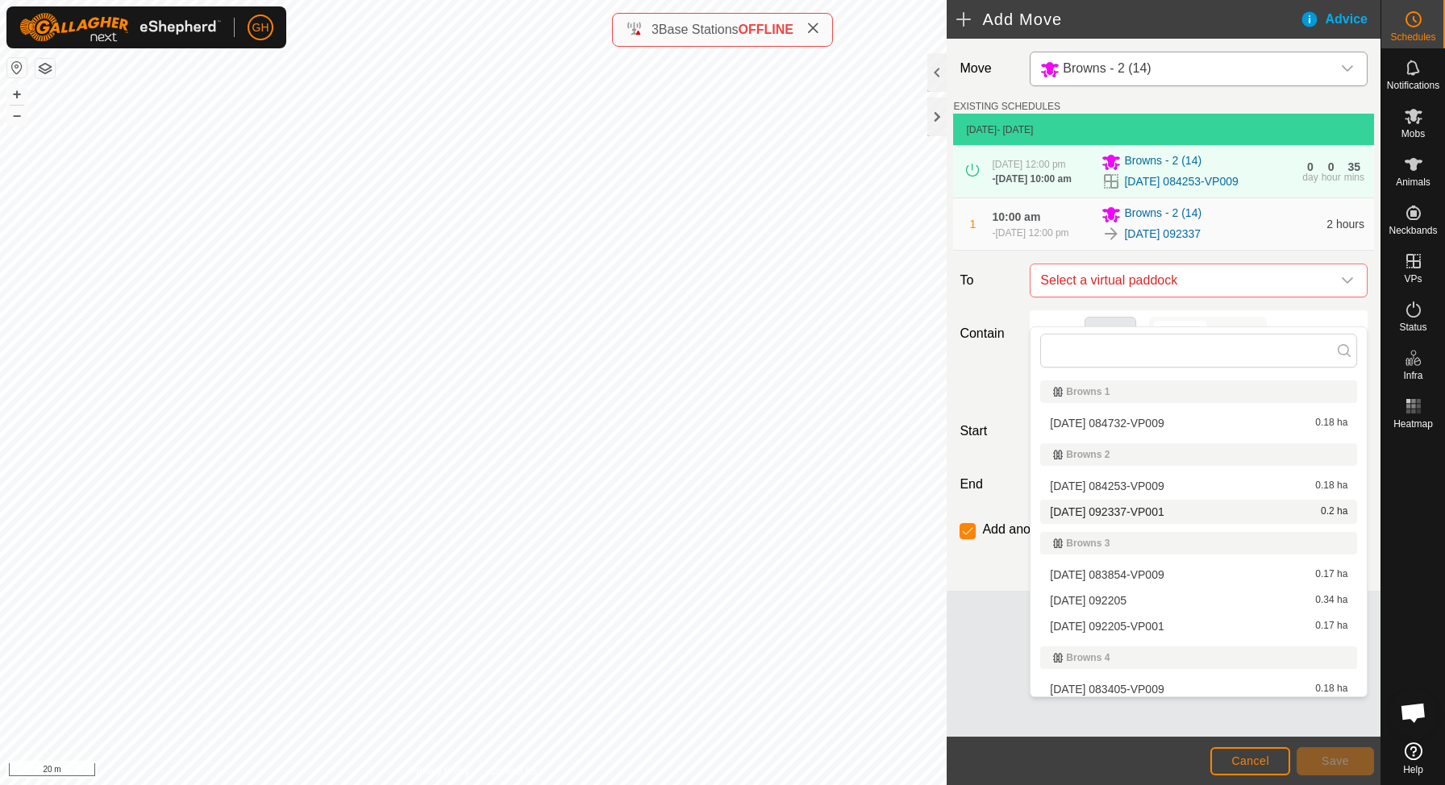
click at [1142, 507] on span "[DATE] 092337-VP001" at bounding box center [1107, 511] width 114 height 11
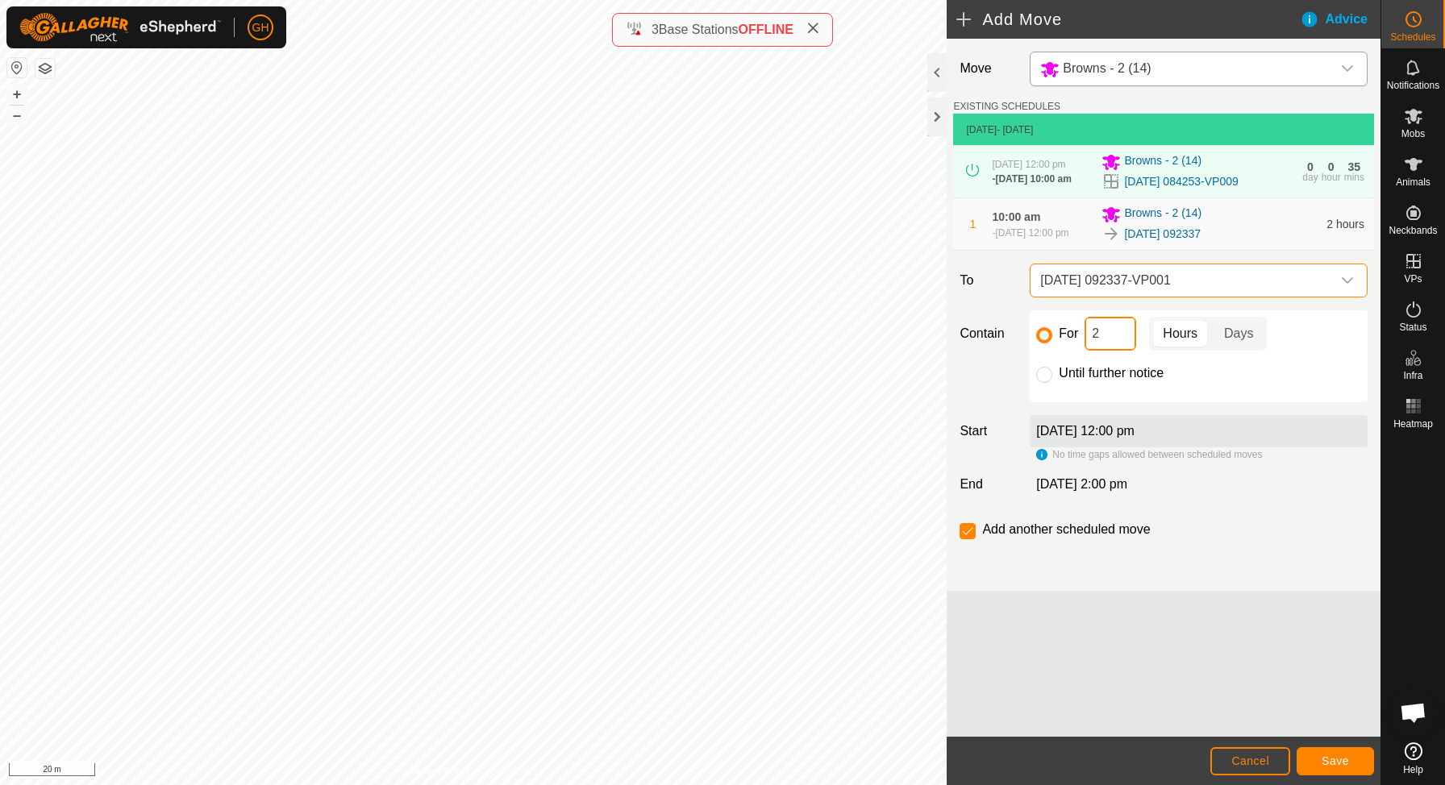
click at [1107, 351] on input "2" at bounding box center [1111, 334] width 52 height 34
type input "22"
click at [967, 539] on input "checkbox" at bounding box center [968, 531] width 16 height 16
checkbox input "false"
click at [1324, 764] on span "Save" at bounding box center [1335, 761] width 27 height 13
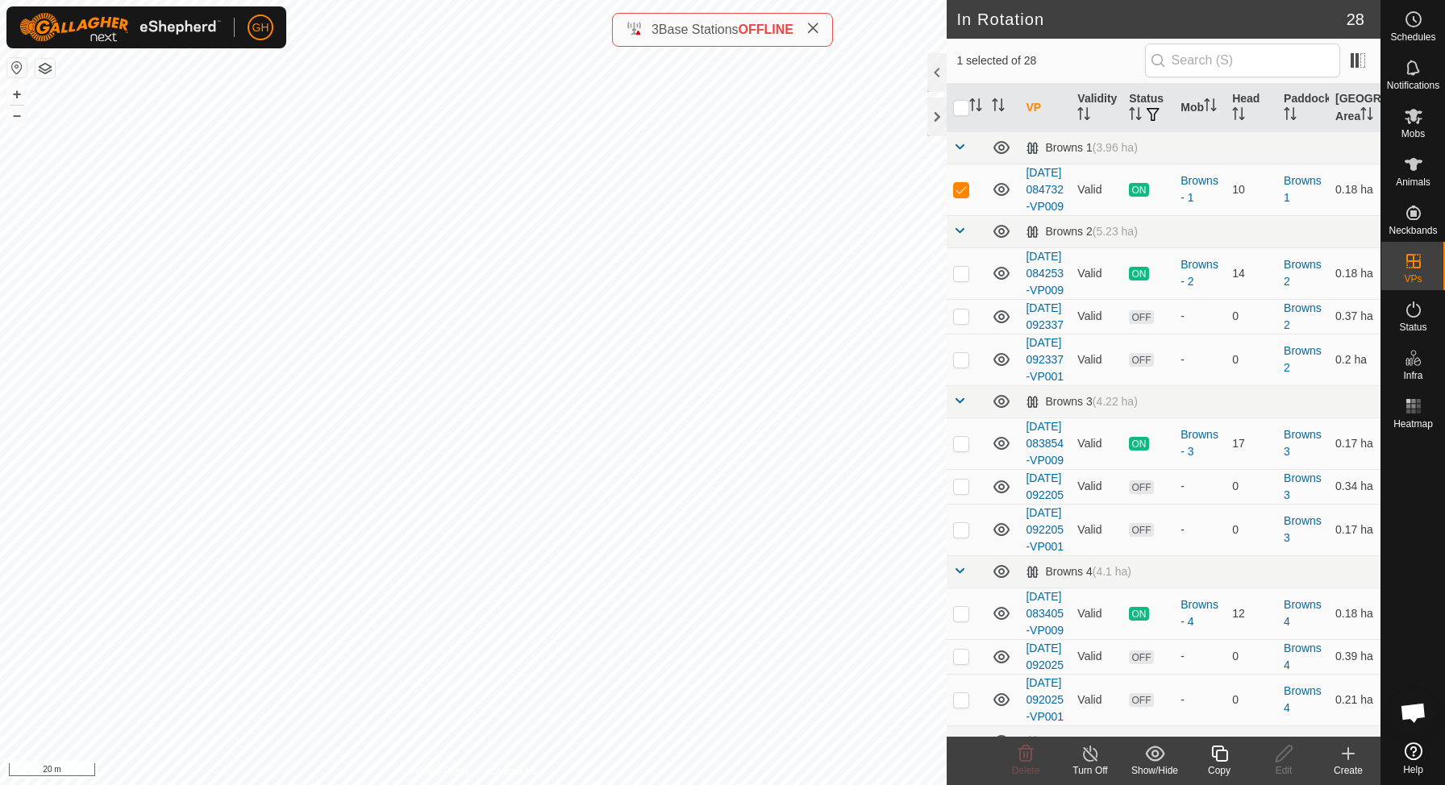
click at [1349, 757] on icon at bounding box center [1348, 753] width 19 height 19
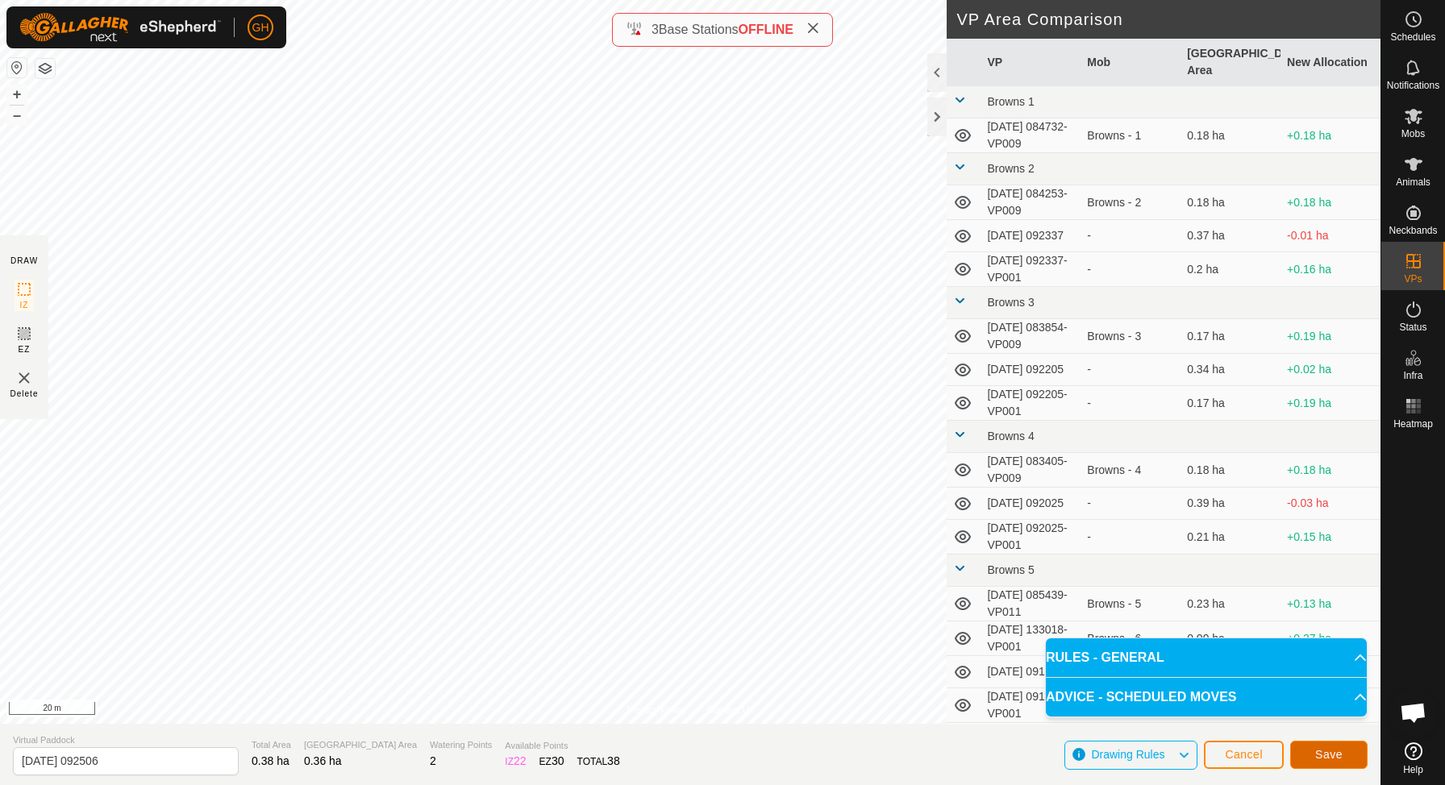
click at [1320, 751] on span "Save" at bounding box center [1328, 754] width 27 height 13
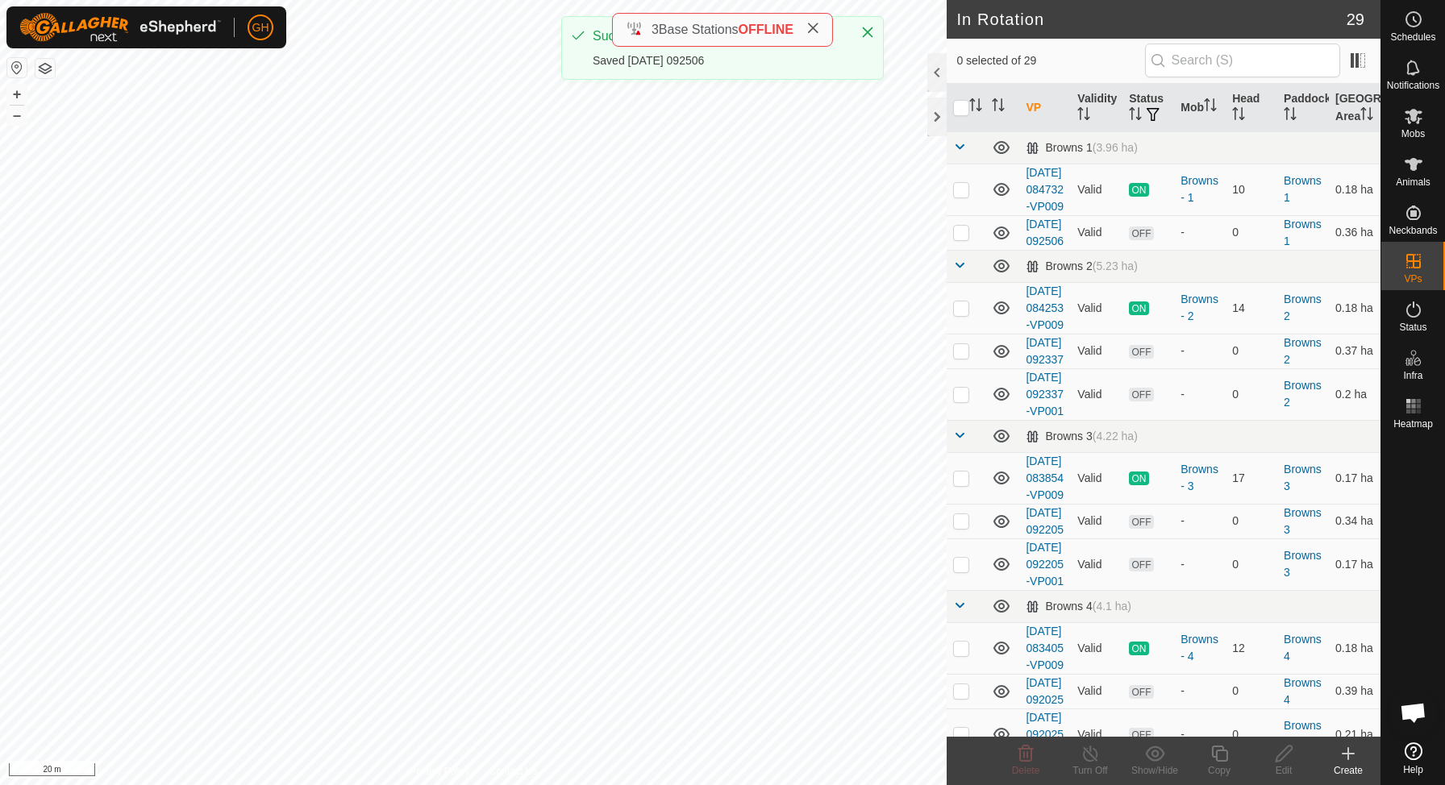
checkbox input "true"
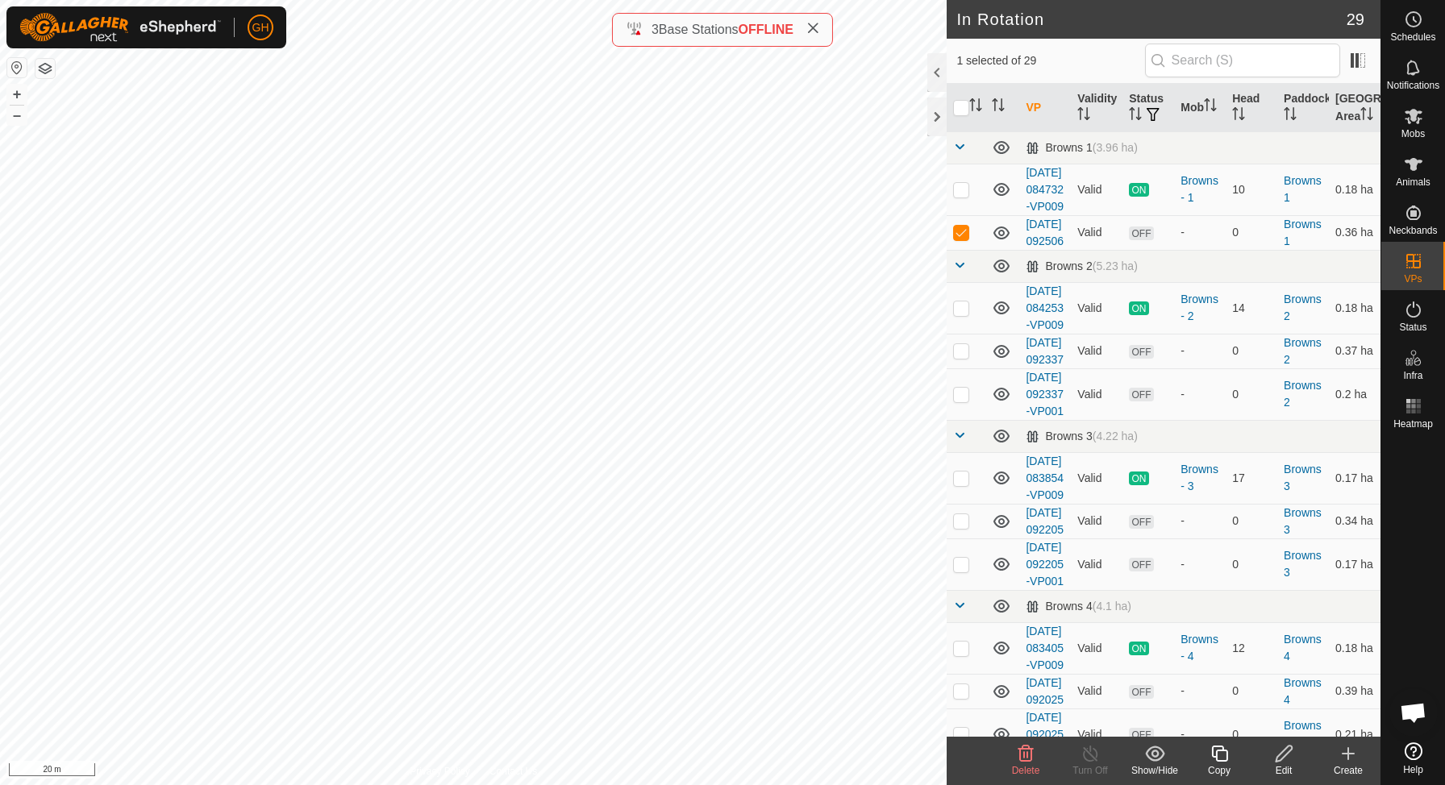
click at [1232, 761] on copy-svg-icon at bounding box center [1219, 753] width 65 height 19
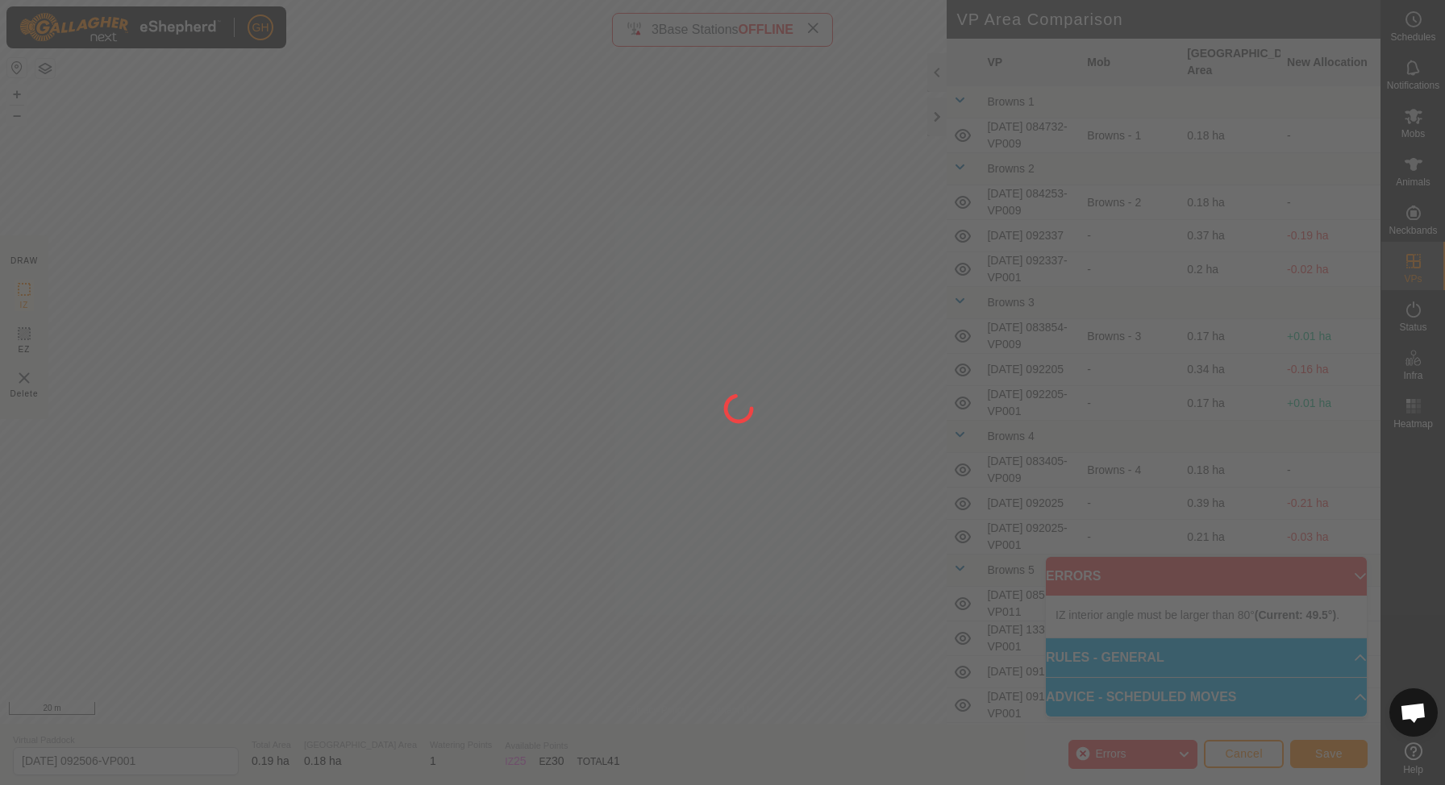
click at [415, 74] on div "GH Schedules Notifications Mobs Animals Neckbands VPs Status Infra Heatmap Help…" at bounding box center [722, 392] width 1445 height 785
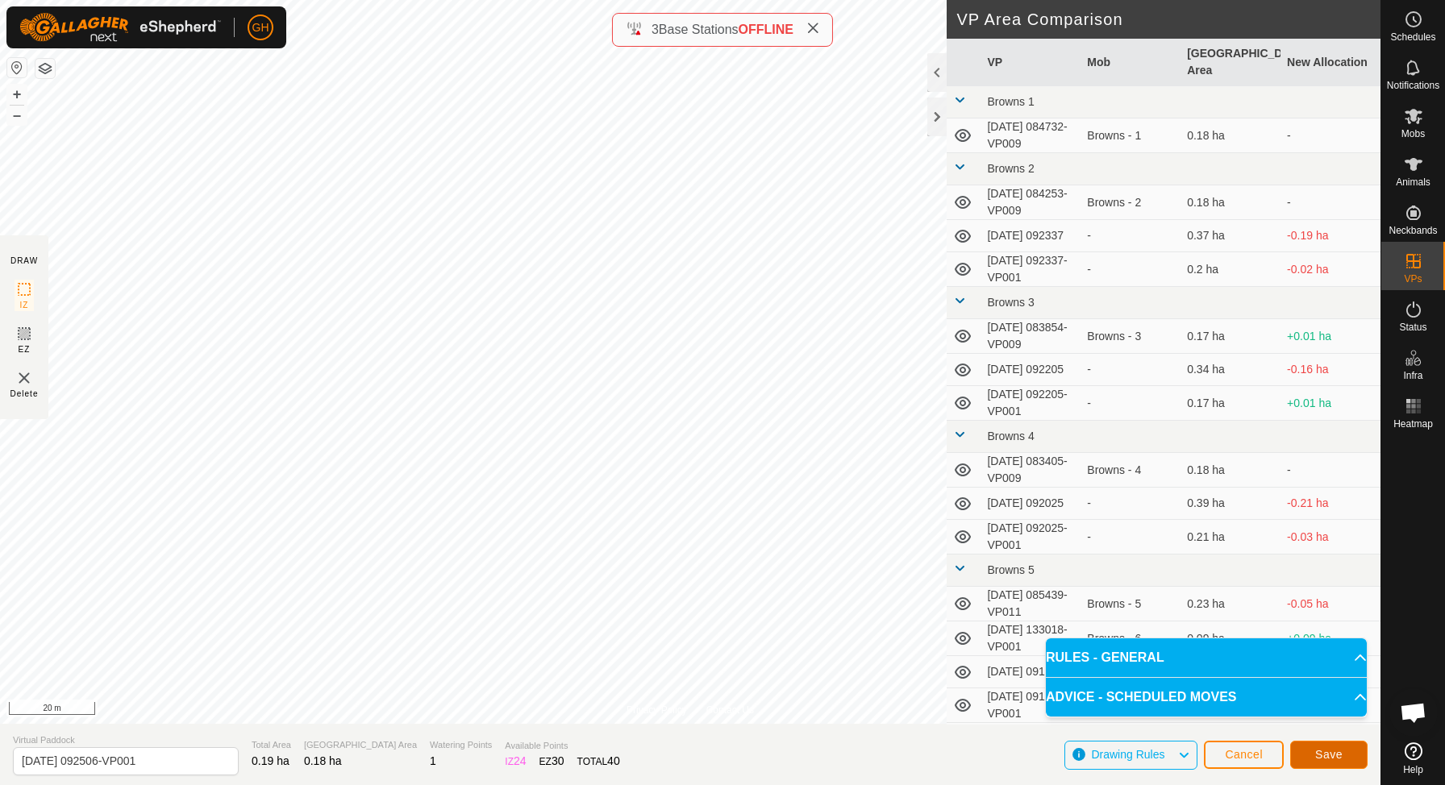
click at [1318, 747] on button "Save" at bounding box center [1328, 755] width 77 height 28
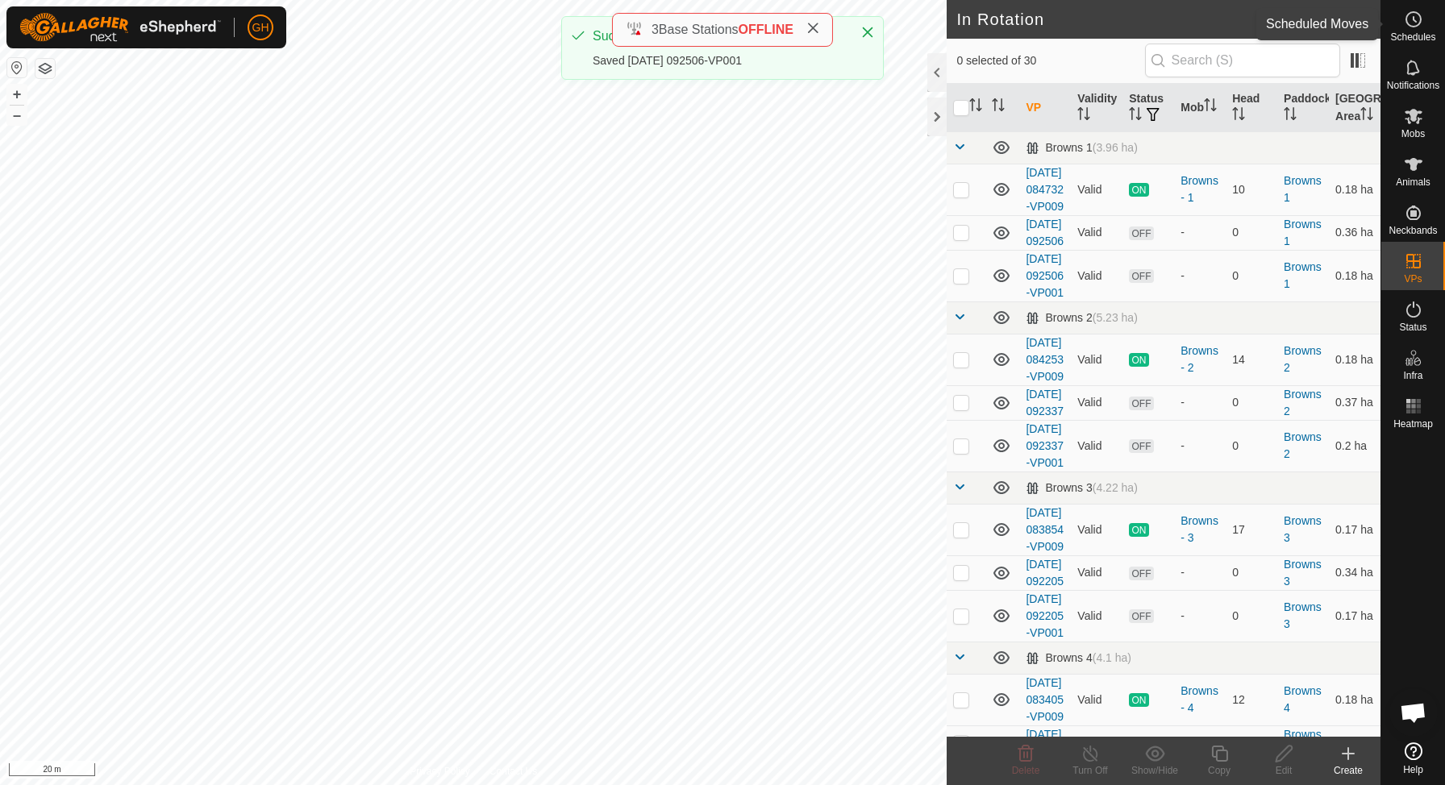
click at [1410, 30] on es-schedule-vp-svg-icon at bounding box center [1413, 19] width 29 height 26
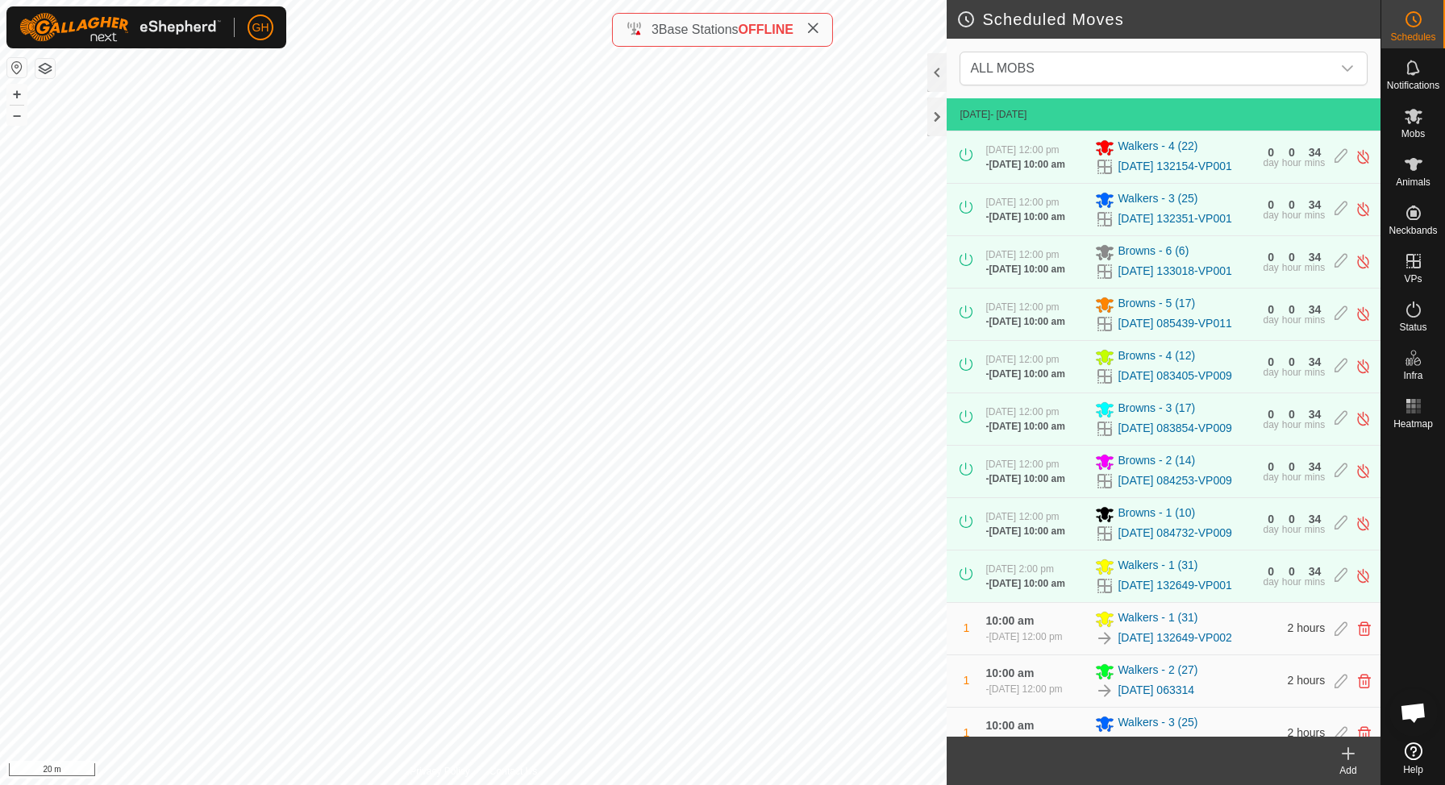
click at [1349, 761] on icon at bounding box center [1348, 753] width 19 height 19
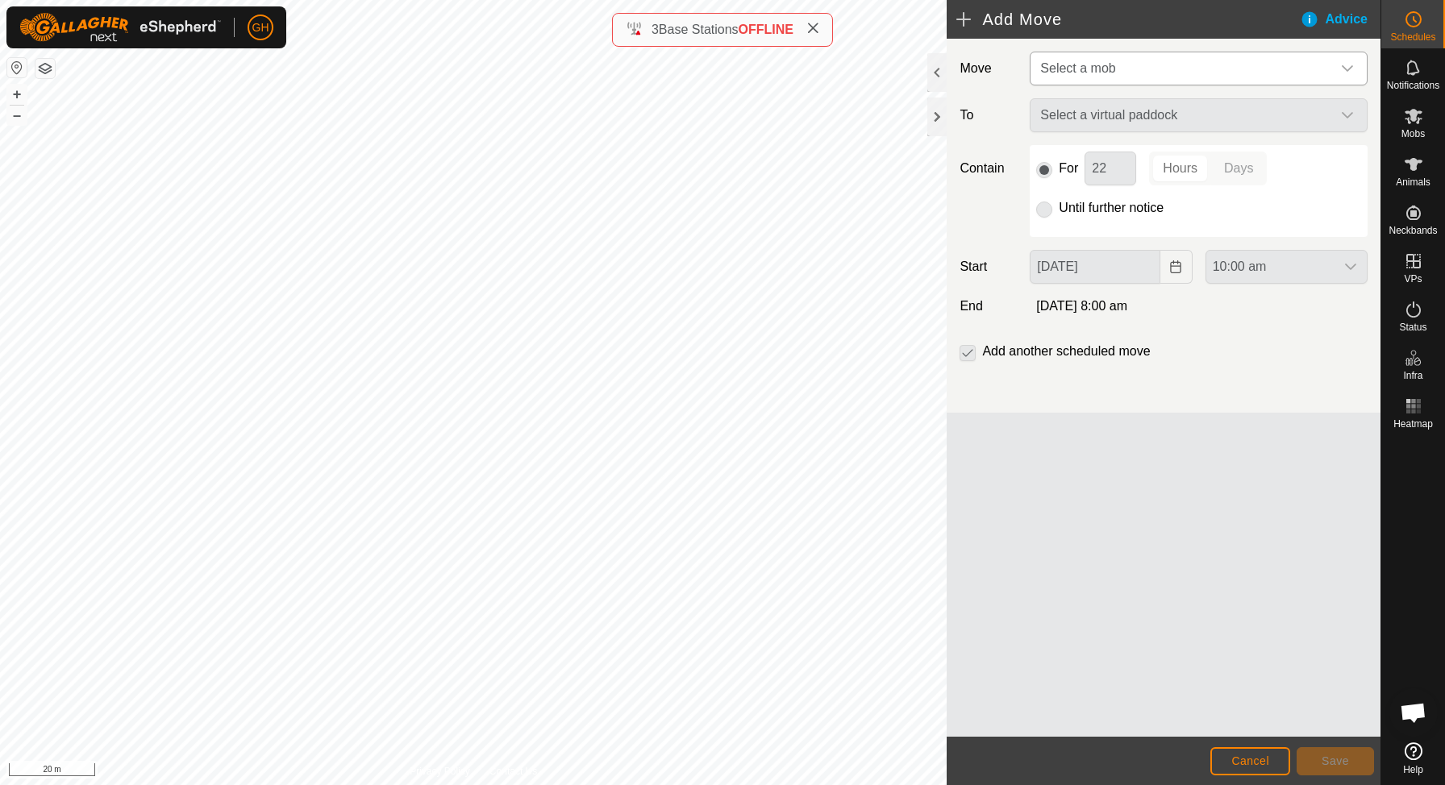
click at [1194, 58] on span "Select a mob" at bounding box center [1183, 68] width 298 height 32
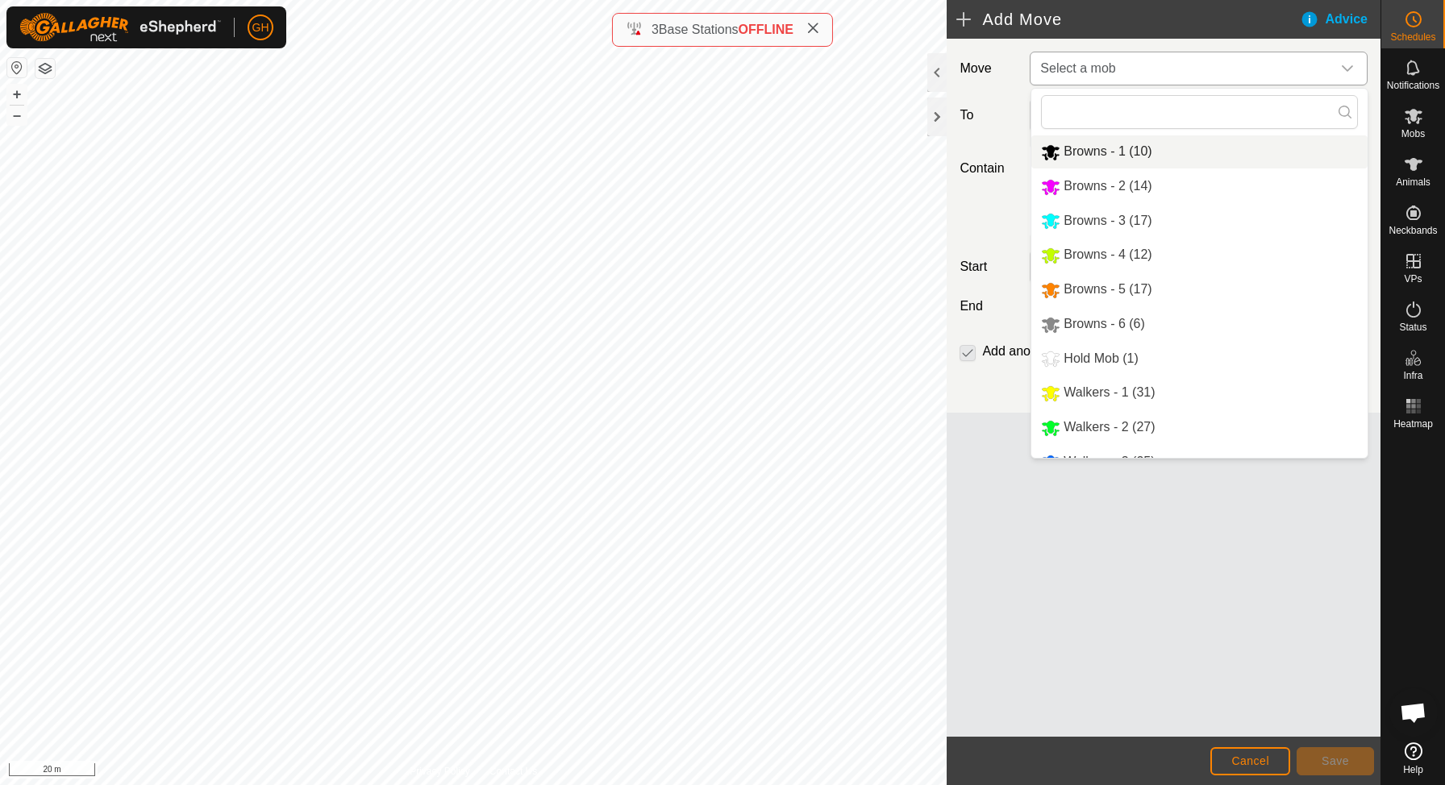
click at [1131, 160] on div "Browns - 1 (10)" at bounding box center [1096, 152] width 110 height 20
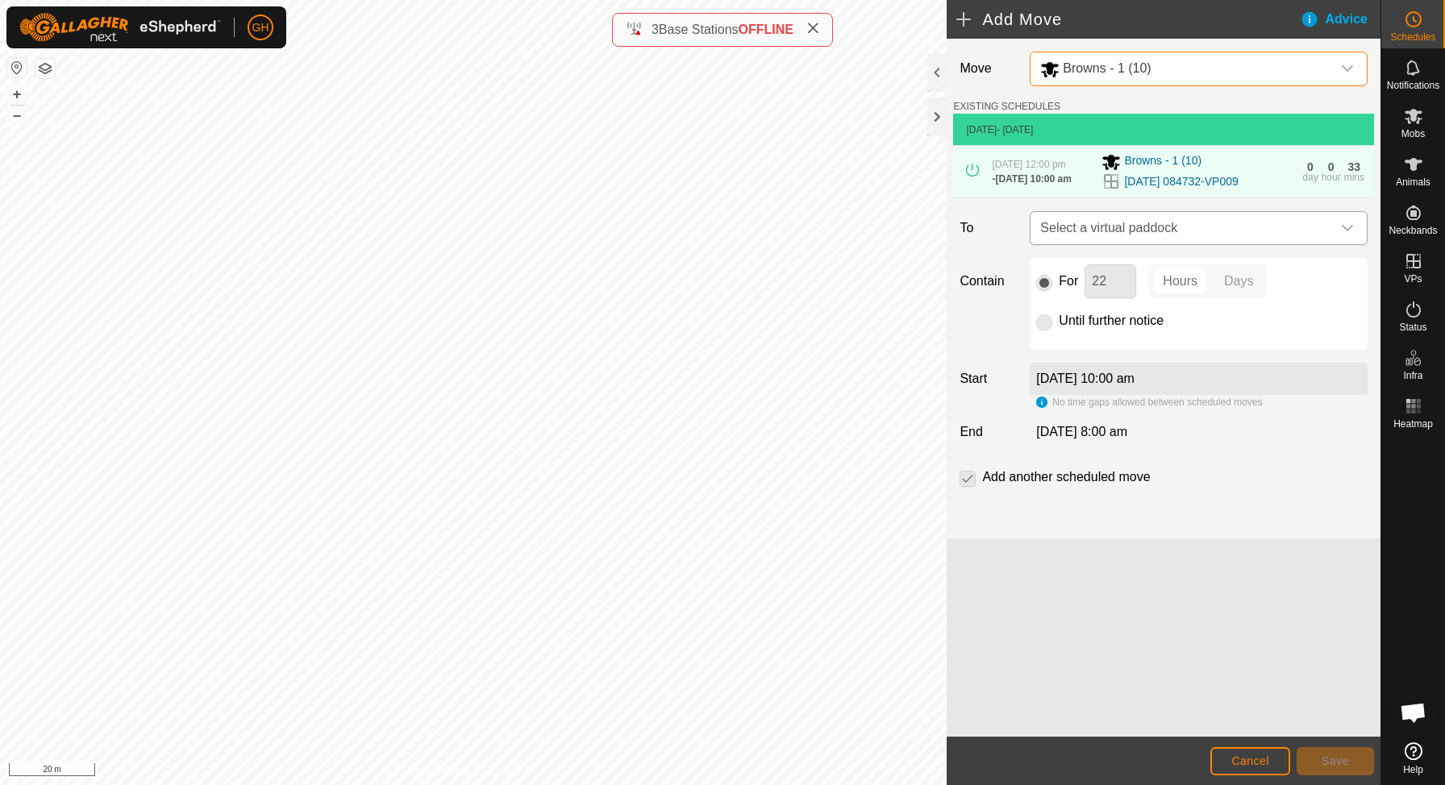
click at [1184, 244] on span "Select a virtual paddock" at bounding box center [1183, 228] width 298 height 32
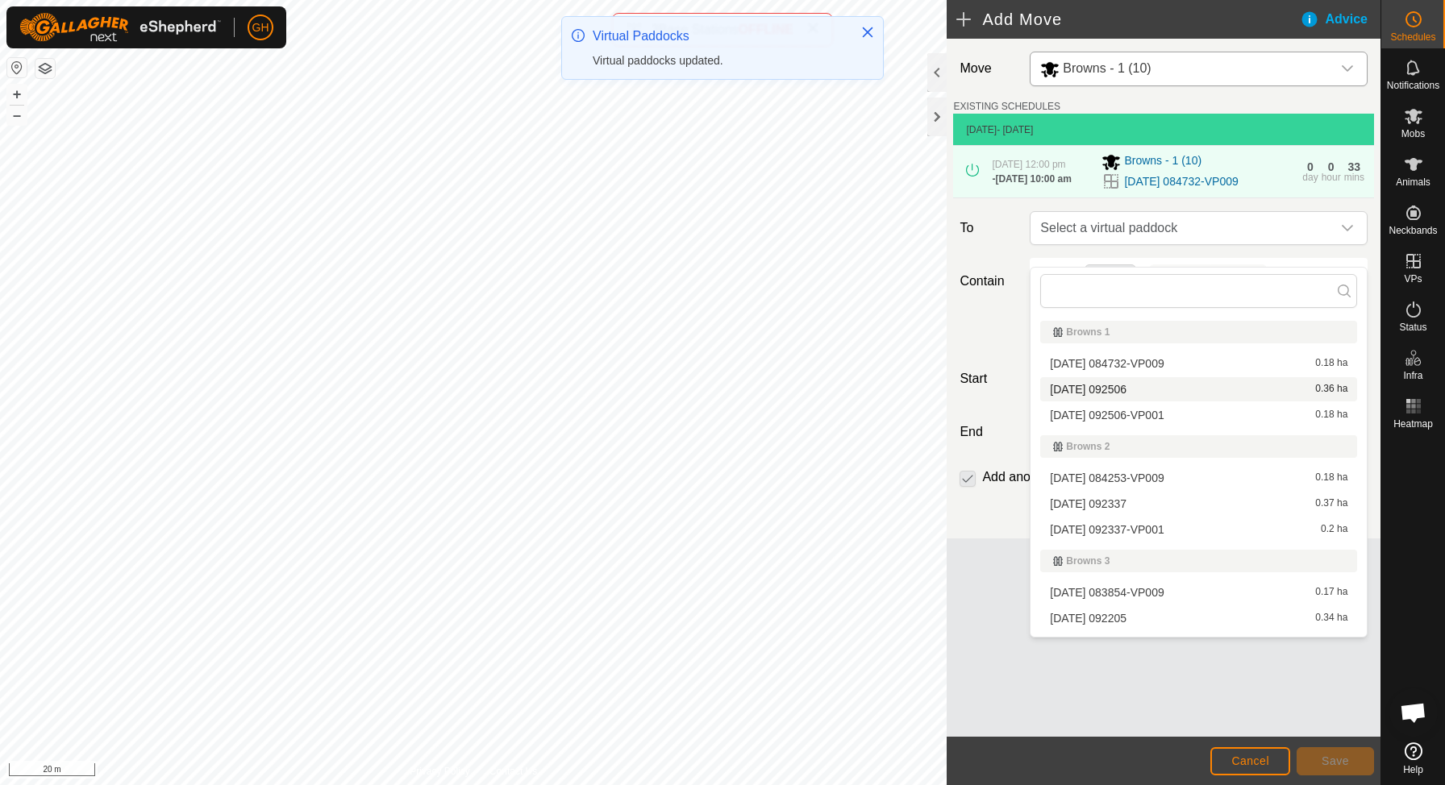
click at [1126, 394] on span "[DATE] 092506" at bounding box center [1088, 389] width 77 height 11
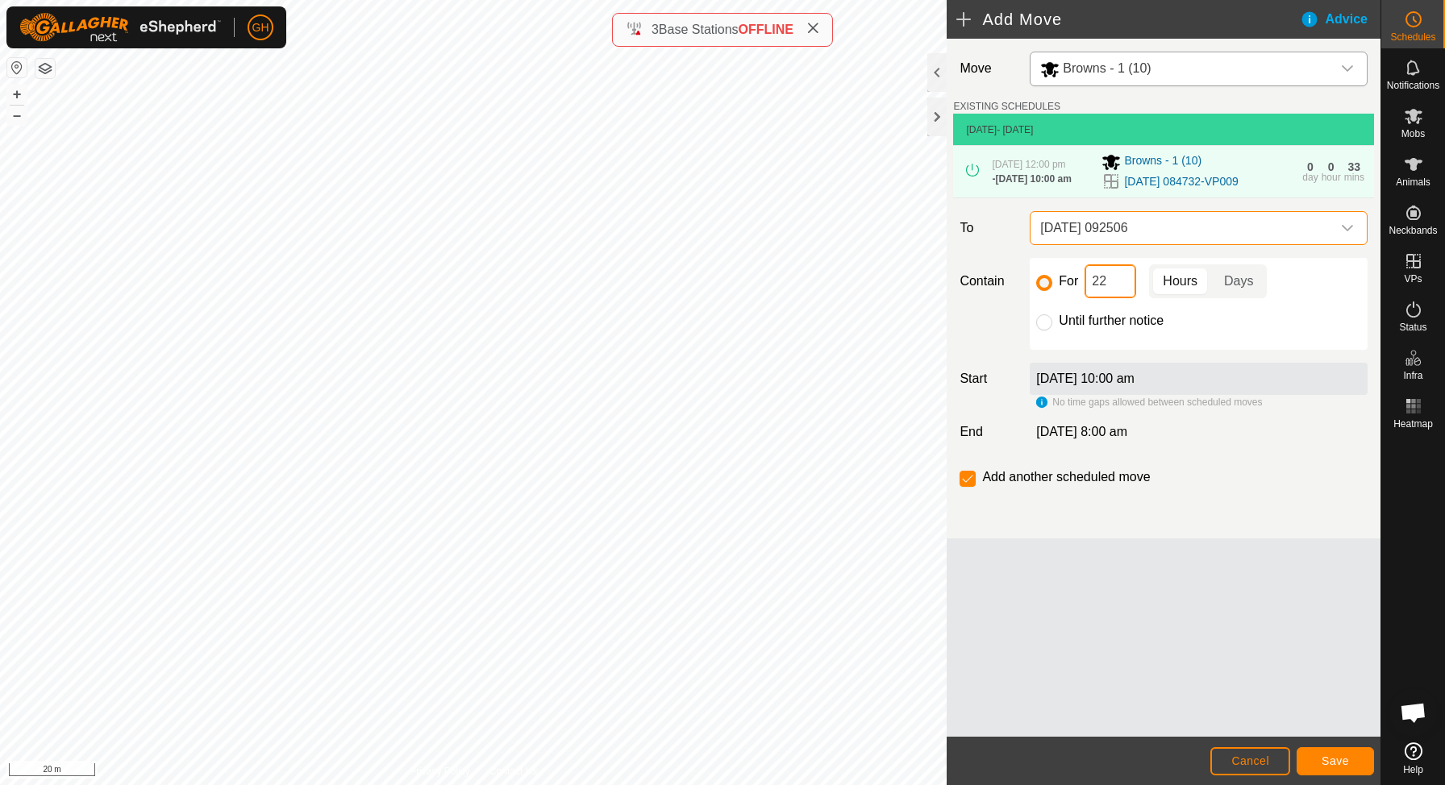
click at [1113, 298] on input "22" at bounding box center [1111, 281] width 52 height 34
click at [1316, 750] on button "Save" at bounding box center [1335, 761] width 77 height 28
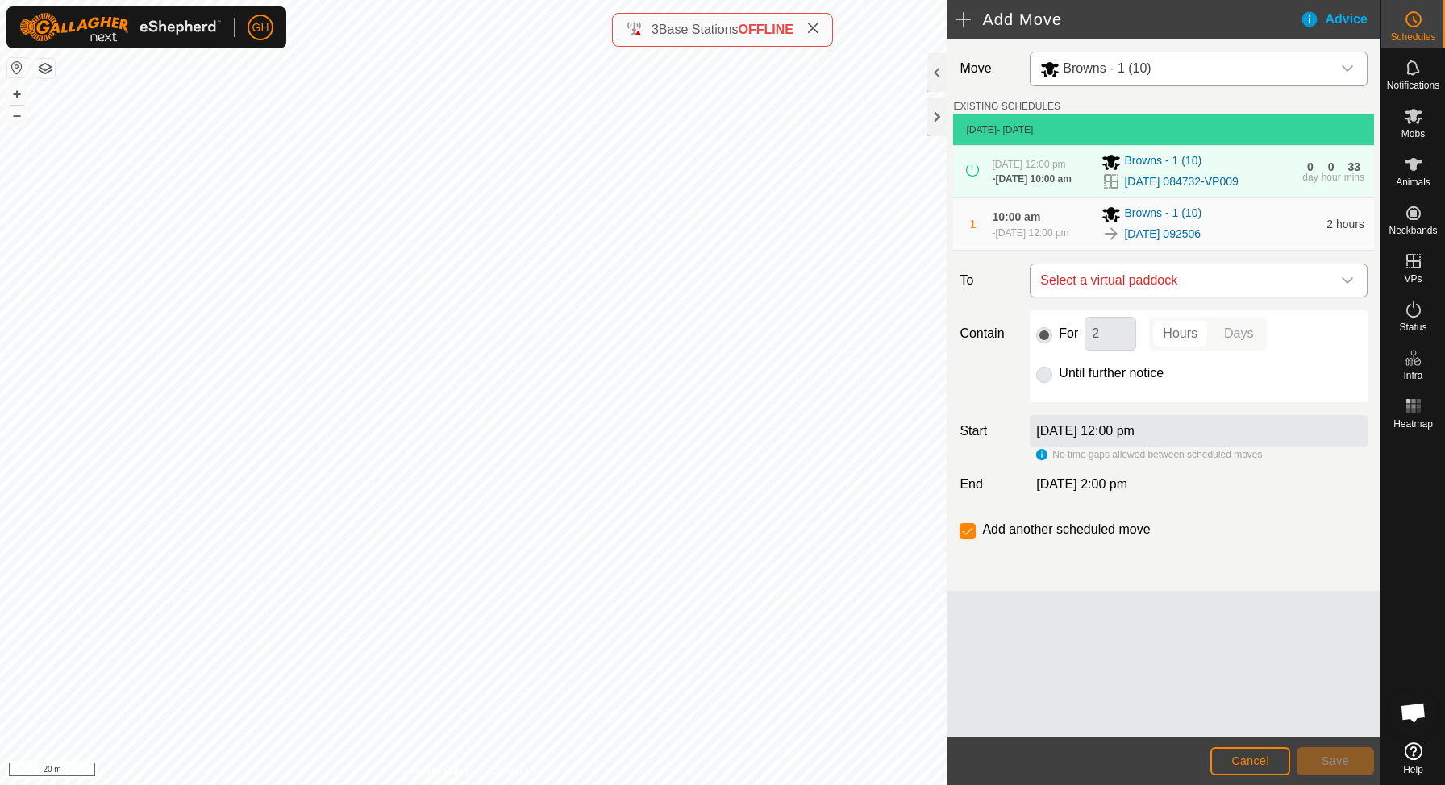
click at [1189, 297] on span "Select a virtual paddock" at bounding box center [1183, 280] width 298 height 32
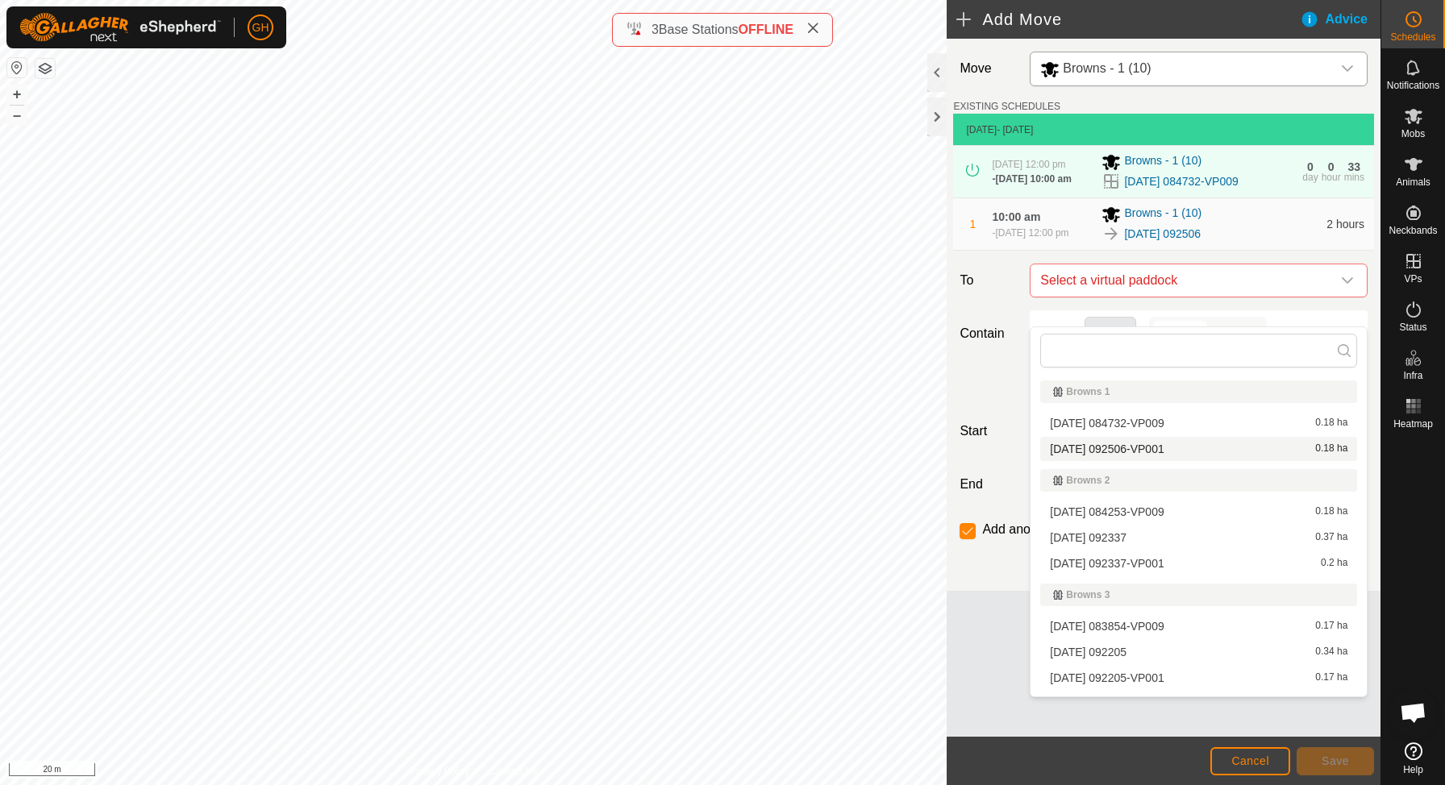
click at [1157, 452] on span "[DATE] 092506-VP001" at bounding box center [1107, 448] width 114 height 11
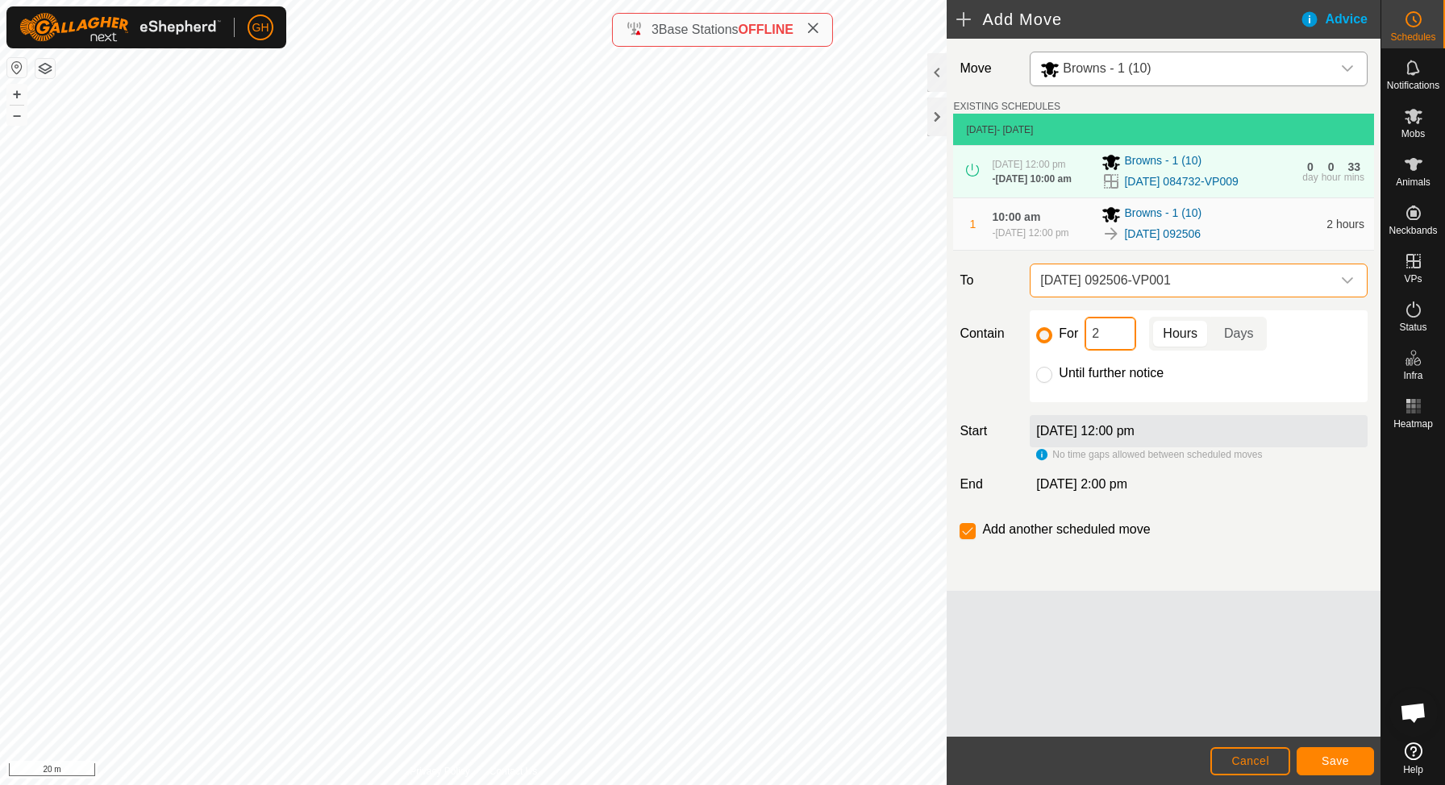
click at [1115, 351] on input "2" at bounding box center [1111, 334] width 52 height 34
type input "22"
click at [968, 539] on input "checkbox" at bounding box center [968, 531] width 16 height 16
checkbox input "false"
click at [1316, 746] on footer "Cancel Save" at bounding box center [1164, 761] width 434 height 48
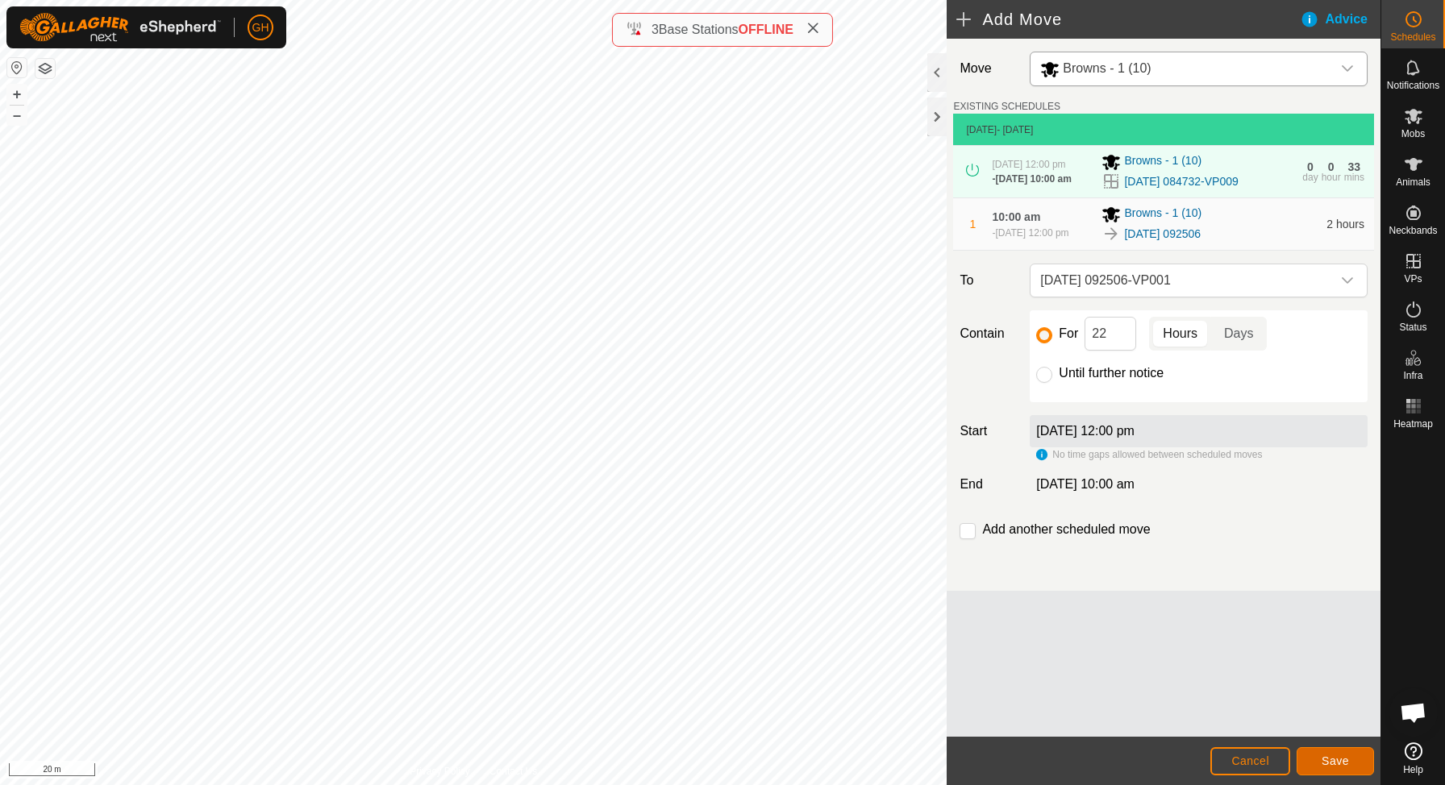
click at [1323, 756] on span "Save" at bounding box center [1335, 761] width 27 height 13
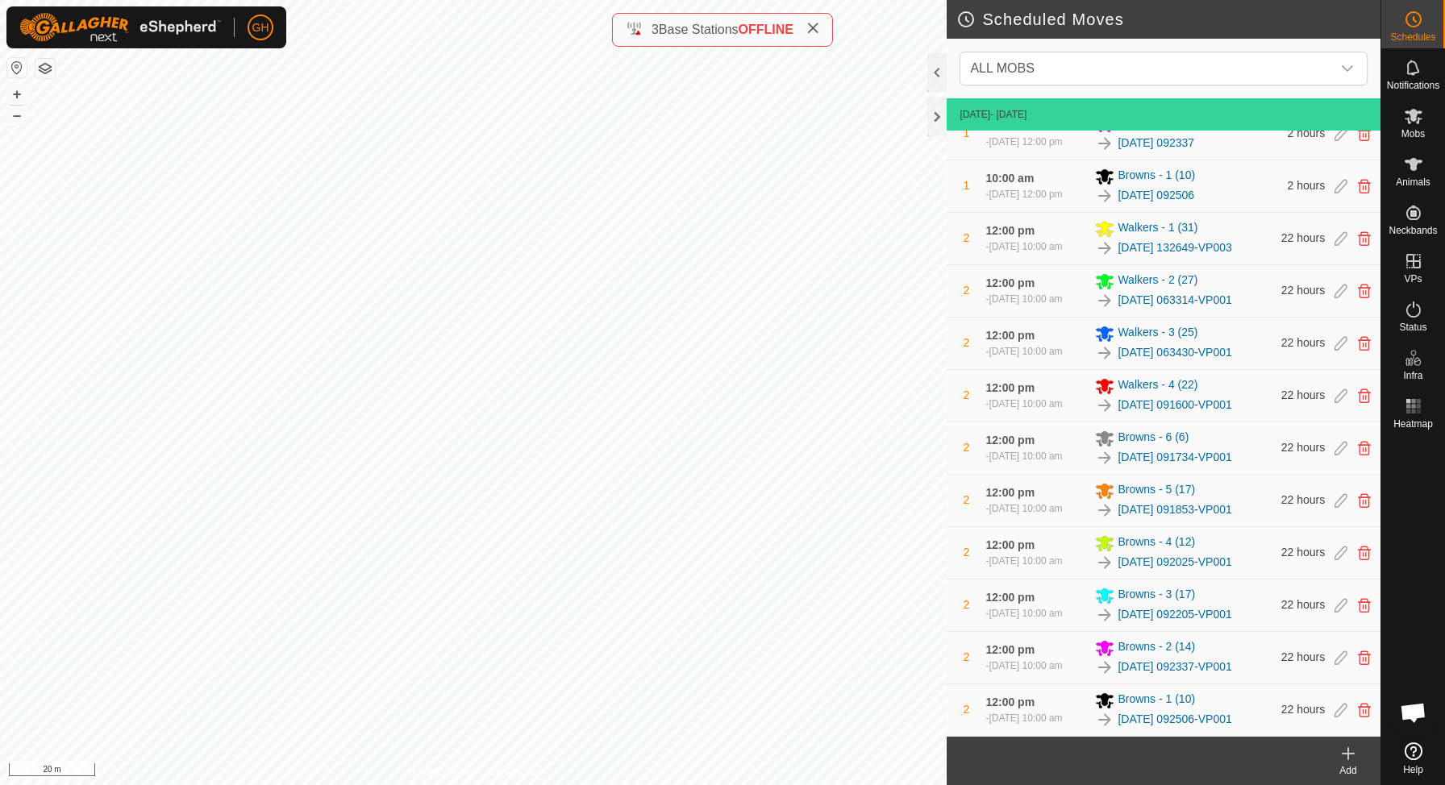
scroll to position [1228, 0]
